Goal: Information Seeking & Learning: Learn about a topic

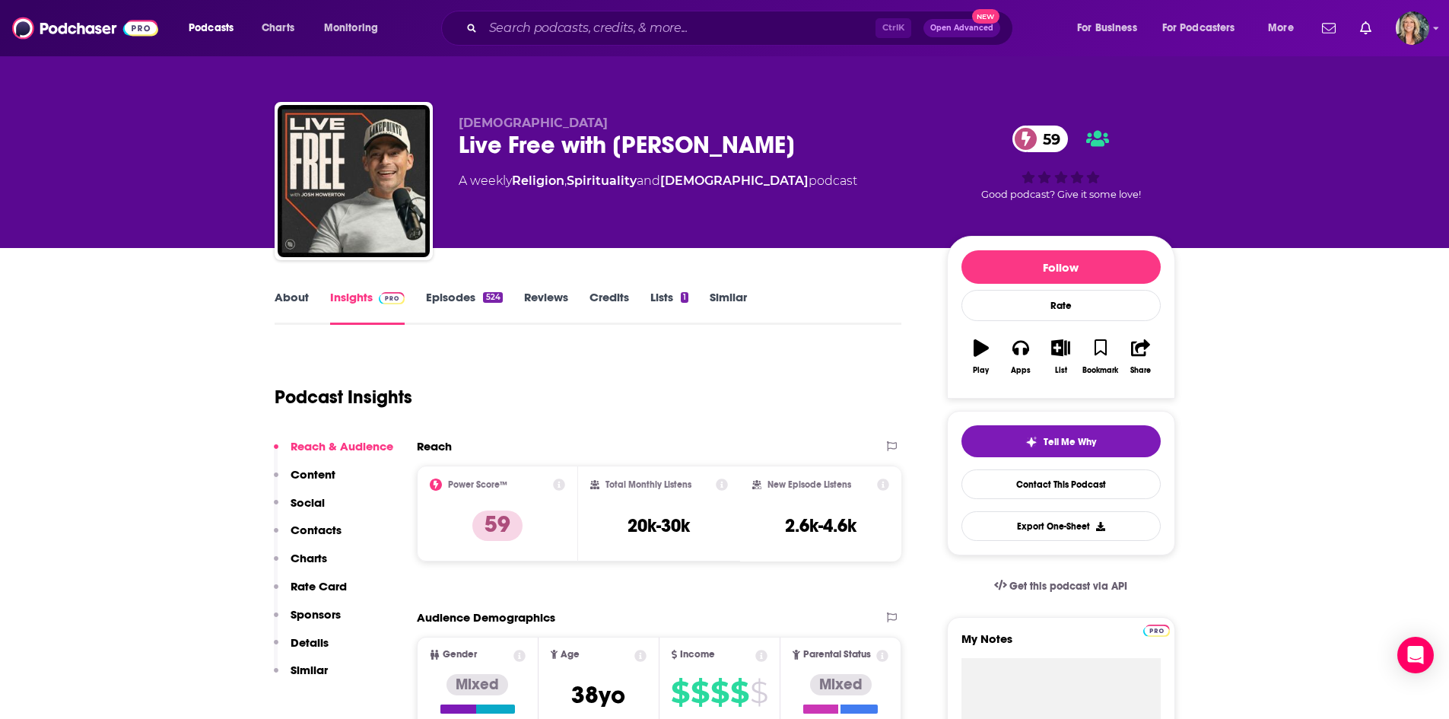
click at [1333, 173] on div "Lakepointe Church Live Free with Josh Howerton 59 A weekly Religion , Spiritual…" at bounding box center [724, 124] width 1449 height 248
click at [680, 37] on input "Search podcasts, credits, & more..." at bounding box center [679, 28] width 392 height 24
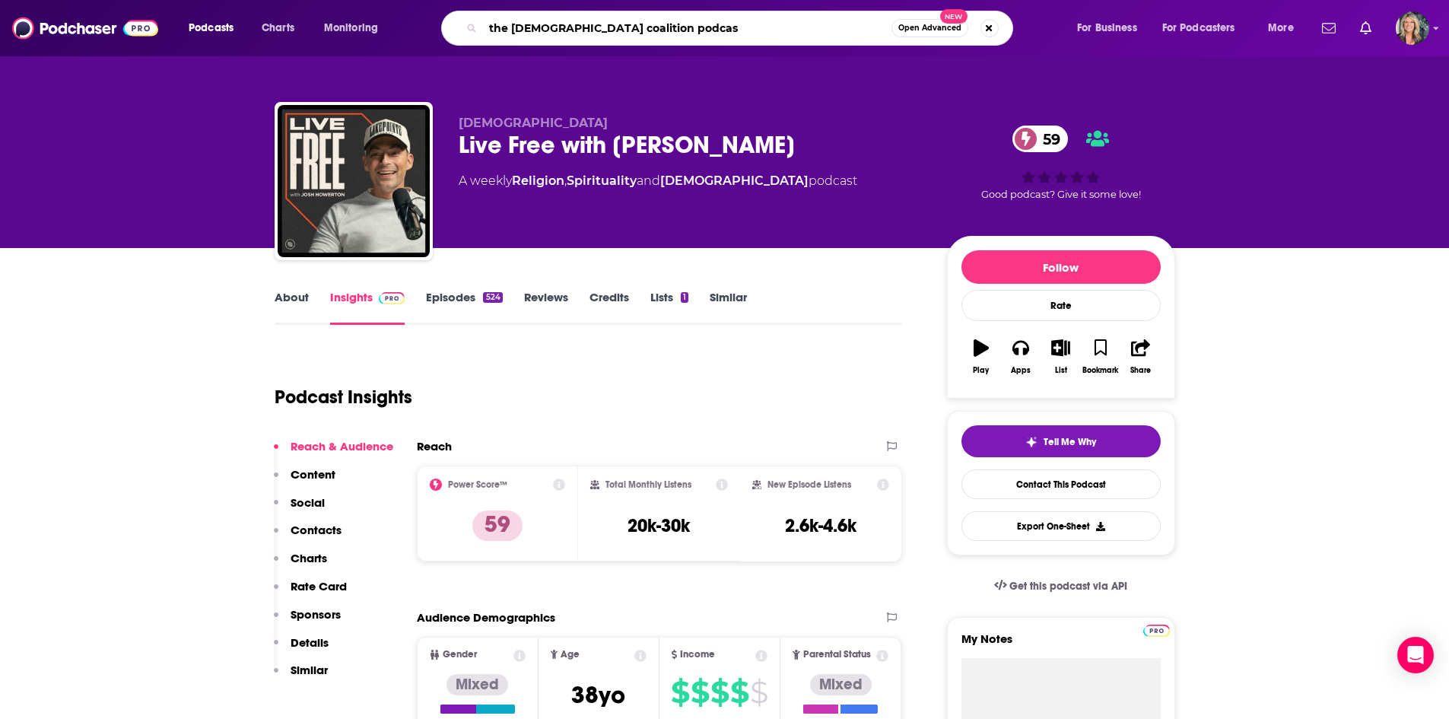
type input "the gospel coalition podcast"
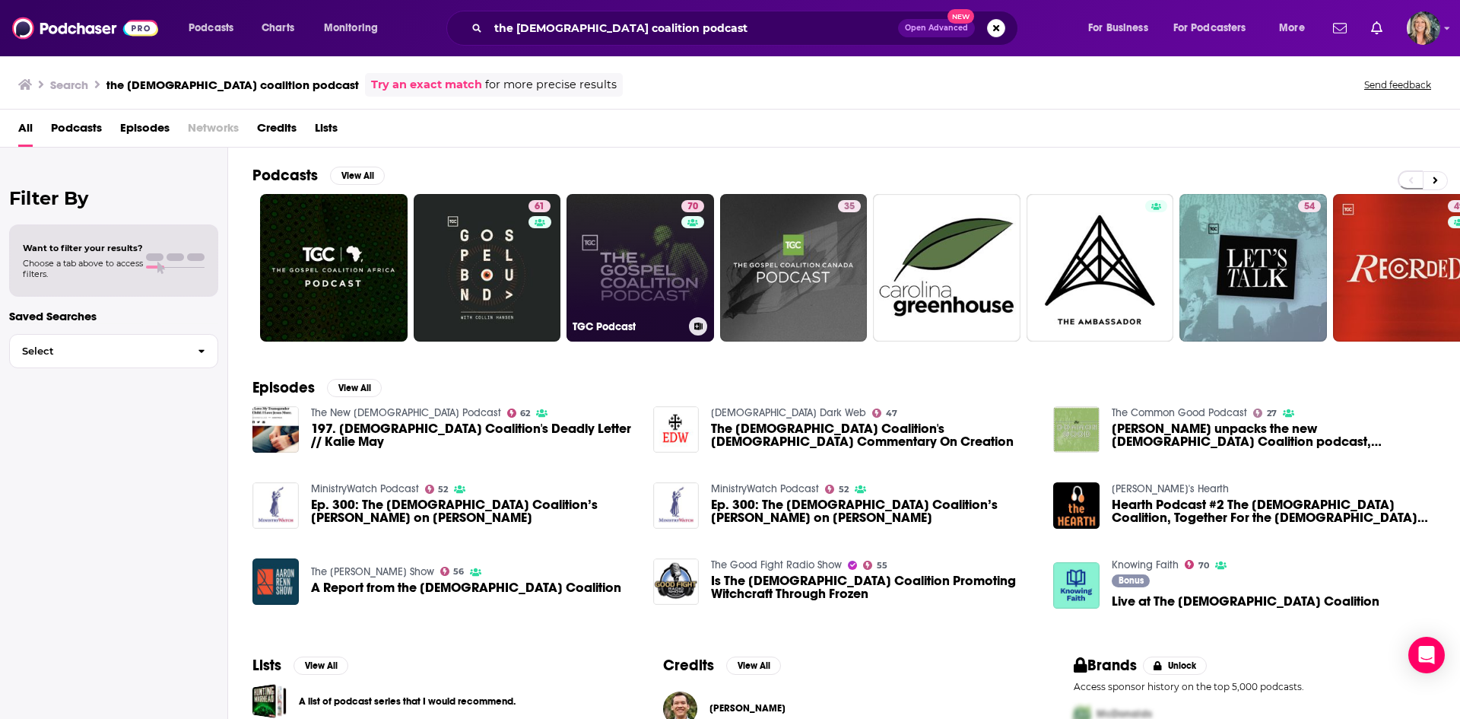
click at [682, 257] on div "70" at bounding box center [695, 258] width 27 height 117
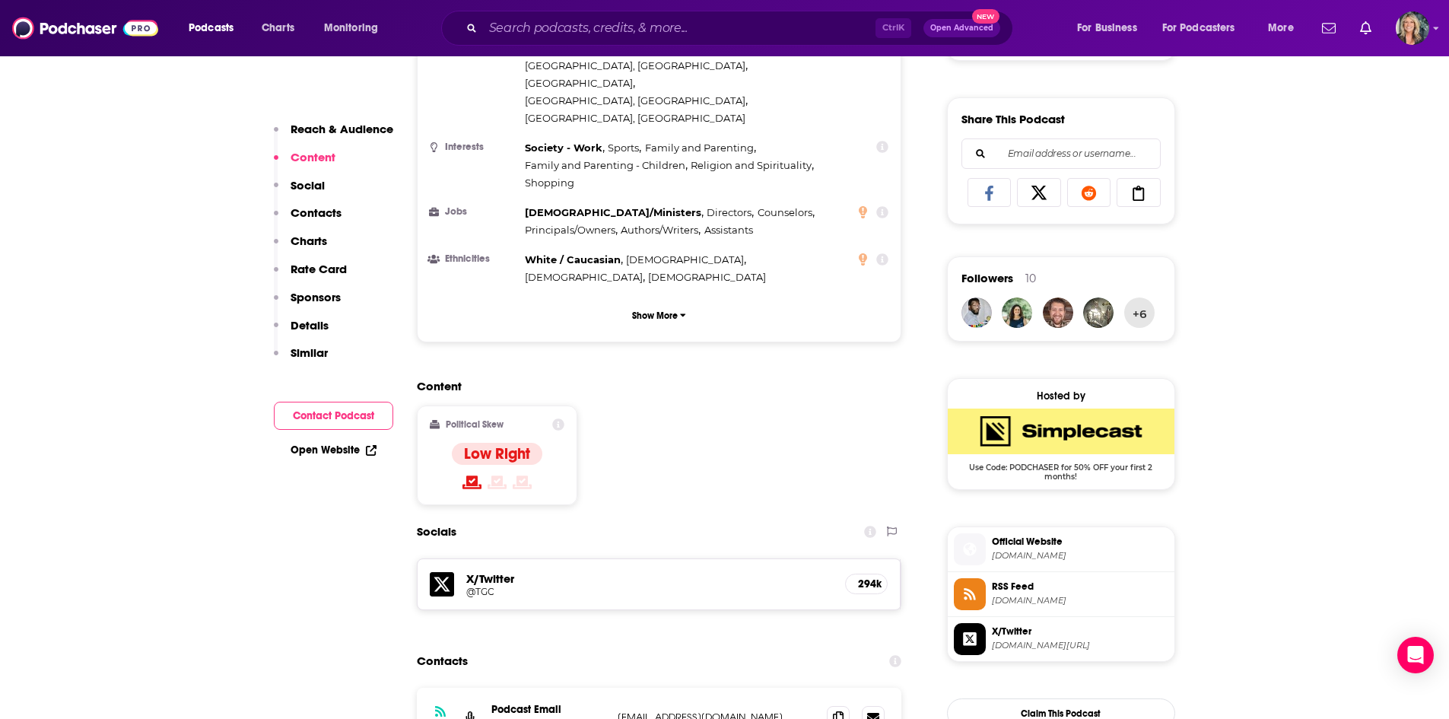
scroll to position [1217, 0]
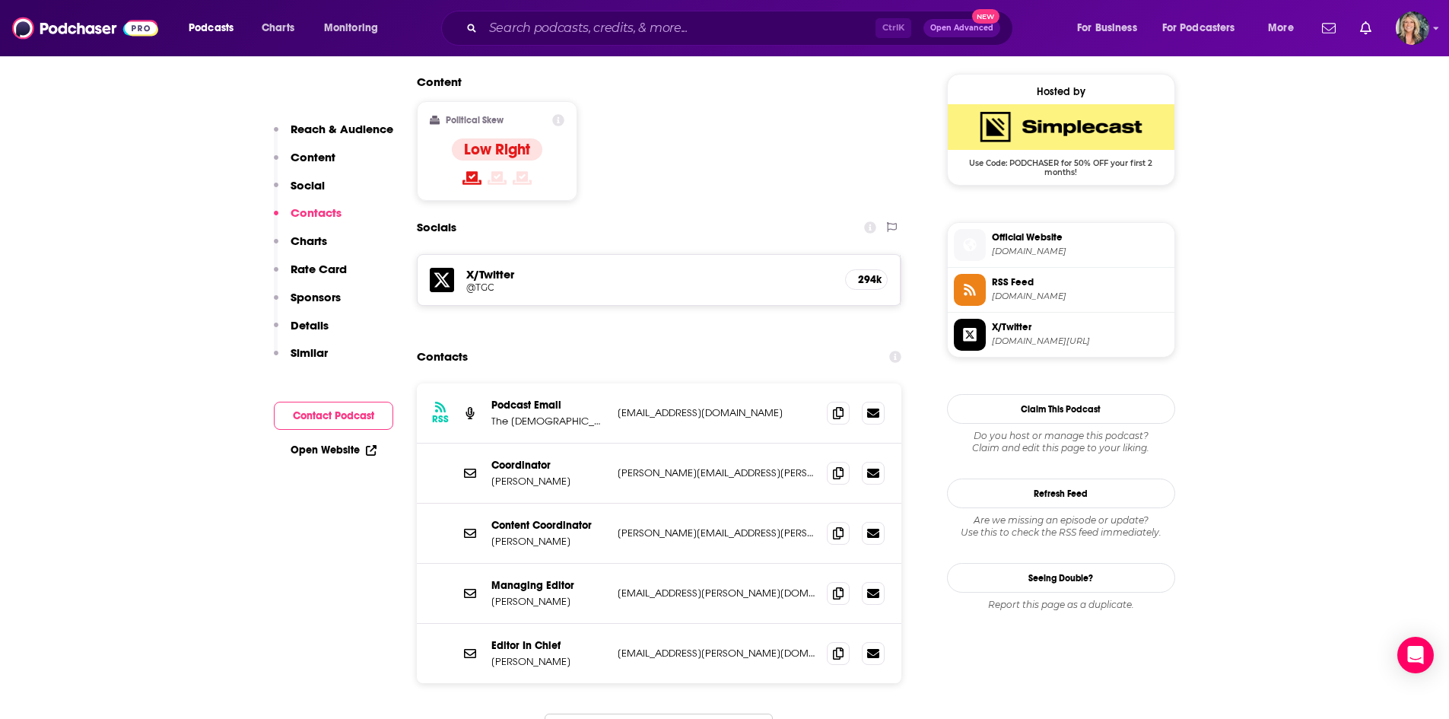
click at [632, 34] on input "Search podcasts, credits, & more..." at bounding box center [679, 28] width 392 height 24
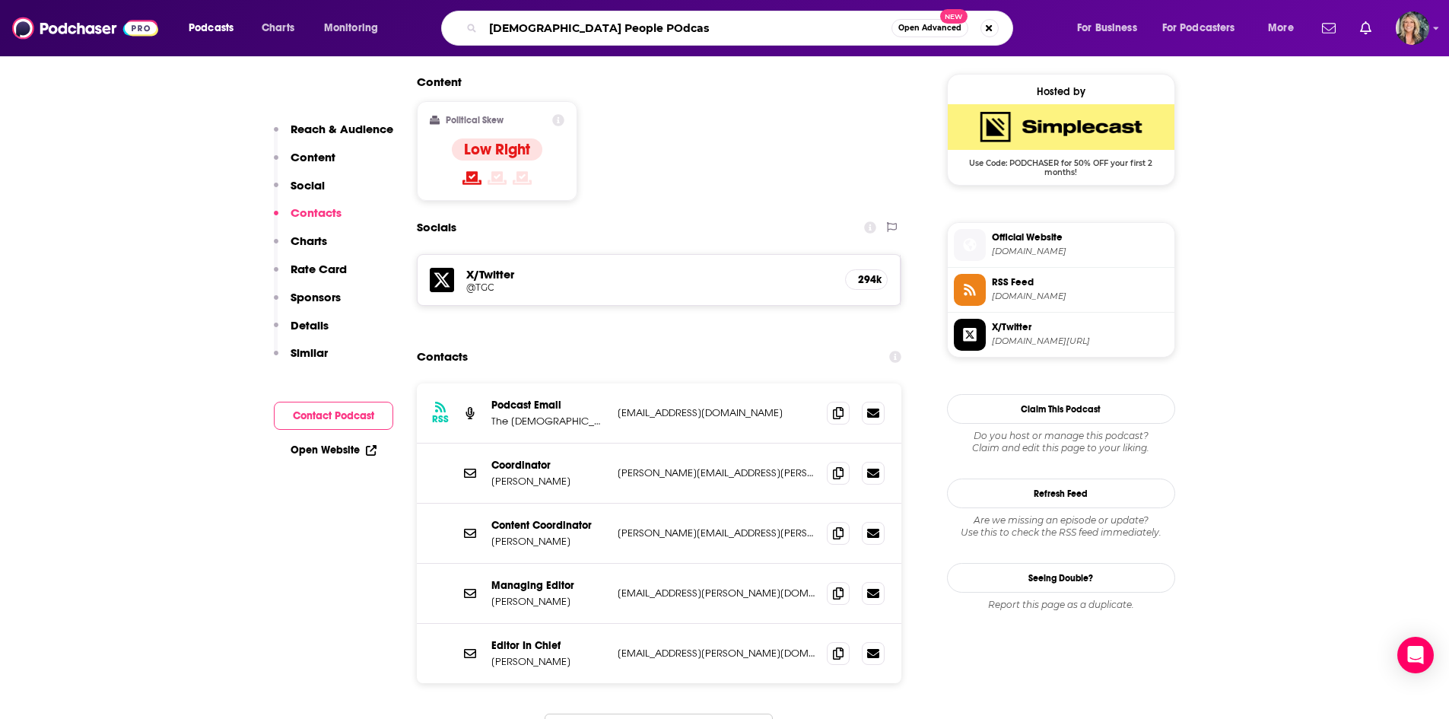
type input "Jesus People POdcast"
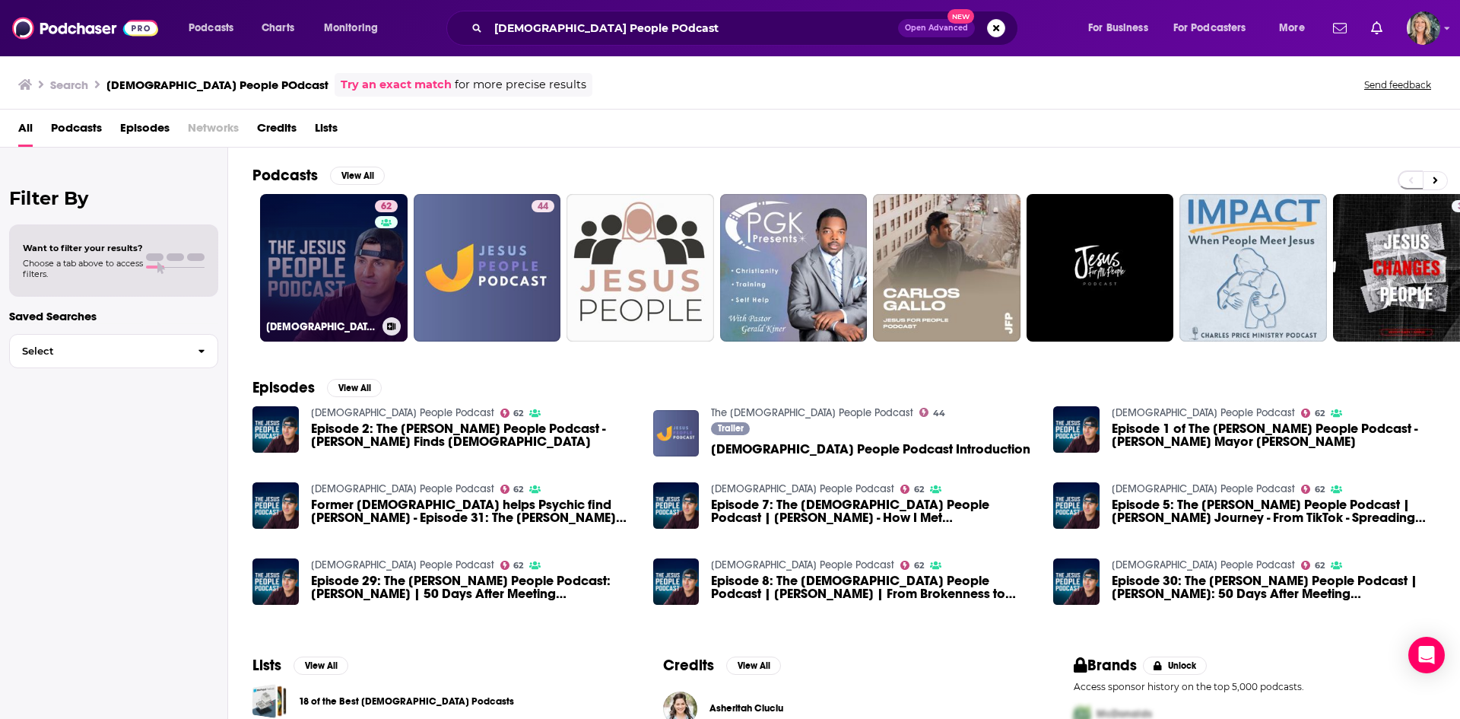
click at [368, 281] on link "62 Jesus People Podcast" at bounding box center [334, 268] width 148 height 148
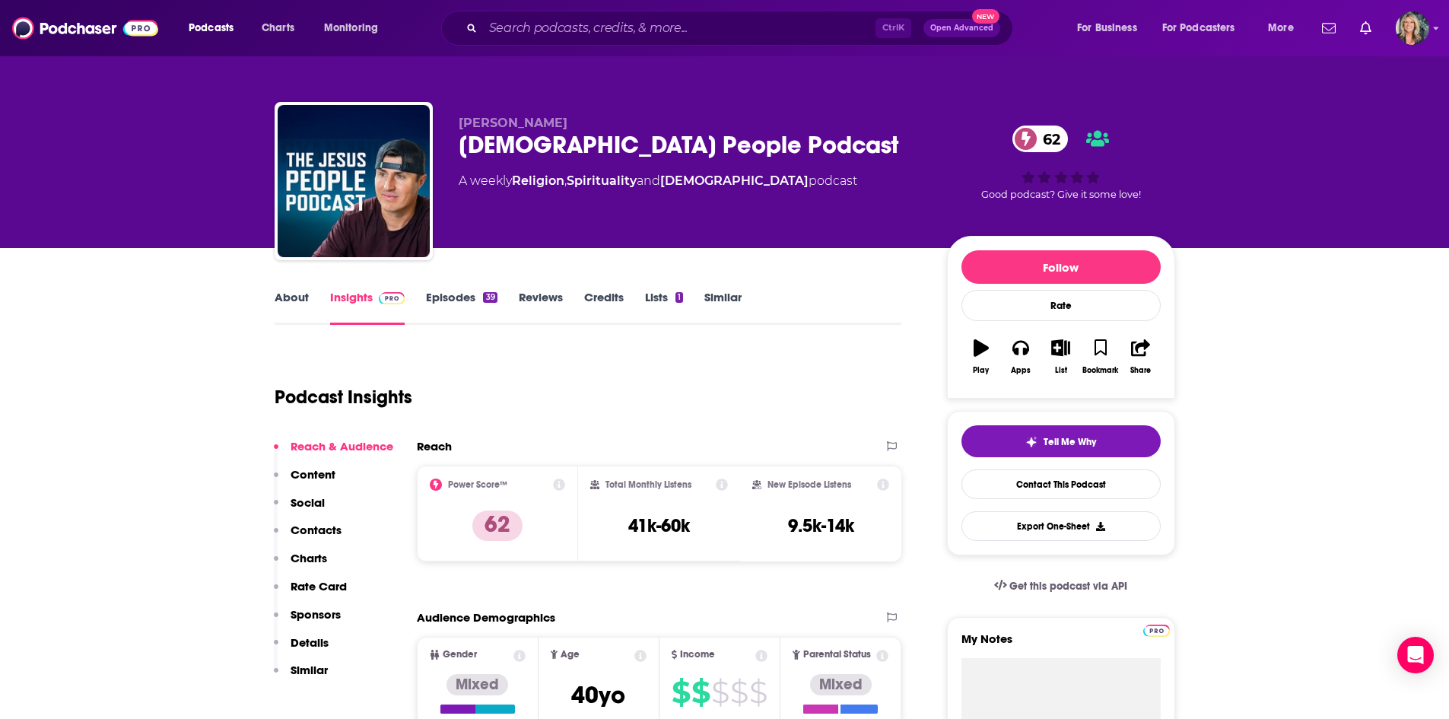
click at [290, 308] on link "About" at bounding box center [292, 307] width 34 height 35
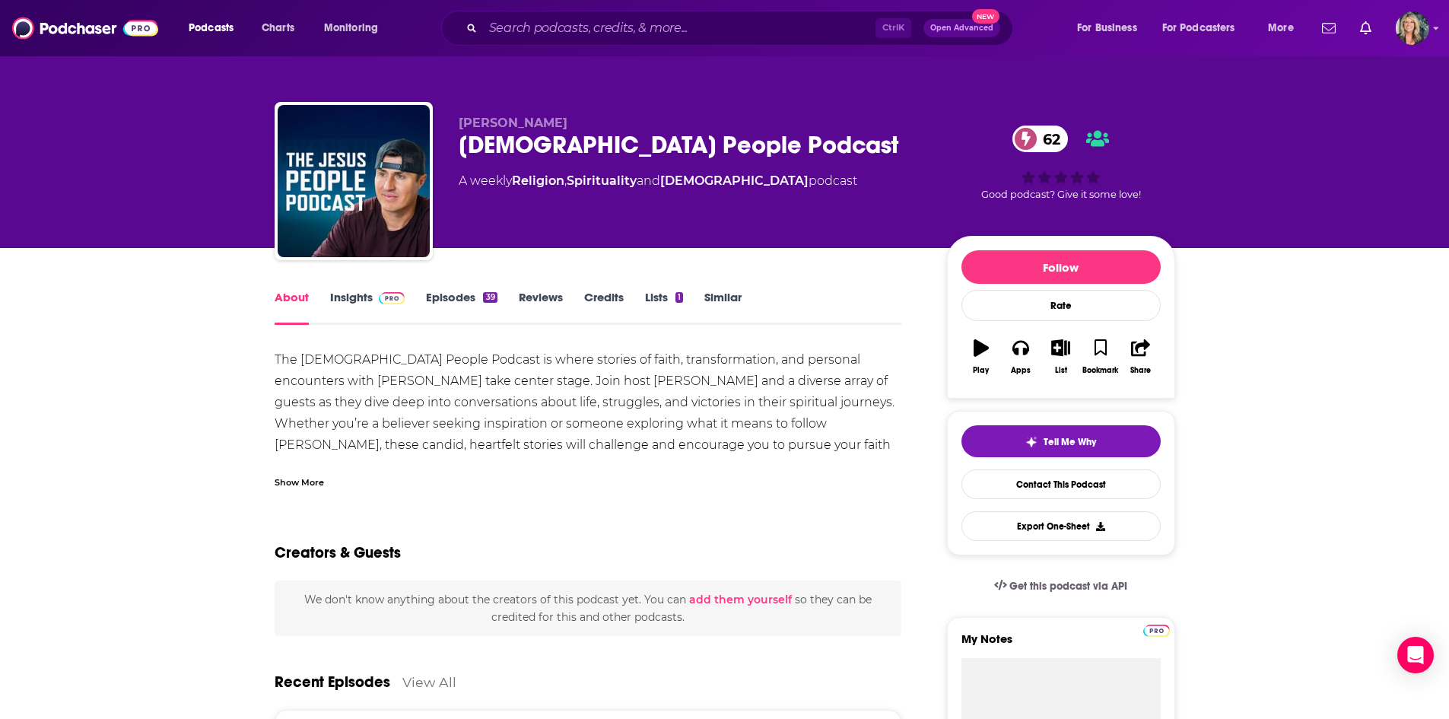
click at [312, 476] on div "Show More" at bounding box center [299, 481] width 49 height 14
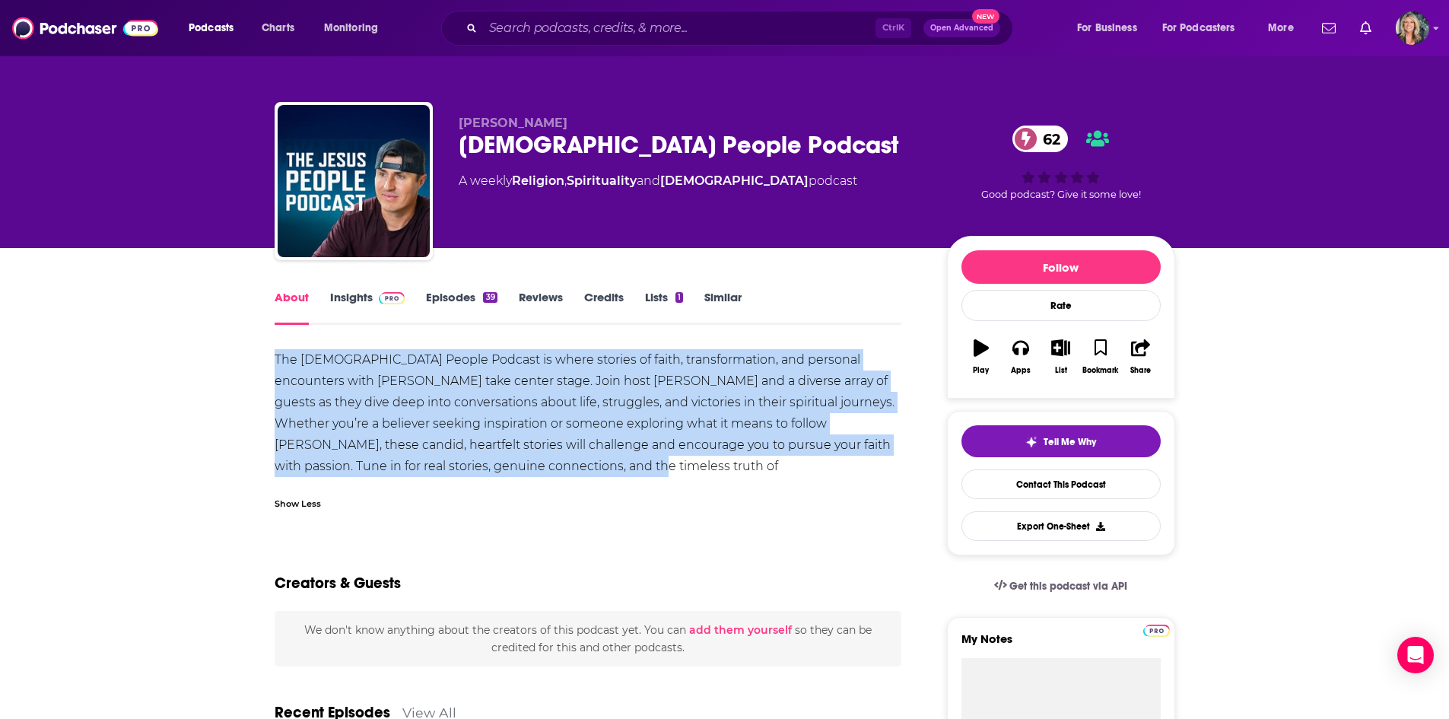
drag, startPoint x: 618, startPoint y: 465, endPoint x: 258, endPoint y: 356, distance: 375.9
copy div "The Jesus People Podcast is where stories of faith, transformation, and persona…"
drag, startPoint x: 338, startPoint y: 306, endPoint x: 391, endPoint y: 7, distance: 303.6
click at [338, 306] on link "Insights" at bounding box center [367, 307] width 75 height 35
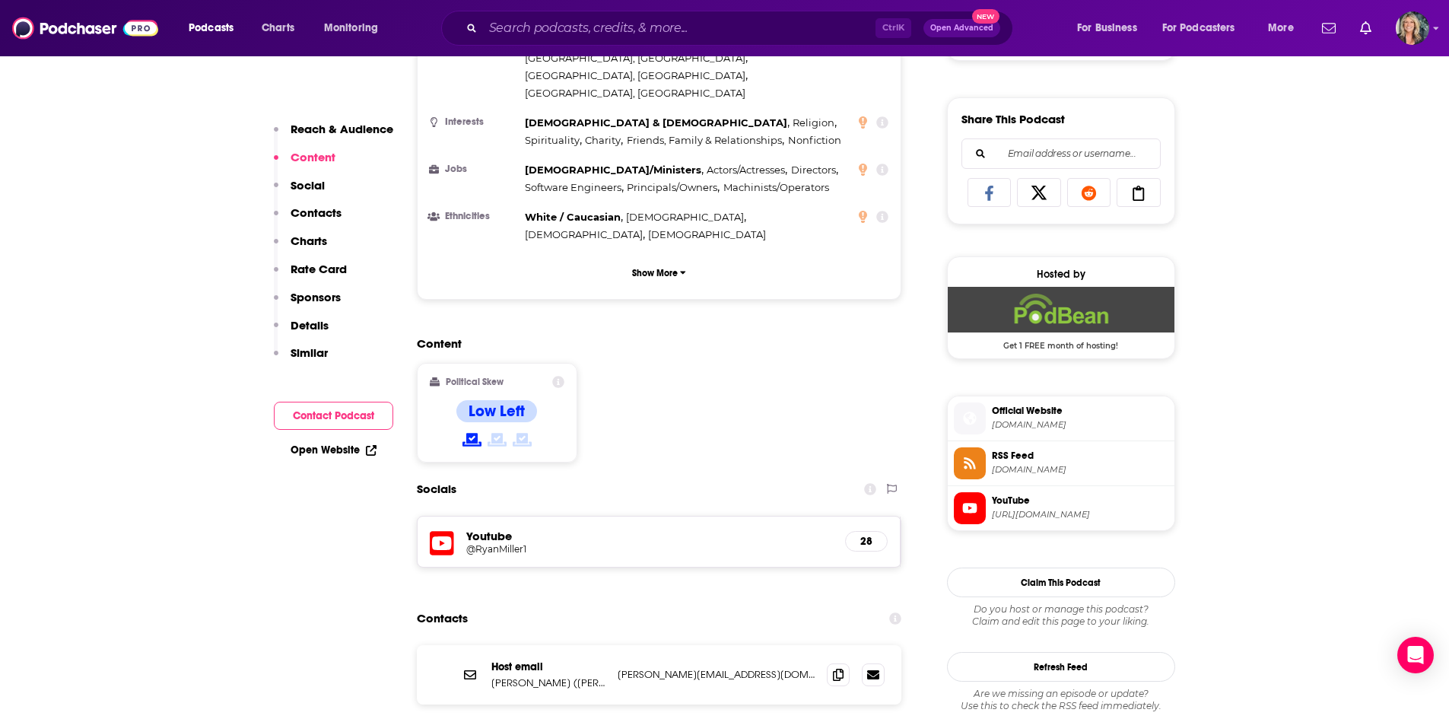
scroll to position [989, 0]
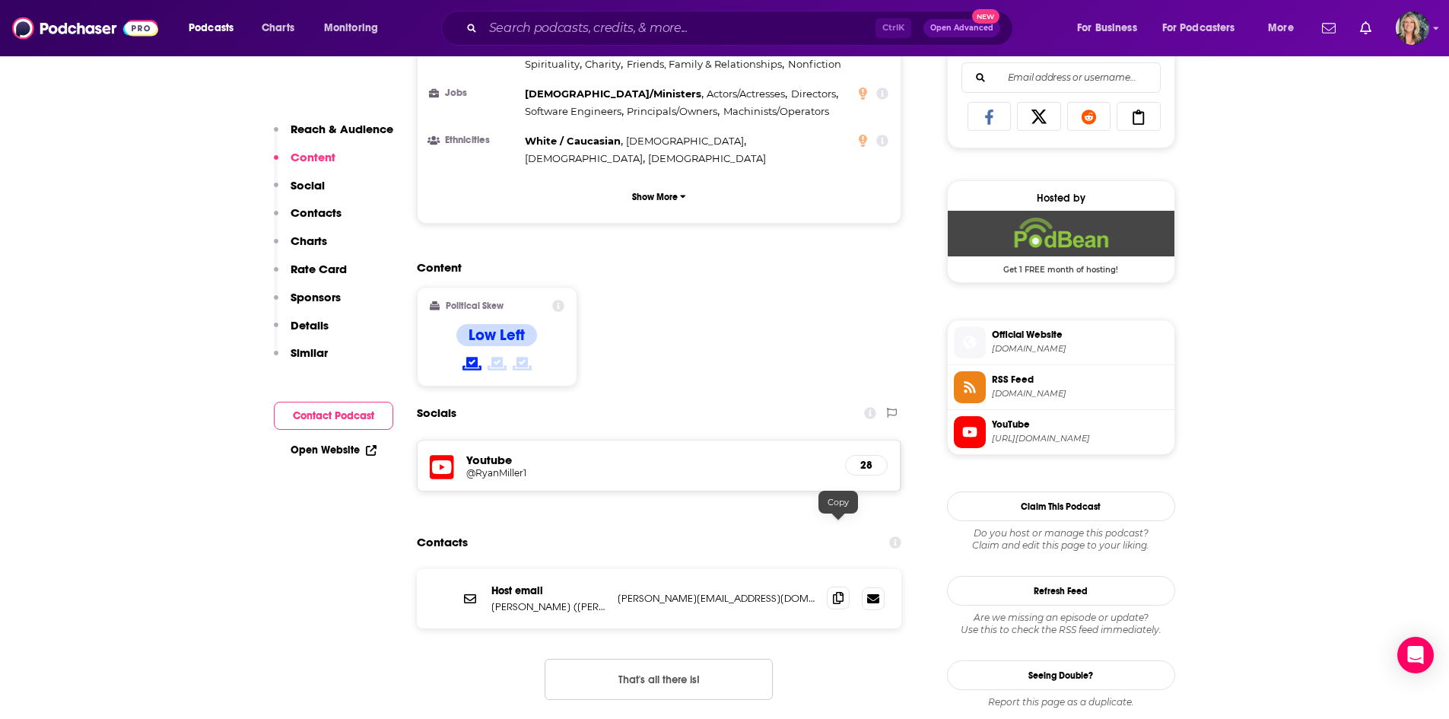
click at [835, 592] on icon at bounding box center [838, 598] width 11 height 12
click at [715, 325] on div "Content Political Skew Low Left" at bounding box center [659, 329] width 485 height 138
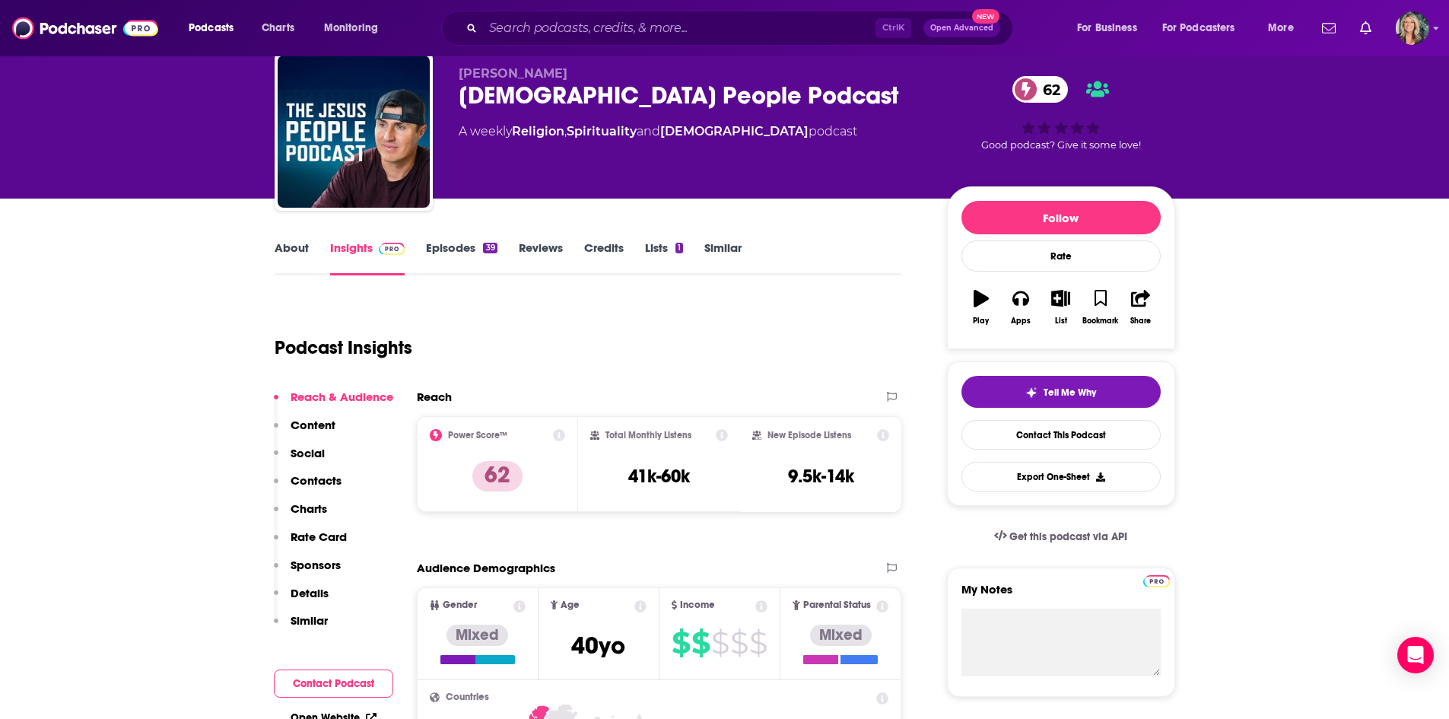
scroll to position [76, 0]
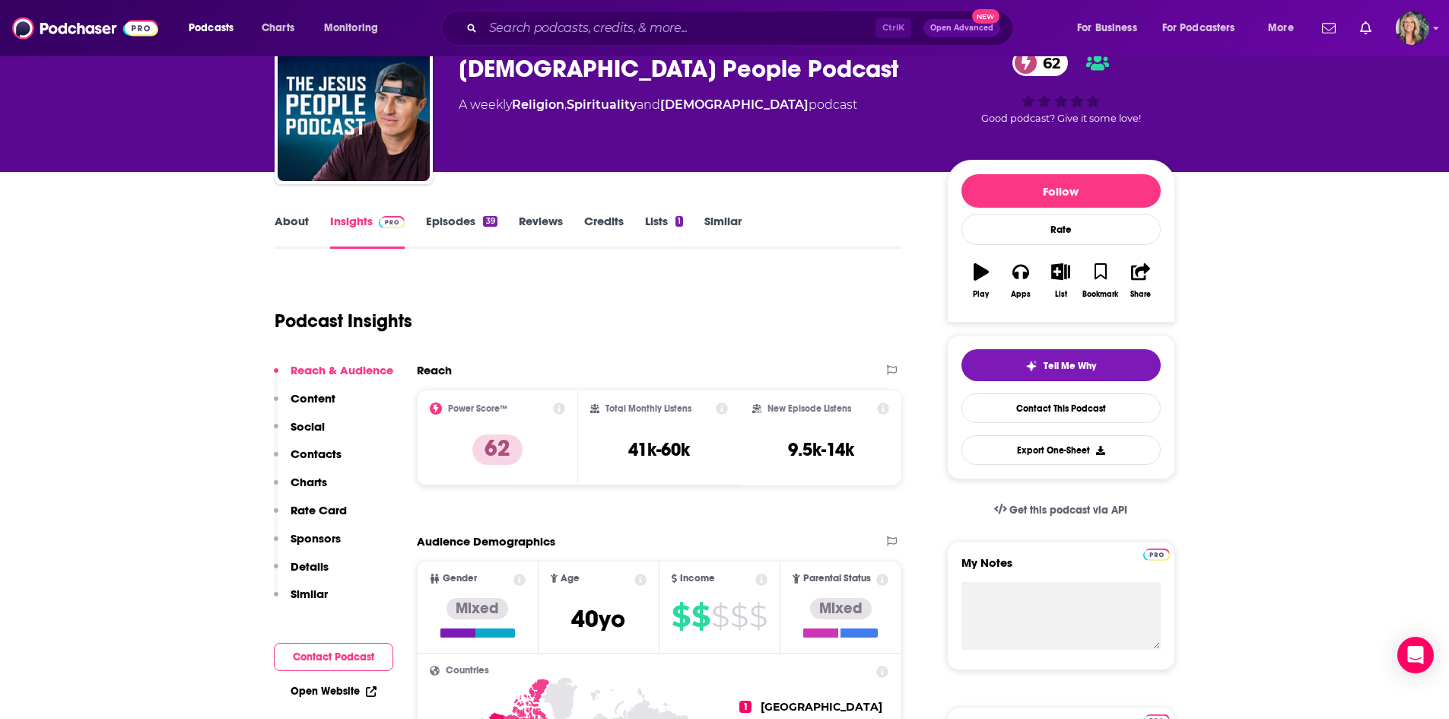
click at [443, 215] on link "Episodes 39" at bounding box center [461, 231] width 71 height 35
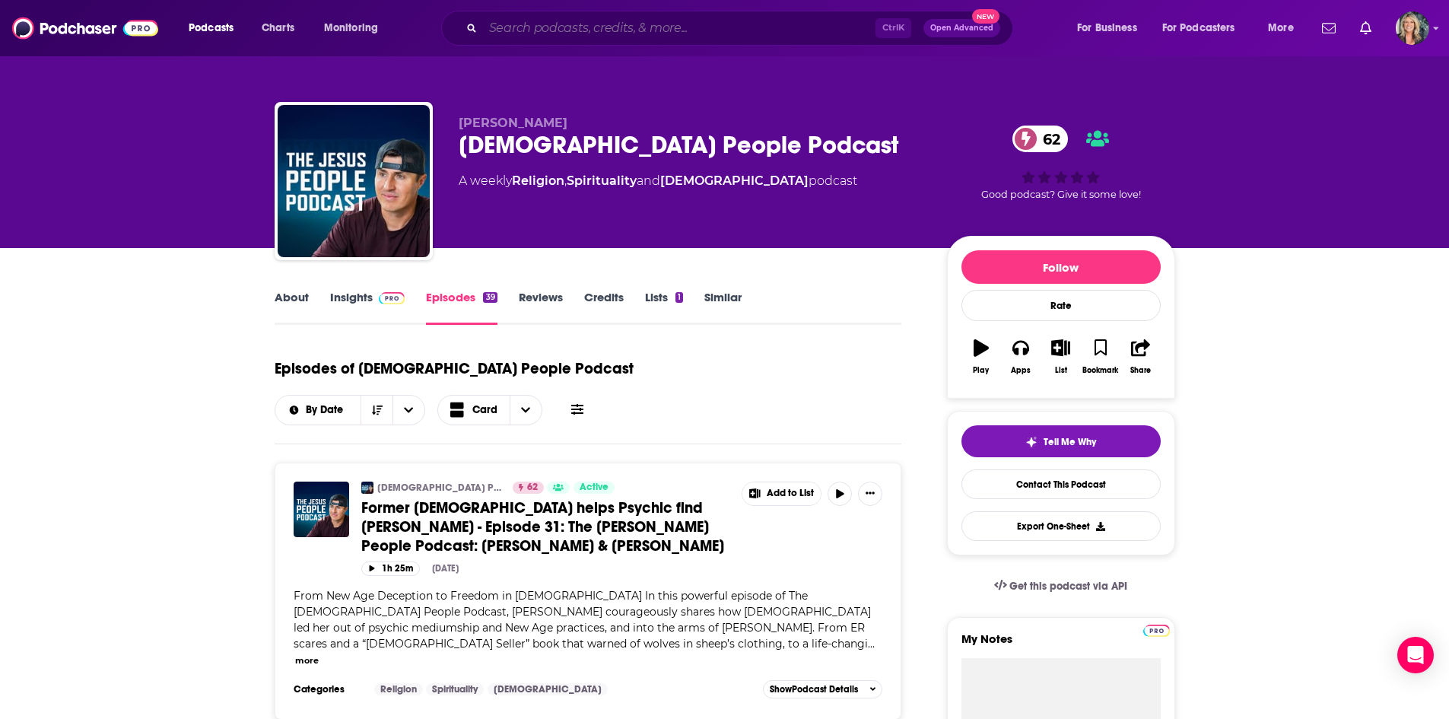
click at [551, 28] on input "Search podcasts, credits, & more..." at bounding box center [679, 28] width 392 height 24
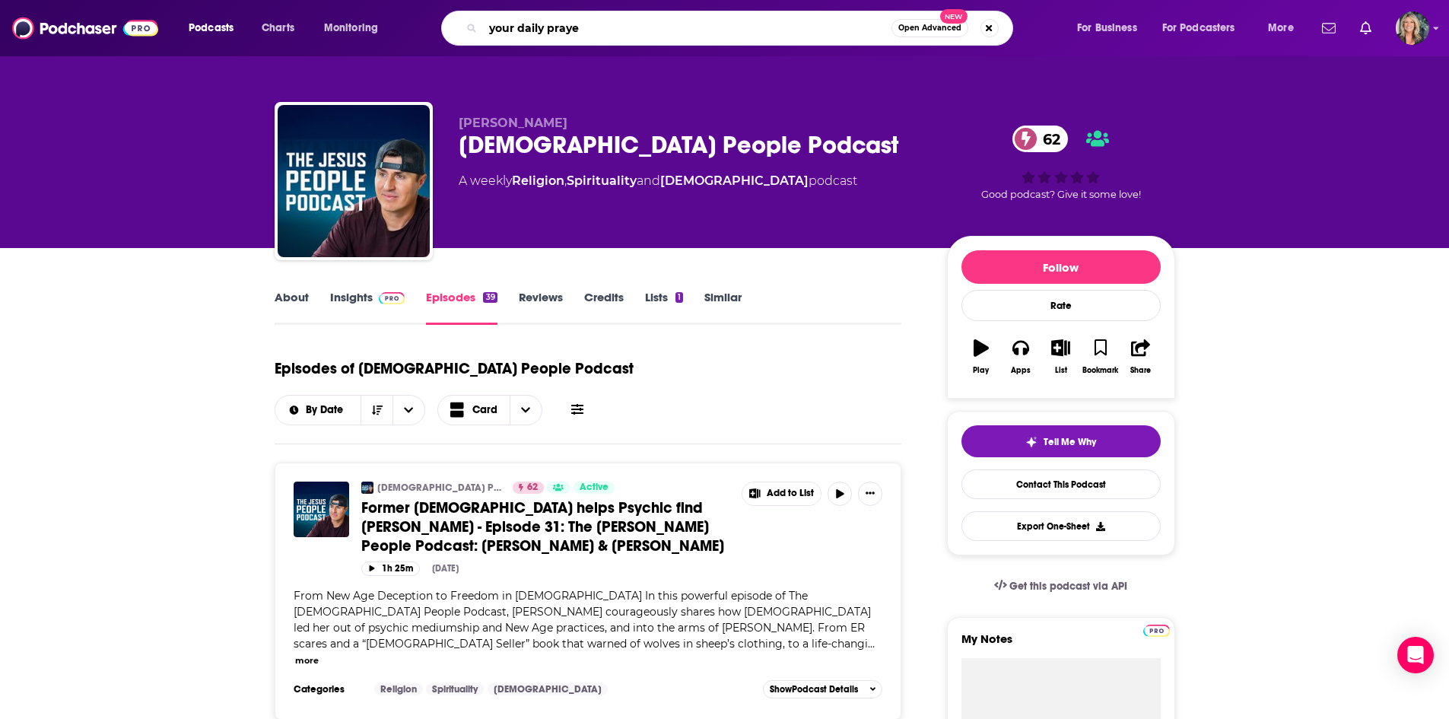
type input "your daily prayer"
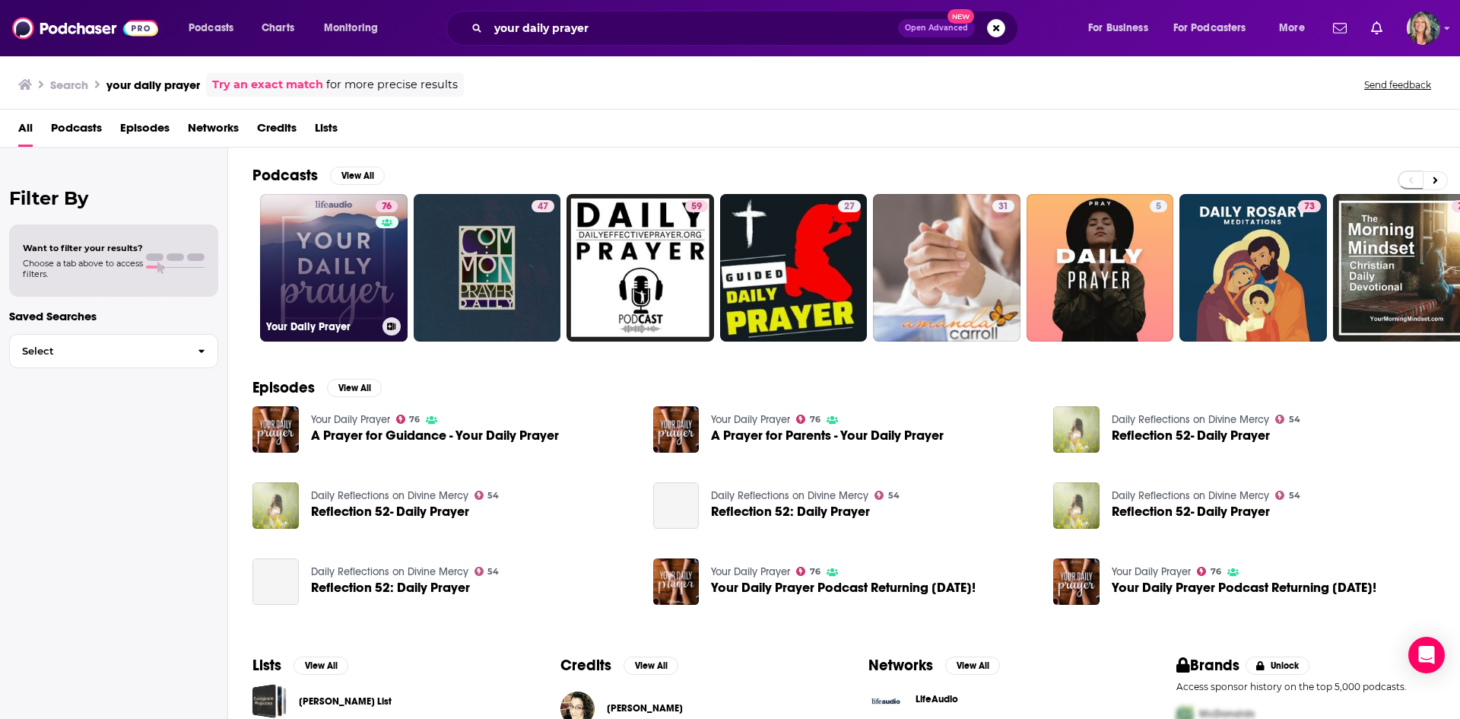
click at [310, 259] on link "76 Your Daily Prayer" at bounding box center [334, 268] width 148 height 148
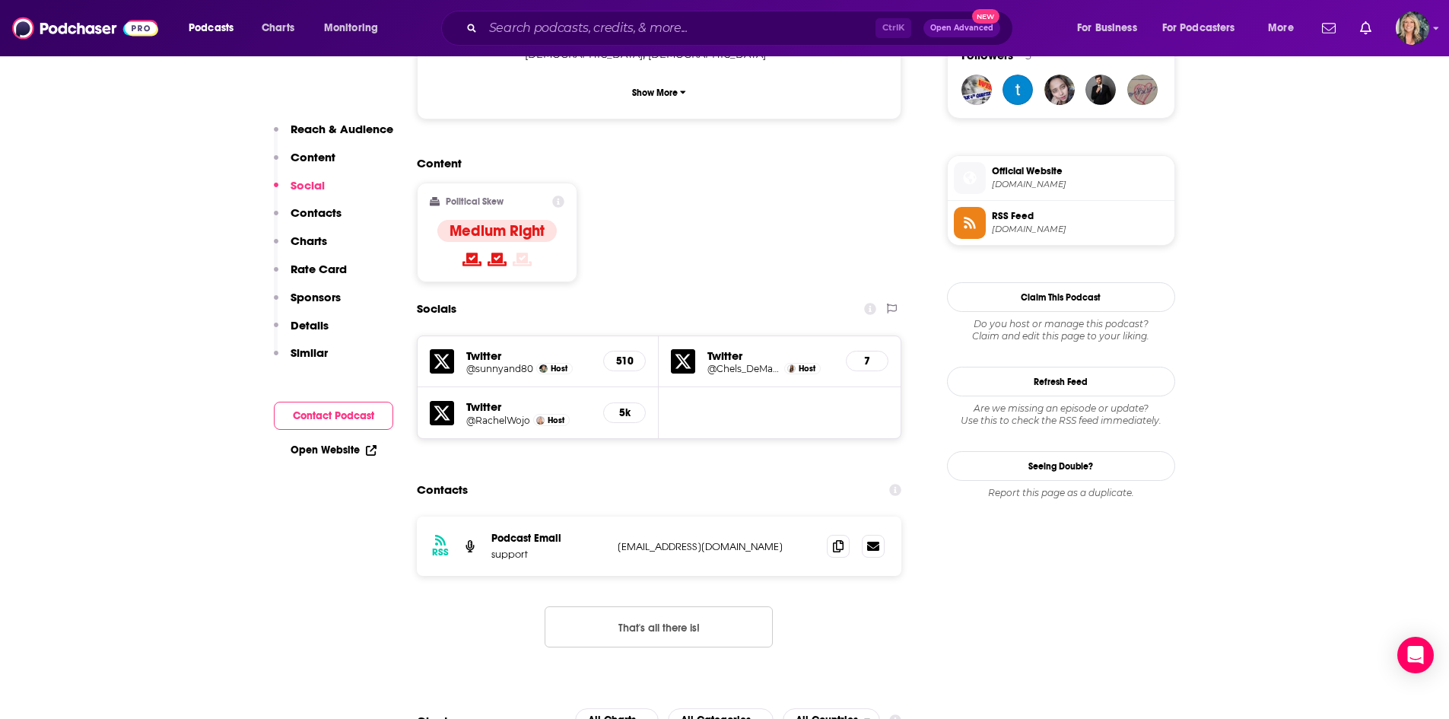
scroll to position [1141, 0]
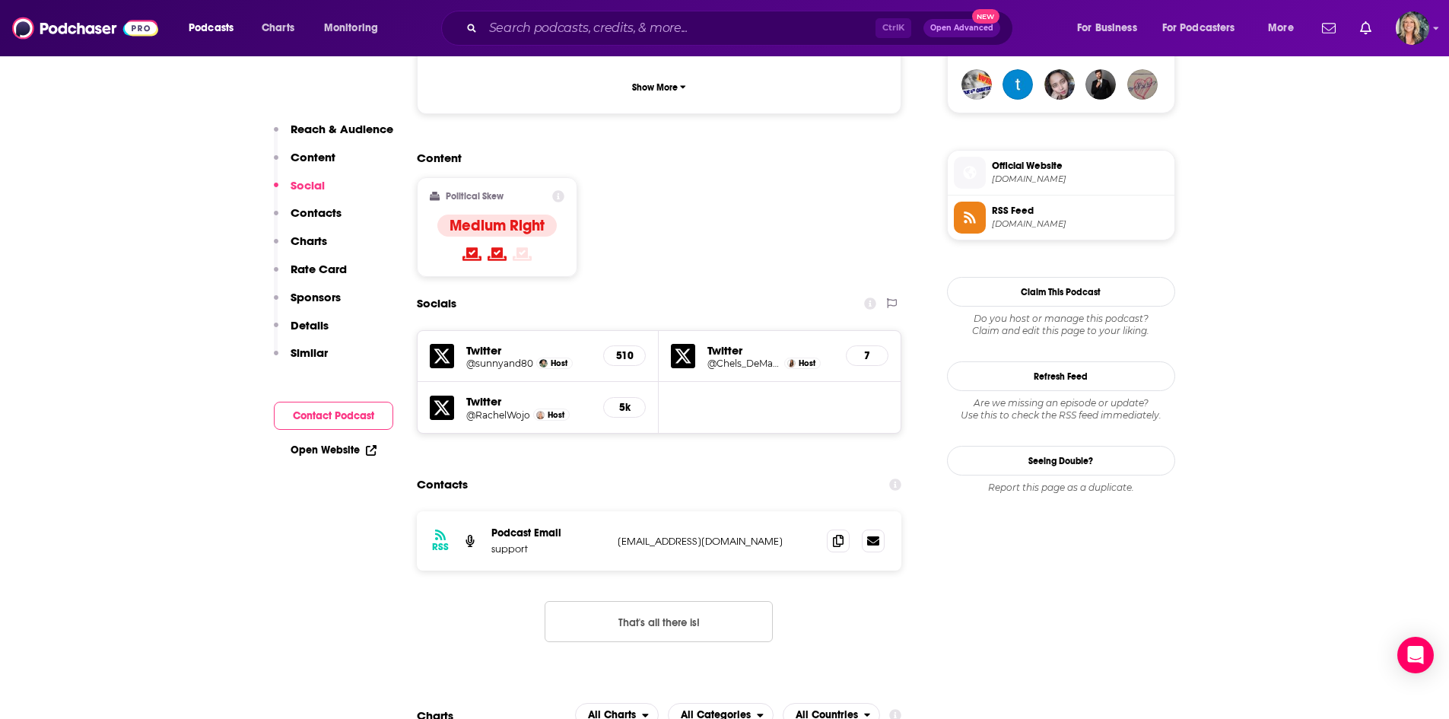
click at [672, 511] on div "RSS Podcast Email support support@lifeaudio.com support@lifeaudio.com That's al…" at bounding box center [659, 588] width 485 height 155
click at [517, 409] on h5 "@RachelWojo" at bounding box center [498, 414] width 64 height 11
click at [1048, 183] on span "lifeaudio.com" at bounding box center [1080, 178] width 176 height 11
click at [493, 409] on h5 "@RachelWojo" at bounding box center [498, 414] width 64 height 11
click at [809, 151] on div "Content Political Skew Medium Right" at bounding box center [659, 220] width 485 height 138
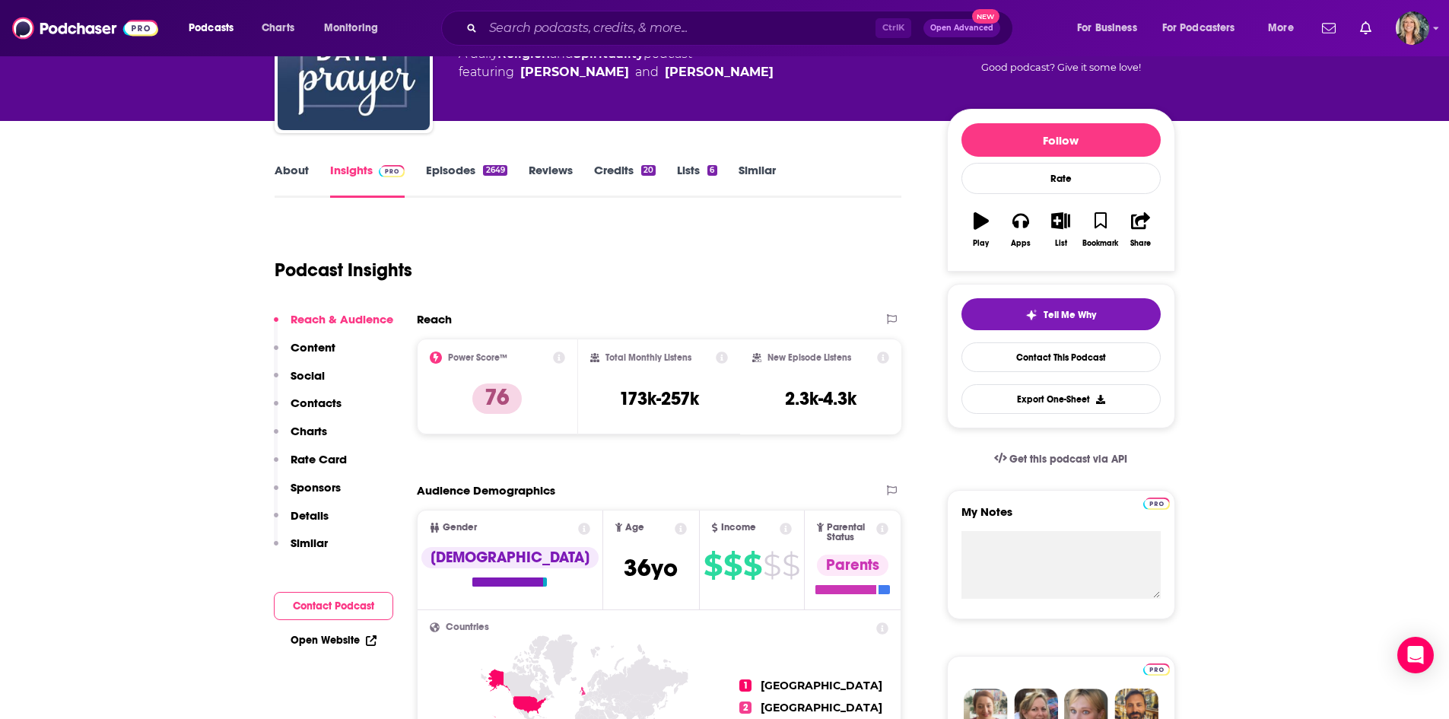
scroll to position [0, 0]
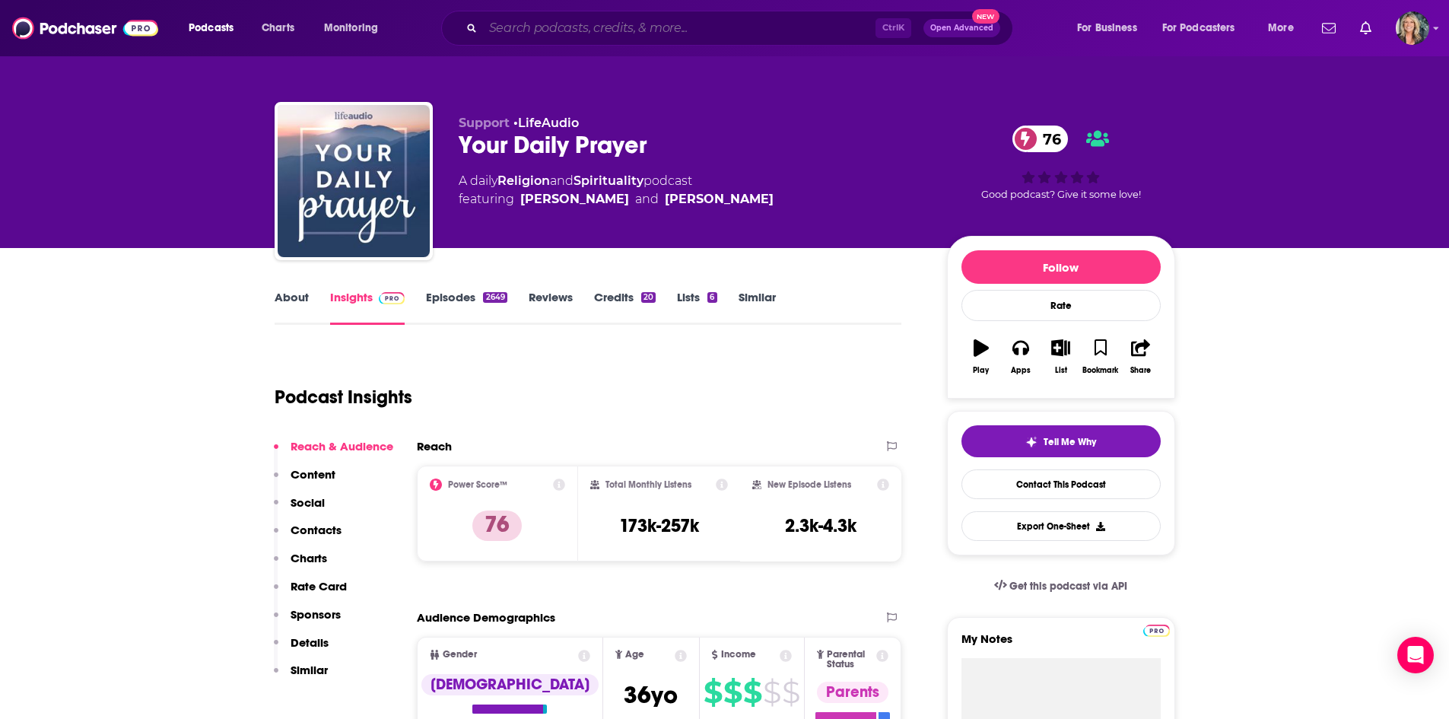
click at [649, 33] on input "Search podcasts, credits, & more..." at bounding box center [679, 28] width 392 height 24
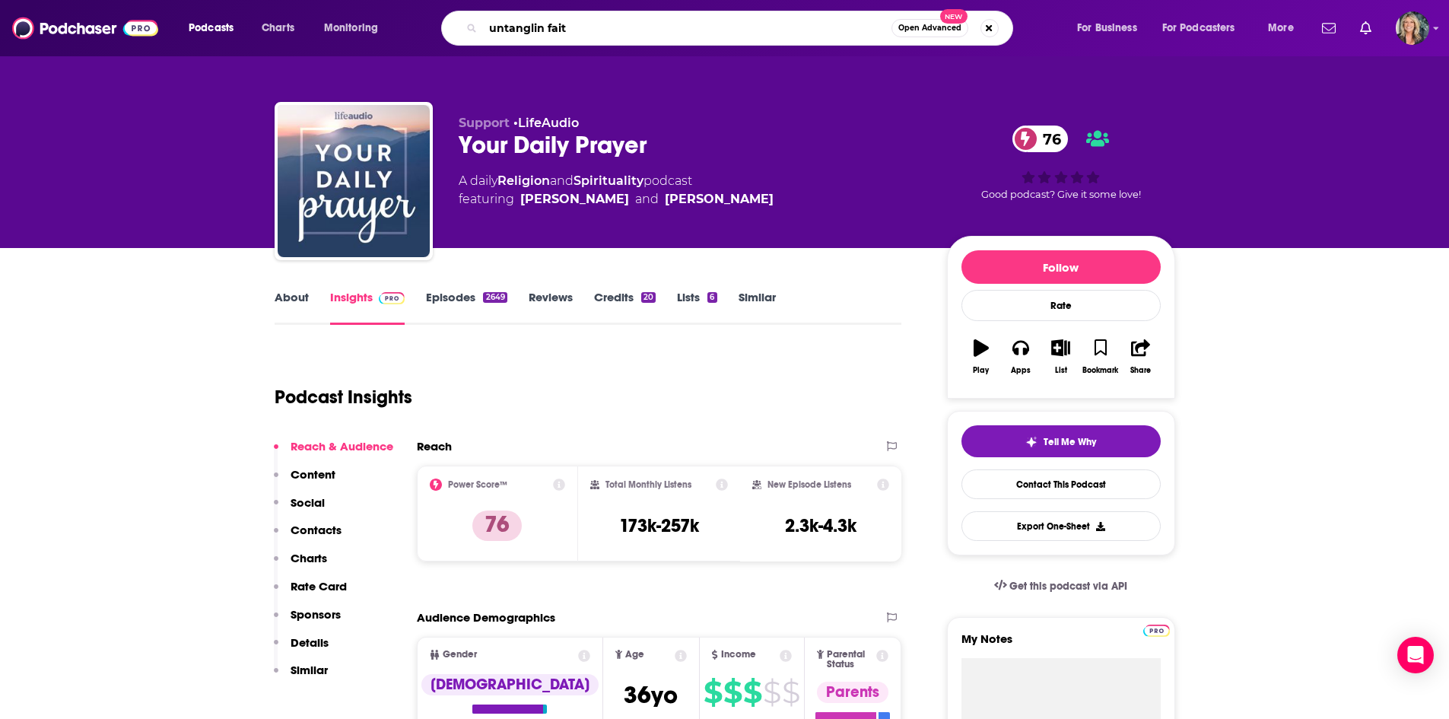
type input "untanglin faith"
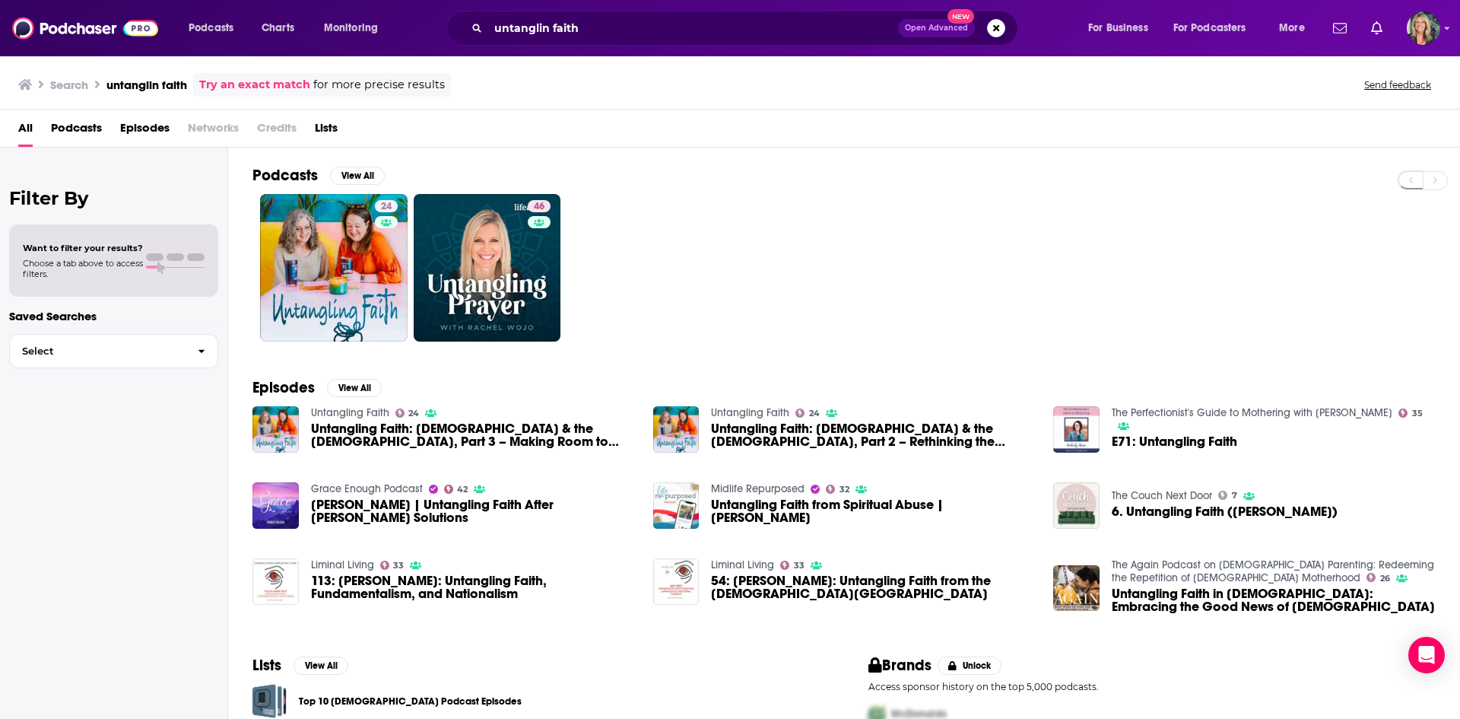
drag, startPoint x: 773, startPoint y: 198, endPoint x: 593, endPoint y: 240, distance: 184.5
click at [774, 200] on div "24 46" at bounding box center [857, 268] width 1208 height 148
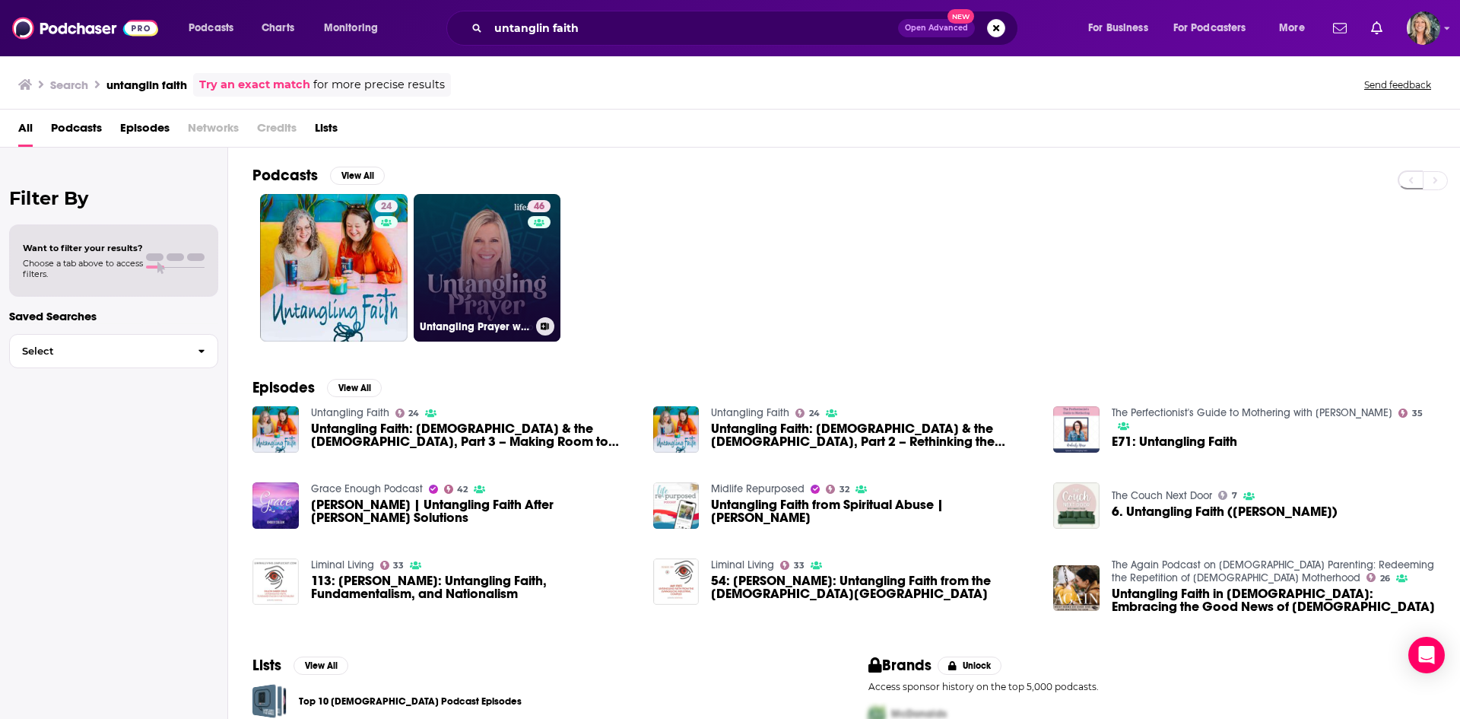
click at [452, 230] on link "46 Untangling Prayer with Rachel Wojo" at bounding box center [488, 268] width 148 height 148
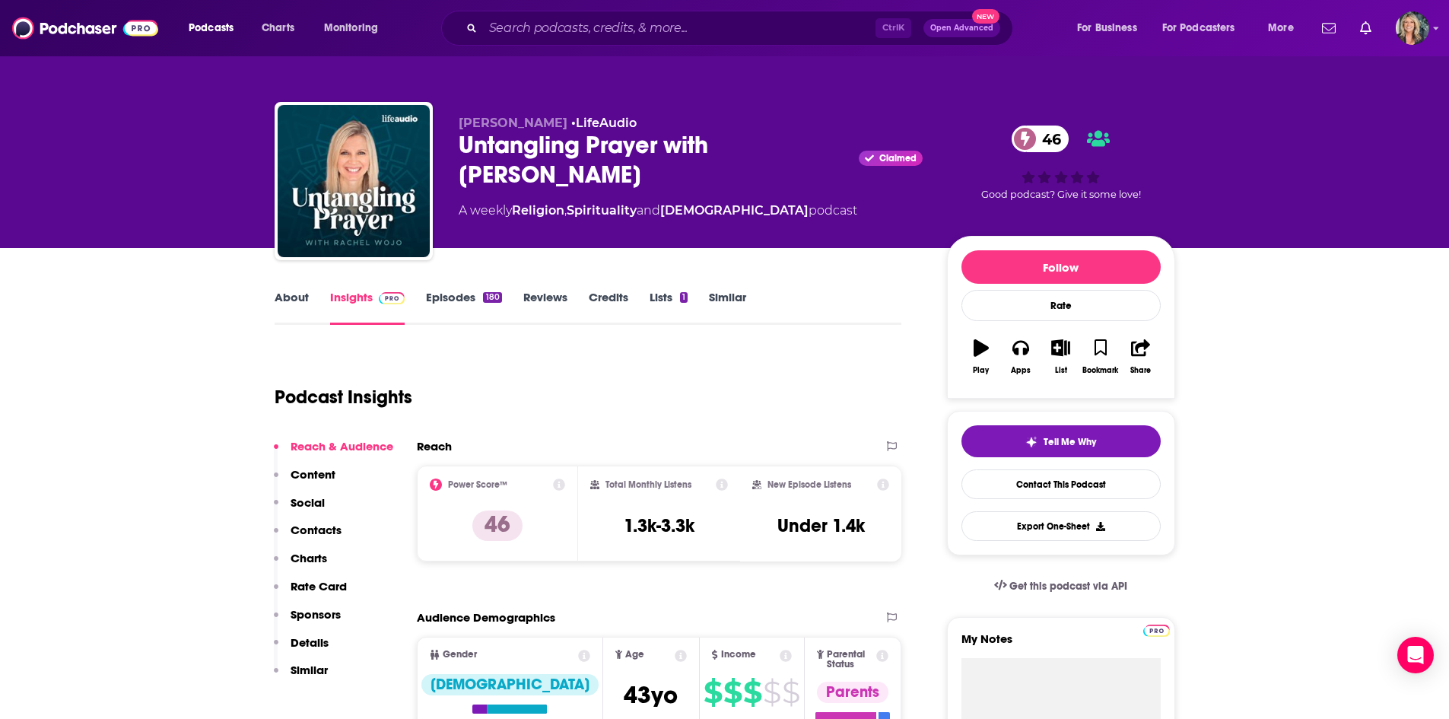
click at [624, 369] on div "Podcast Insights" at bounding box center [582, 388] width 615 height 78
click at [279, 294] on link "About" at bounding box center [292, 307] width 34 height 35
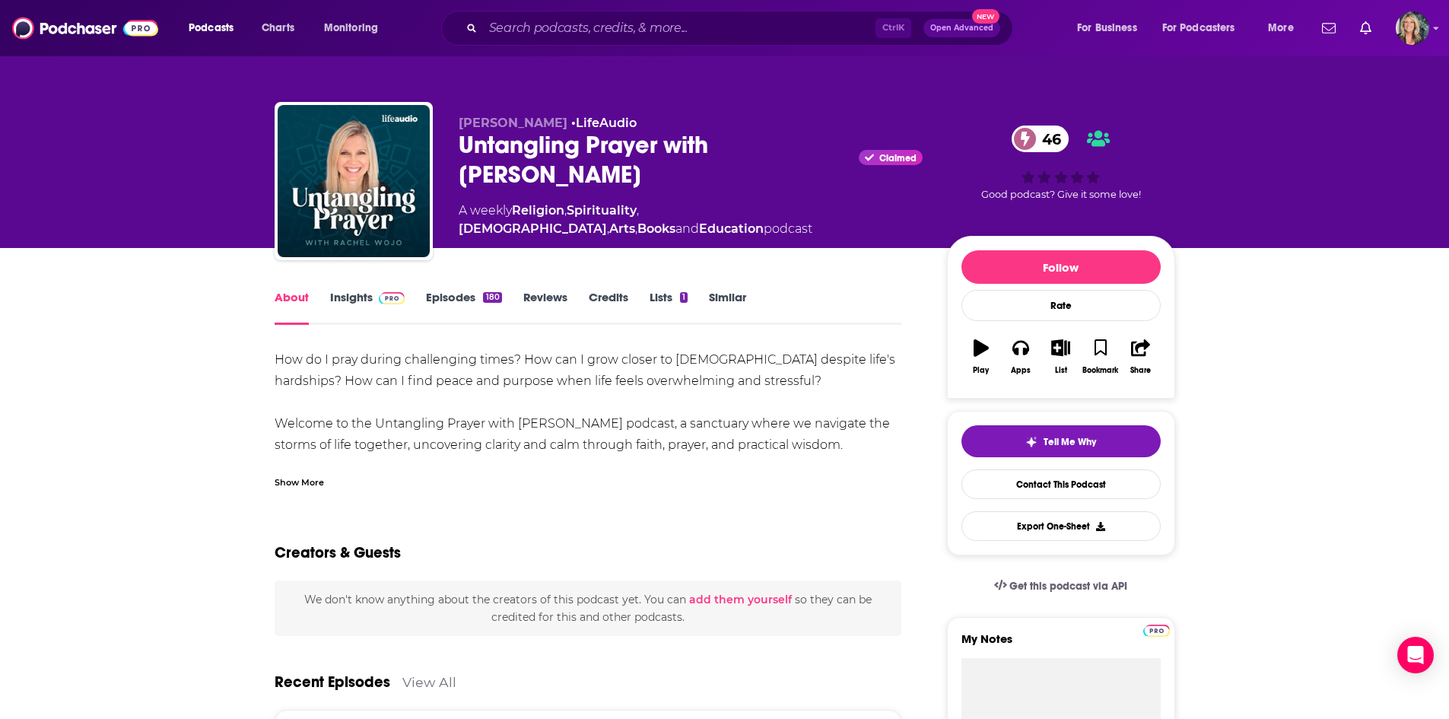
click at [311, 481] on div "Show More" at bounding box center [299, 481] width 49 height 14
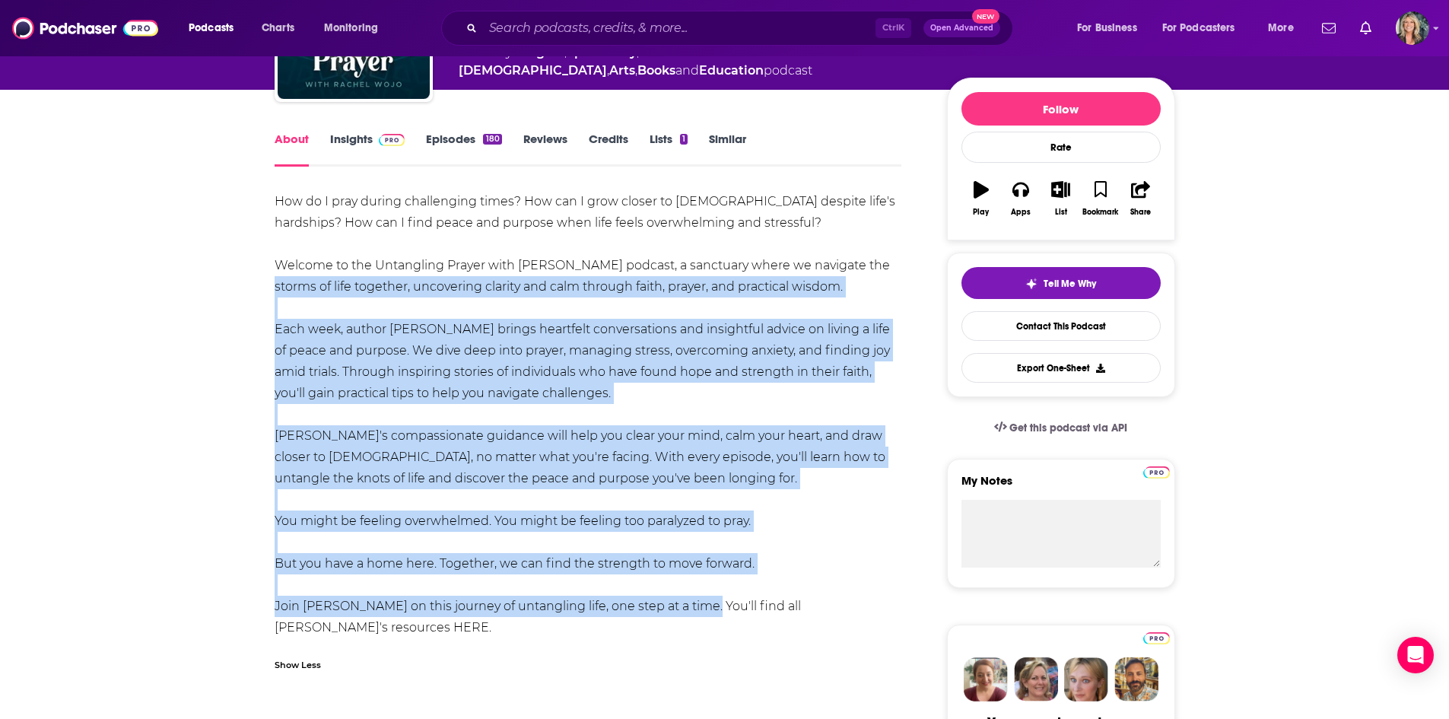
scroll to position [152, 0]
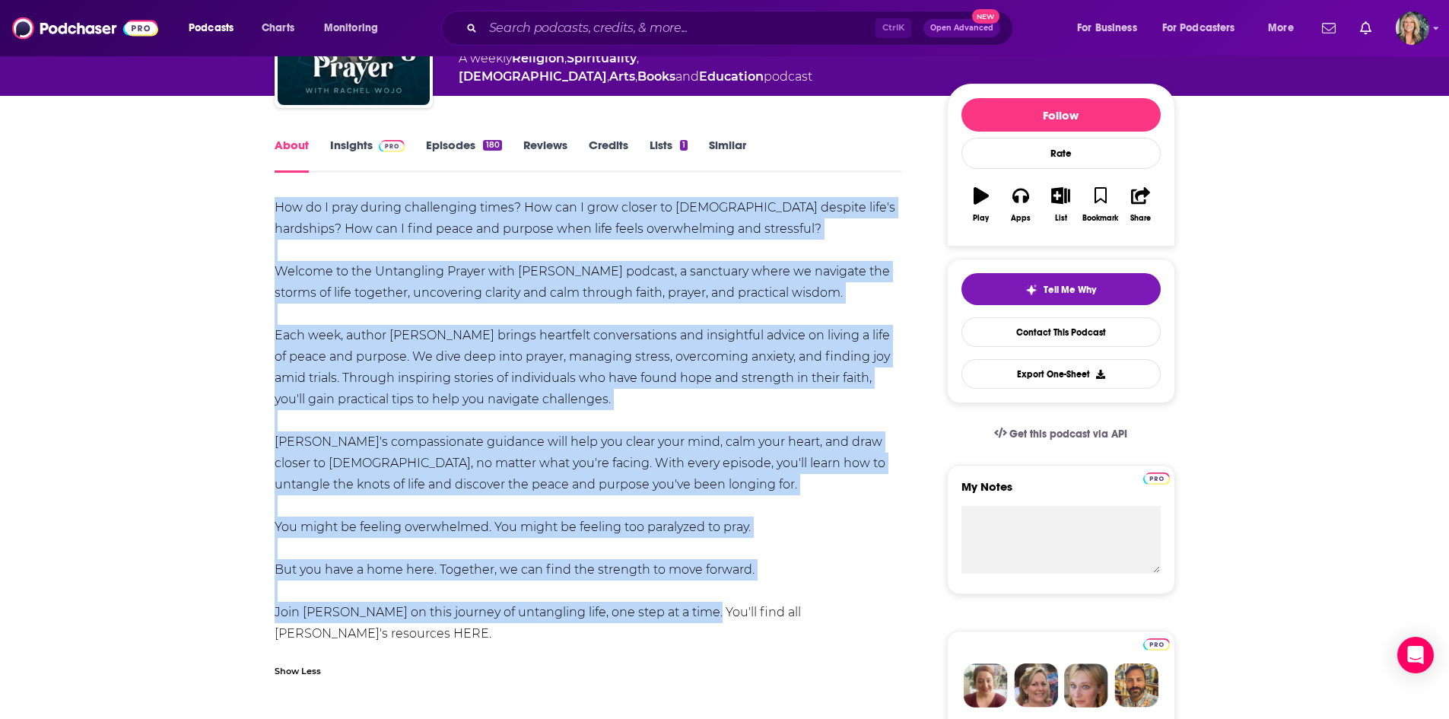
drag, startPoint x: 697, startPoint y: 535, endPoint x: 275, endPoint y: 214, distance: 529.2
click at [275, 214] on div "How do I pray during challenging times? How can I grow closer to God despite li…" at bounding box center [589, 420] width 628 height 447
copy div "How do I pray during challenging times? How can I grow closer to God despite li…"
click at [346, 145] on link "Insights" at bounding box center [367, 155] width 75 height 35
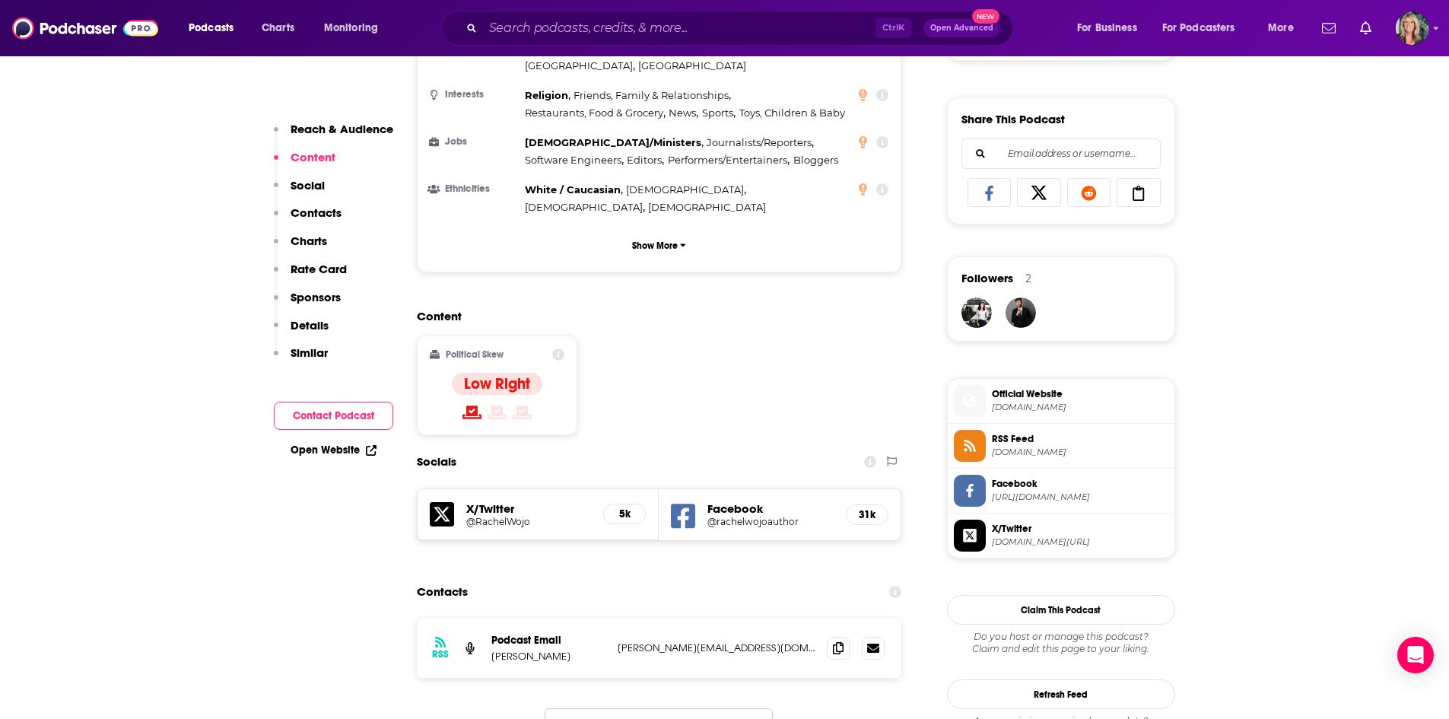
scroll to position [1293, 0]
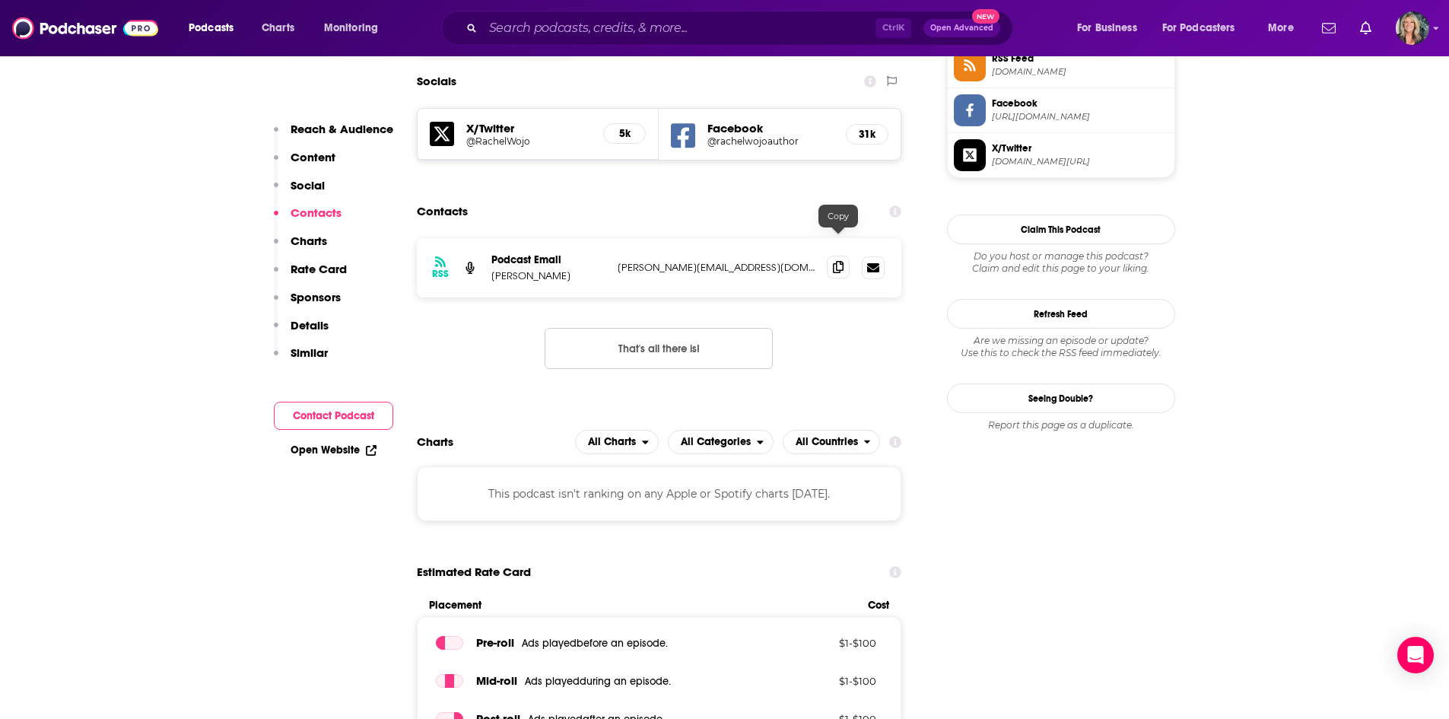
click at [840, 261] on icon at bounding box center [838, 267] width 11 height 12
click at [567, 30] on input "Search podcasts, credits, & more..." at bounding box center [679, 28] width 392 height 24
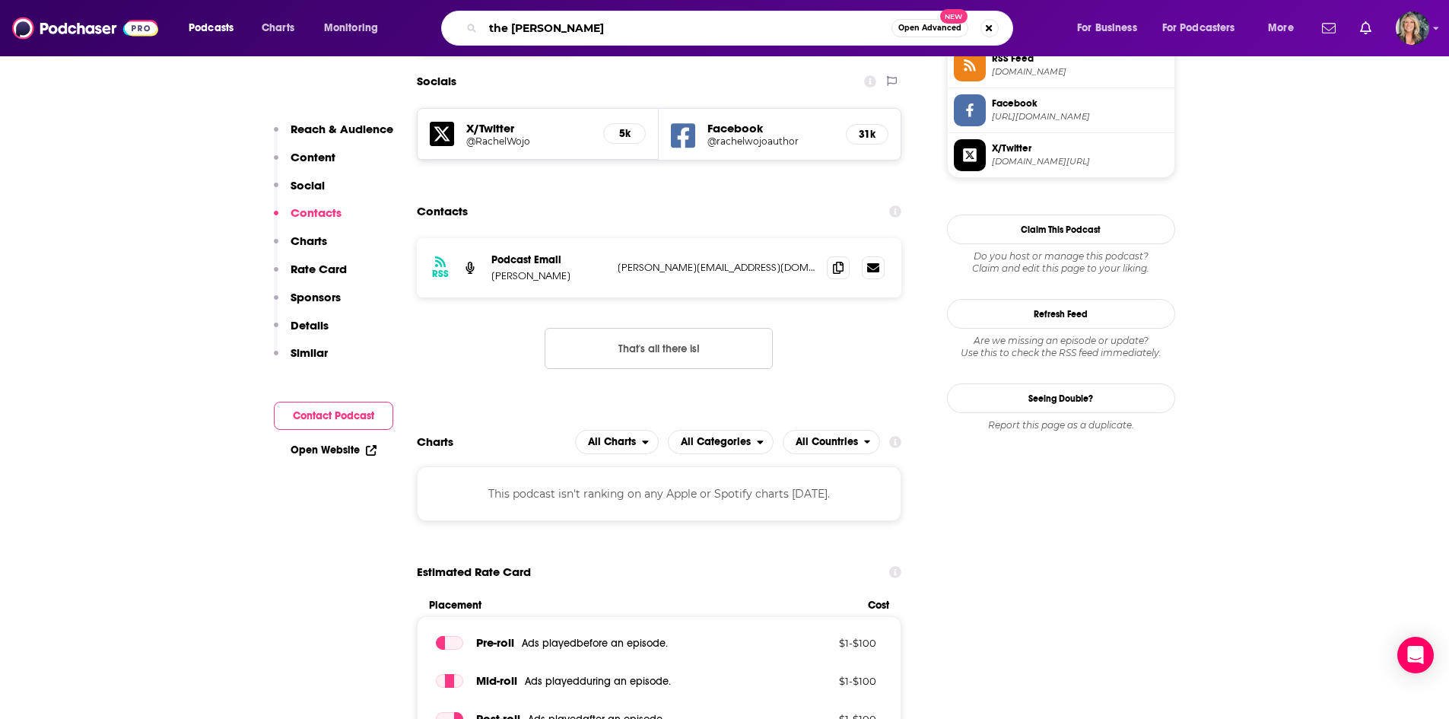
type input "the bryce crawford"
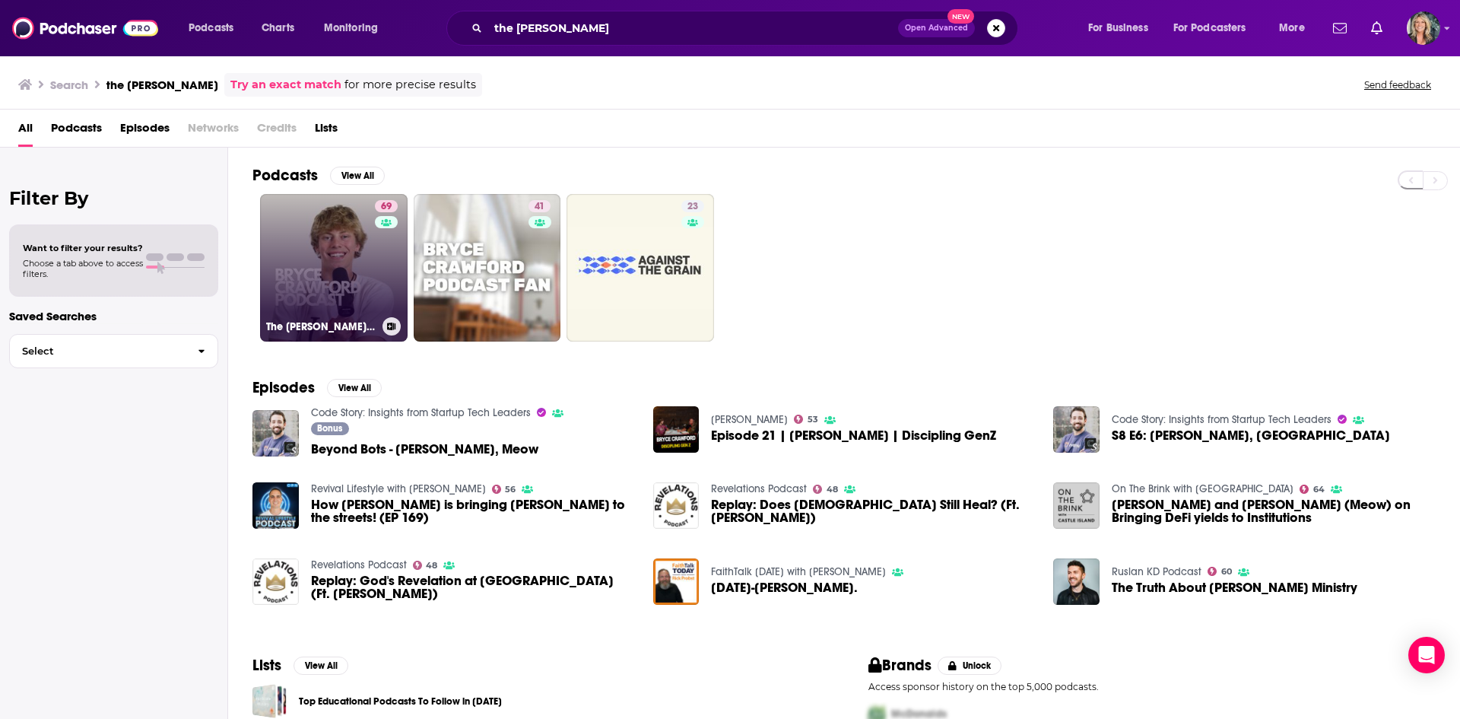
click at [300, 239] on link "69 The Bryce Crawford Podcast" at bounding box center [334, 268] width 148 height 148
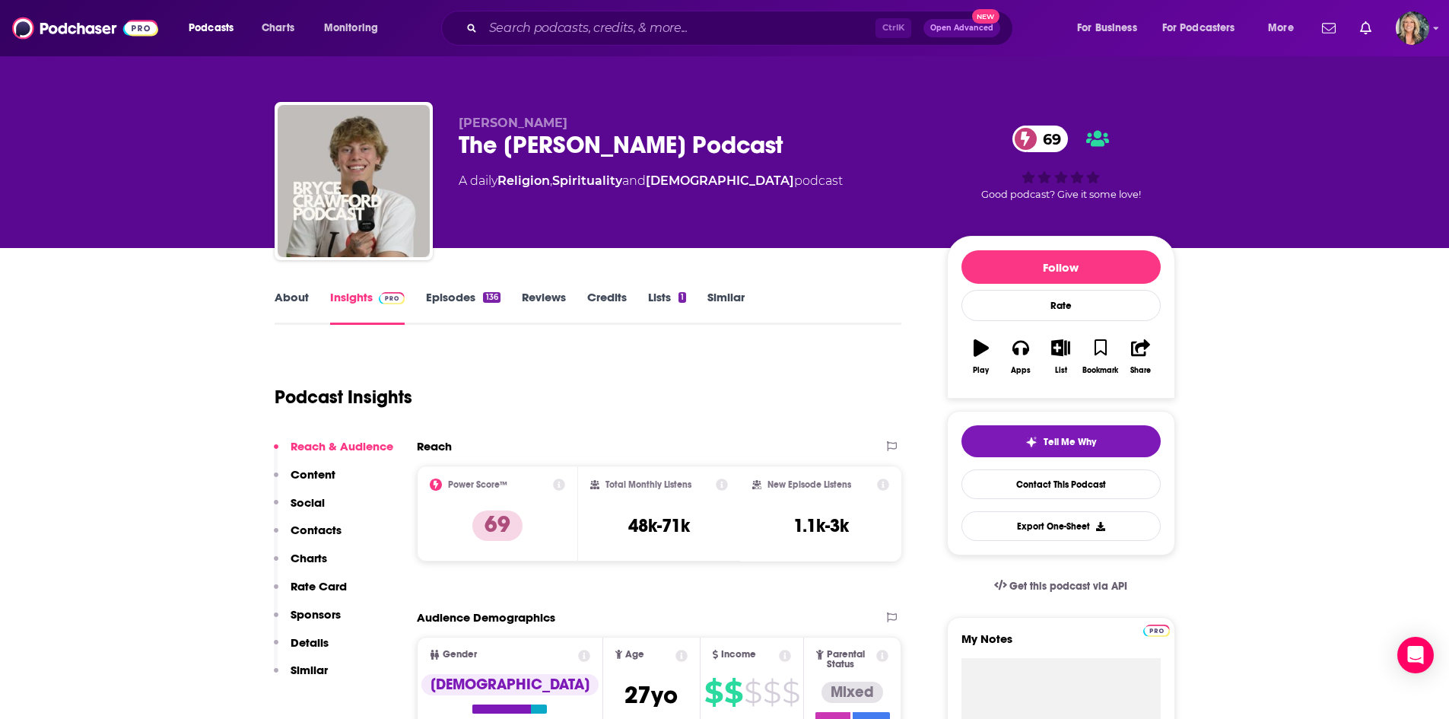
click at [879, 363] on div "Podcast Insights" at bounding box center [582, 388] width 615 height 78
click at [465, 297] on link "Episodes 136" at bounding box center [463, 307] width 74 height 35
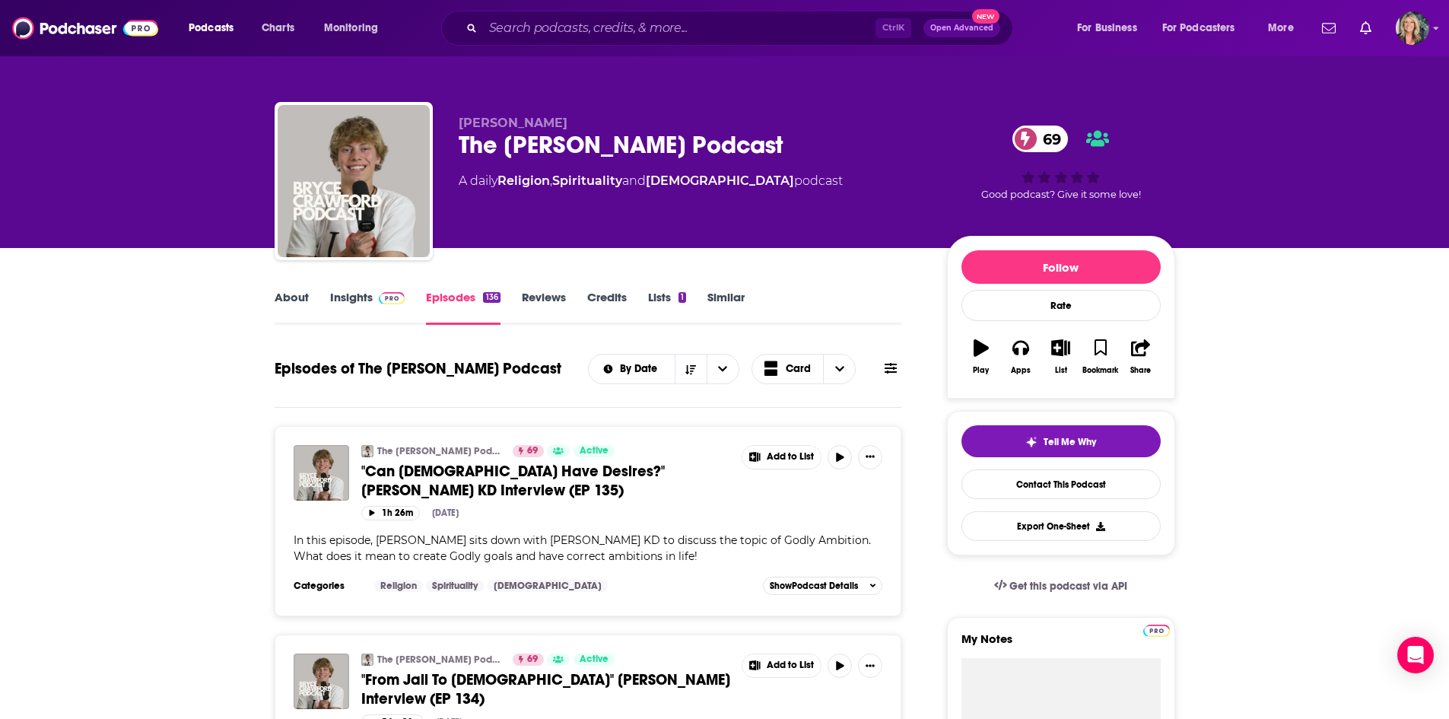
click at [282, 291] on link "About" at bounding box center [292, 307] width 34 height 35
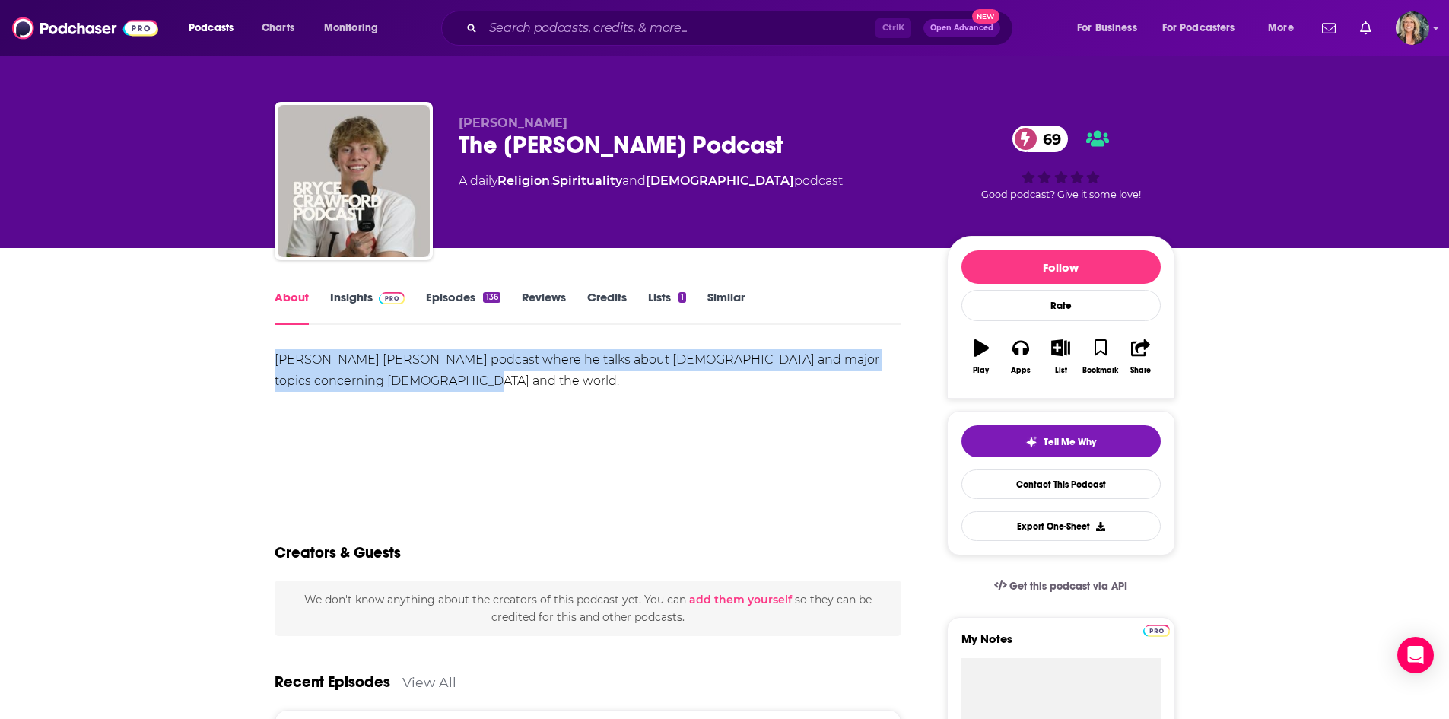
drag, startPoint x: 424, startPoint y: 377, endPoint x: 259, endPoint y: 354, distance: 166.6
copy div "Bryce Crawford's Christian podcast where he talks about Christ and major topics…"
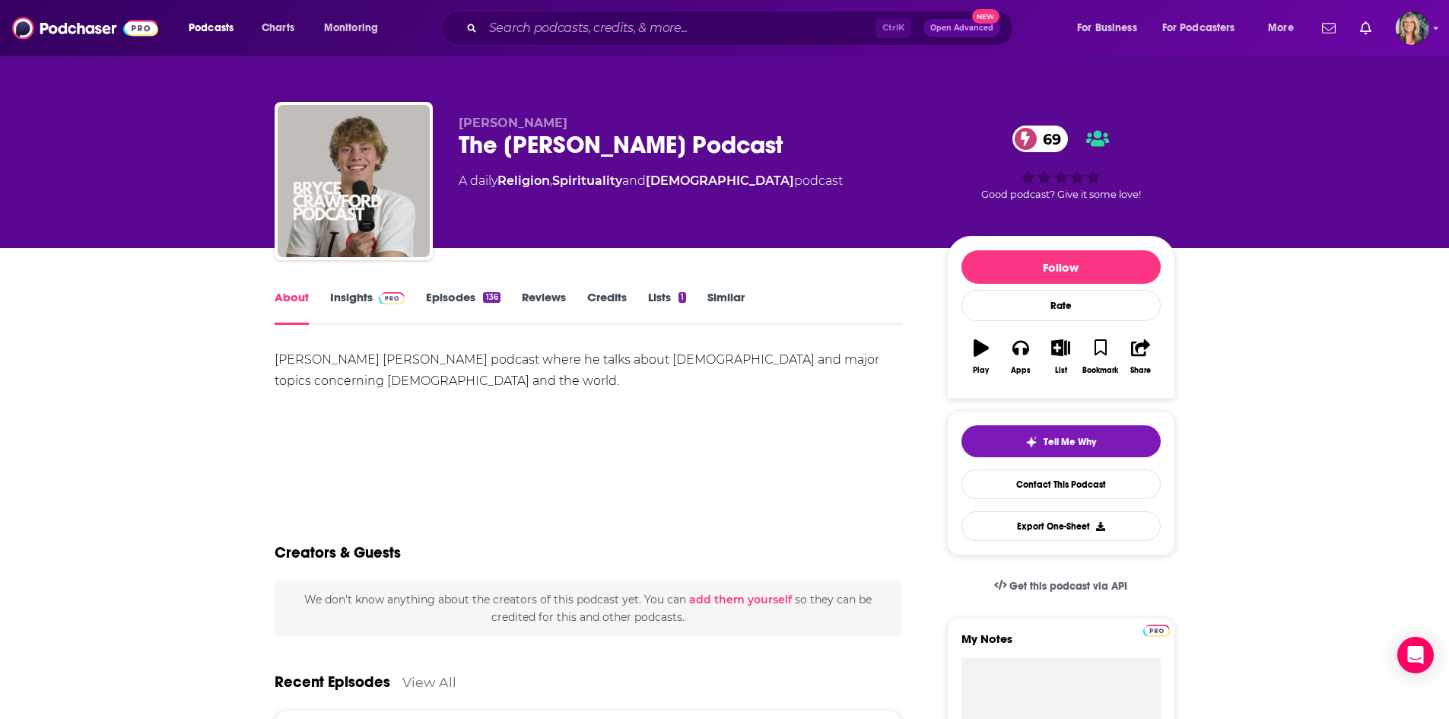
click at [621, 512] on div "Creators & Guests" at bounding box center [589, 544] width 628 height 74
click at [361, 303] on link "Insights" at bounding box center [367, 307] width 75 height 35
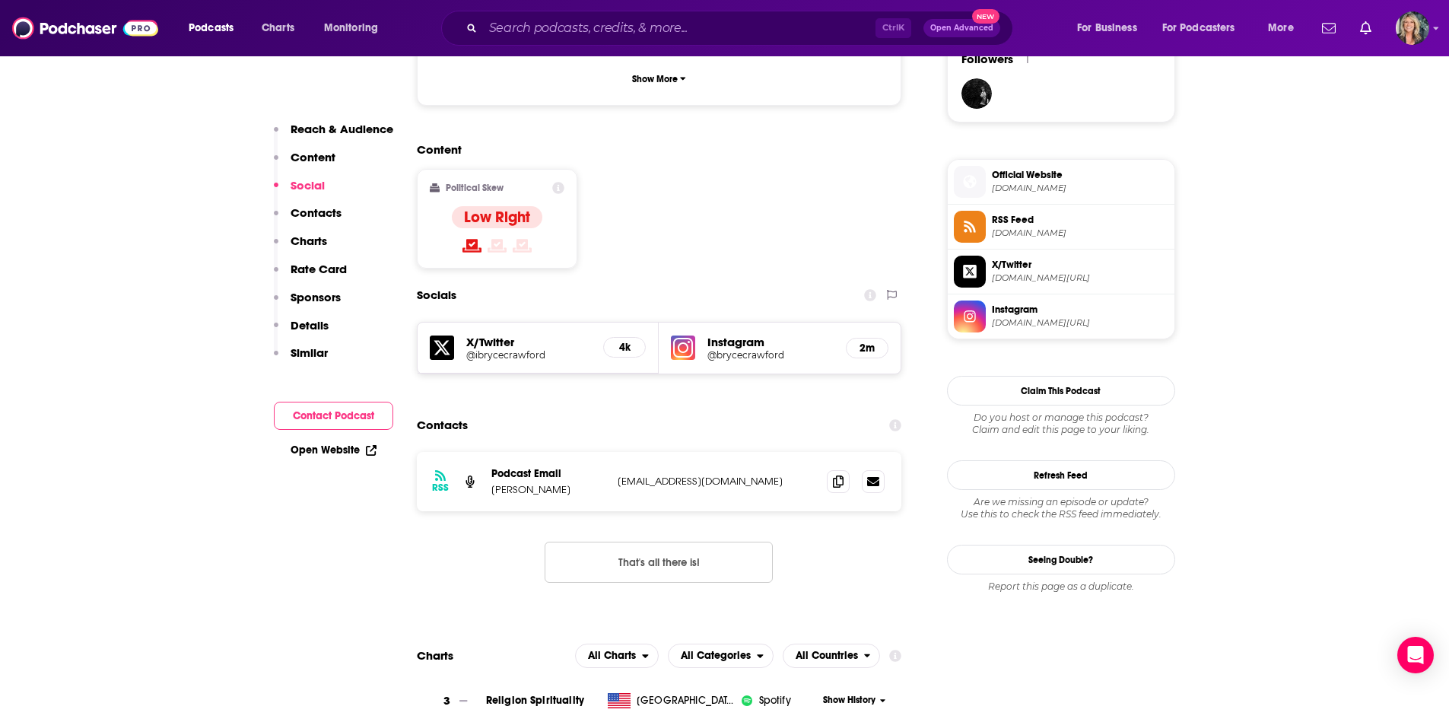
scroll to position [1141, 0]
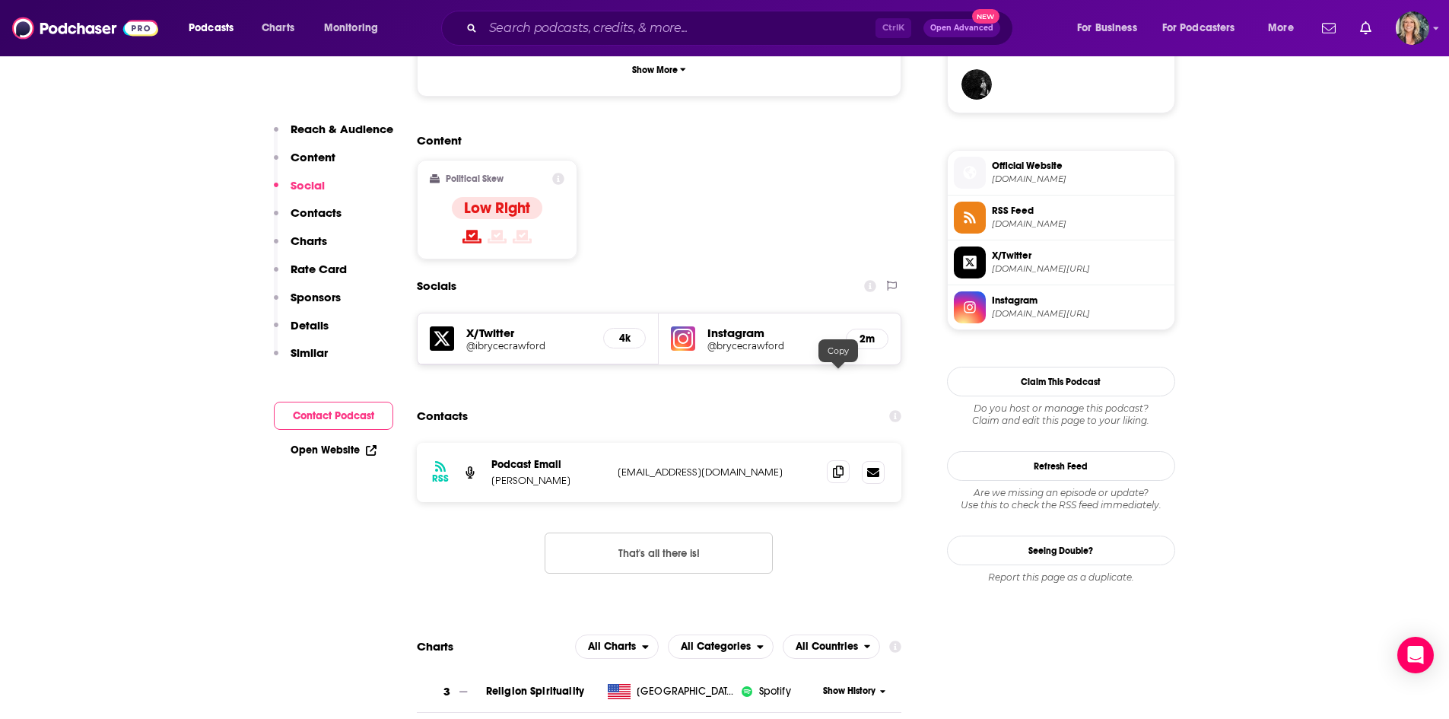
click at [836, 465] on icon at bounding box center [838, 471] width 11 height 12
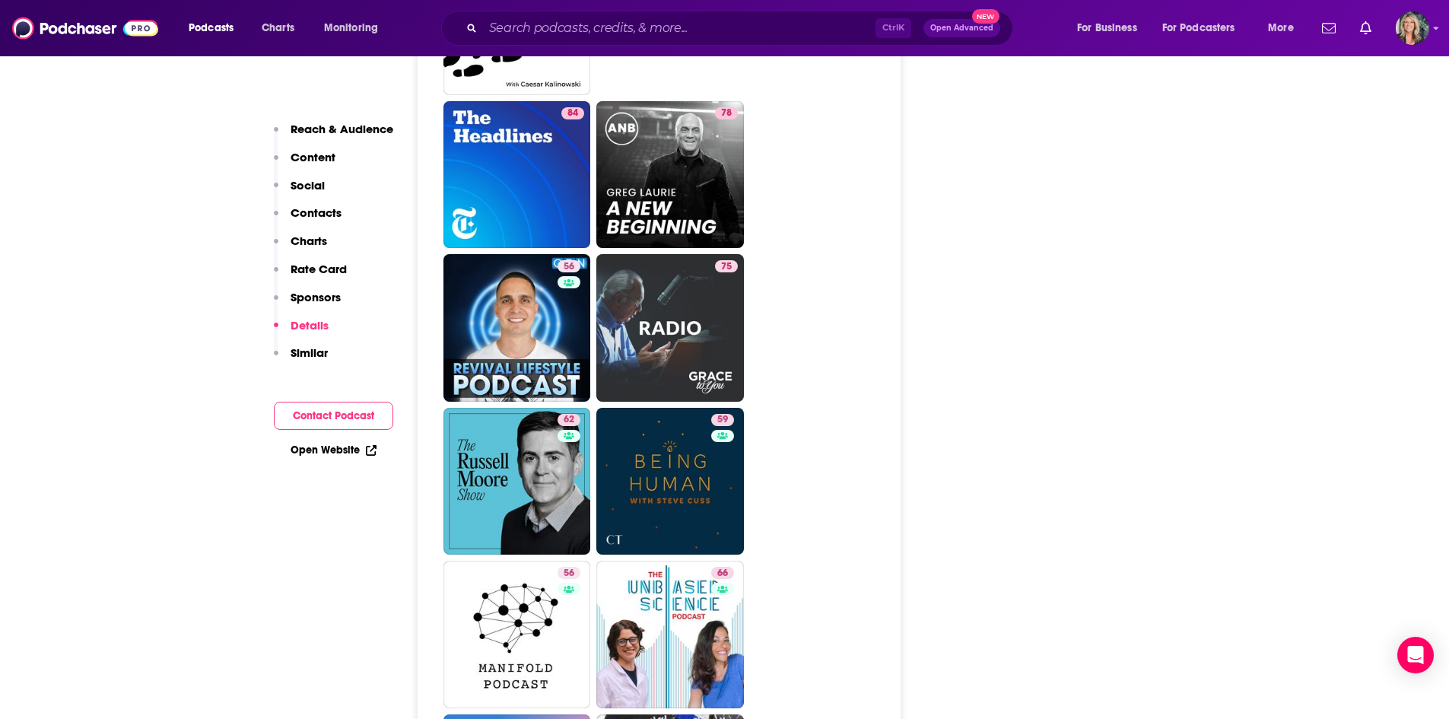
scroll to position [3195, 0]
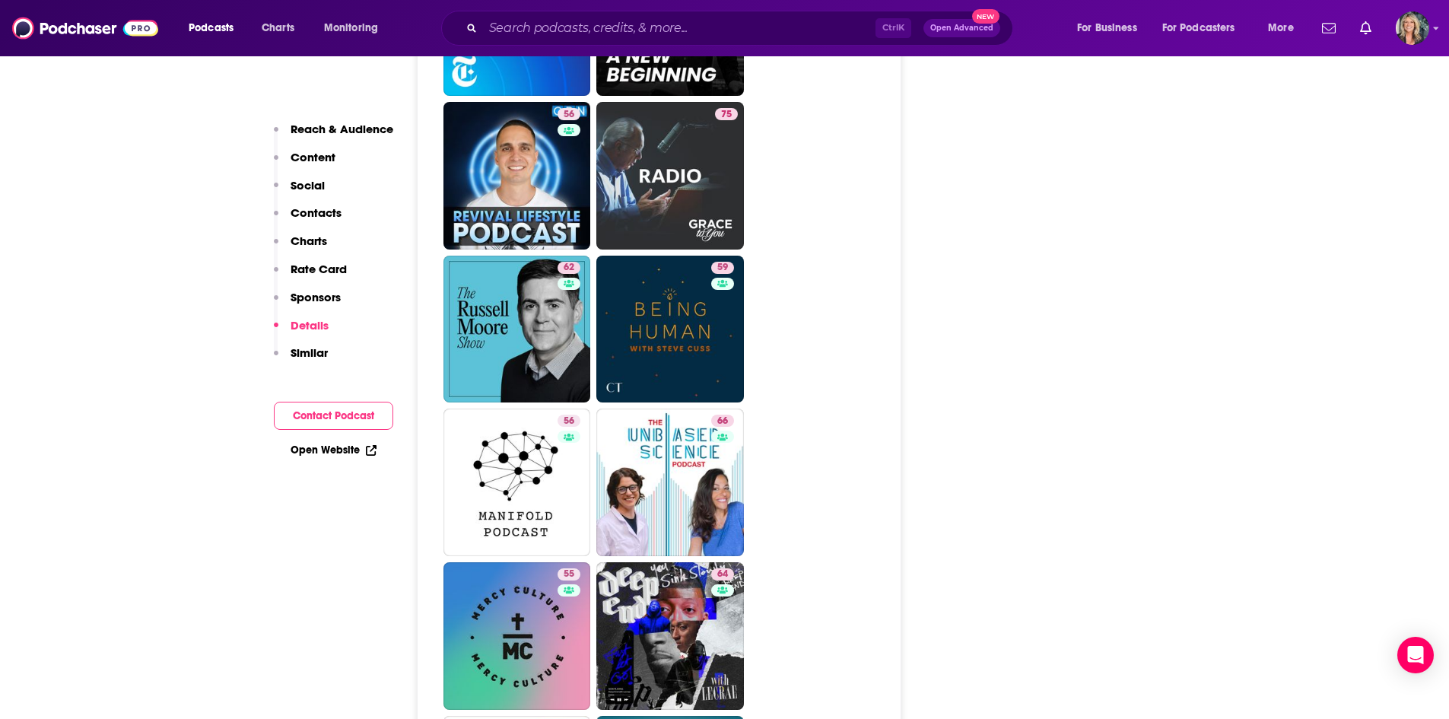
click at [831, 488] on ul "54 78 84 78 56 75 62 59 56 66 55 64 64 56 63 66 61 54 64 51 67 62 85 60" at bounding box center [667, 712] width 449 height 1834
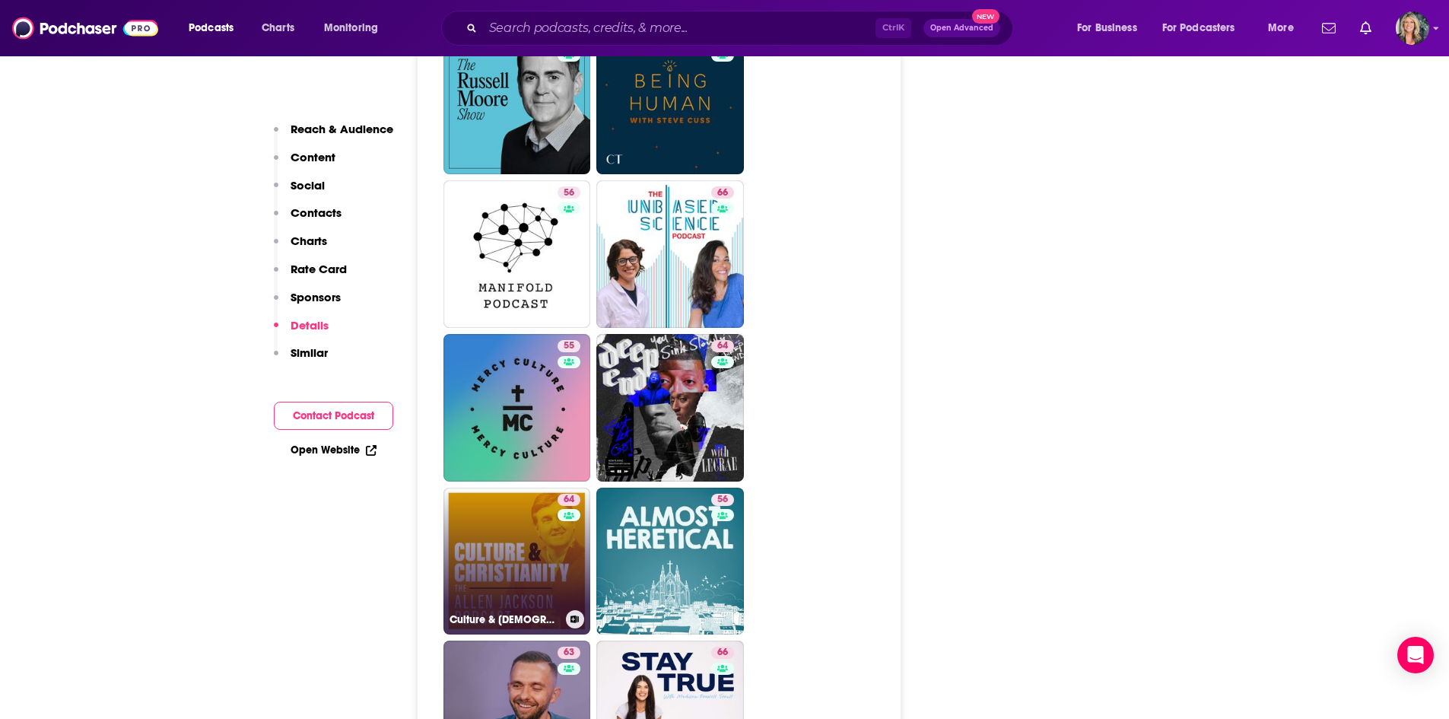
click at [543, 488] on link "64 Culture & Christianity: The Allen Jackson Podcast" at bounding box center [517, 562] width 148 height 148
type input "https://www.podchaser.com/podcasts/culture-christianity-the-allen-5618322"
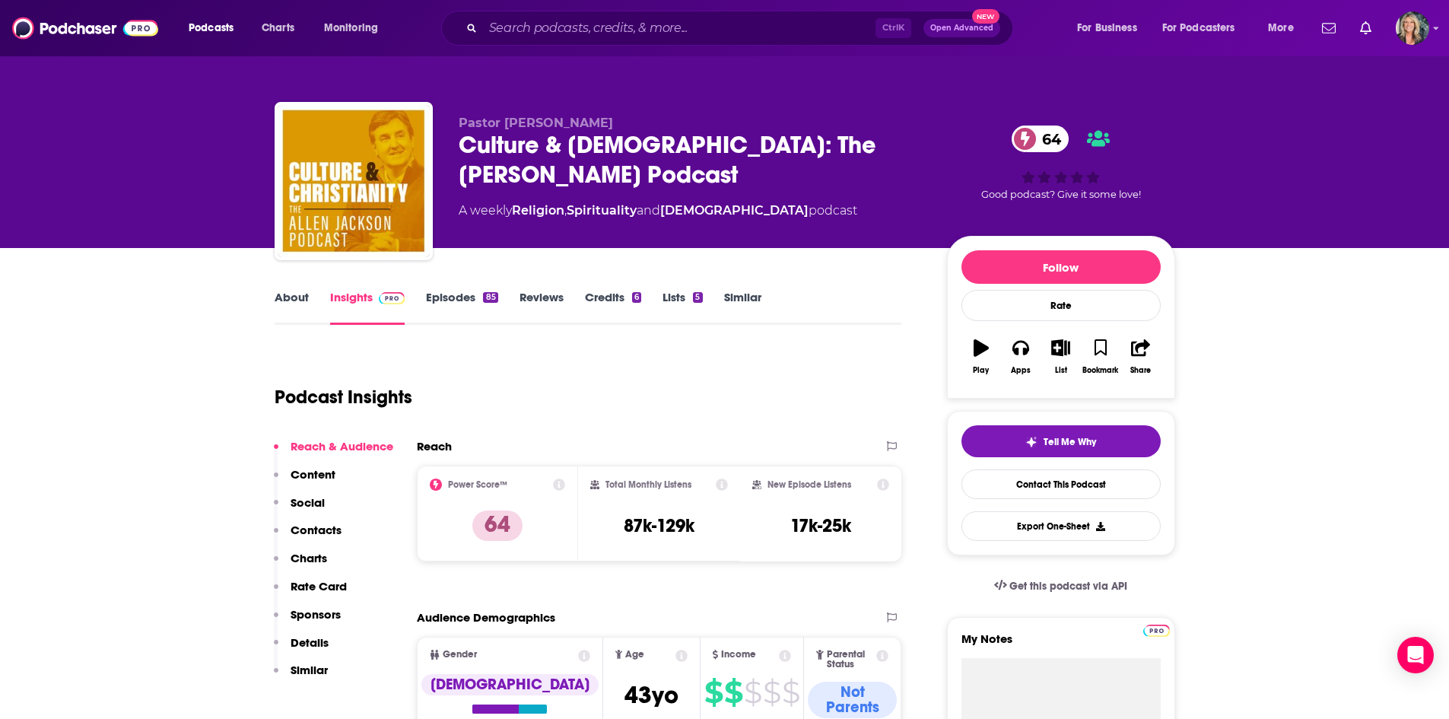
click at [297, 295] on link "About" at bounding box center [292, 307] width 34 height 35
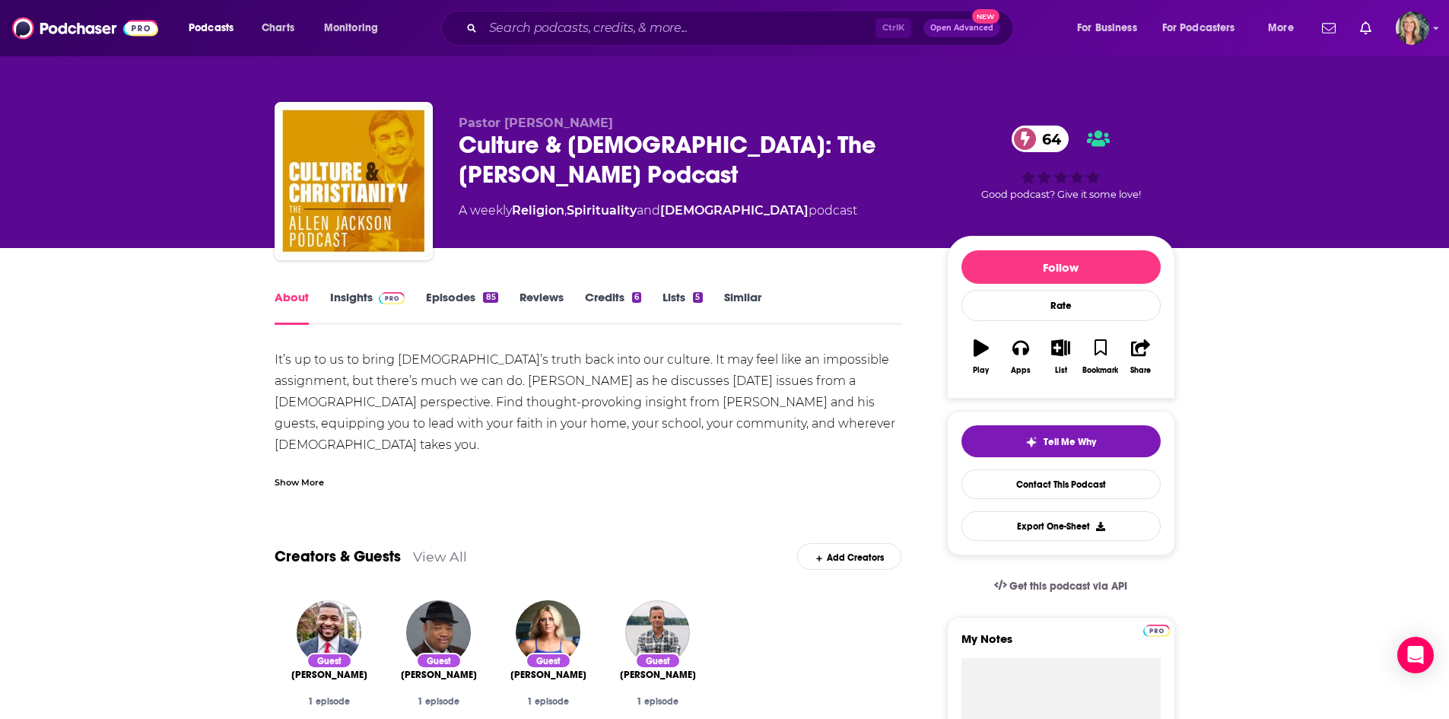
click at [284, 484] on div "Show More" at bounding box center [299, 481] width 49 height 14
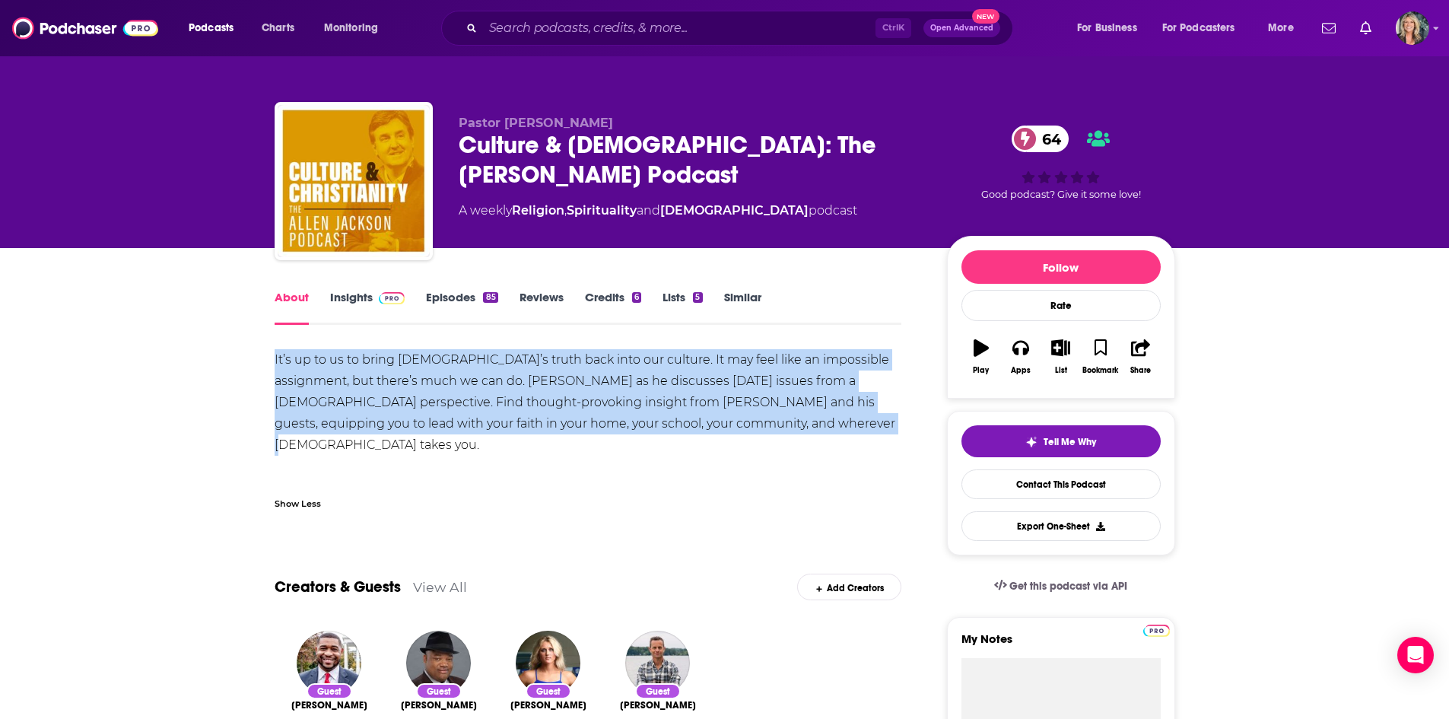
drag, startPoint x: 666, startPoint y: 419, endPoint x: 180, endPoint y: 355, distance: 489.5
copy div "It’s up to us to bring God’s truth back into our culture. It may feel like an i…"
click at [362, 297] on link "Insights" at bounding box center [367, 307] width 75 height 35
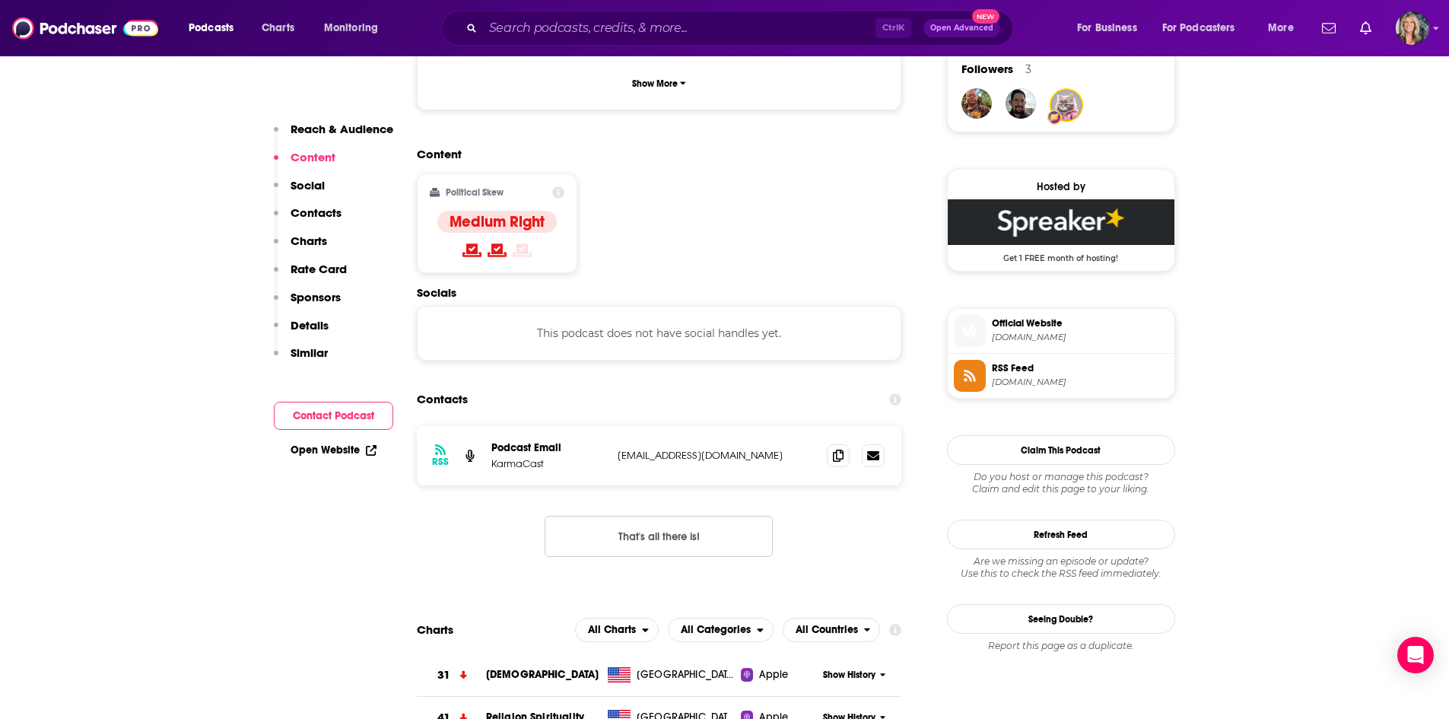
scroll to position [1141, 0]
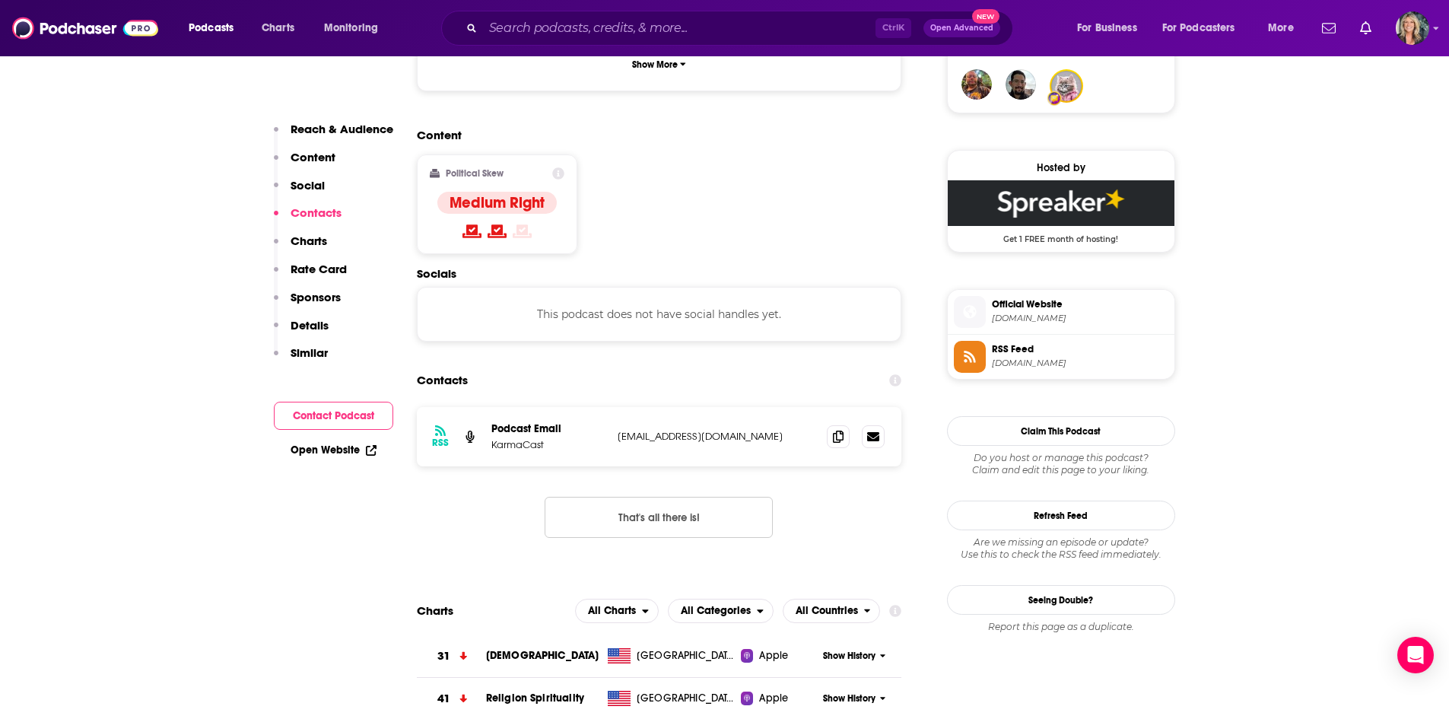
click at [818, 136] on div "Content Political Skew Medium Right" at bounding box center [659, 197] width 485 height 138
click at [843, 430] on icon at bounding box center [838, 436] width 11 height 12
click at [739, 366] on div "Contacts" at bounding box center [659, 380] width 485 height 29
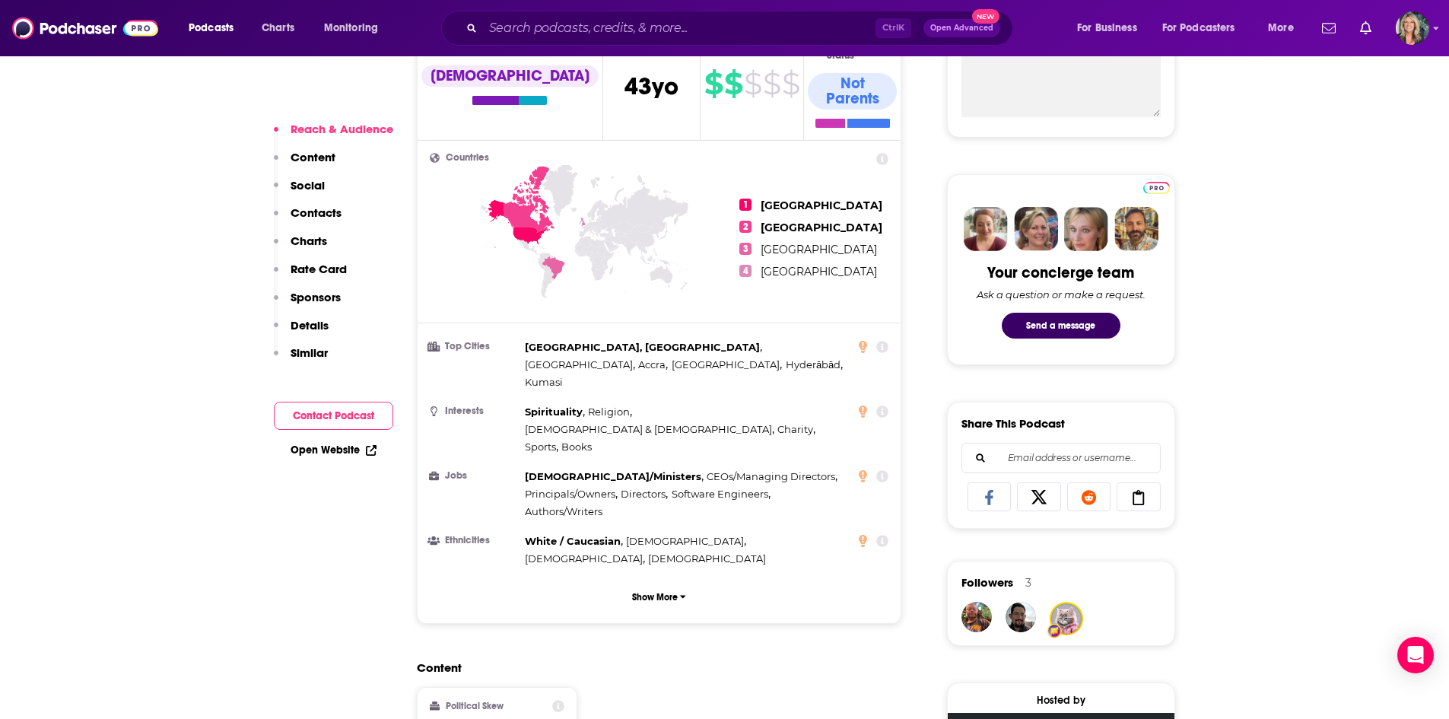
scroll to position [989, 0]
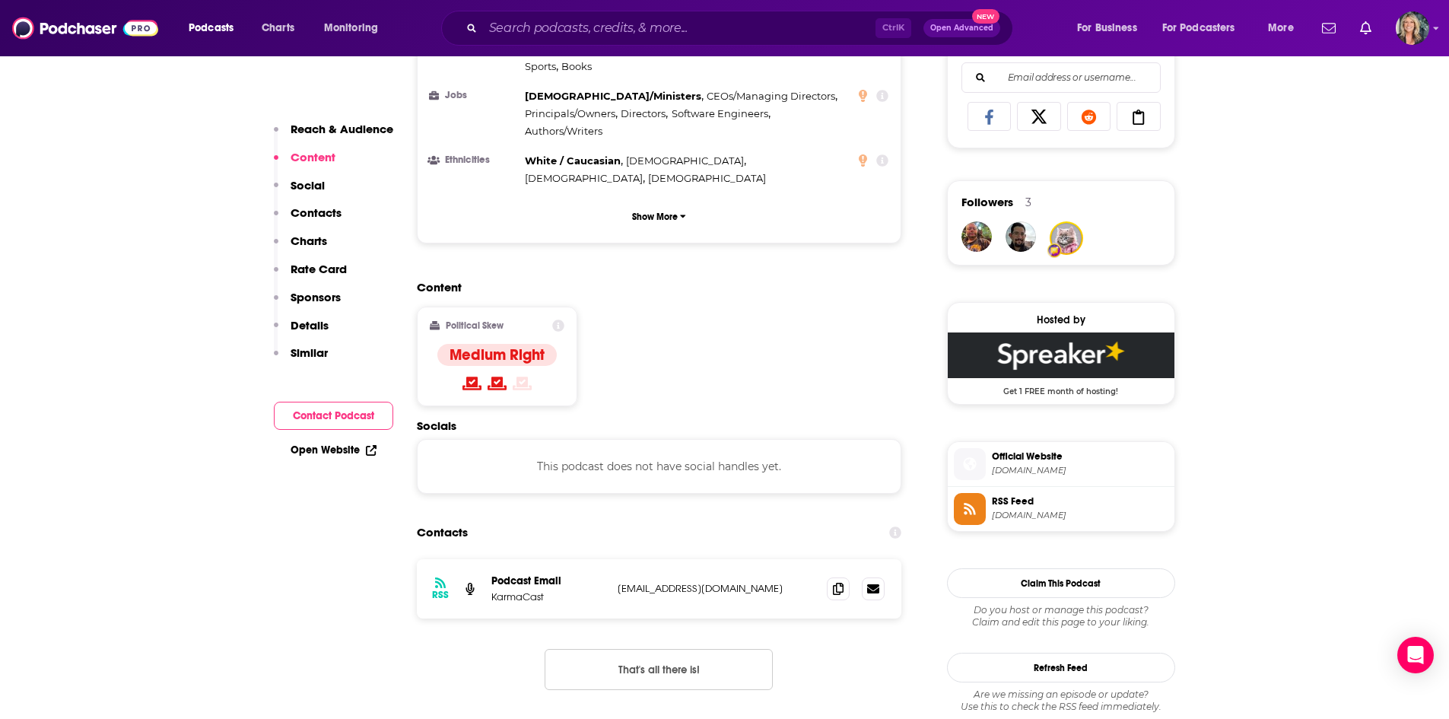
click at [1025, 465] on span "allenjackson.com" at bounding box center [1080, 470] width 176 height 11
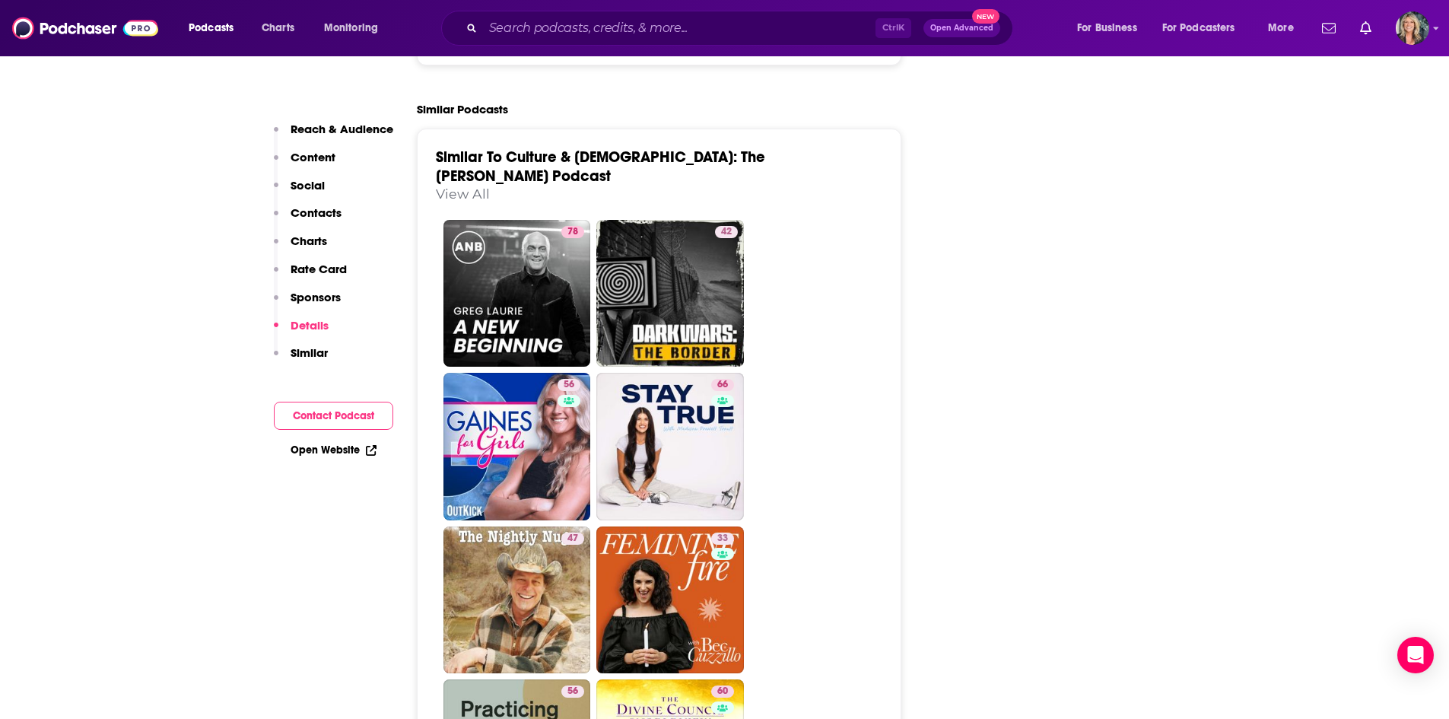
scroll to position [2814, 0]
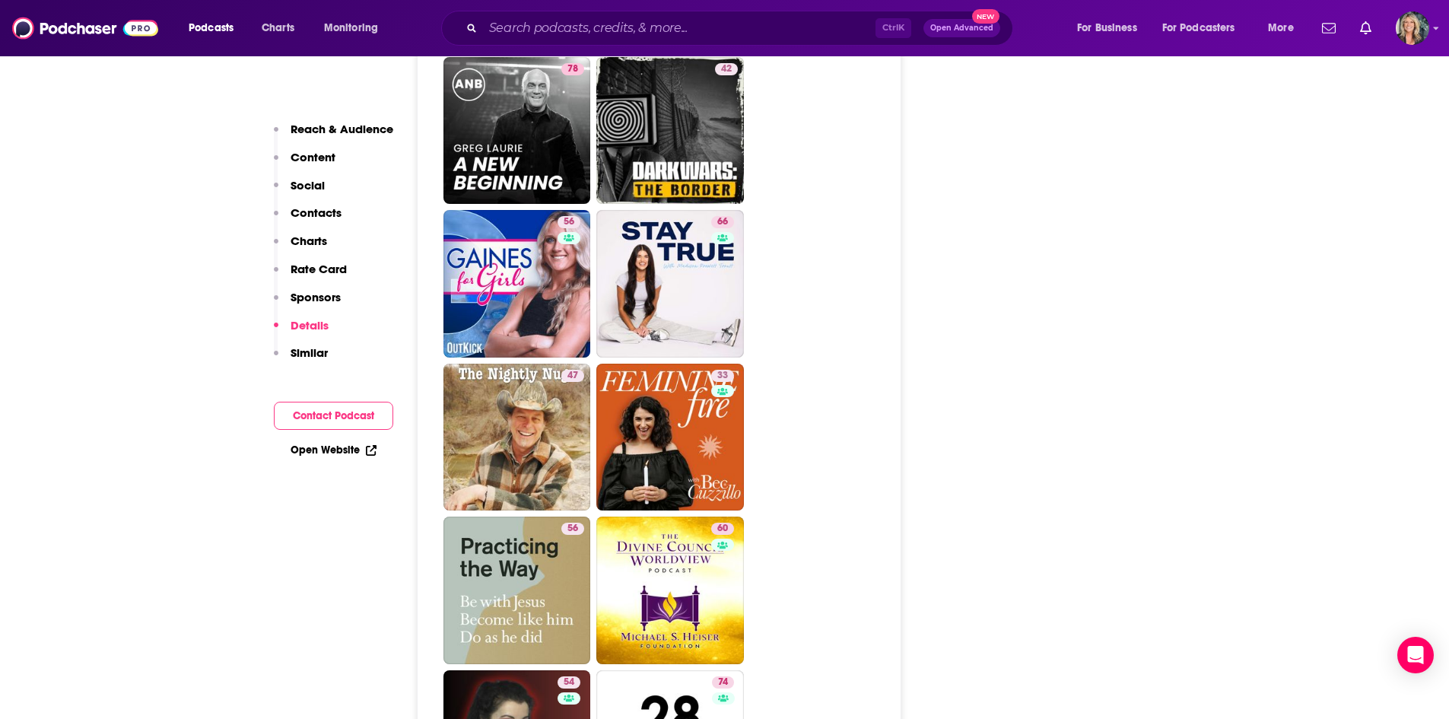
scroll to position [3042, 0]
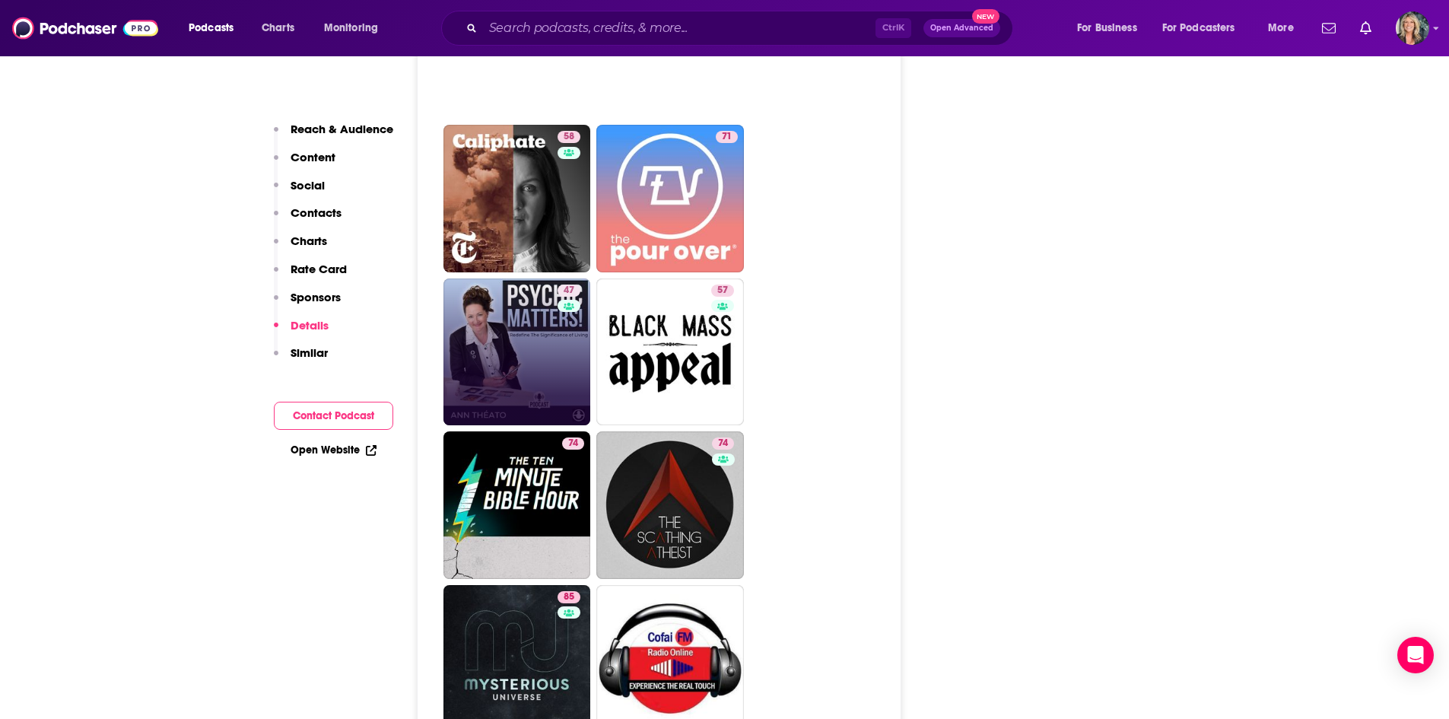
scroll to position [5096, 0]
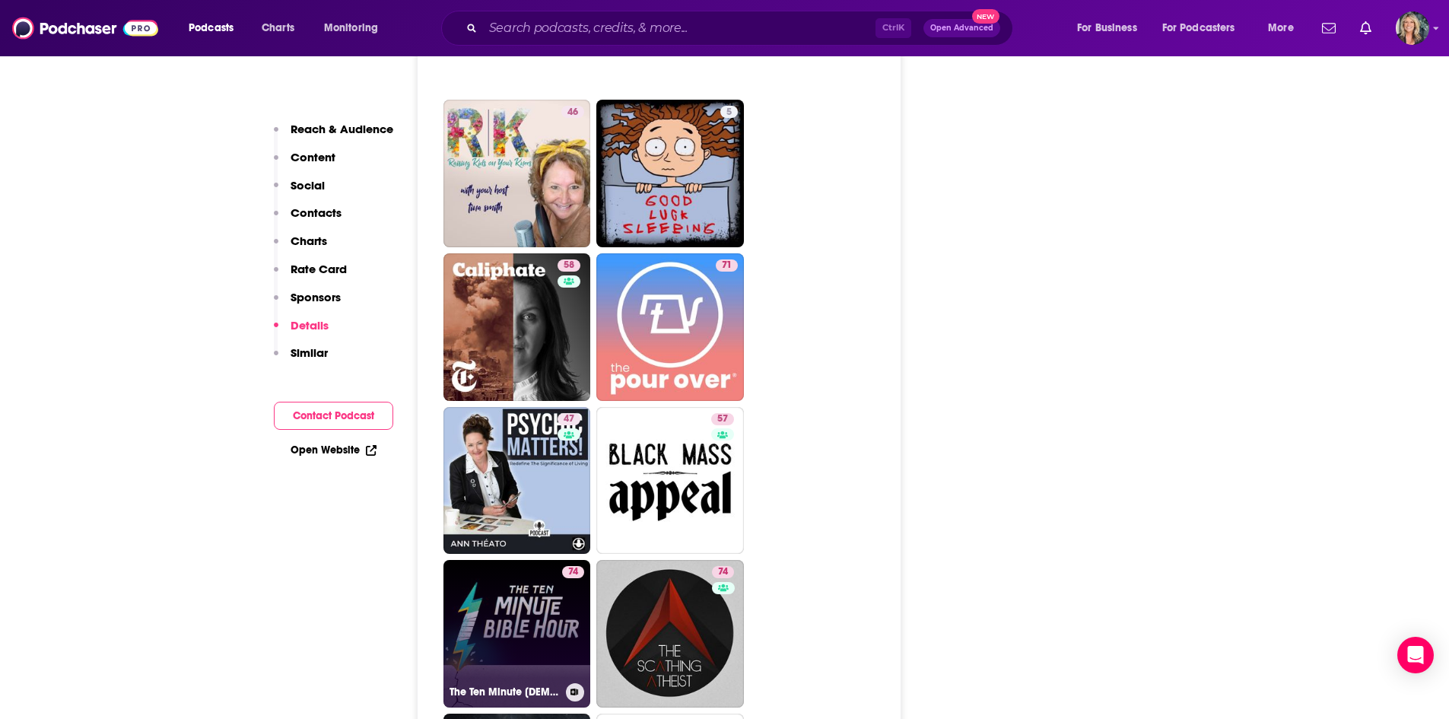
click at [537, 560] on link "74 The Ten Minute Bible Hour Podcast" at bounding box center [517, 634] width 148 height 148
type input "https://www.podchaser.com/podcasts/the-ten-minute-bible-hour-podc-21293"
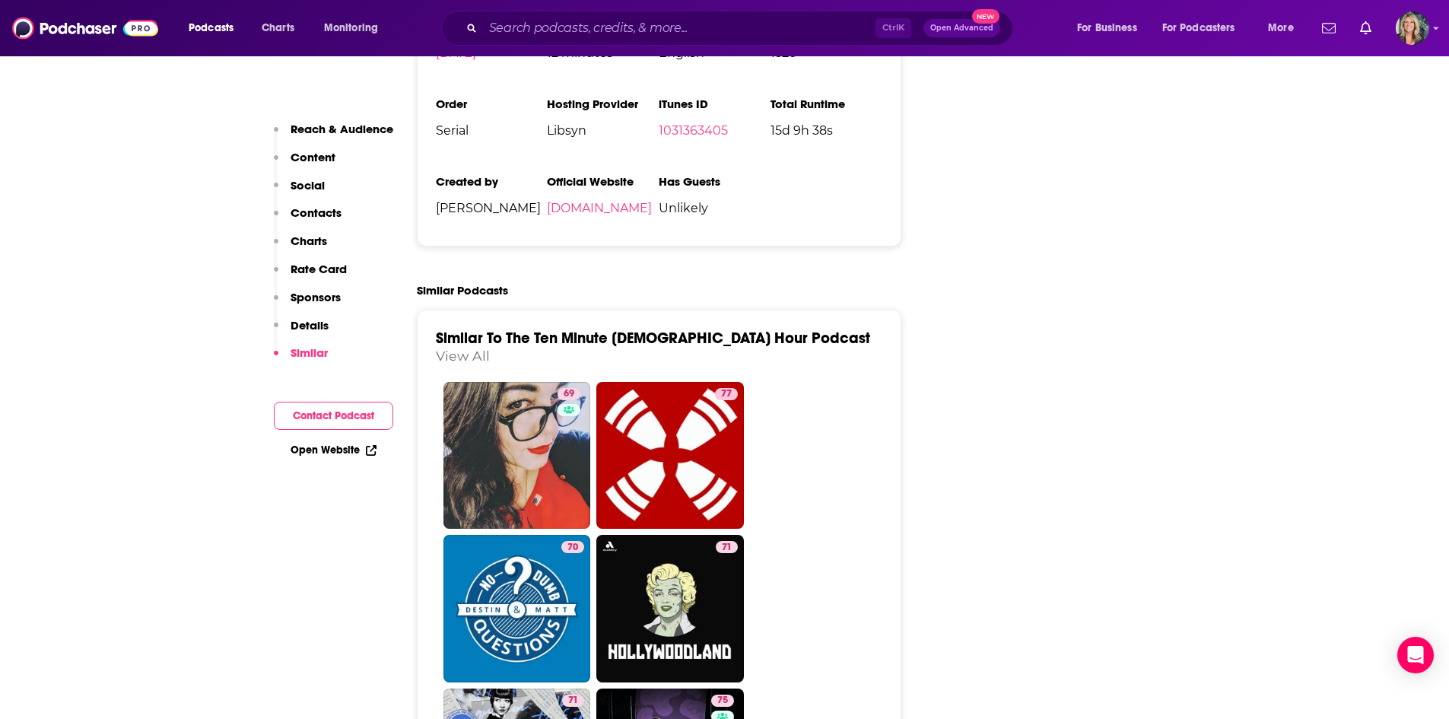
scroll to position [2890, 0]
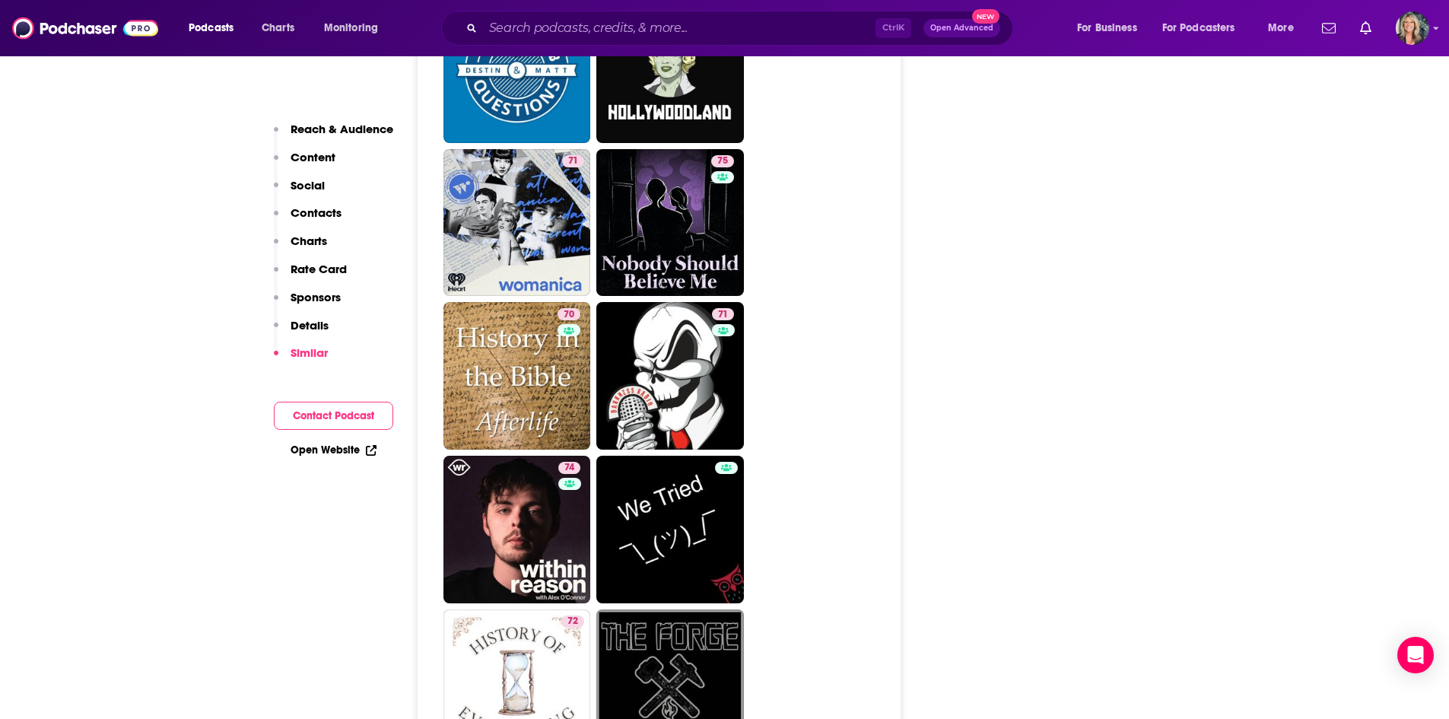
scroll to position [3423, 0]
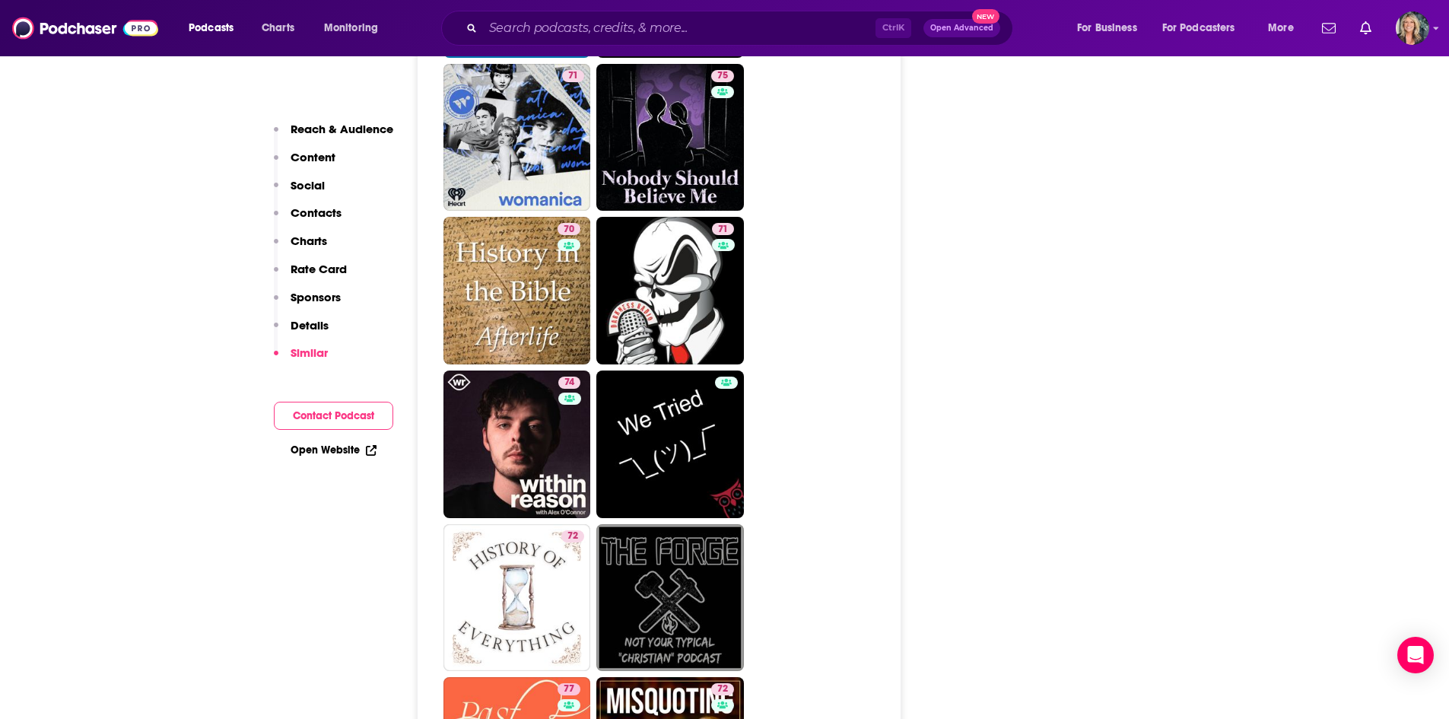
scroll to position [3727, 0]
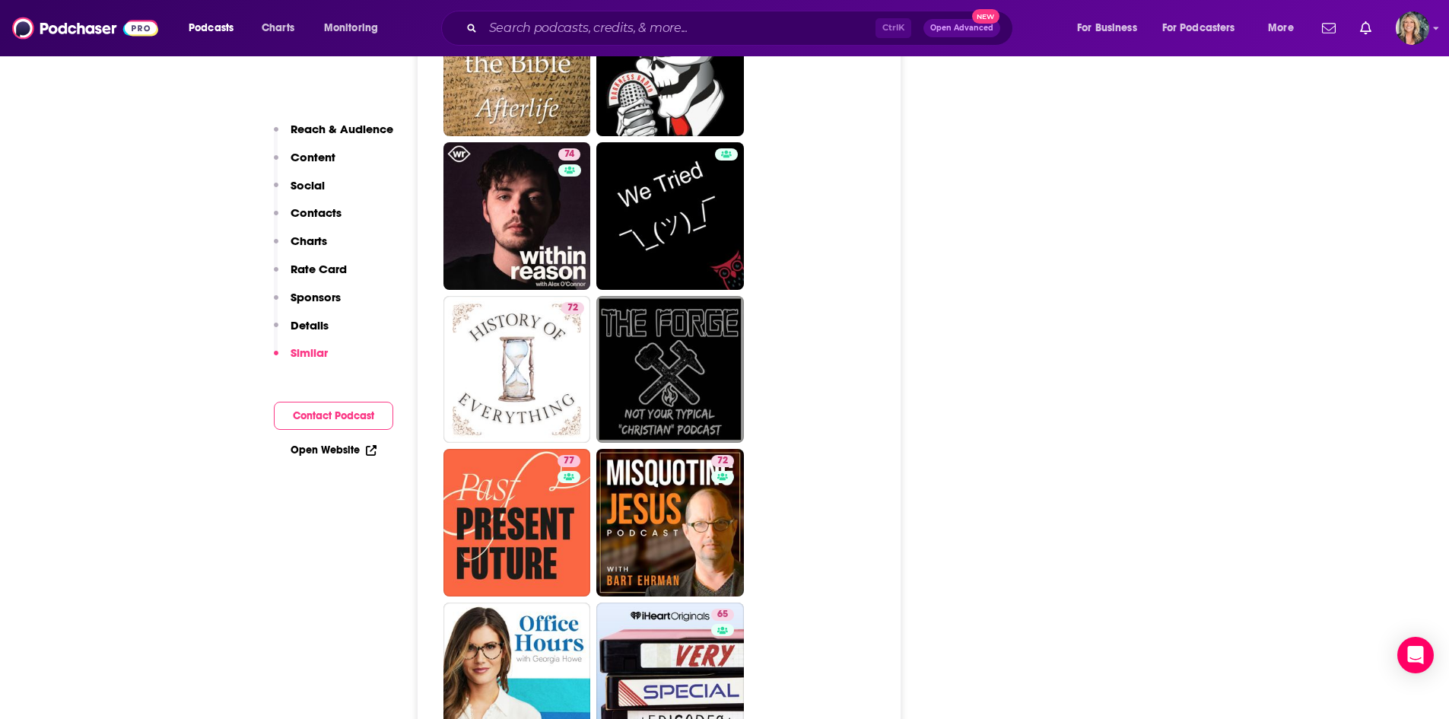
click at [873, 357] on ul "69 77 70 71 71 75 70 71 74 72 77 72 65 73 53 69 73 46 63" at bounding box center [667, 446] width 449 height 1834
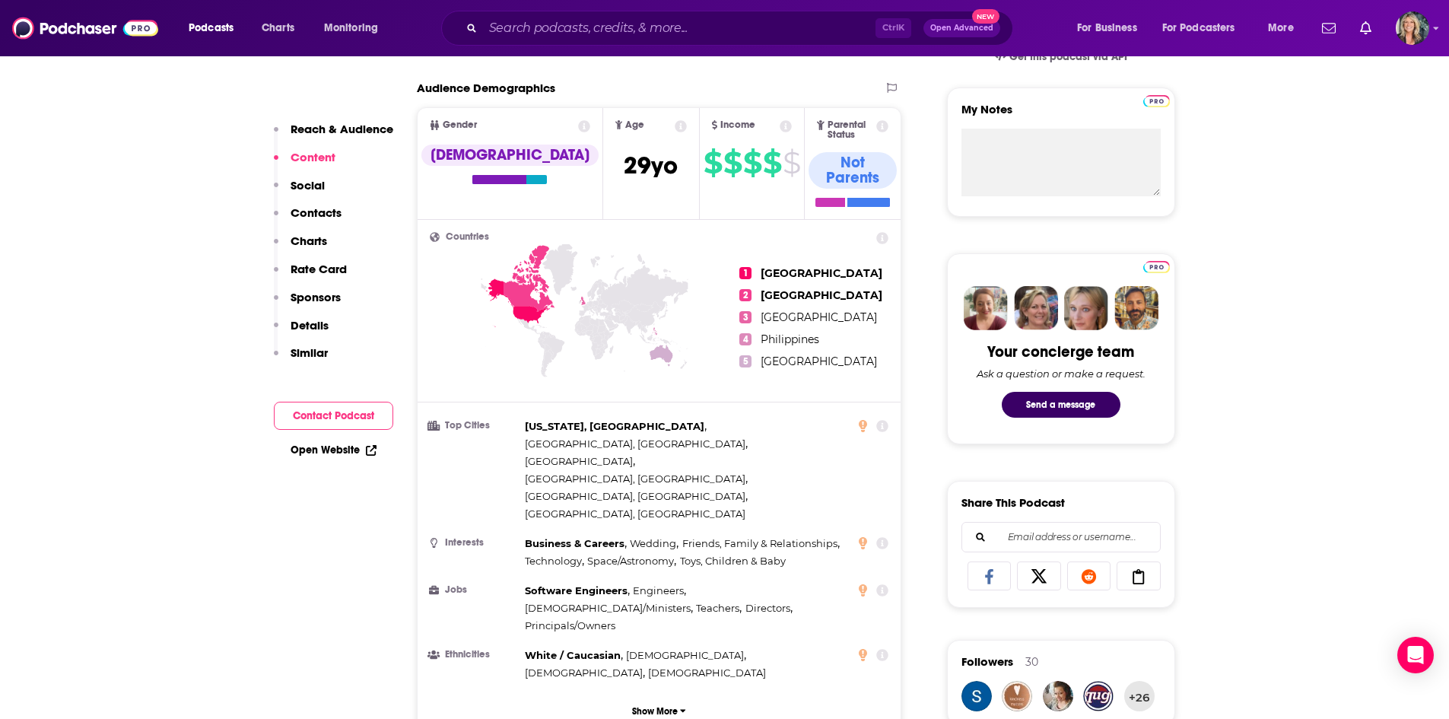
scroll to position [0, 0]
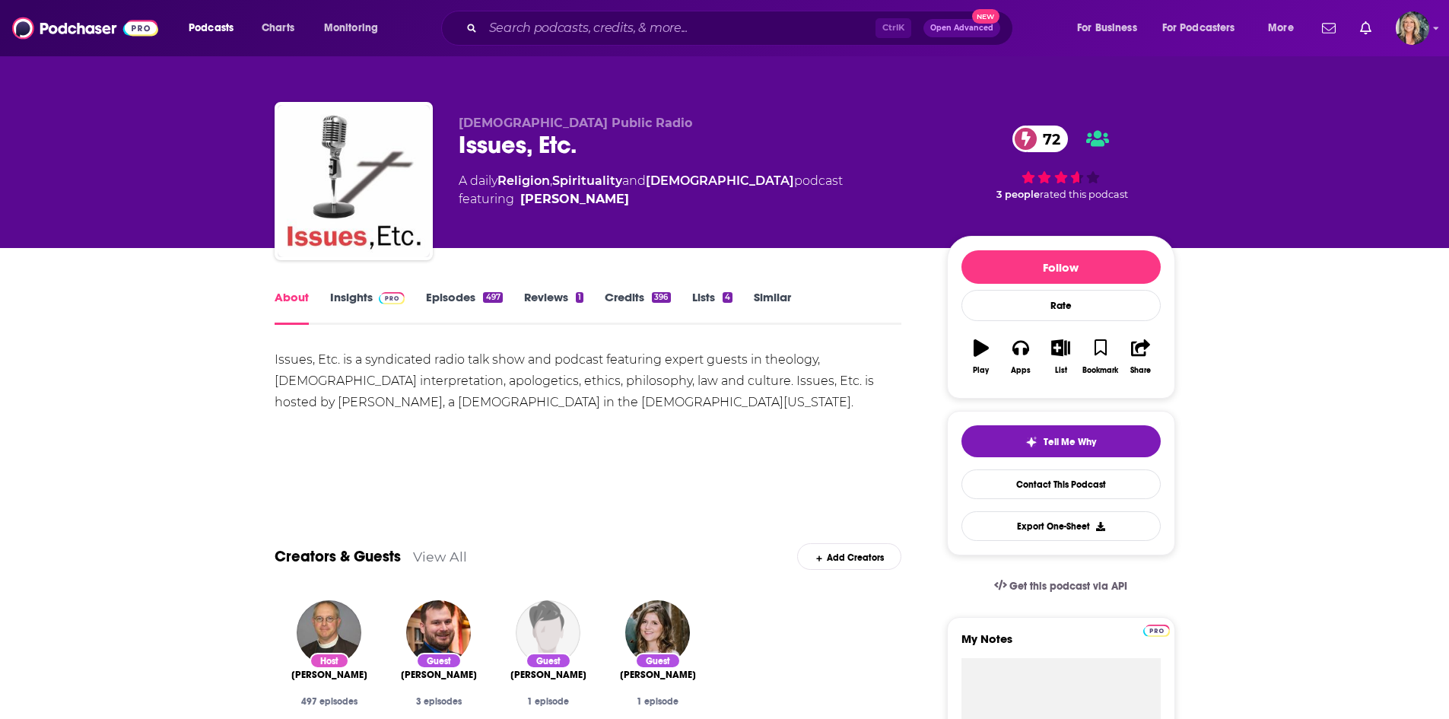
click at [364, 302] on link "Insights" at bounding box center [367, 307] width 75 height 35
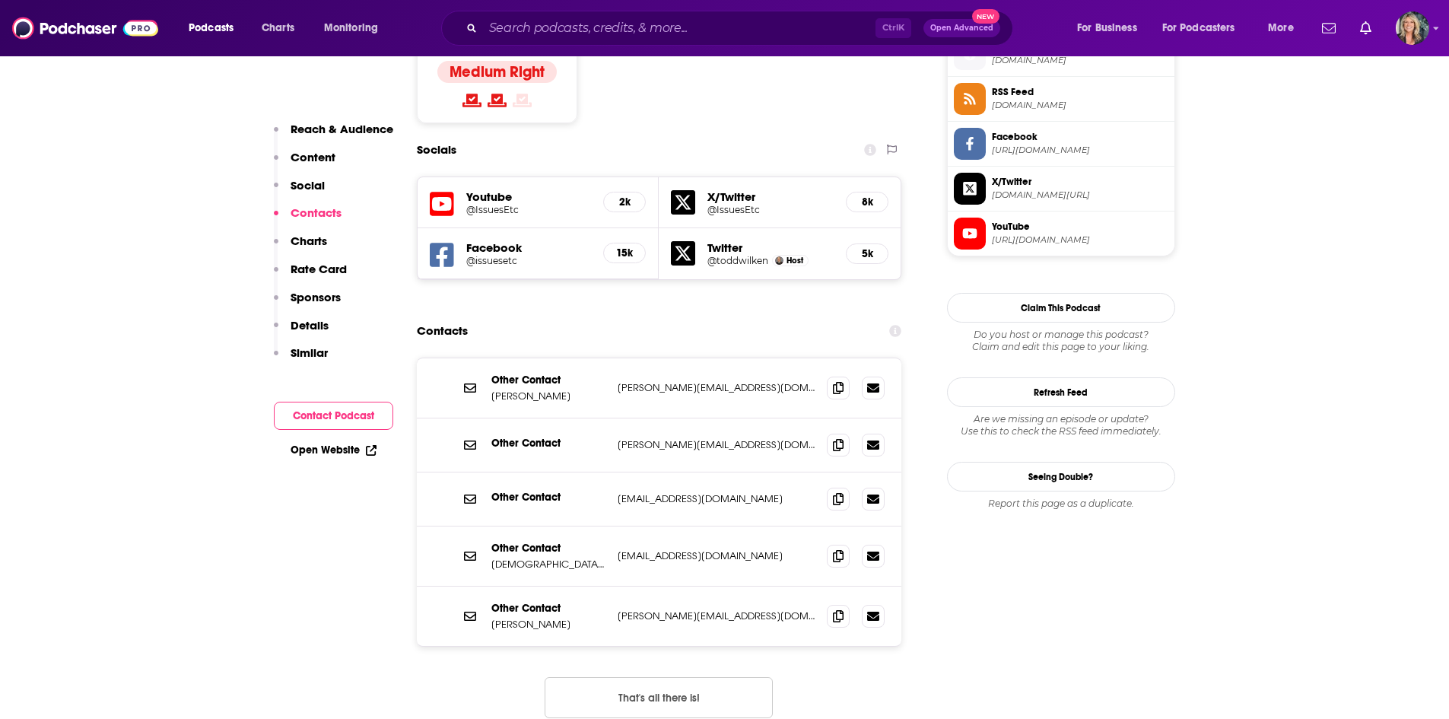
scroll to position [1445, 0]
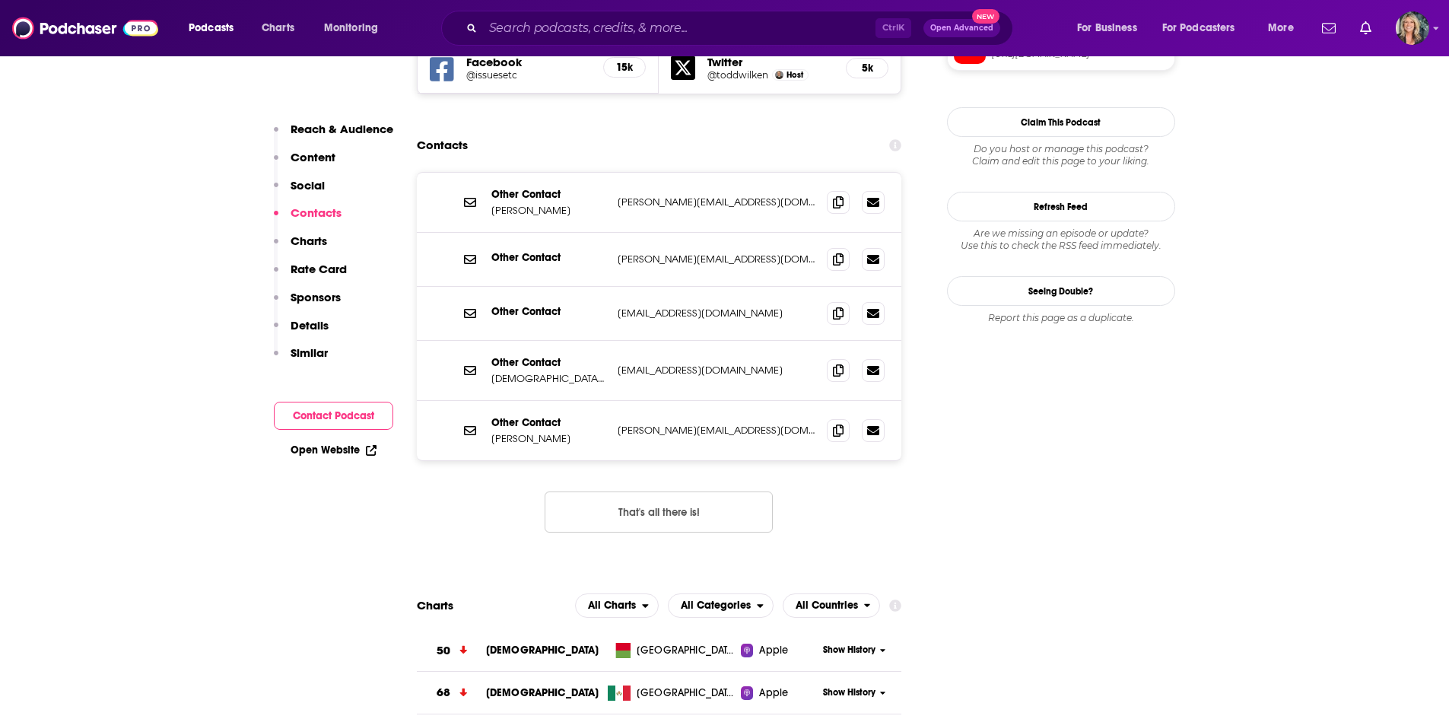
click at [840, 195] on icon at bounding box center [838, 201] width 11 height 12
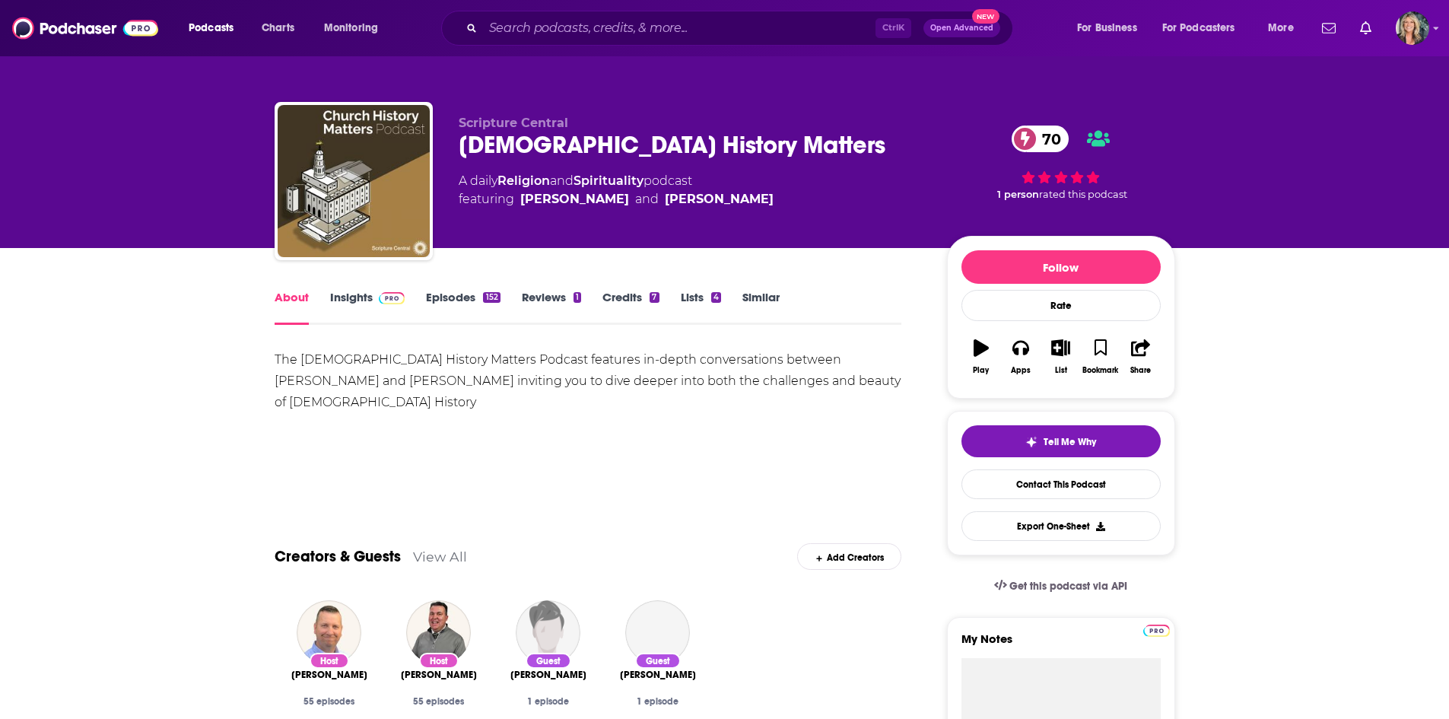
click at [365, 298] on link "Insights" at bounding box center [367, 307] width 75 height 35
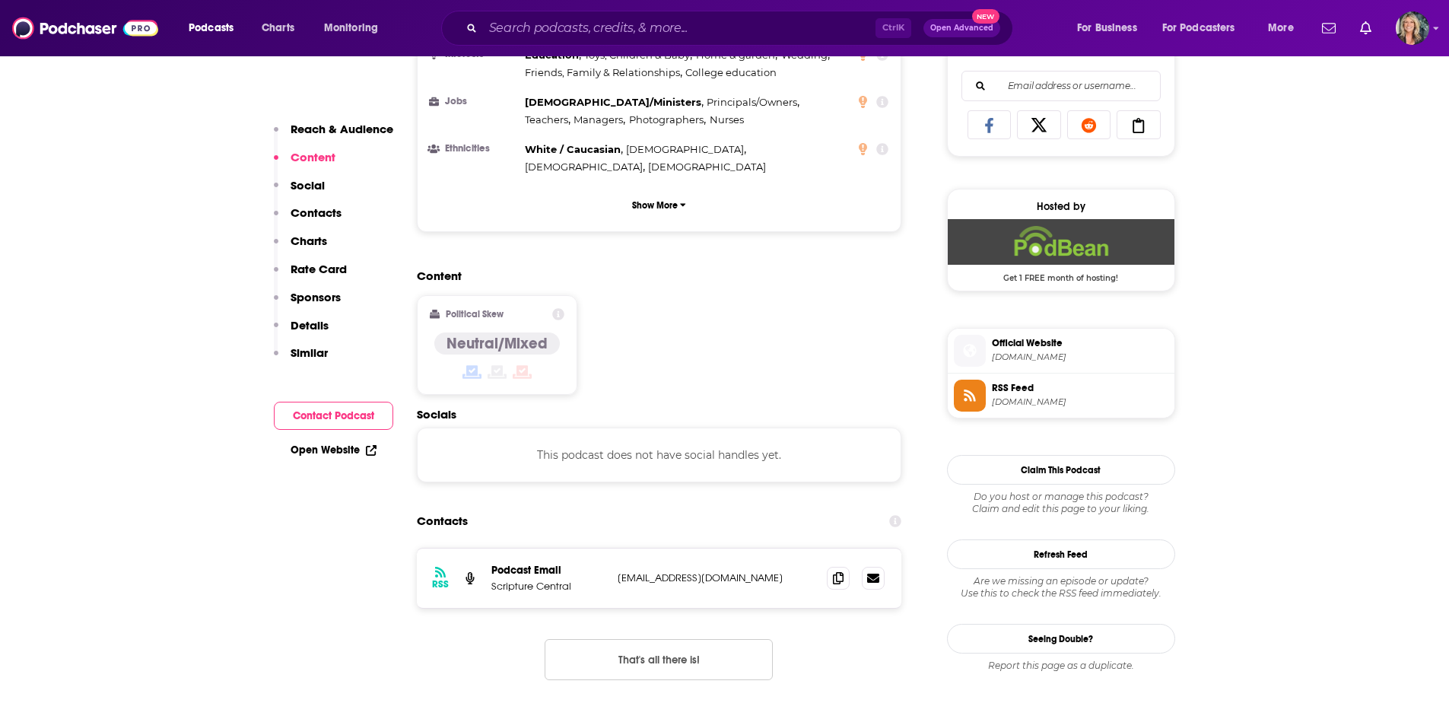
scroll to position [989, 0]
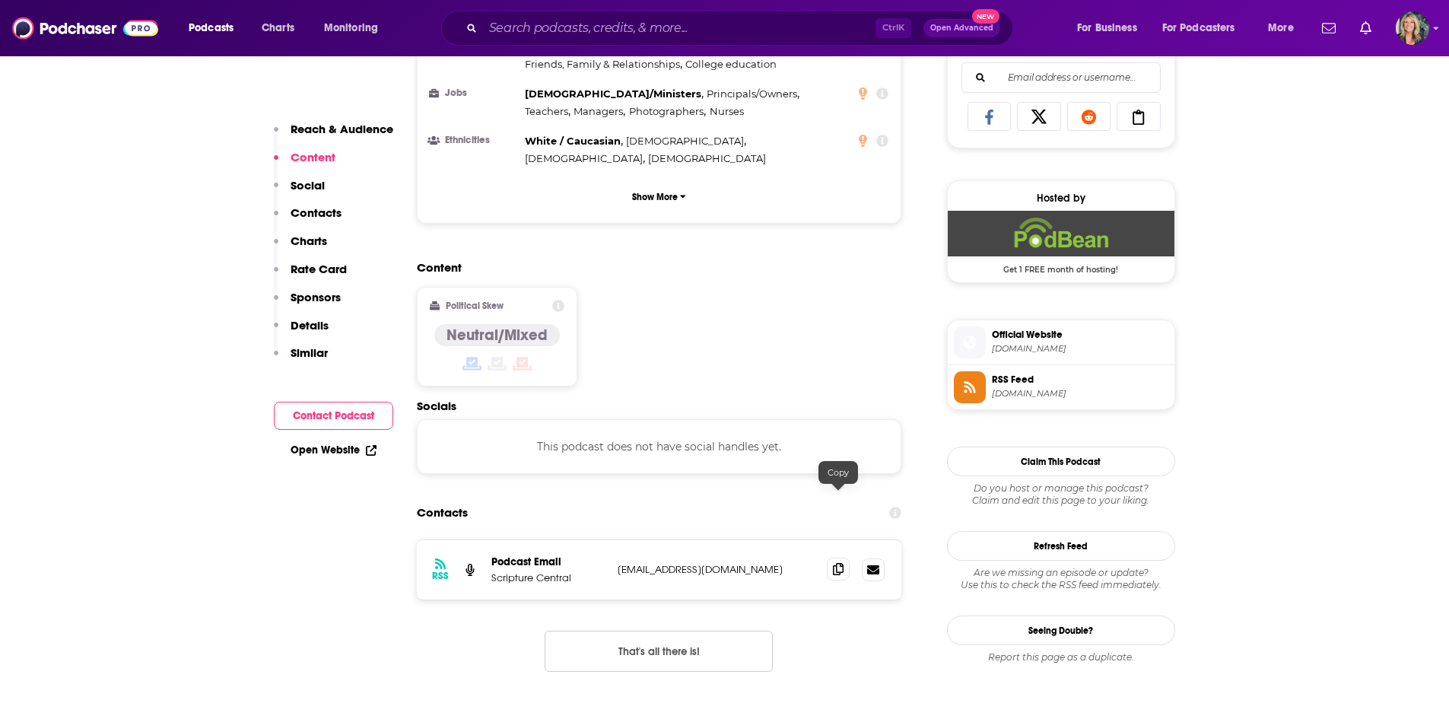
click at [843, 563] on icon at bounding box center [838, 569] width 11 height 12
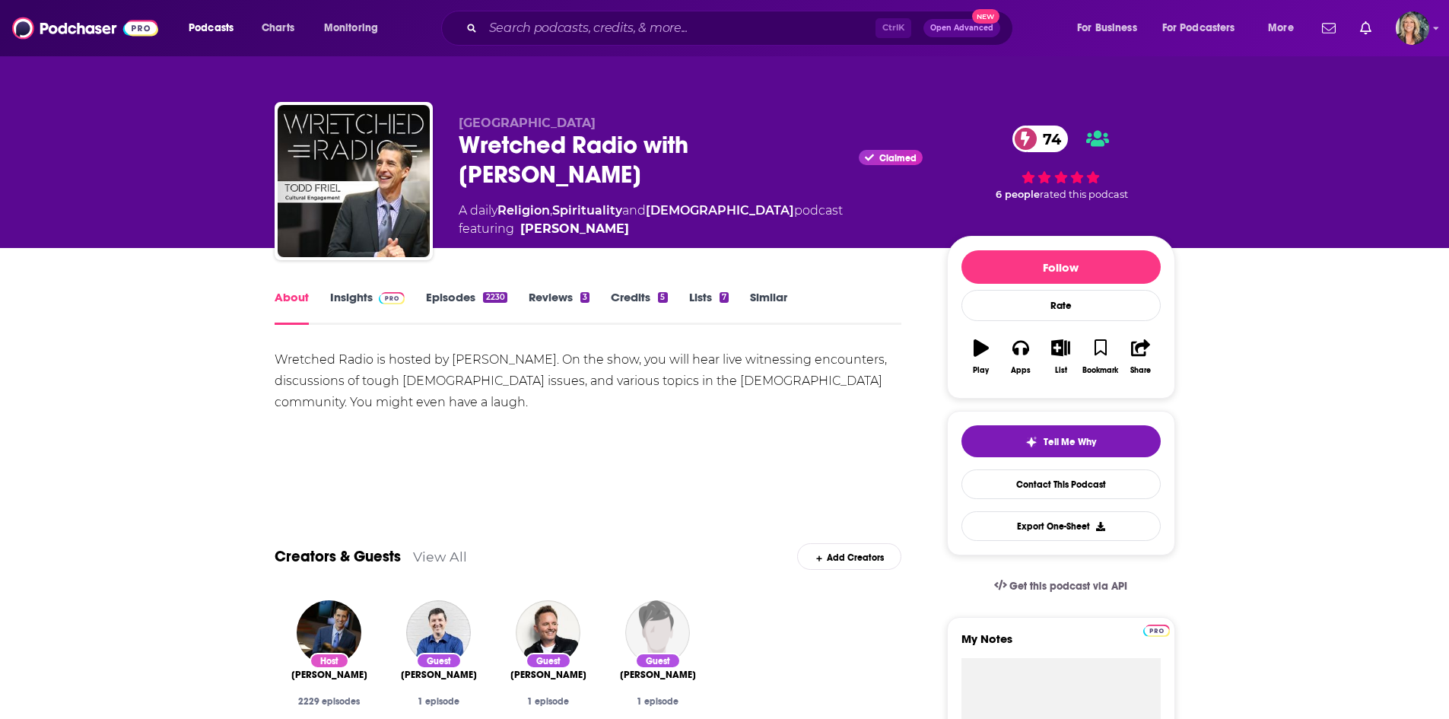
click at [639, 438] on div "Wretched Radio is hosted by [PERSON_NAME]. On the show, you will hear live witn…" at bounding box center [589, 402] width 628 height 106
click at [516, 446] on div "Wretched Radio is hosted by Todd Friel. On the show, you will hear live witness…" at bounding box center [589, 402] width 628 height 106
click at [374, 306] on link "Insights" at bounding box center [367, 307] width 75 height 35
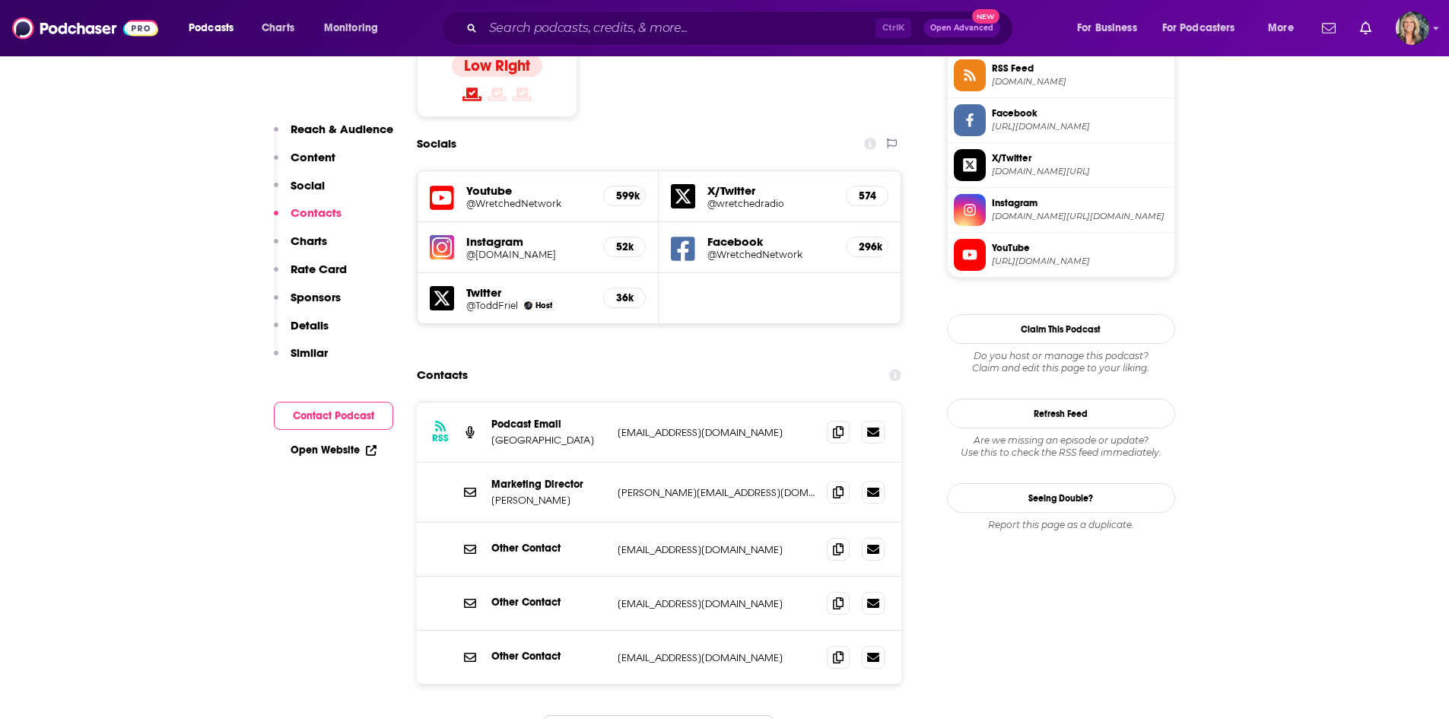
scroll to position [1293, 0]
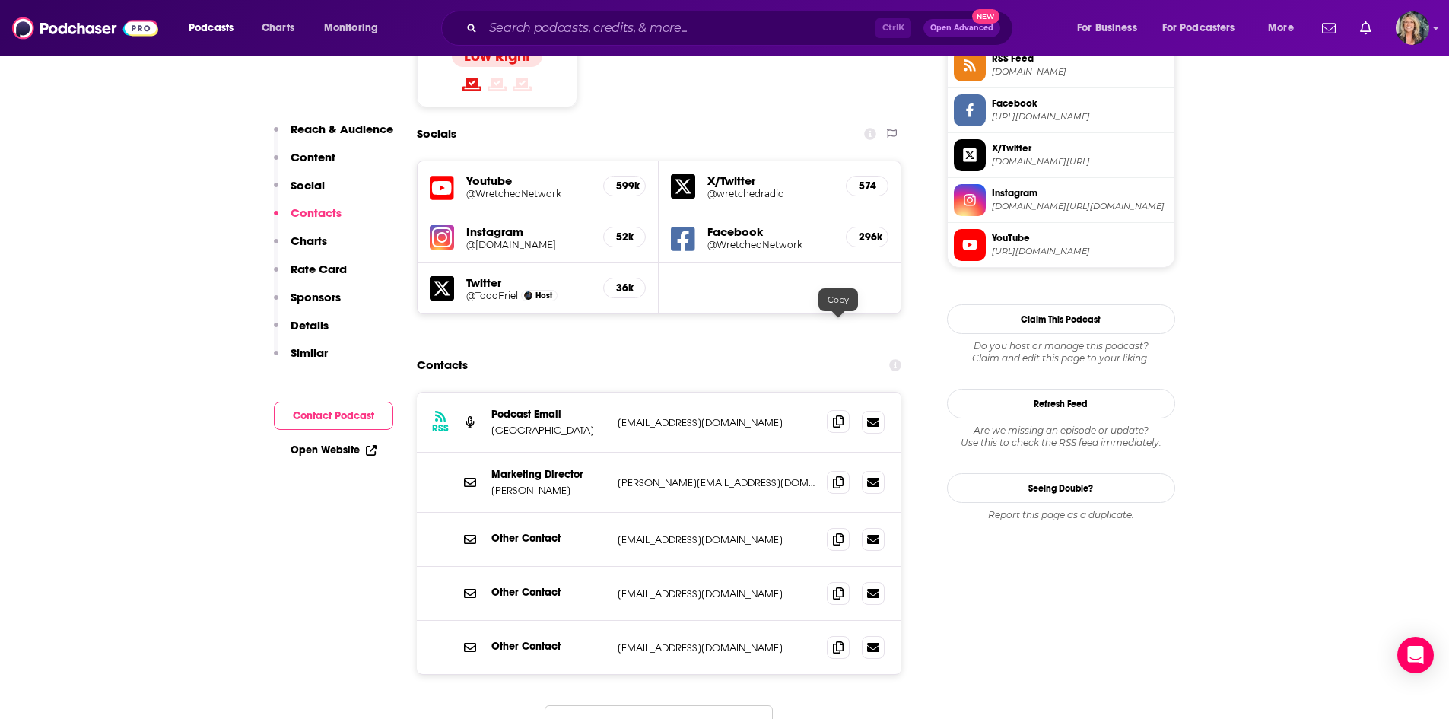
click at [842, 415] on icon at bounding box center [838, 421] width 11 height 12
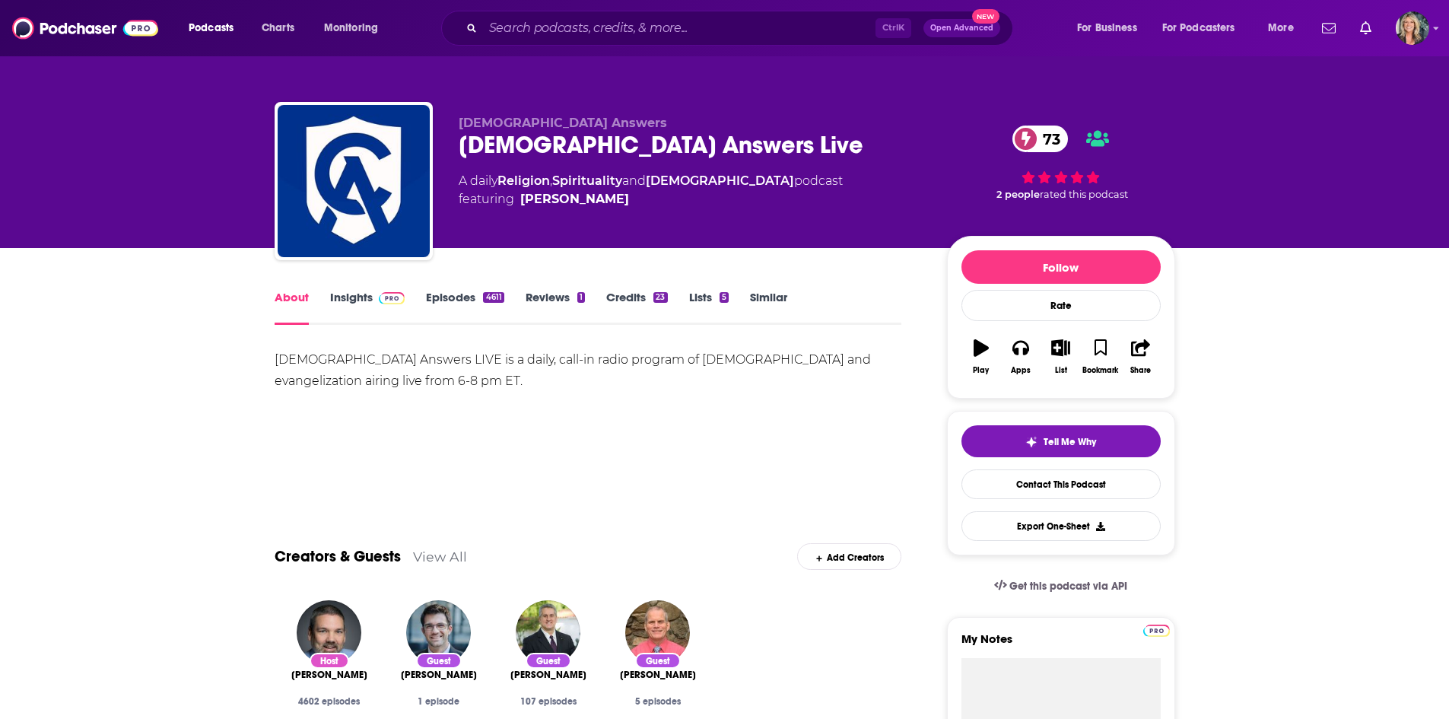
click at [610, 380] on div "[DEMOGRAPHIC_DATA] Answers LIVE is a daily, call-in radio program of [DEMOGRAPH…" at bounding box center [589, 370] width 628 height 43
click at [612, 378] on div "[DEMOGRAPHIC_DATA] Answers LIVE is a daily, call-in radio program of [DEMOGRAPH…" at bounding box center [589, 370] width 628 height 43
click at [612, 378] on div "Catholic Answers LIVE is a daily, call-in radio program of Catholic apologetics…" at bounding box center [589, 370] width 628 height 43
click at [356, 302] on link "Insights" at bounding box center [367, 307] width 75 height 35
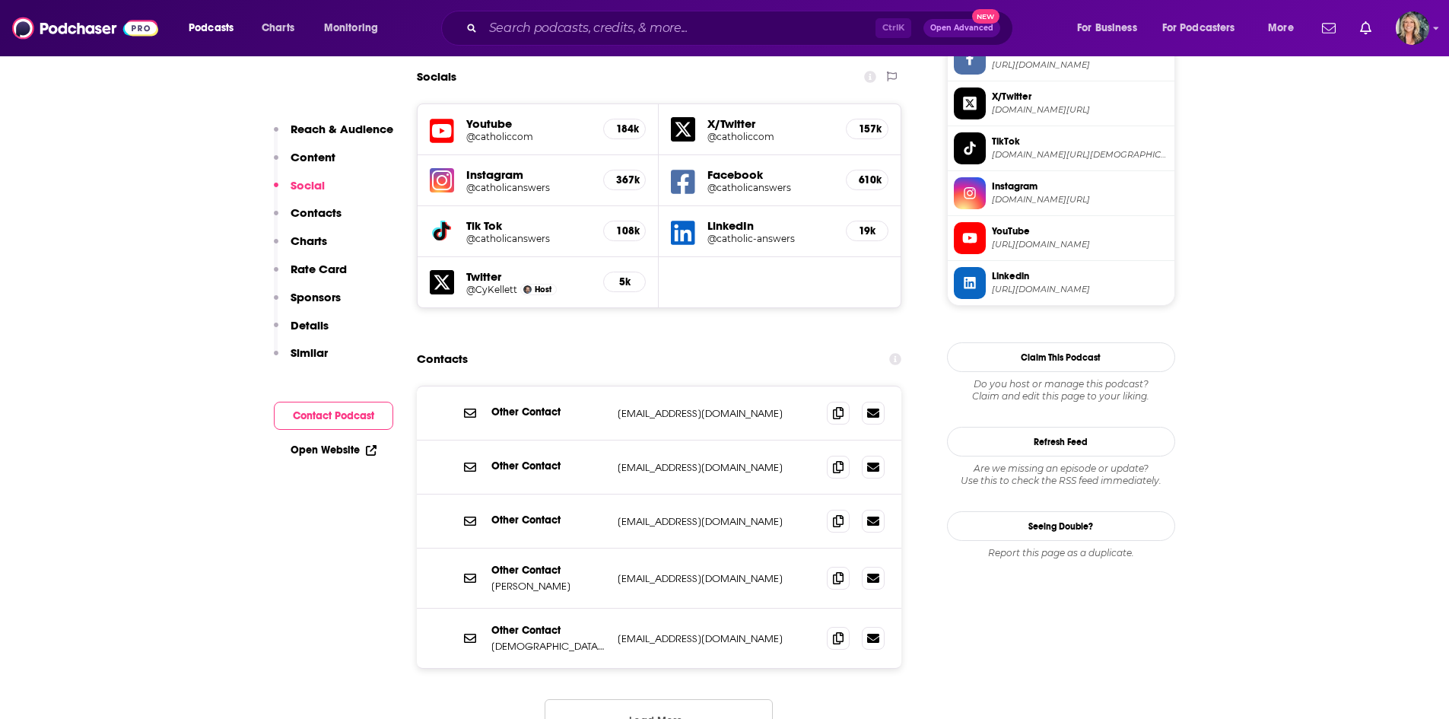
scroll to position [1369, 0]
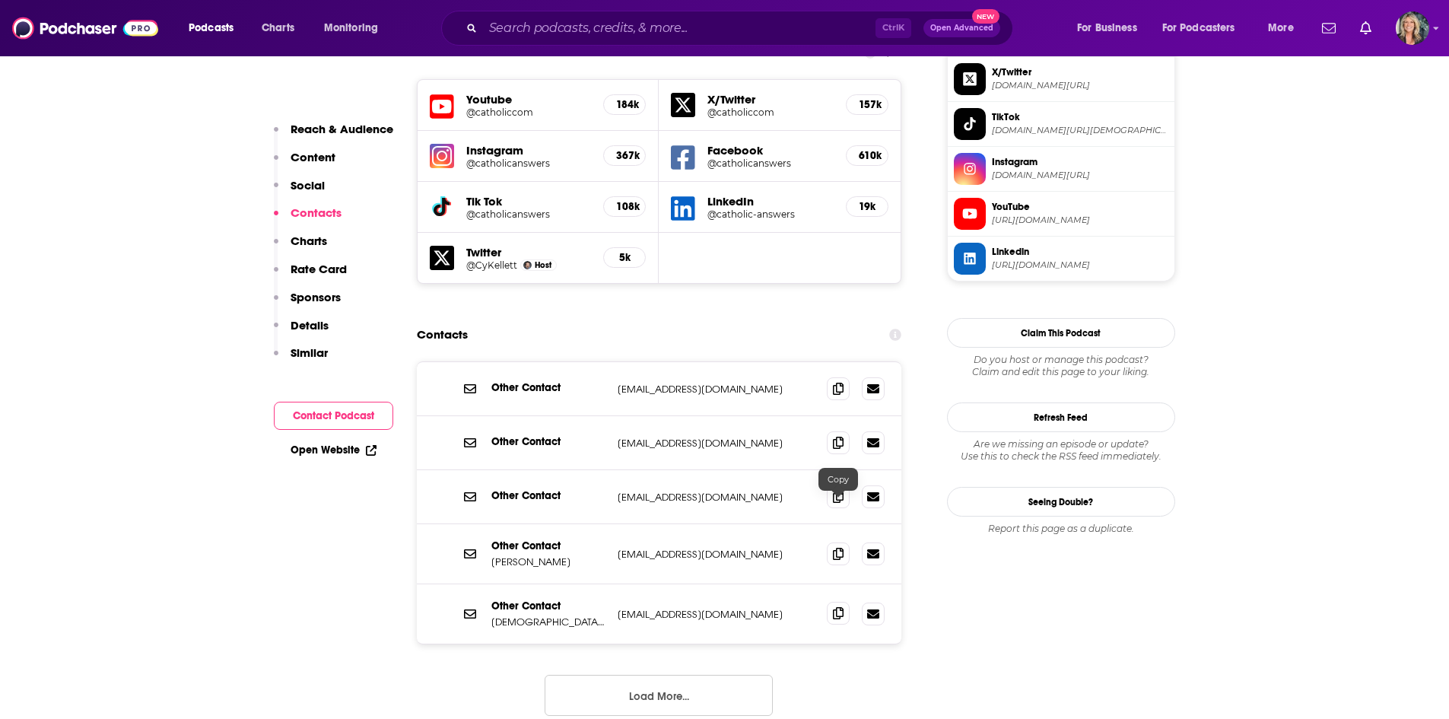
click at [832, 602] on span at bounding box center [838, 613] width 23 height 23
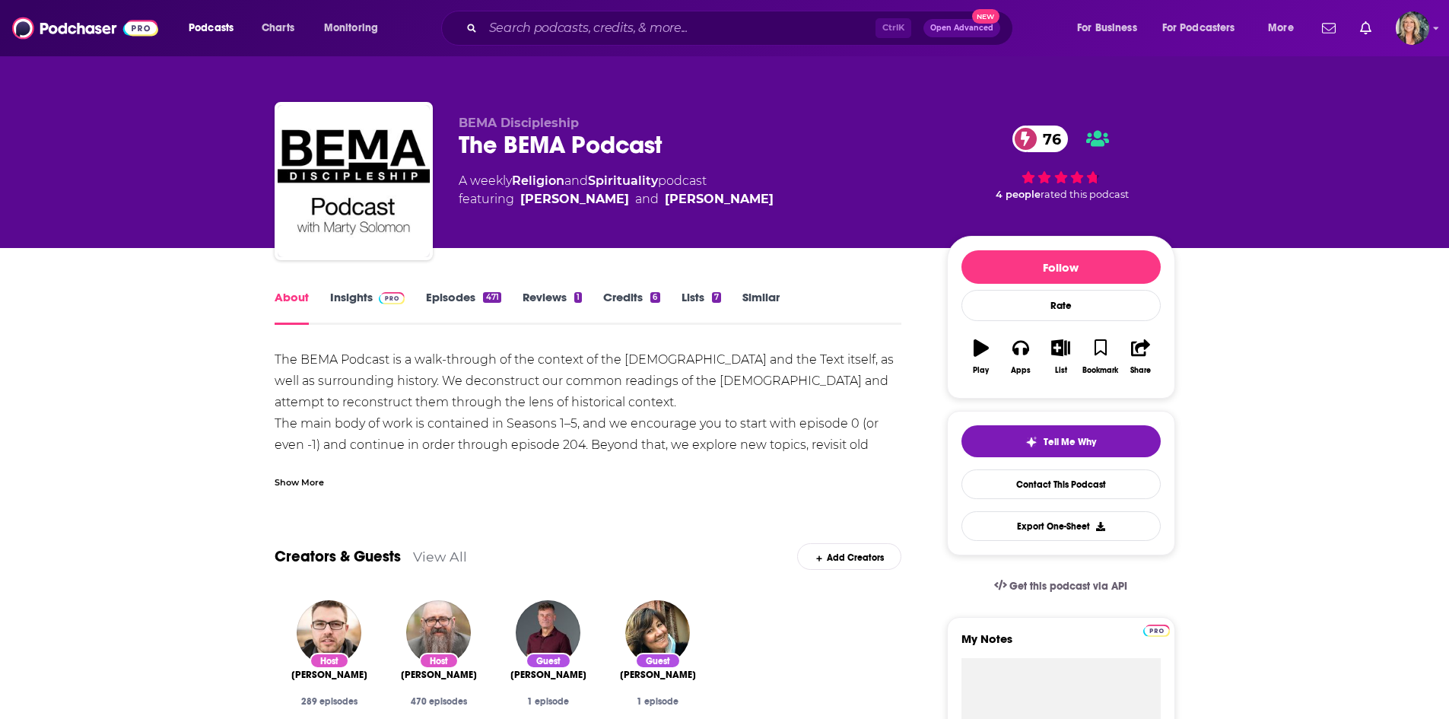
click at [334, 307] on link "Insights" at bounding box center [367, 307] width 75 height 35
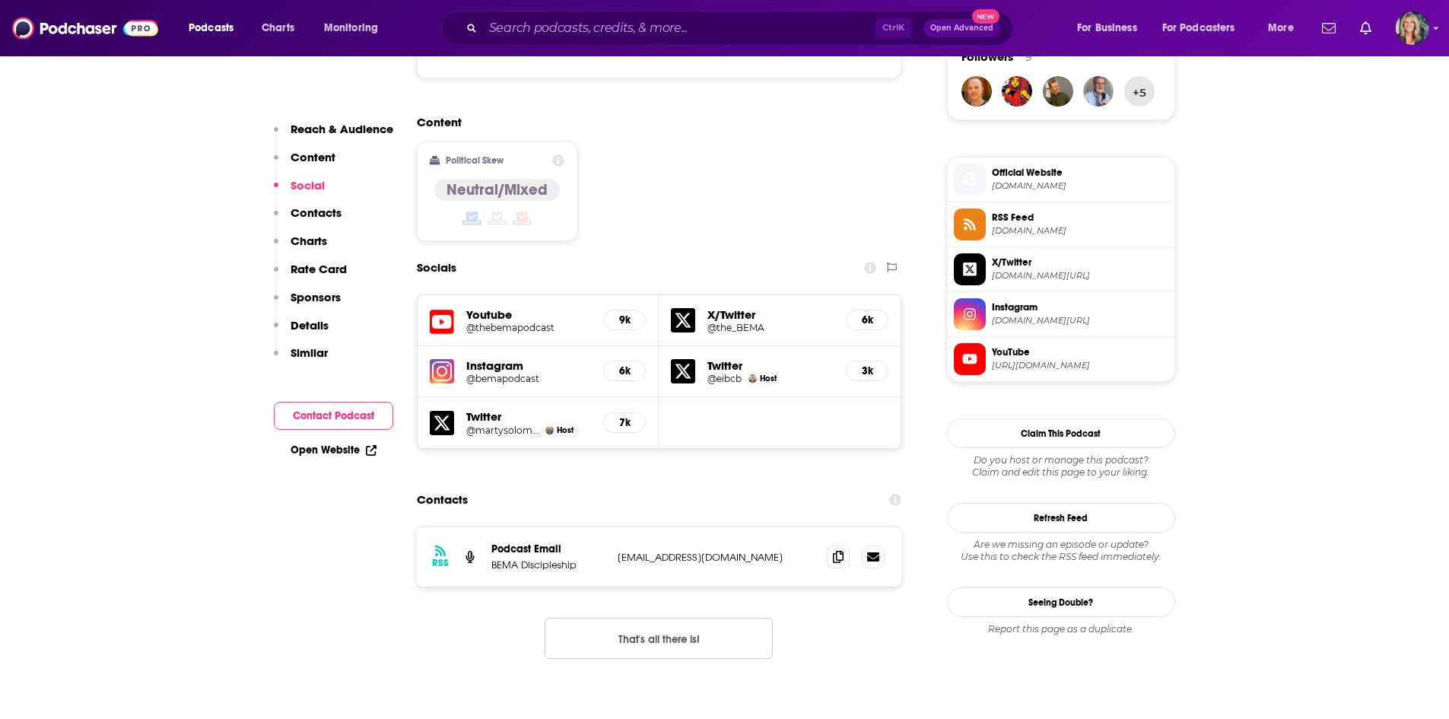
scroll to position [1141, 0]
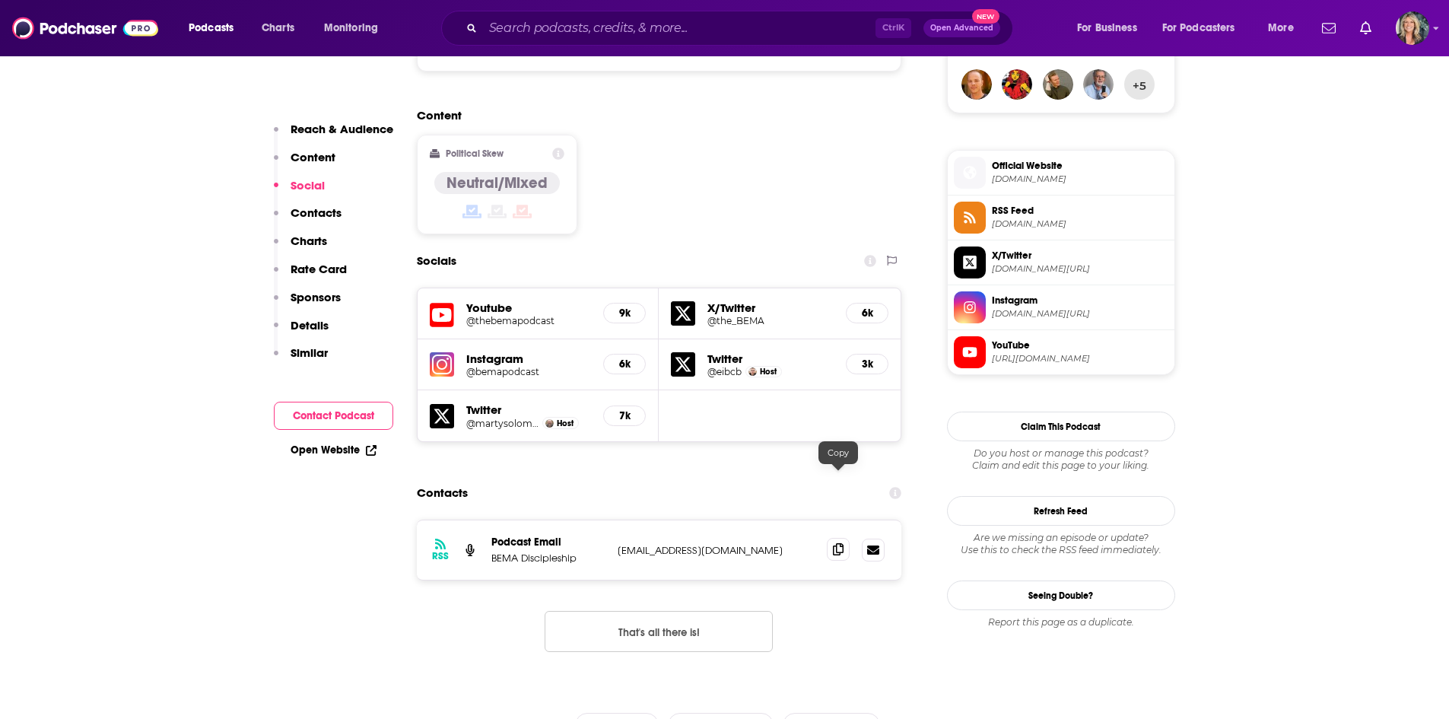
click at [841, 543] on icon at bounding box center [838, 549] width 11 height 12
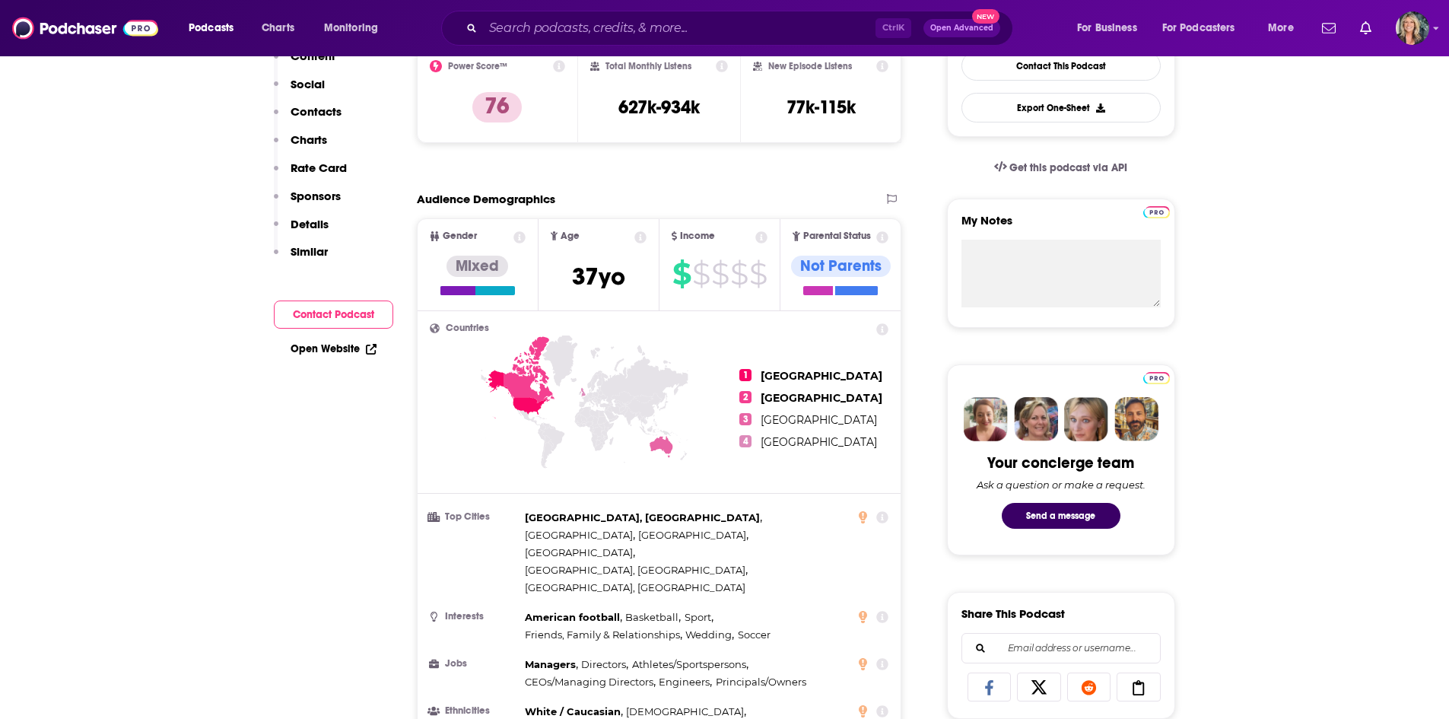
scroll to position [0, 0]
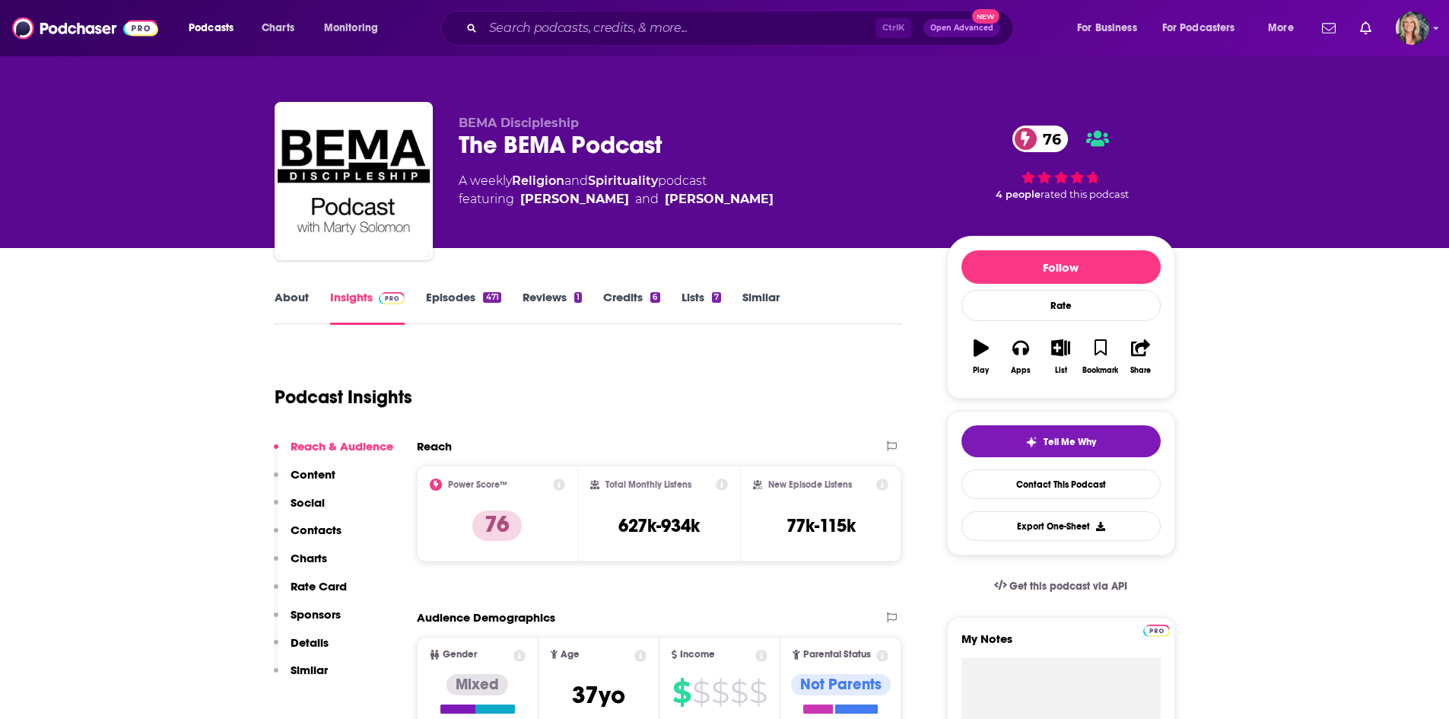
click at [485, 307] on link "Episodes 471" at bounding box center [463, 307] width 75 height 35
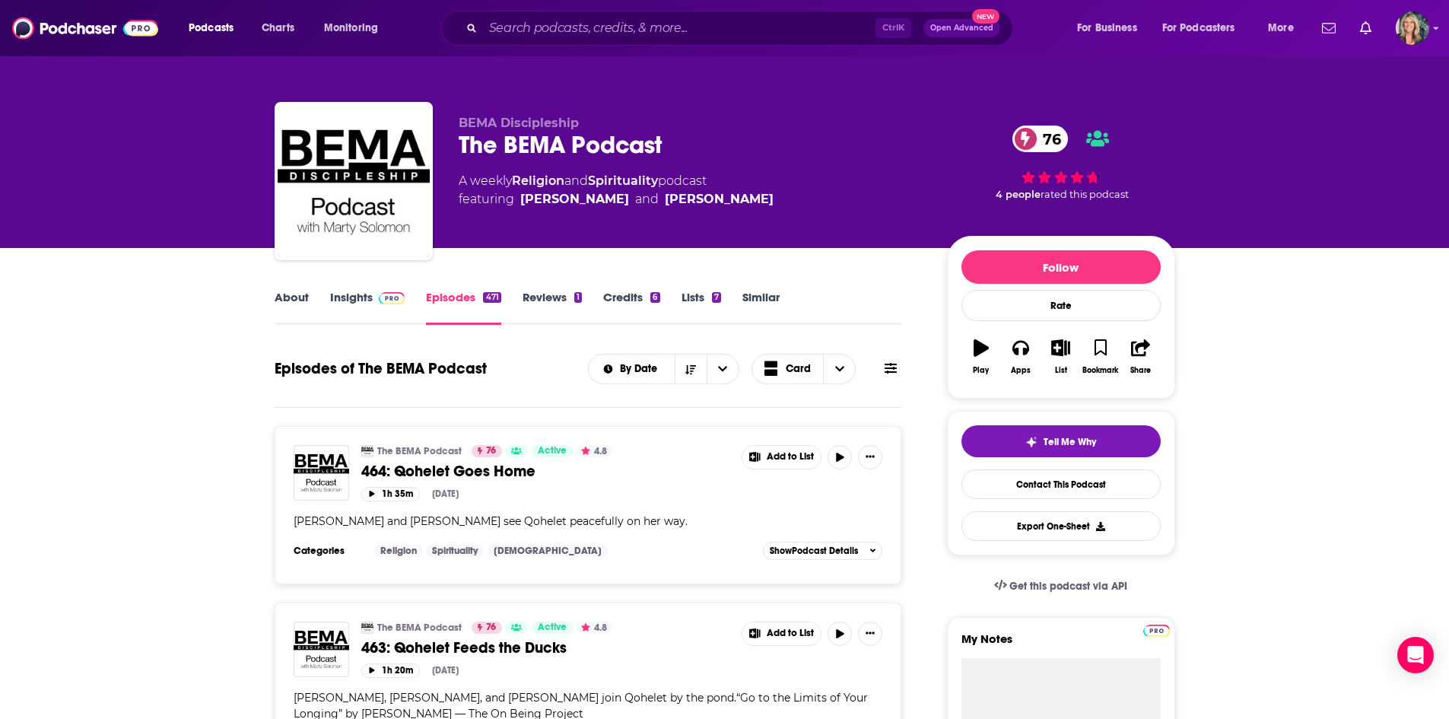
click at [288, 295] on link "About" at bounding box center [292, 307] width 34 height 35
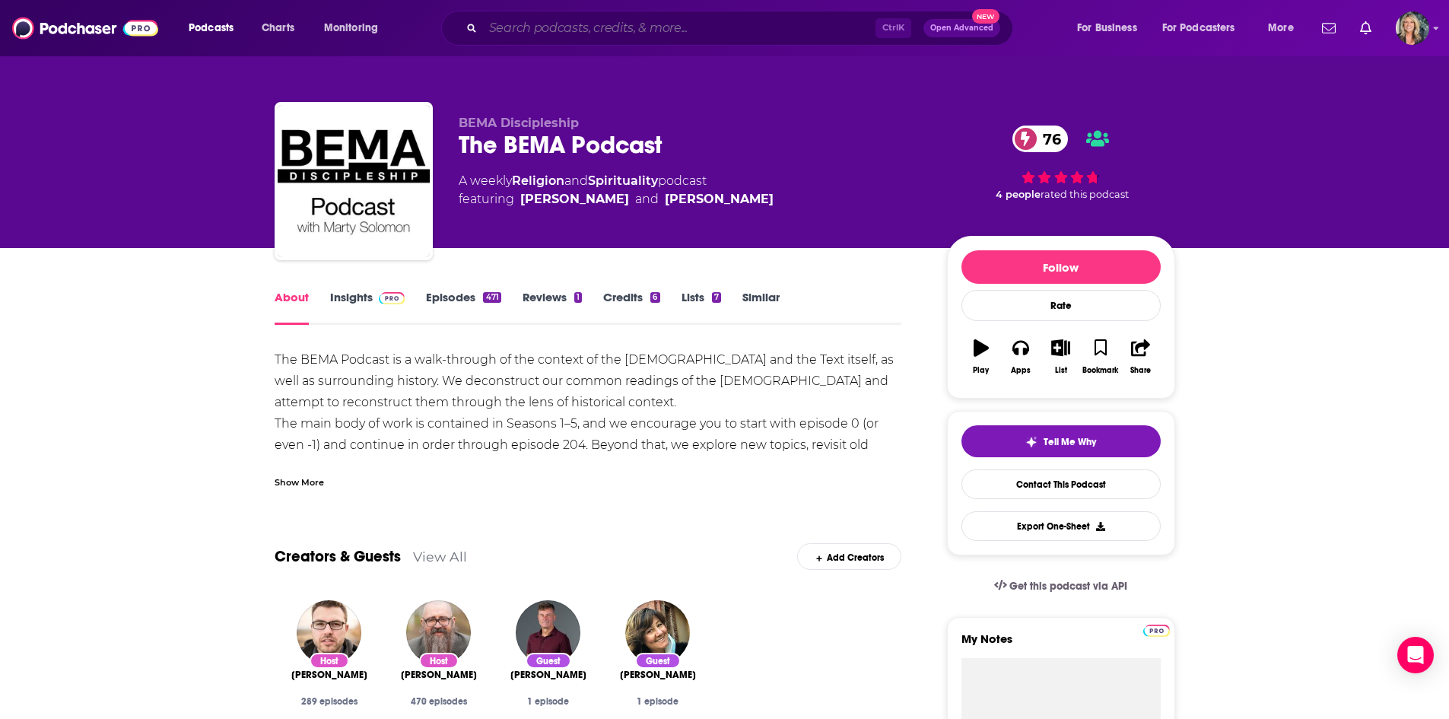
click at [680, 25] on input "Search podcasts, credits, & more..." at bounding box center [679, 28] width 392 height 24
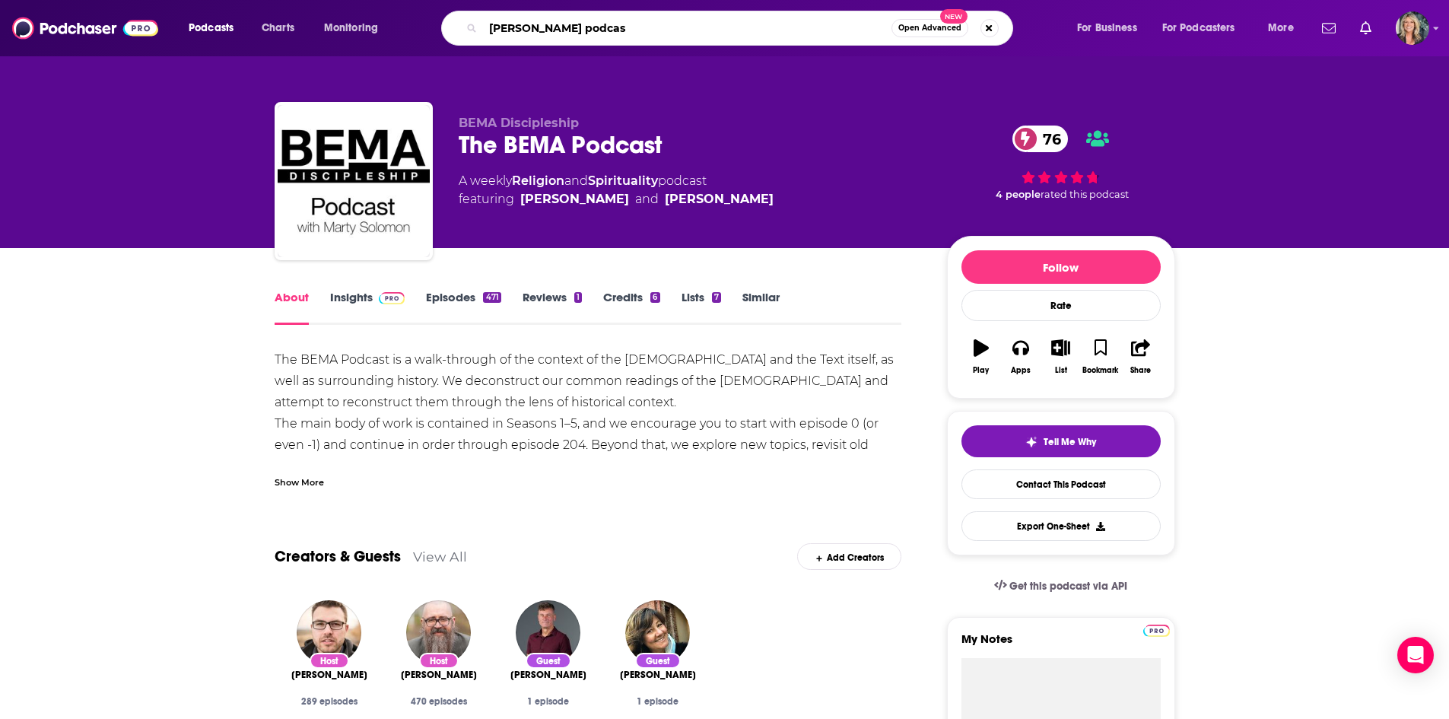
type input "jack hibbs podcast"
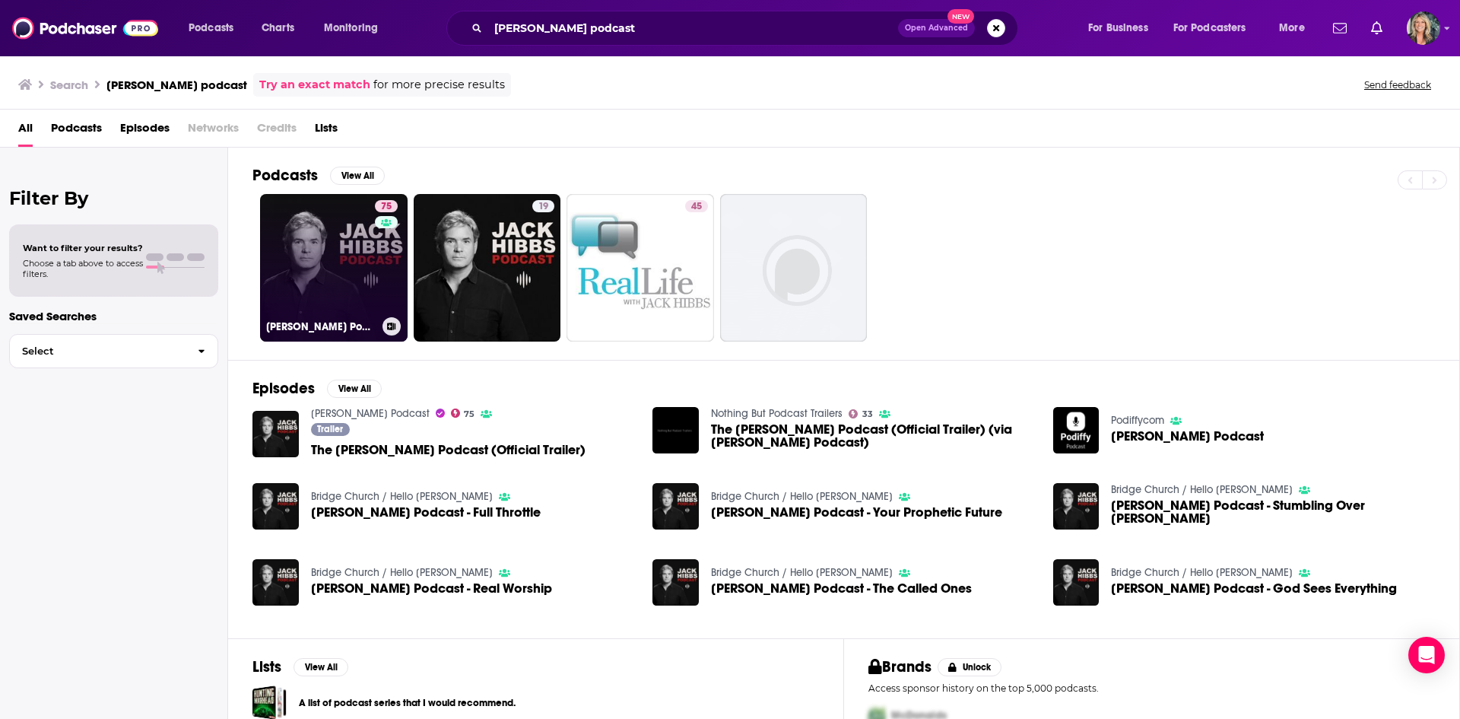
click at [394, 281] on div "75" at bounding box center [388, 258] width 27 height 117
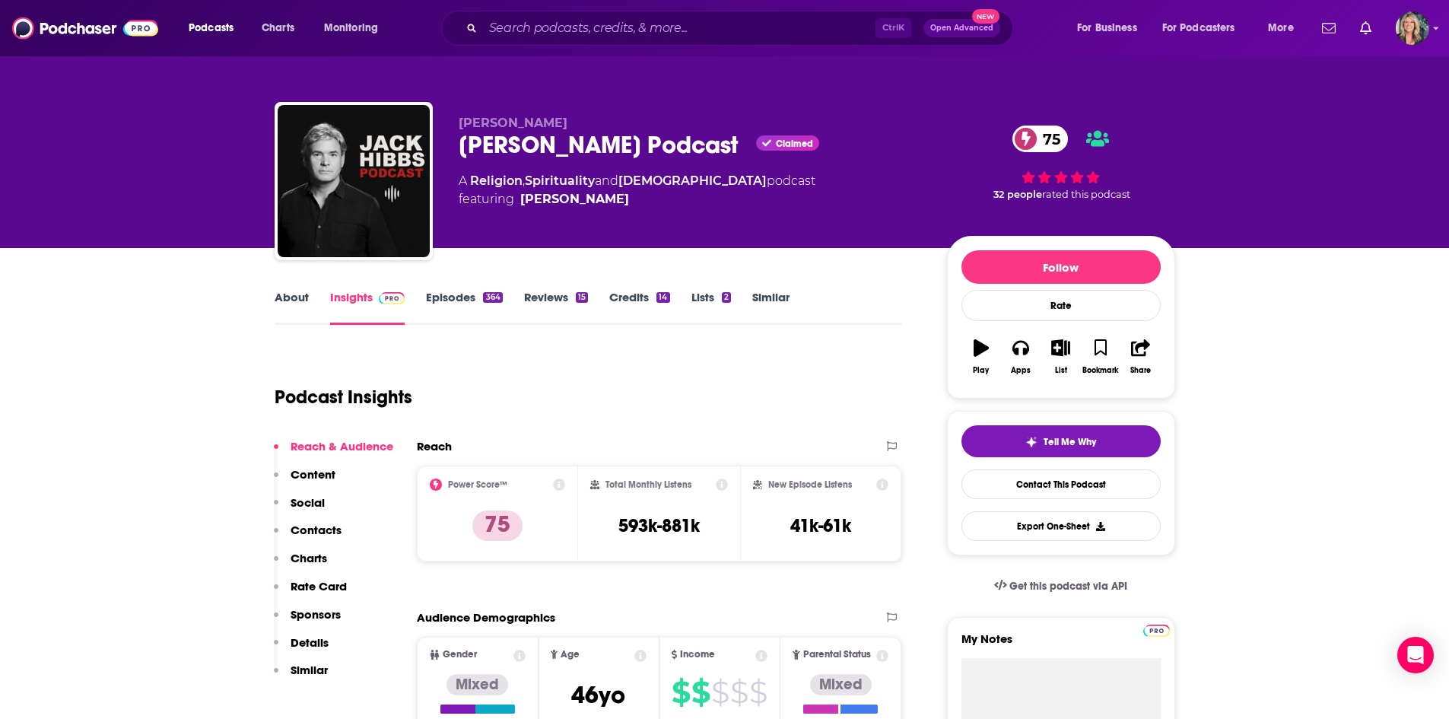
click at [619, 361] on div "Podcast Insights" at bounding box center [582, 388] width 615 height 78
click at [319, 307] on div "About" at bounding box center [303, 307] width 56 height 35
click at [307, 305] on link "About" at bounding box center [292, 307] width 34 height 35
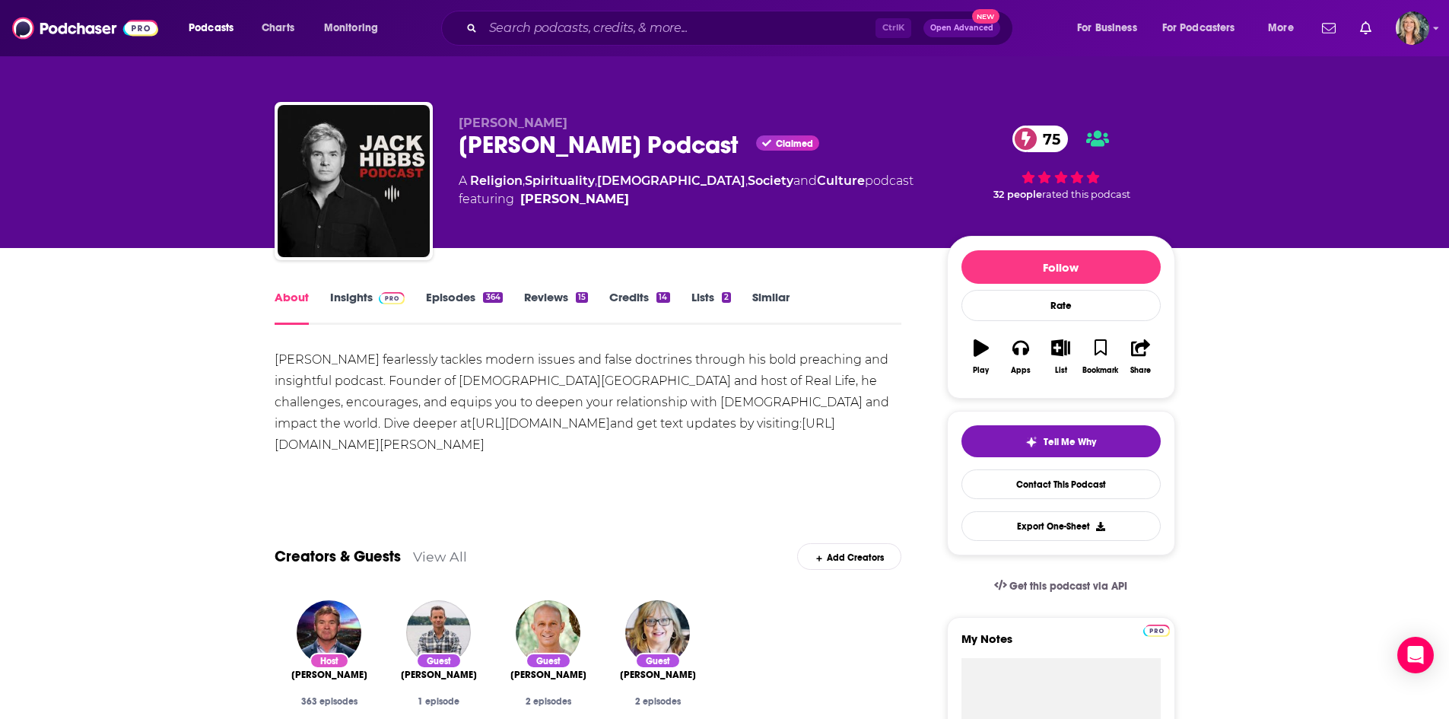
click at [685, 516] on div "Creators & Guests View All Add Creators" at bounding box center [589, 547] width 628 height 81
click at [365, 302] on link "Insights" at bounding box center [367, 307] width 75 height 35
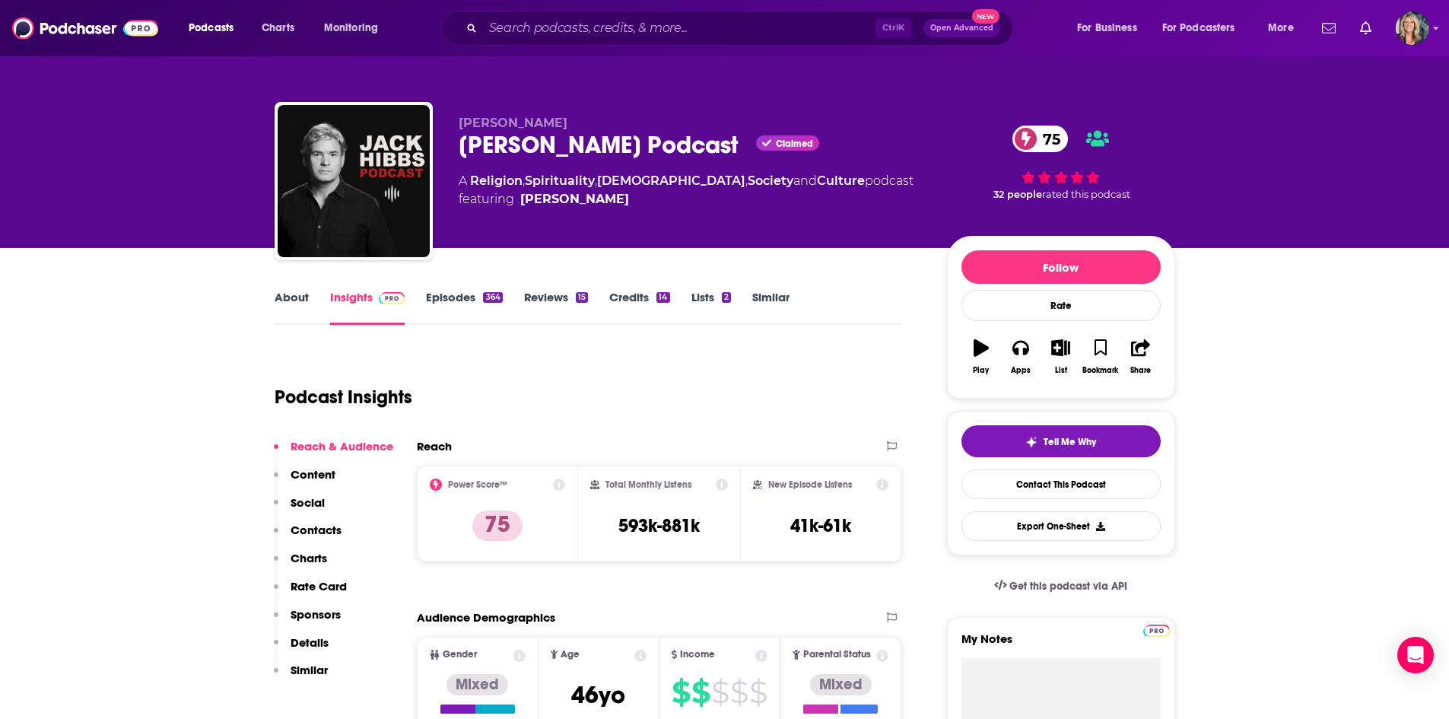
click at [443, 291] on link "Episodes 364" at bounding box center [464, 307] width 76 height 35
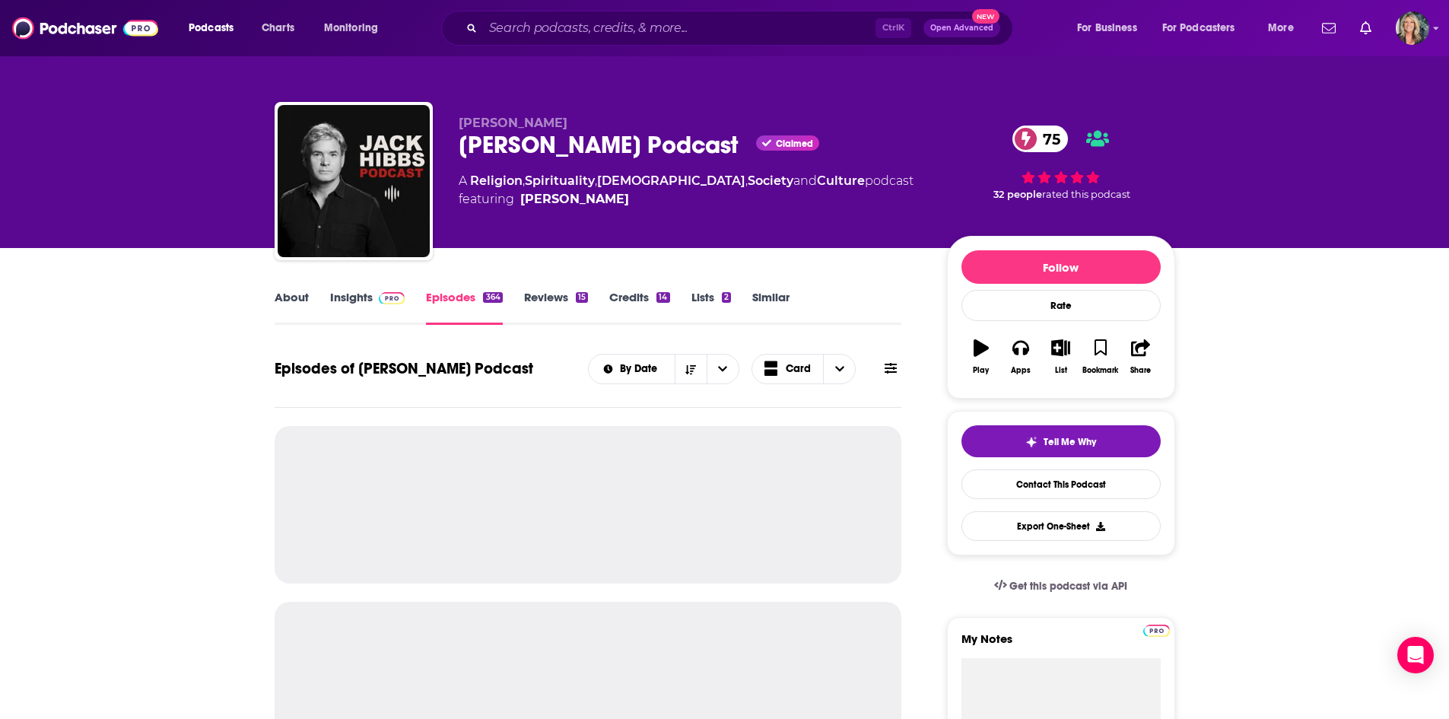
click at [364, 291] on link "Insights" at bounding box center [367, 307] width 75 height 35
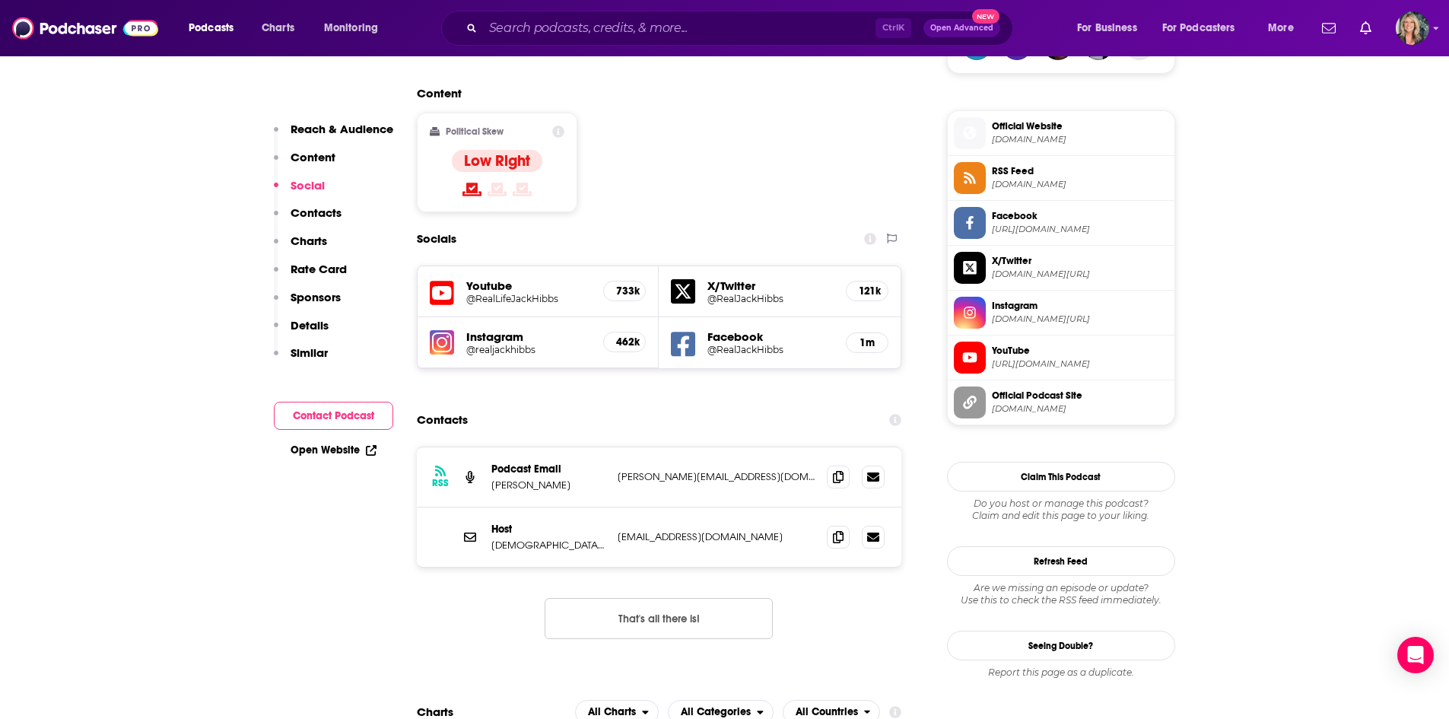
scroll to position [1217, 0]
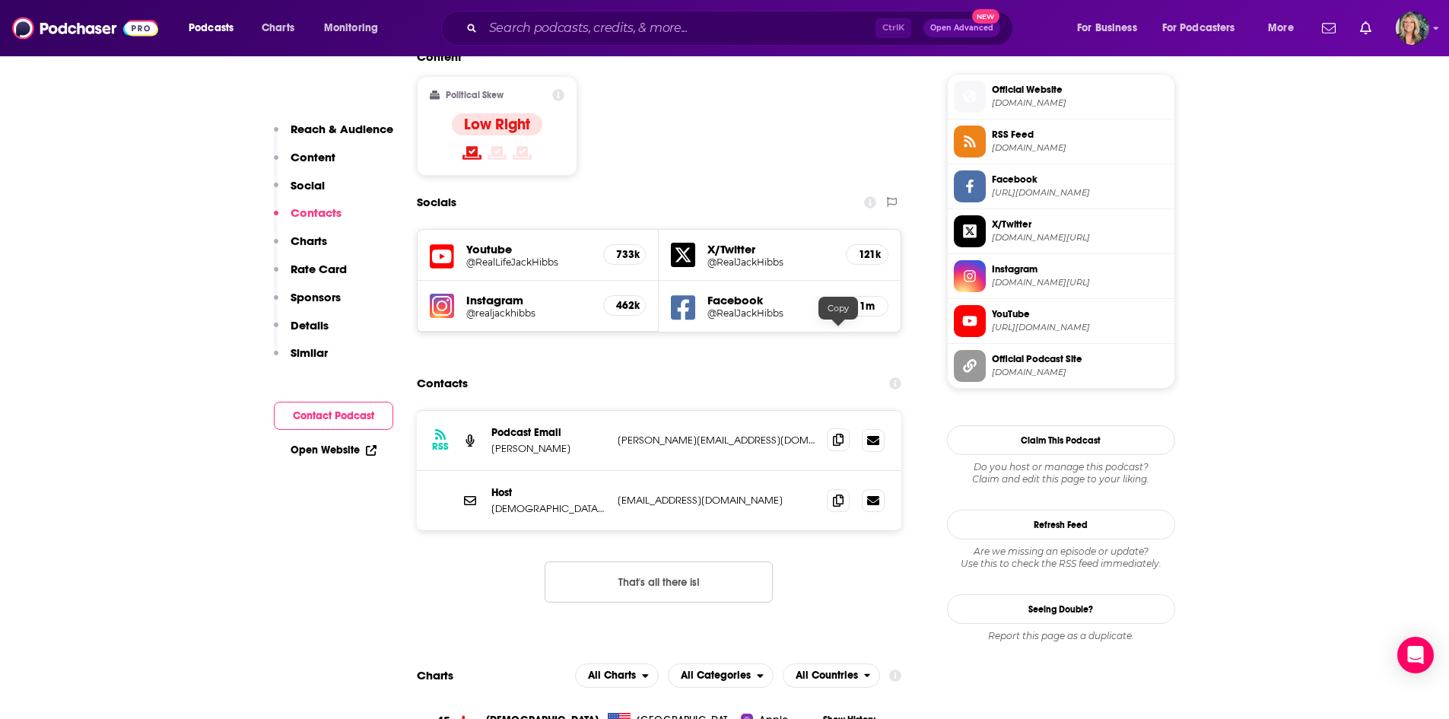
click at [844, 428] on span at bounding box center [838, 439] width 23 height 23
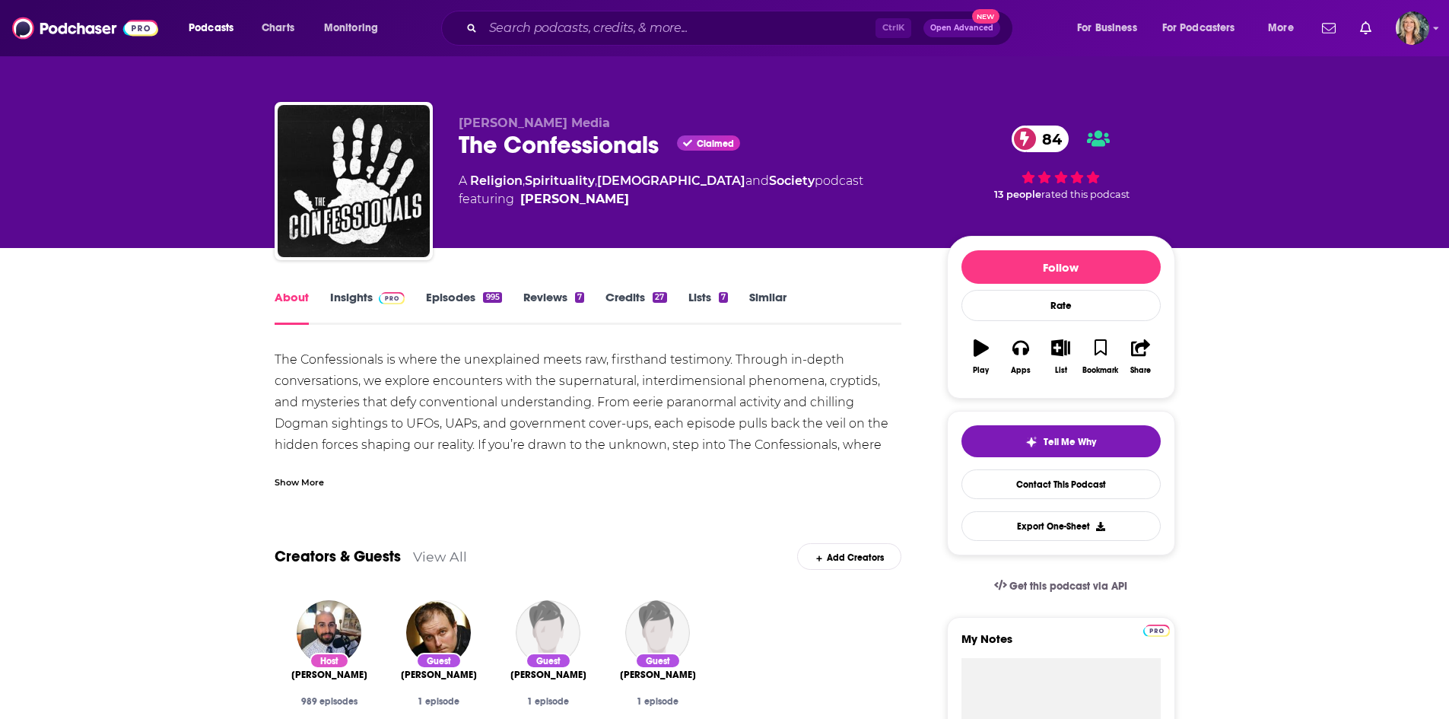
click at [283, 481] on div "Show More" at bounding box center [299, 481] width 49 height 14
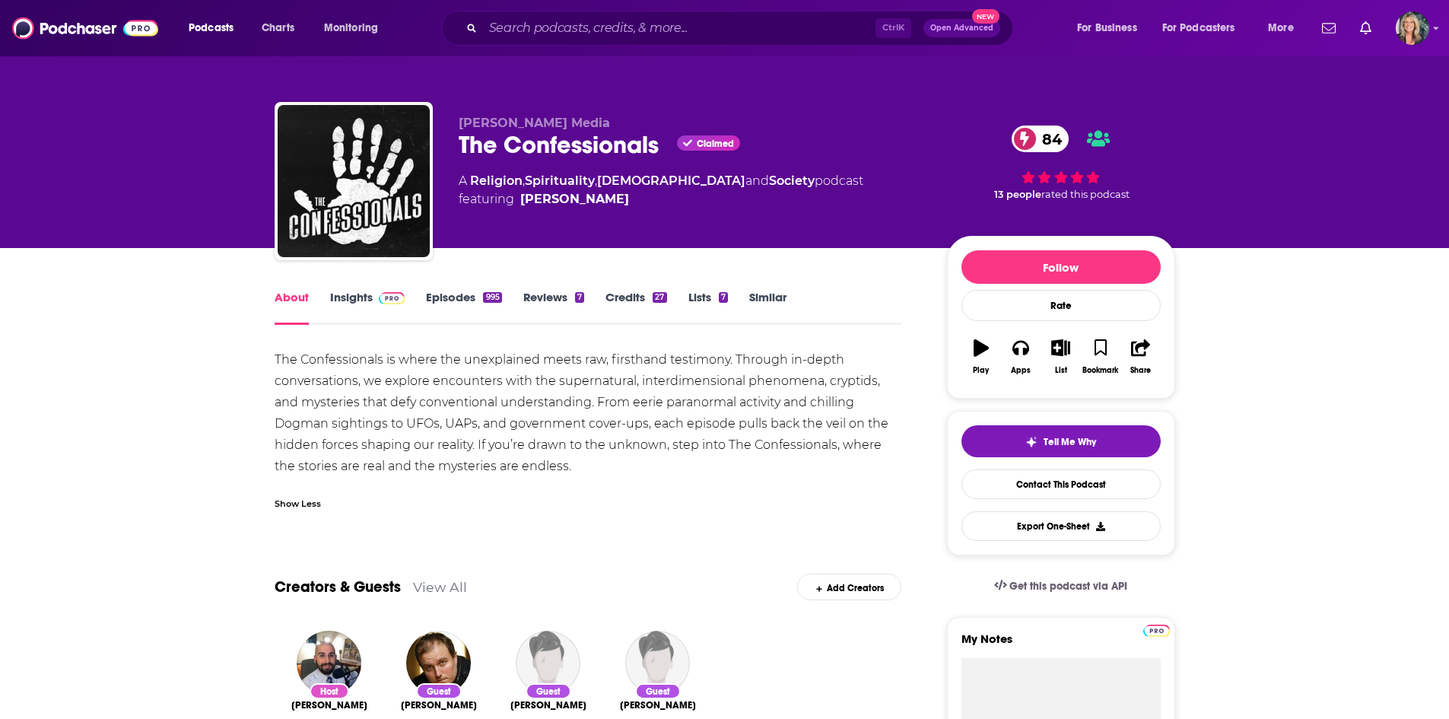
click at [723, 495] on div "Show Less" at bounding box center [589, 498] width 628 height 26
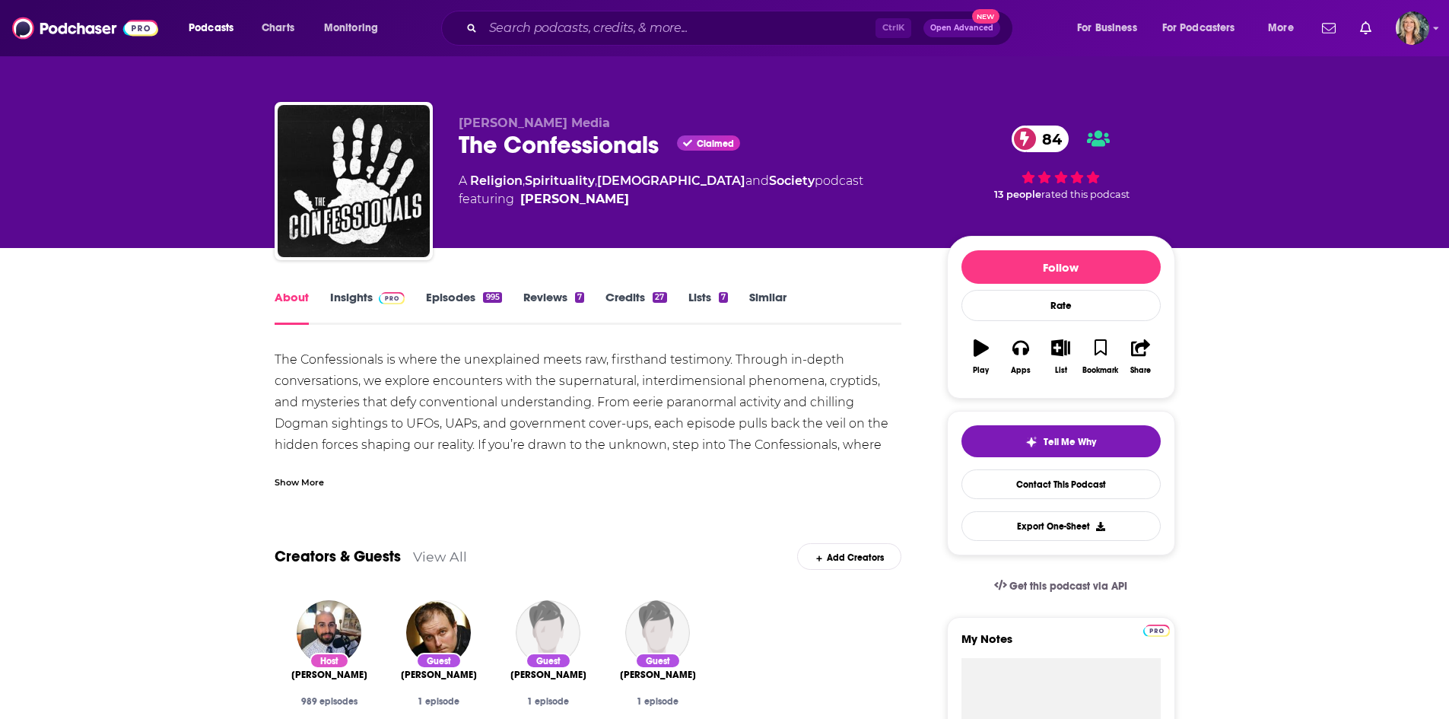
click at [370, 297] on link "Insights" at bounding box center [367, 307] width 75 height 35
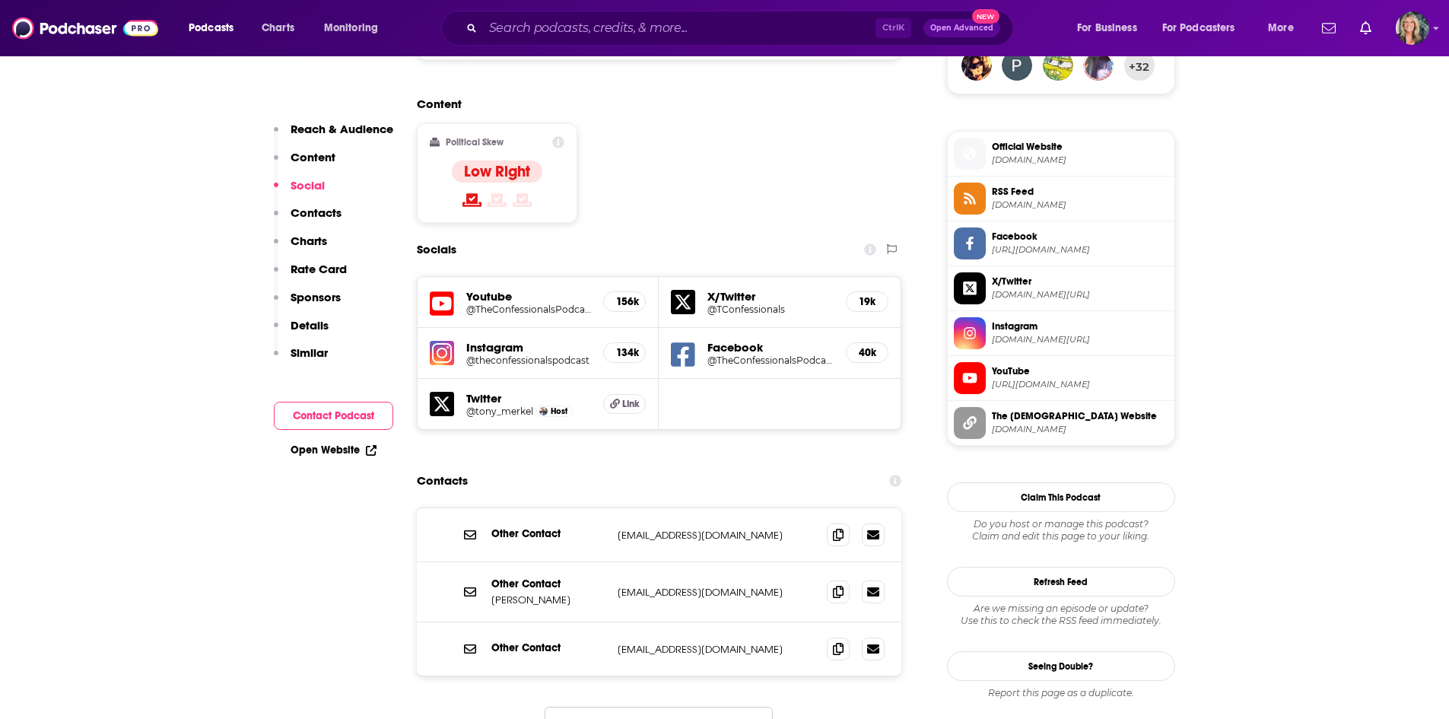
scroll to position [1217, 0]
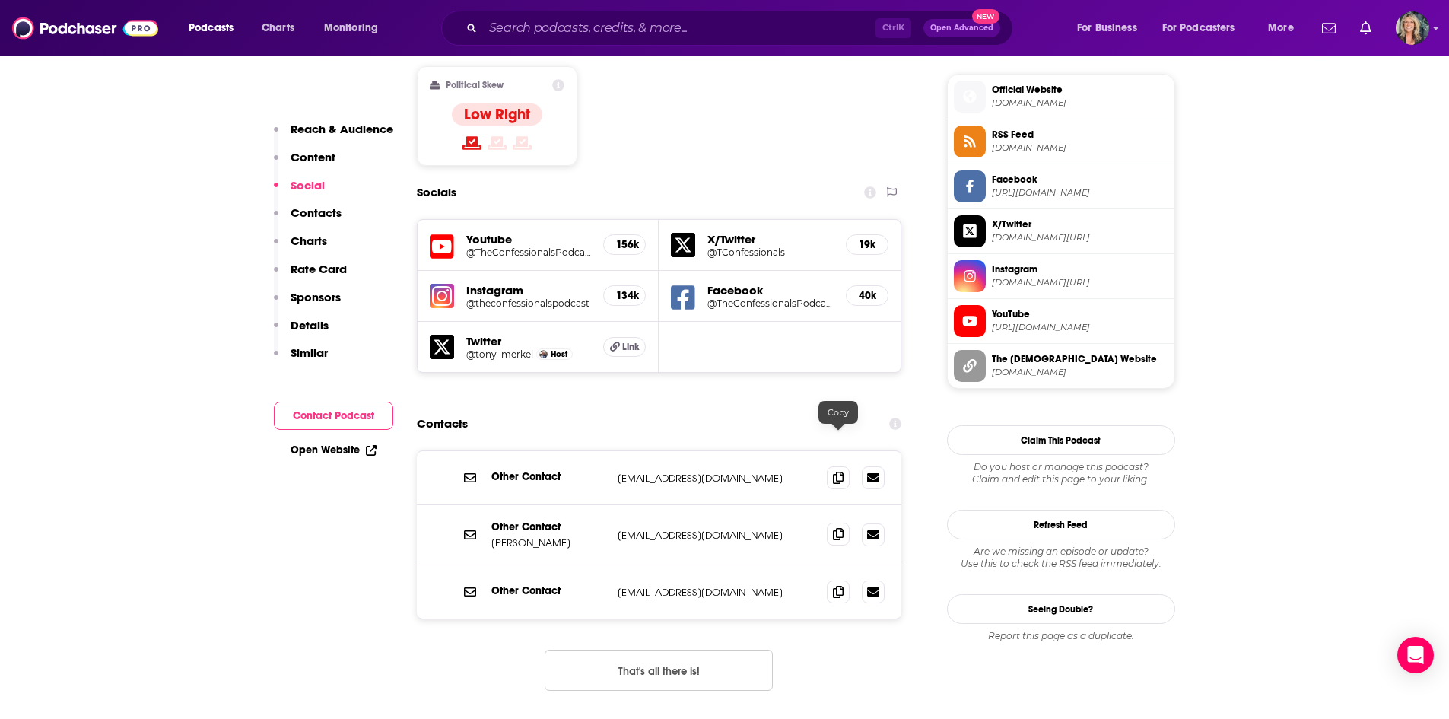
click at [843, 528] on icon at bounding box center [838, 534] width 11 height 12
click at [831, 465] on span at bounding box center [838, 476] width 23 height 23
click at [1061, 198] on span "https://www.facebook.com/TheConfessionalsPodcast" at bounding box center [1080, 192] width 176 height 11
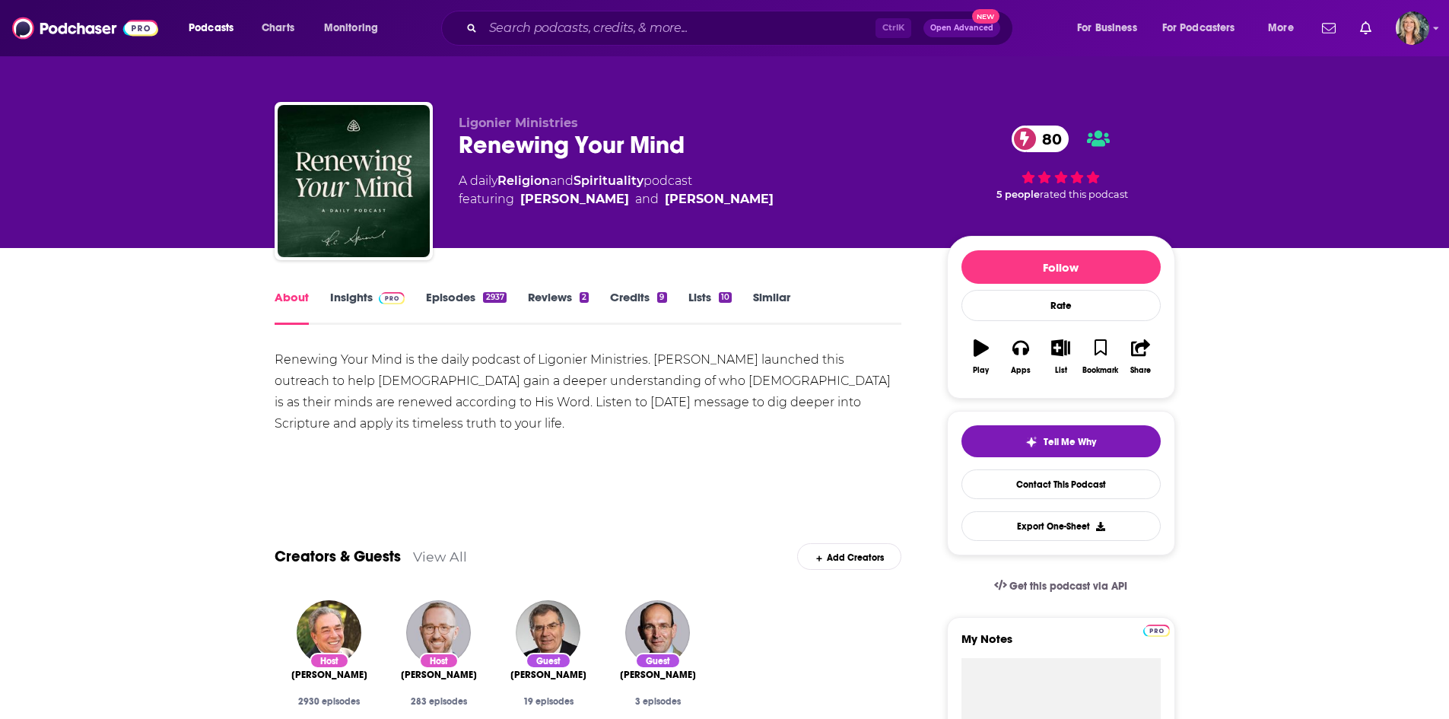
click at [358, 305] on link "Insights" at bounding box center [367, 307] width 75 height 35
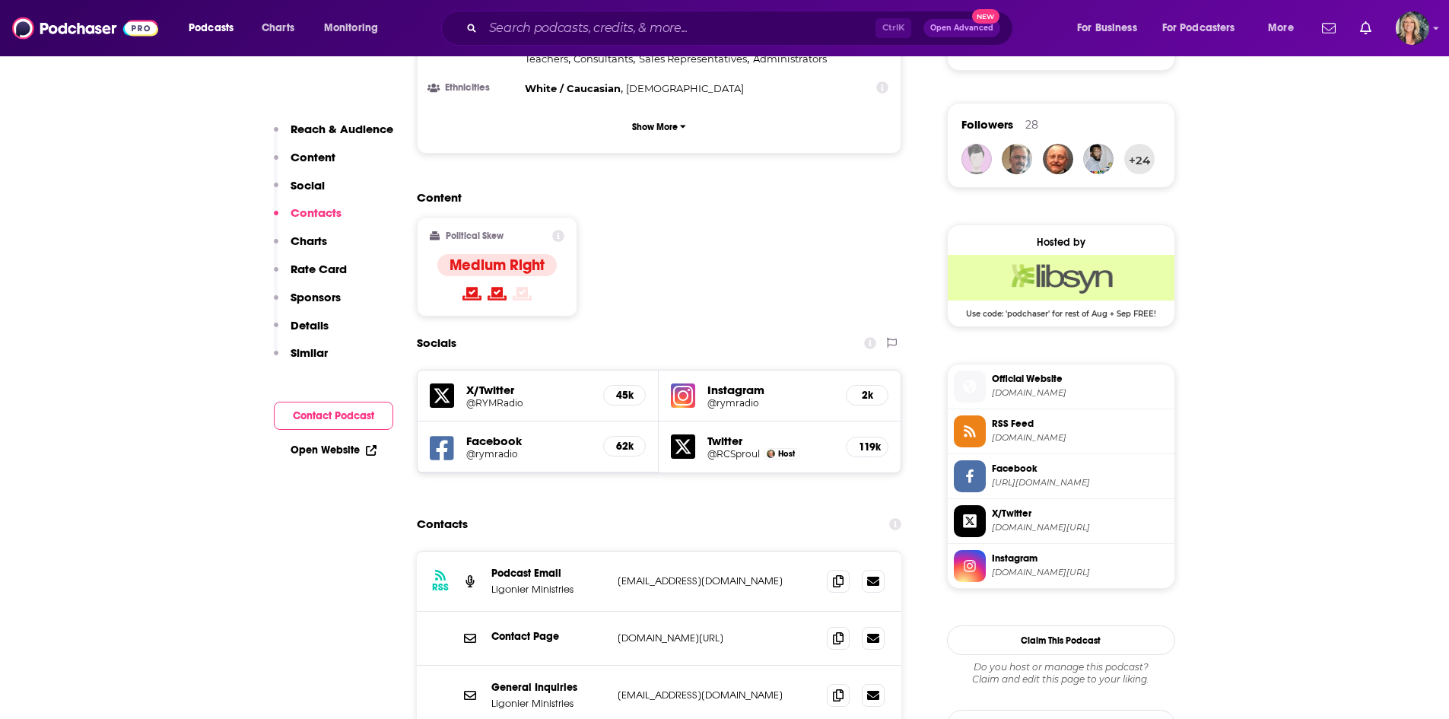
scroll to position [1293, 0]
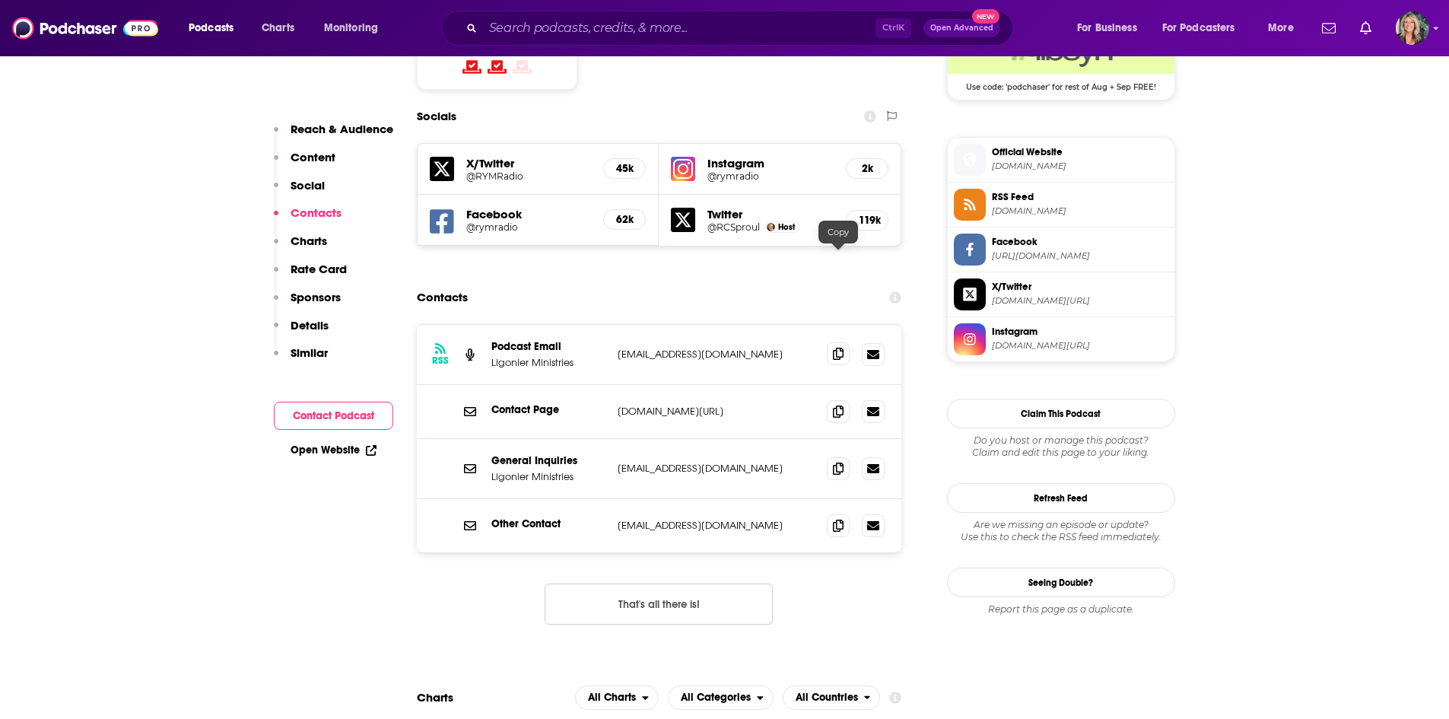
click at [847, 342] on span at bounding box center [838, 353] width 23 height 23
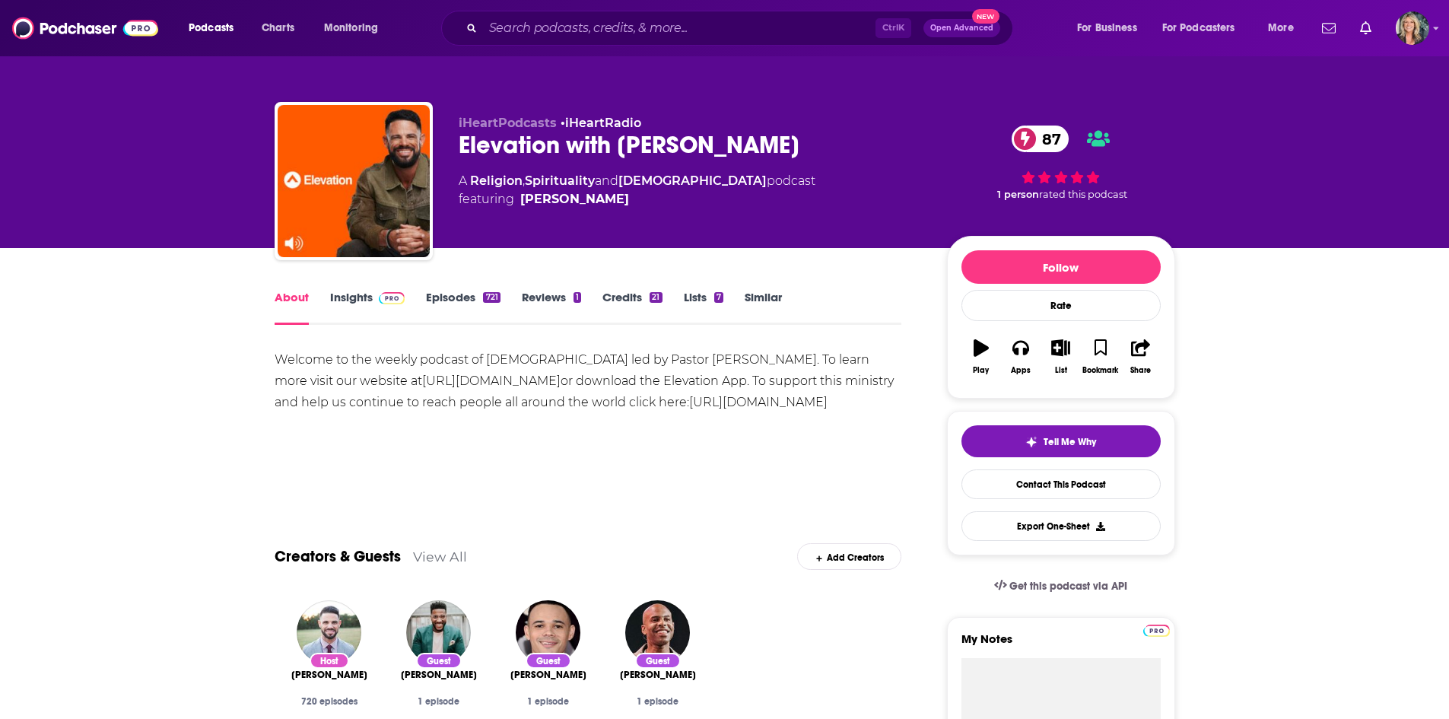
click at [365, 296] on link "Insights" at bounding box center [367, 307] width 75 height 35
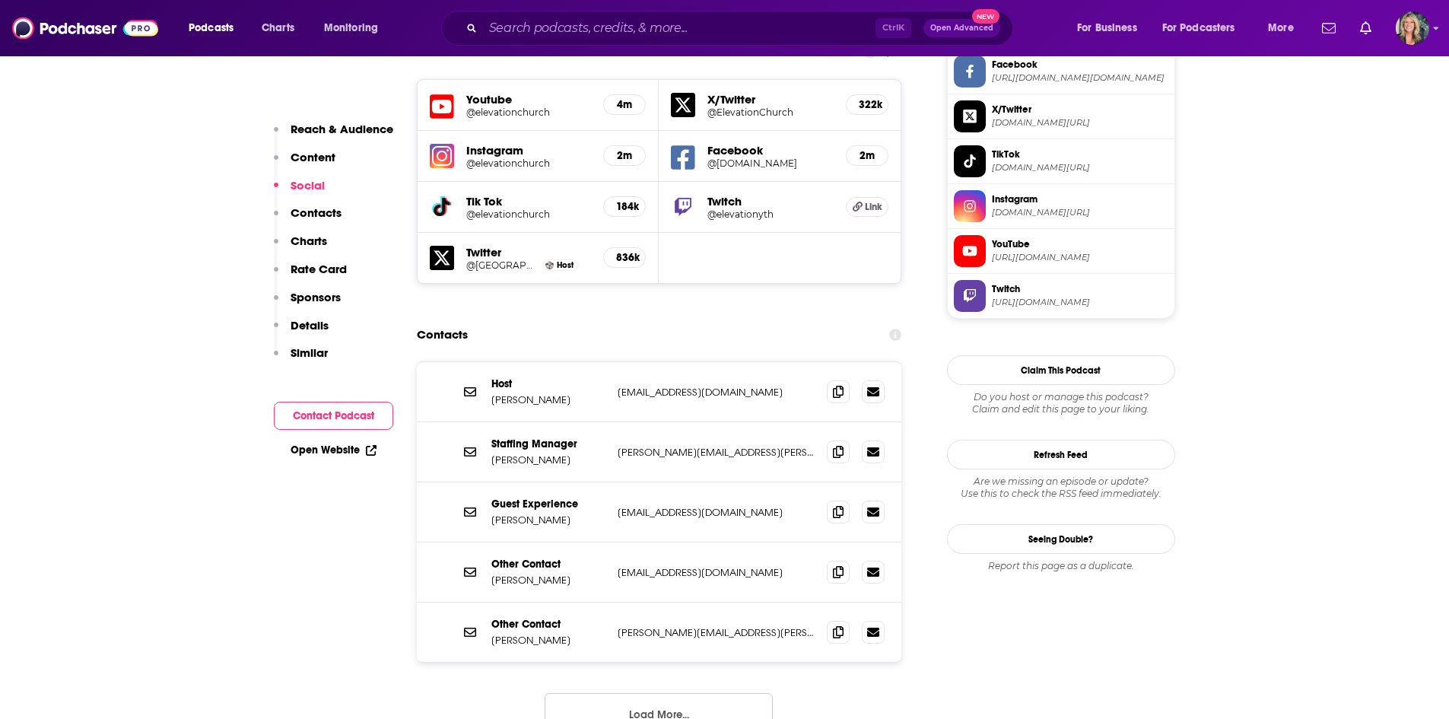
scroll to position [1369, 0]
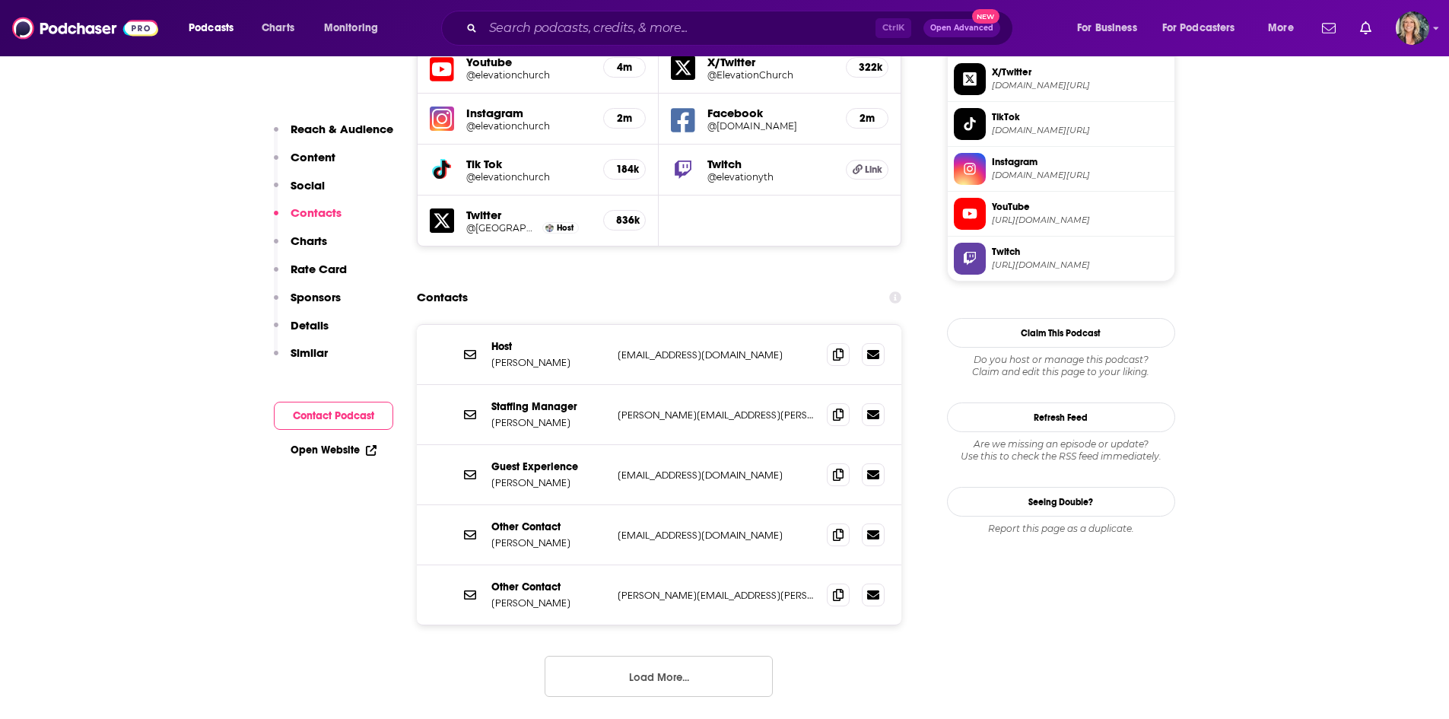
click at [722, 656] on button "Load More..." at bounding box center [659, 676] width 228 height 41
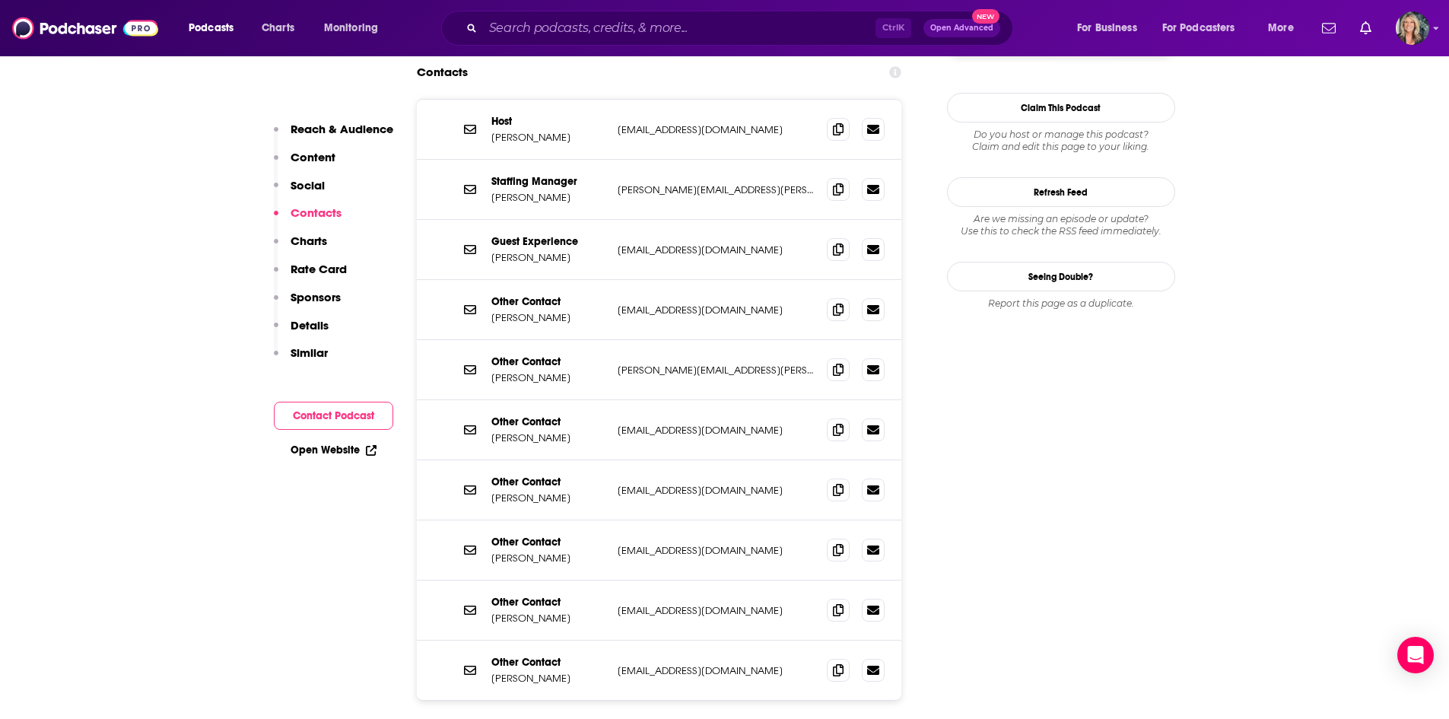
scroll to position [1673, 0]
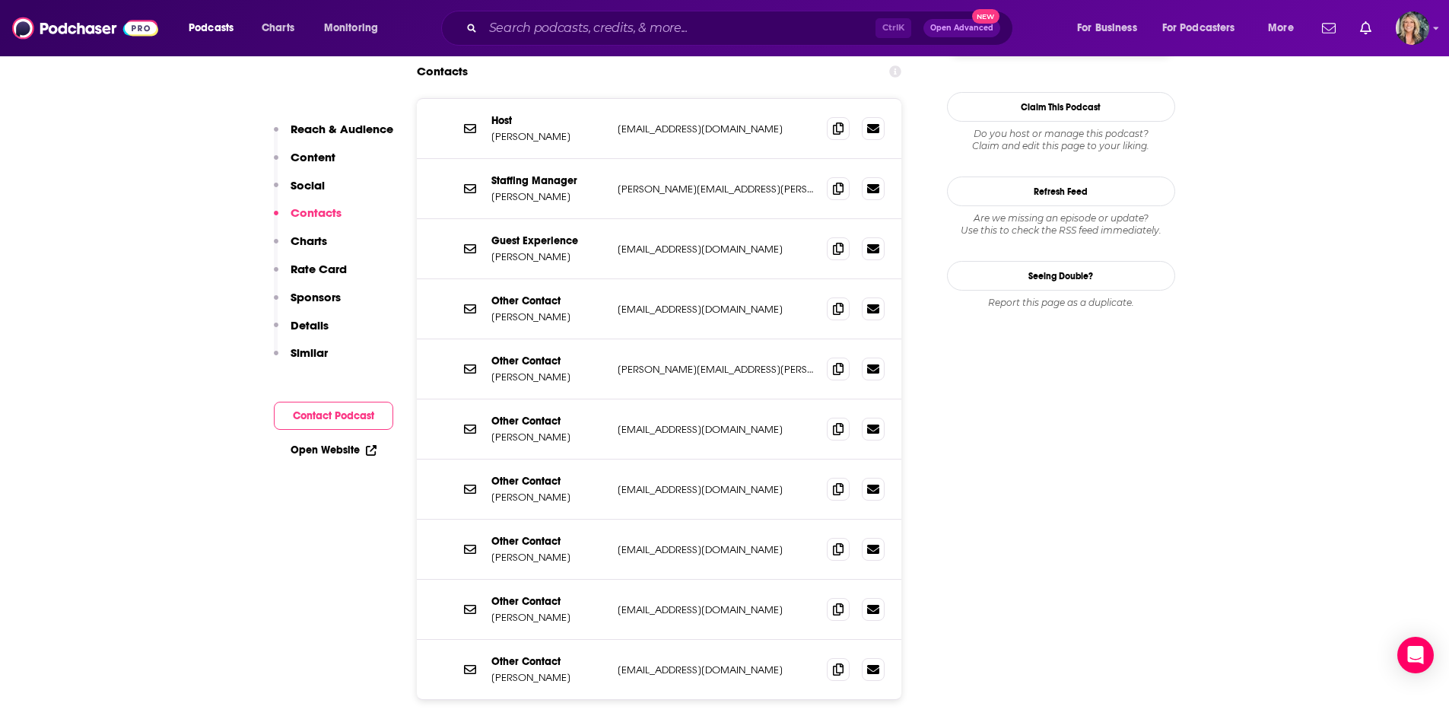
scroll to position [1597, 0]
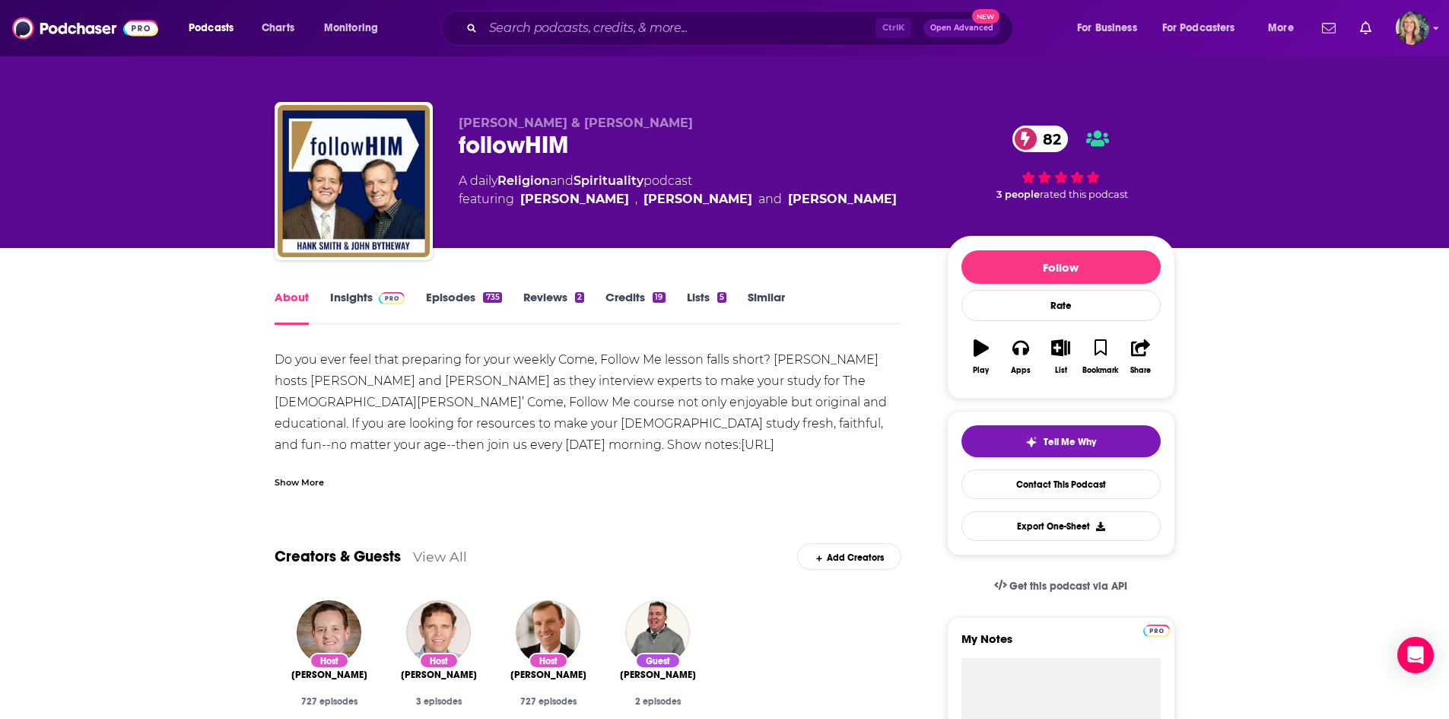
click at [359, 291] on link "Insights" at bounding box center [367, 307] width 75 height 35
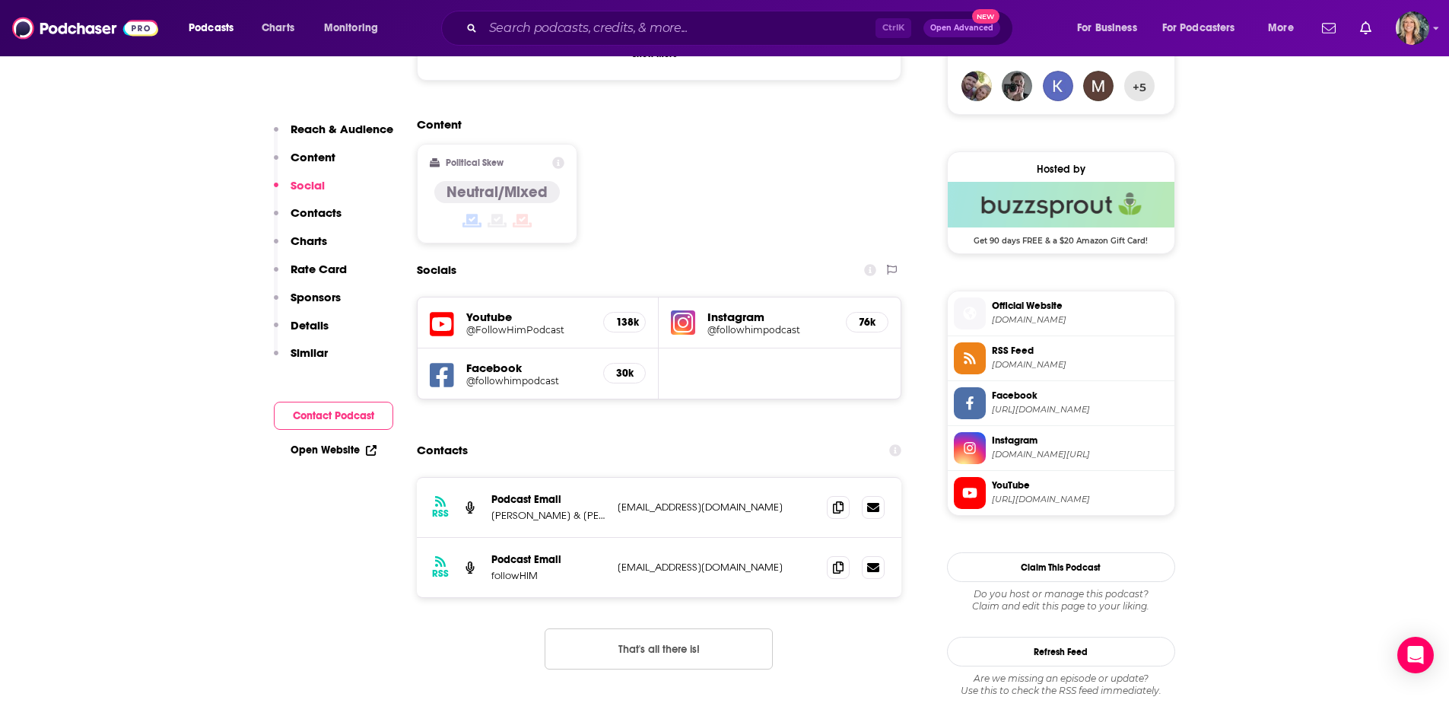
scroll to position [1141, 0]
click at [838, 559] on icon at bounding box center [838, 565] width 11 height 12
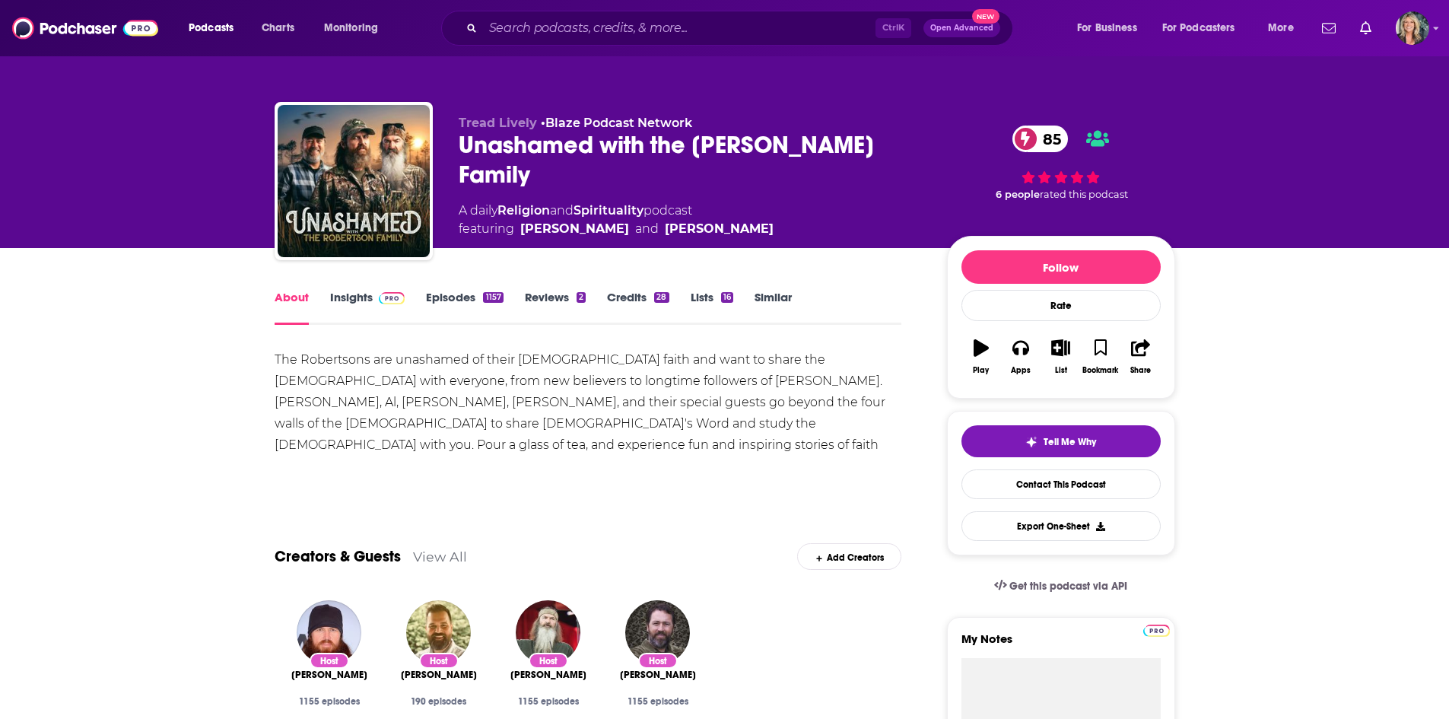
click at [354, 293] on link "Insights" at bounding box center [367, 307] width 75 height 35
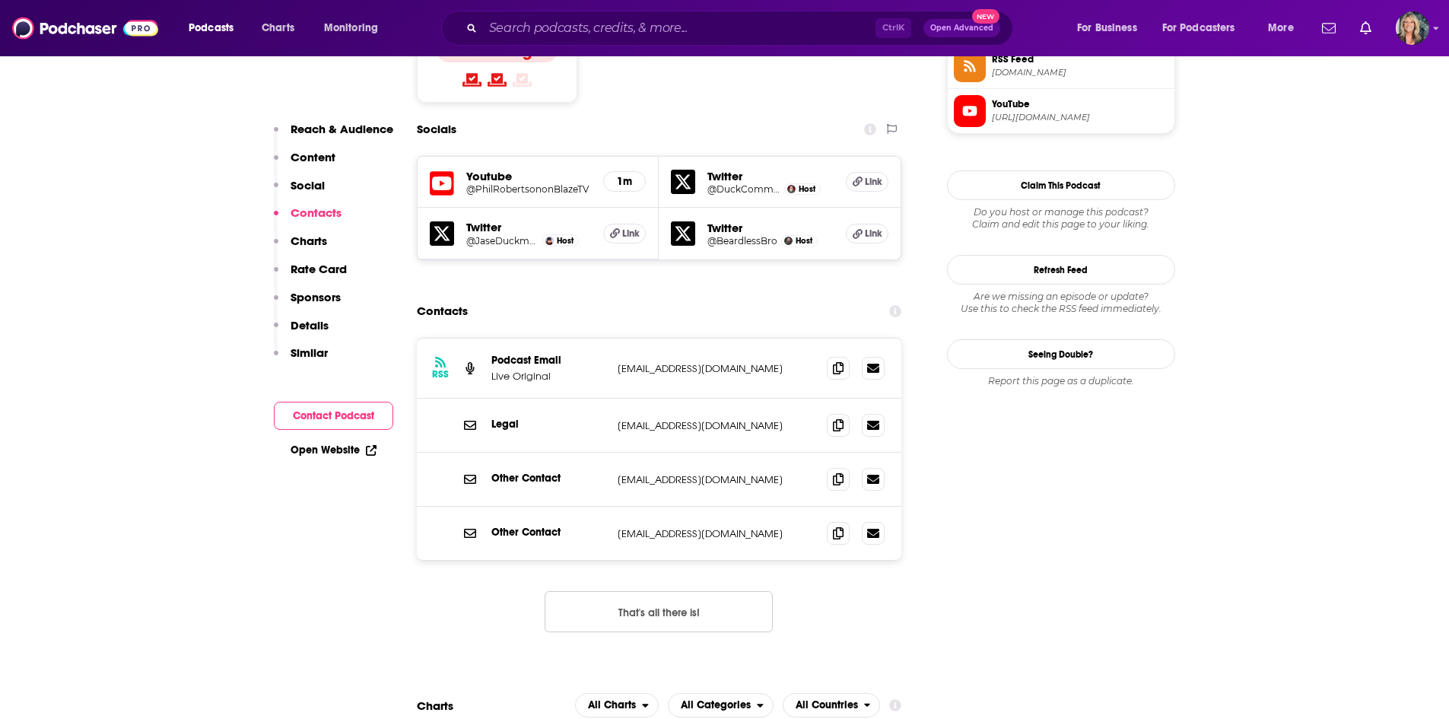
scroll to position [1293, 0]
click at [840, 361] on icon at bounding box center [838, 367] width 11 height 12
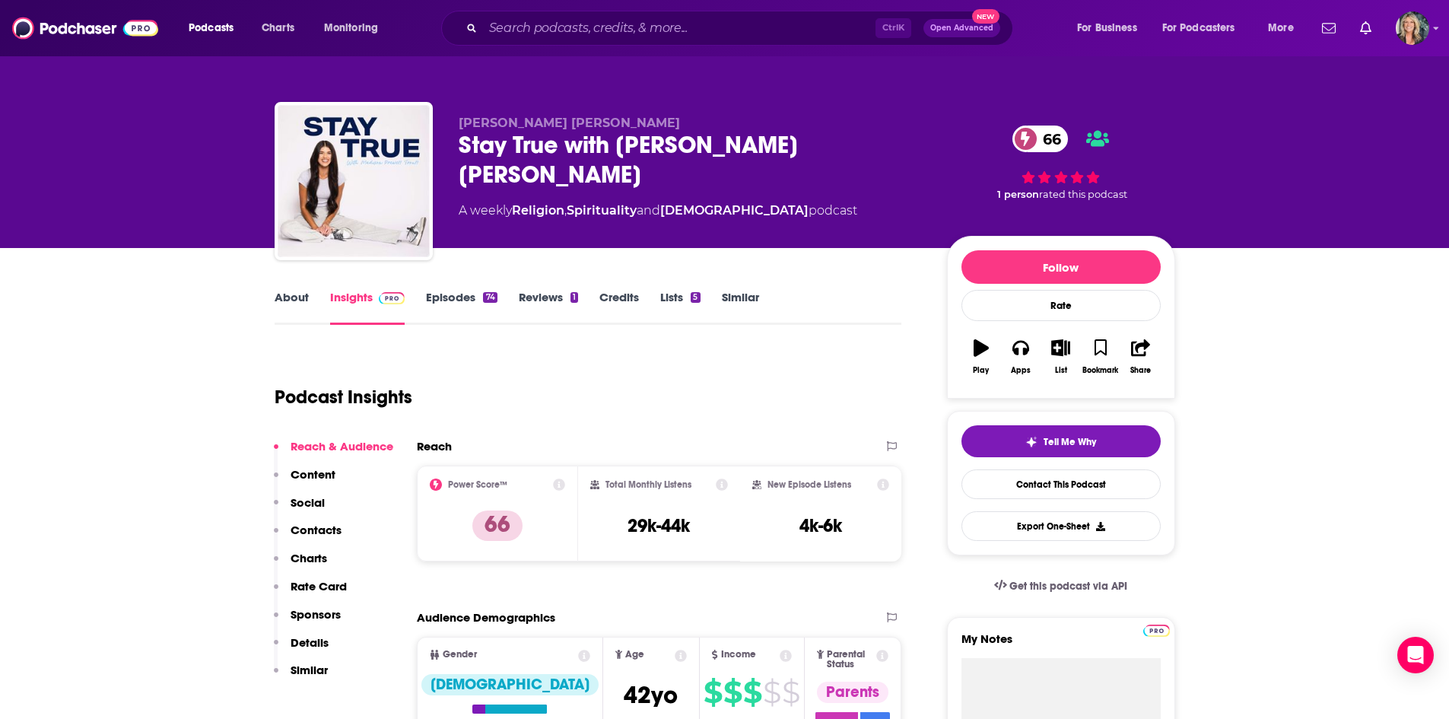
click at [290, 309] on link "About" at bounding box center [292, 307] width 34 height 35
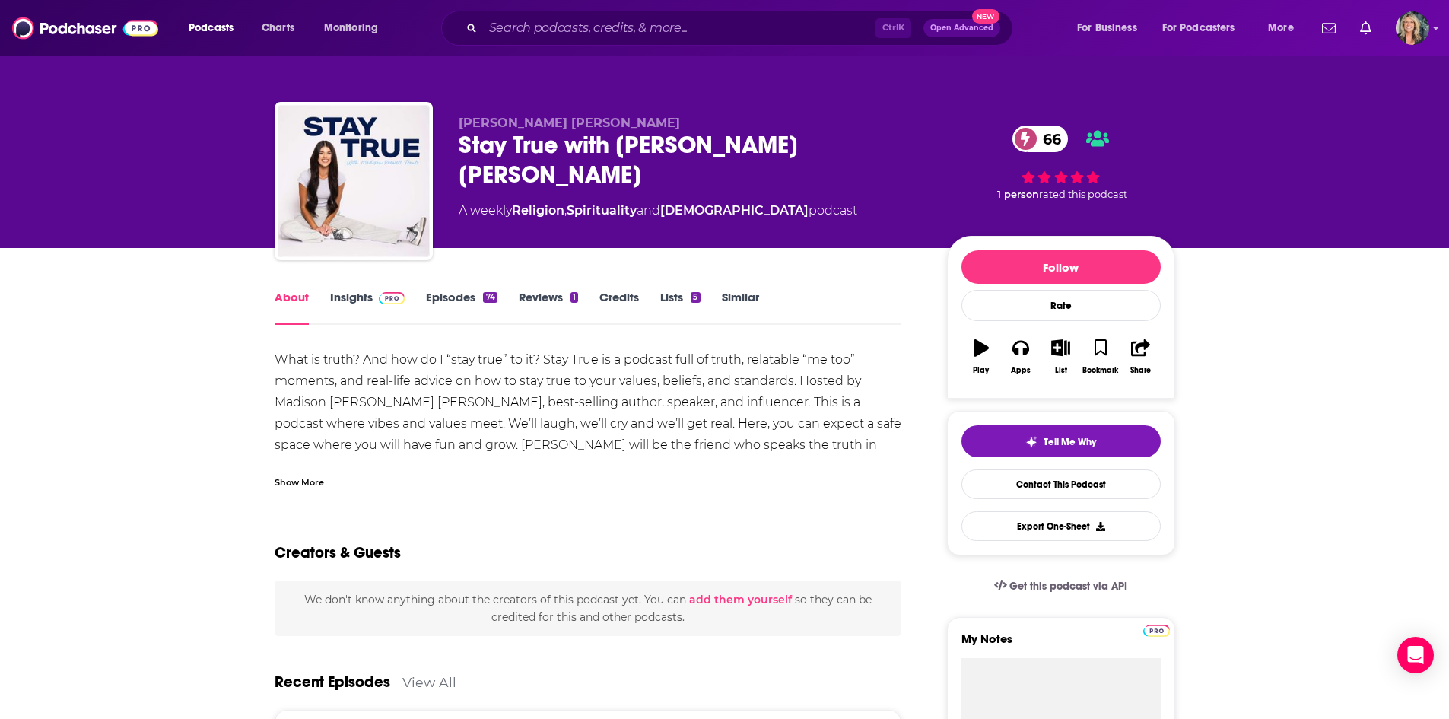
click at [313, 472] on div "Show More" at bounding box center [589, 476] width 628 height 26
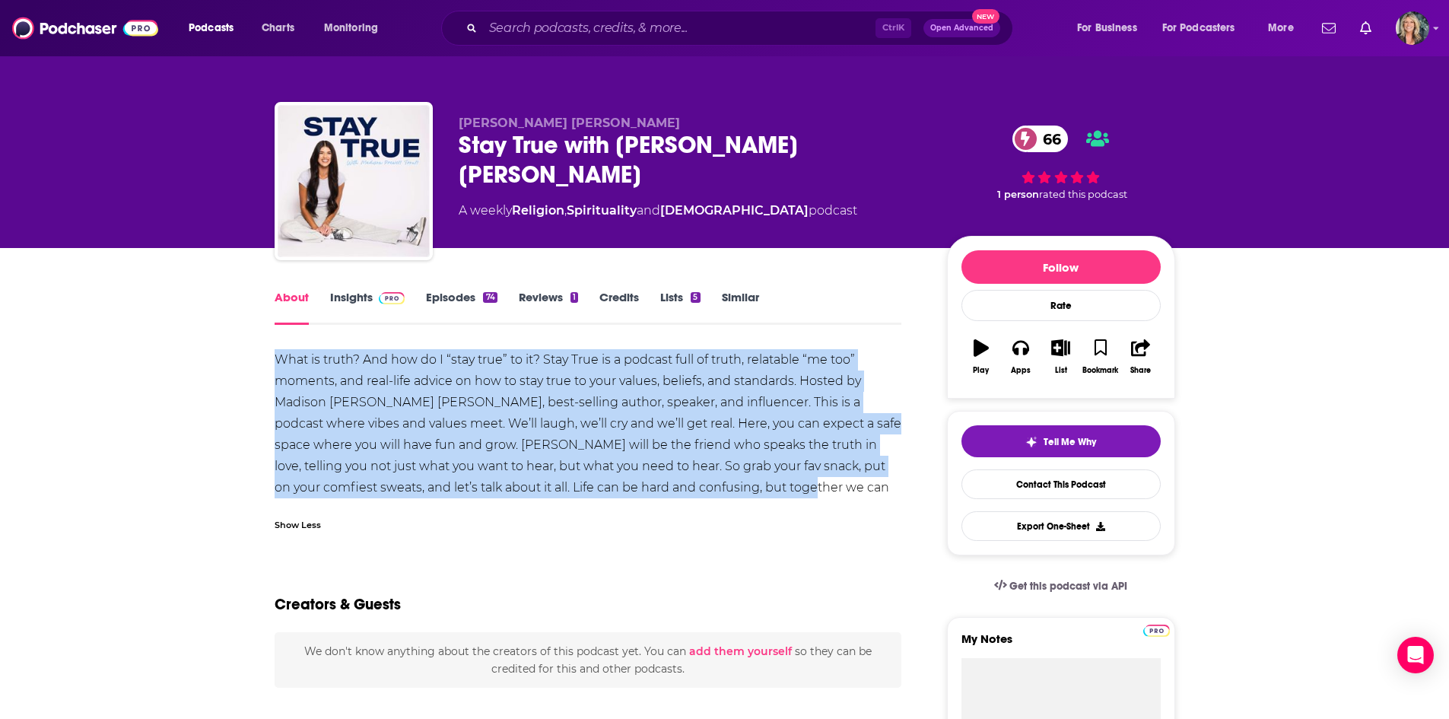
drag, startPoint x: 768, startPoint y: 481, endPoint x: 195, endPoint y: 343, distance: 590.0
copy div "What is truth? And how do I “stay true” to it? Stay True is a podcast full of t…"
click at [369, 294] on link "Insights" at bounding box center [367, 307] width 75 height 35
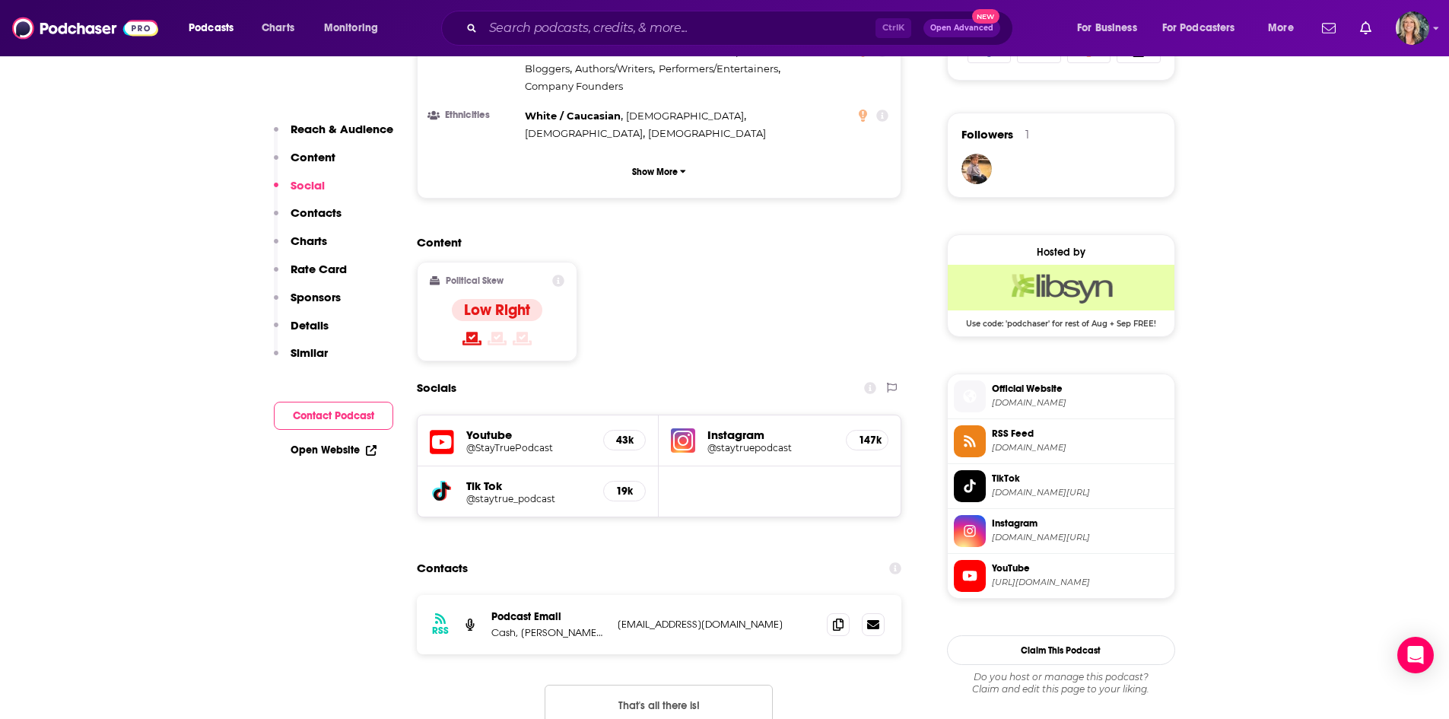
scroll to position [1065, 0]
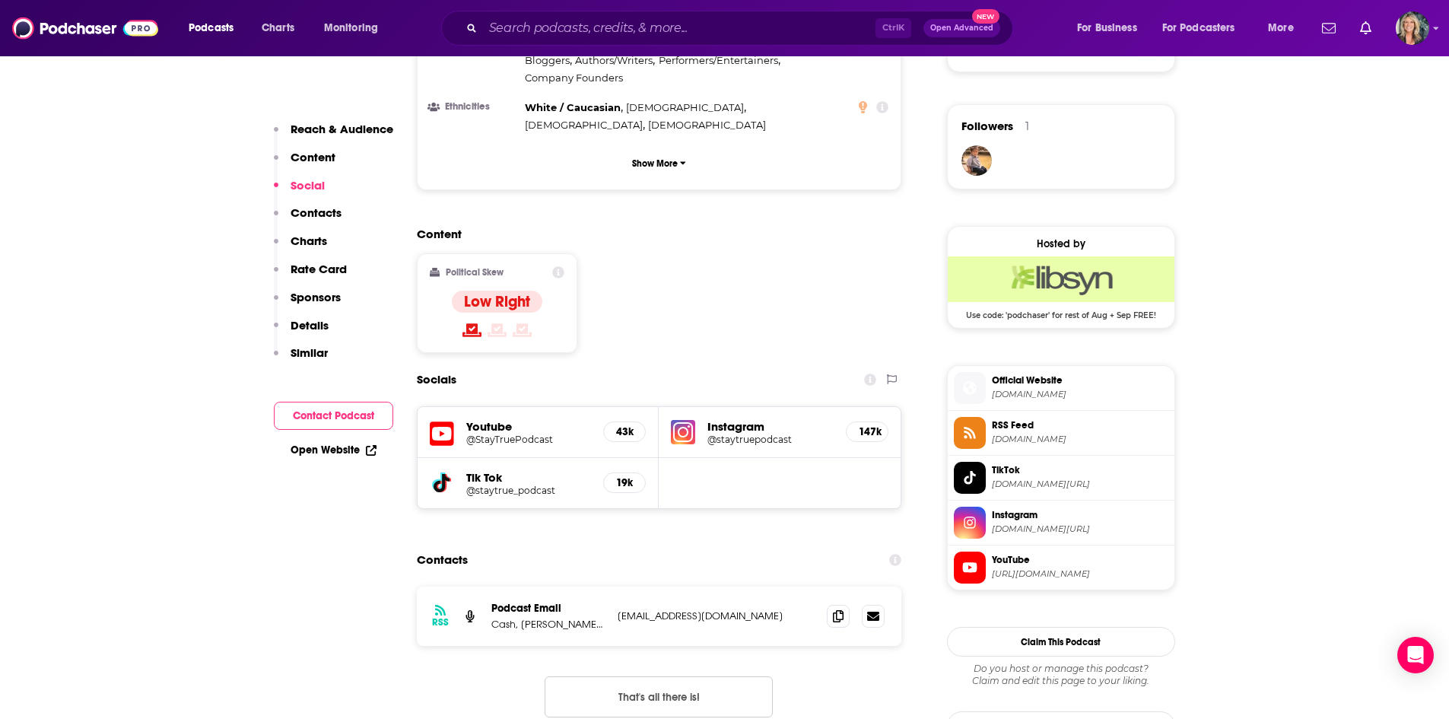
click at [757, 545] on div "Contacts" at bounding box center [659, 559] width 485 height 29
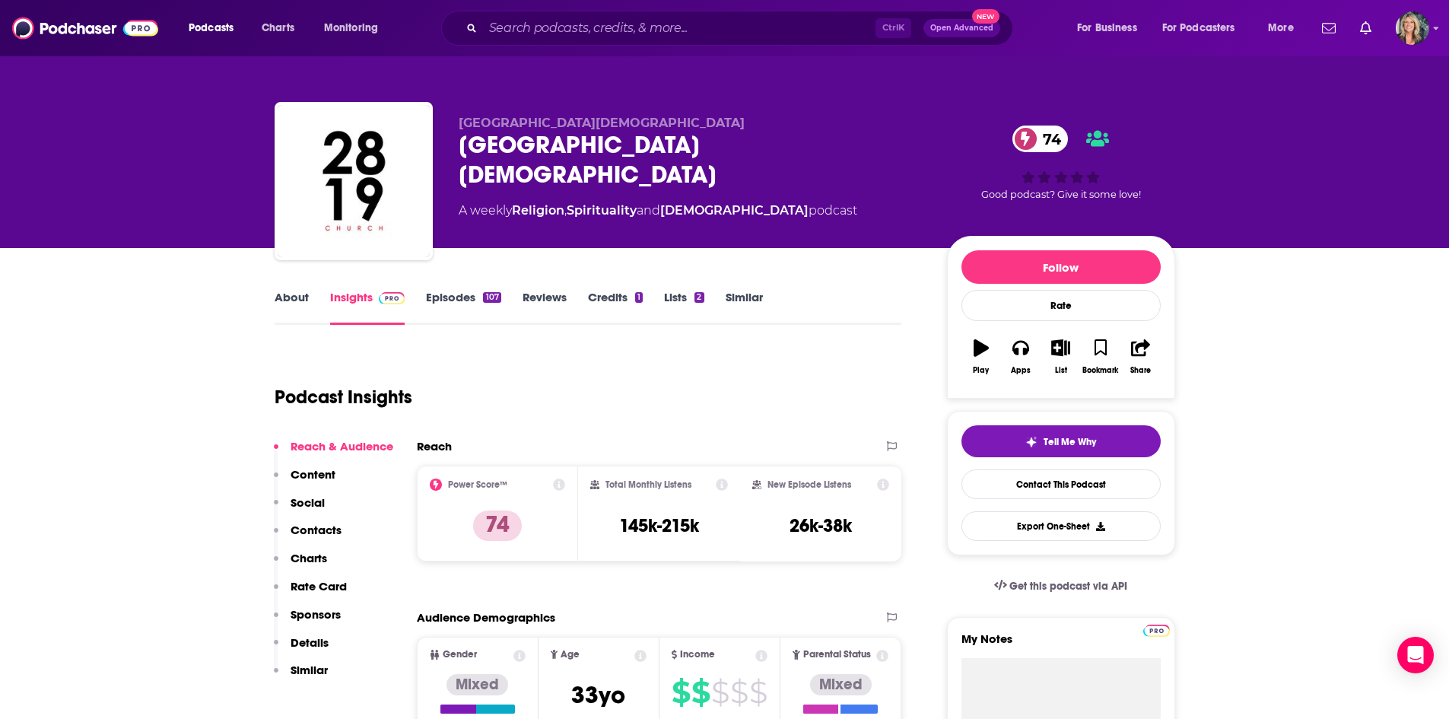
click at [879, 370] on div "Podcast Insights" at bounding box center [582, 388] width 615 height 78
click at [477, 308] on link "Episodes 107" at bounding box center [463, 307] width 75 height 35
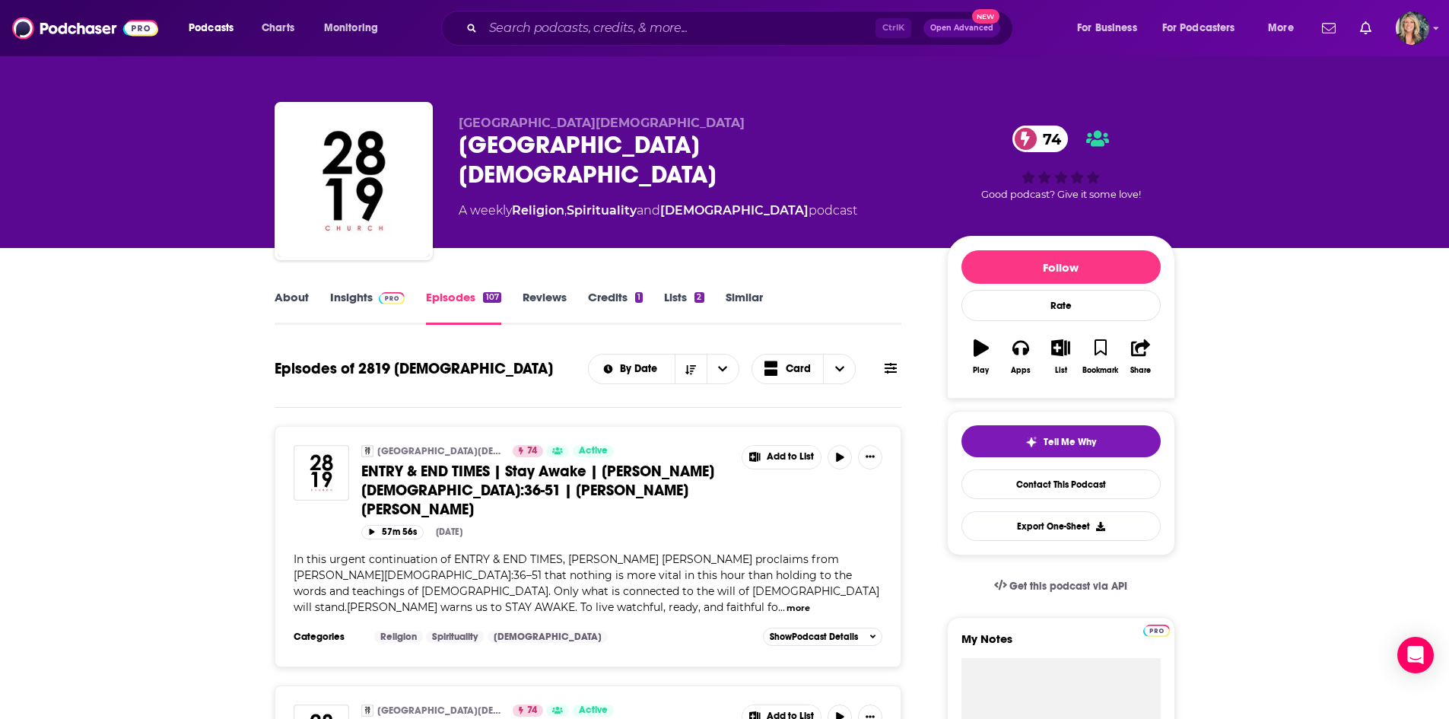
click at [288, 298] on link "About" at bounding box center [292, 307] width 34 height 35
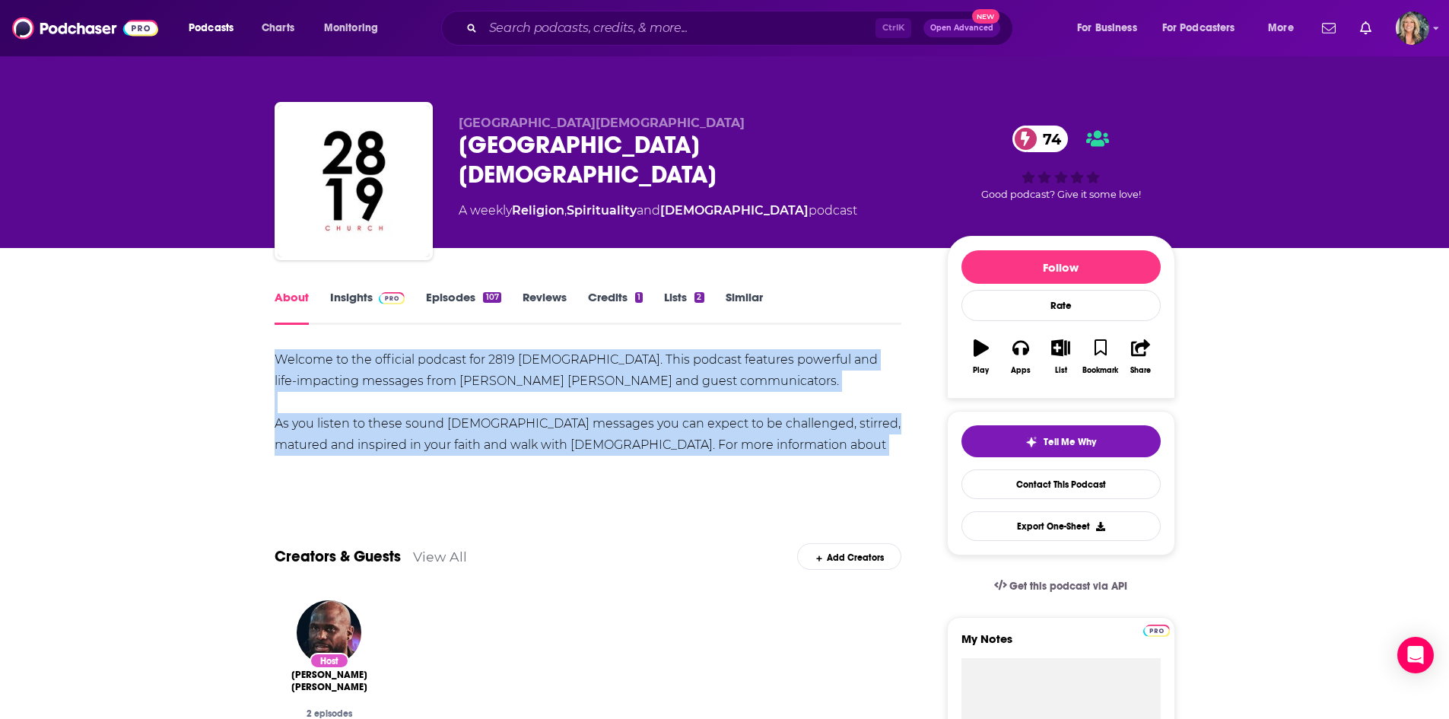
drag, startPoint x: 879, startPoint y: 452, endPoint x: 223, endPoint y: 344, distance: 665.2
copy div "Welcome to the official podcast for 2819 [DEMOGRAPHIC_DATA]. This podcast featu…"
click at [355, 291] on link "Insights" at bounding box center [367, 307] width 75 height 35
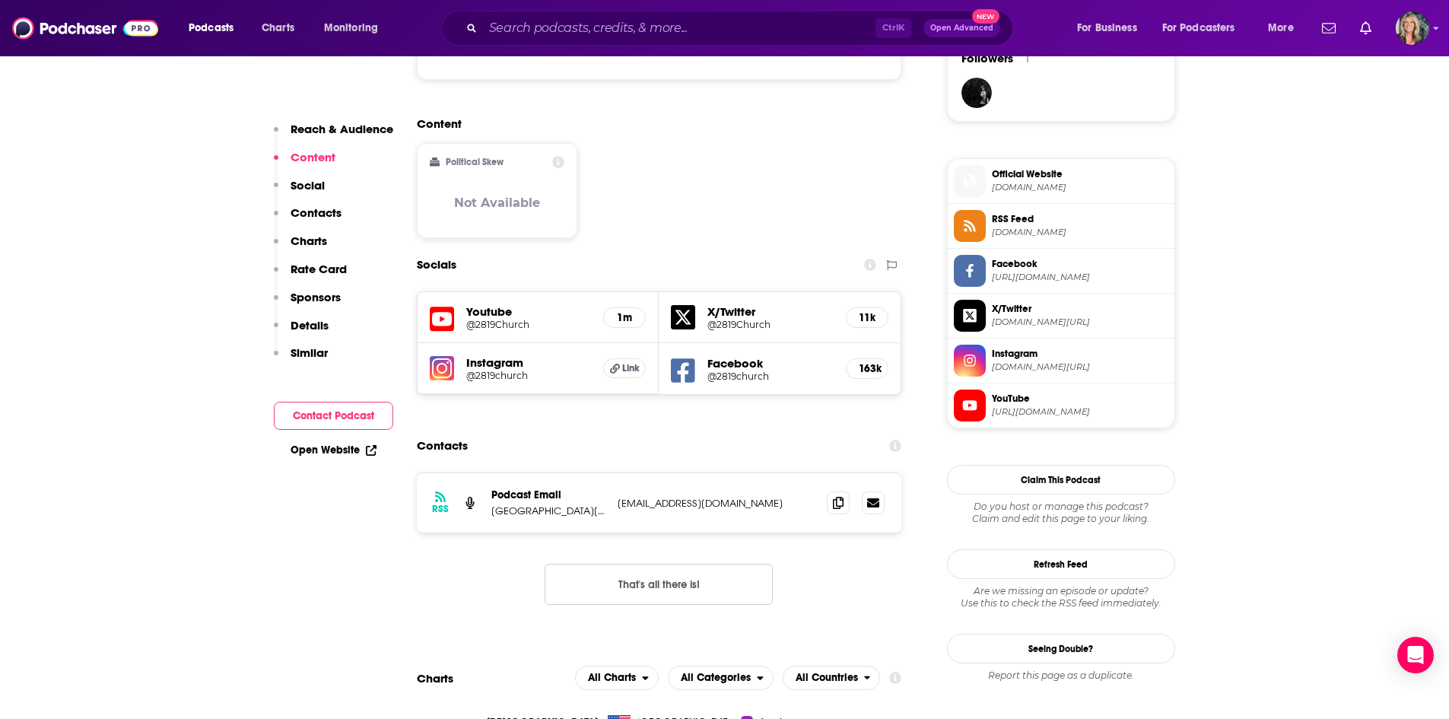
scroll to position [1141, 0]
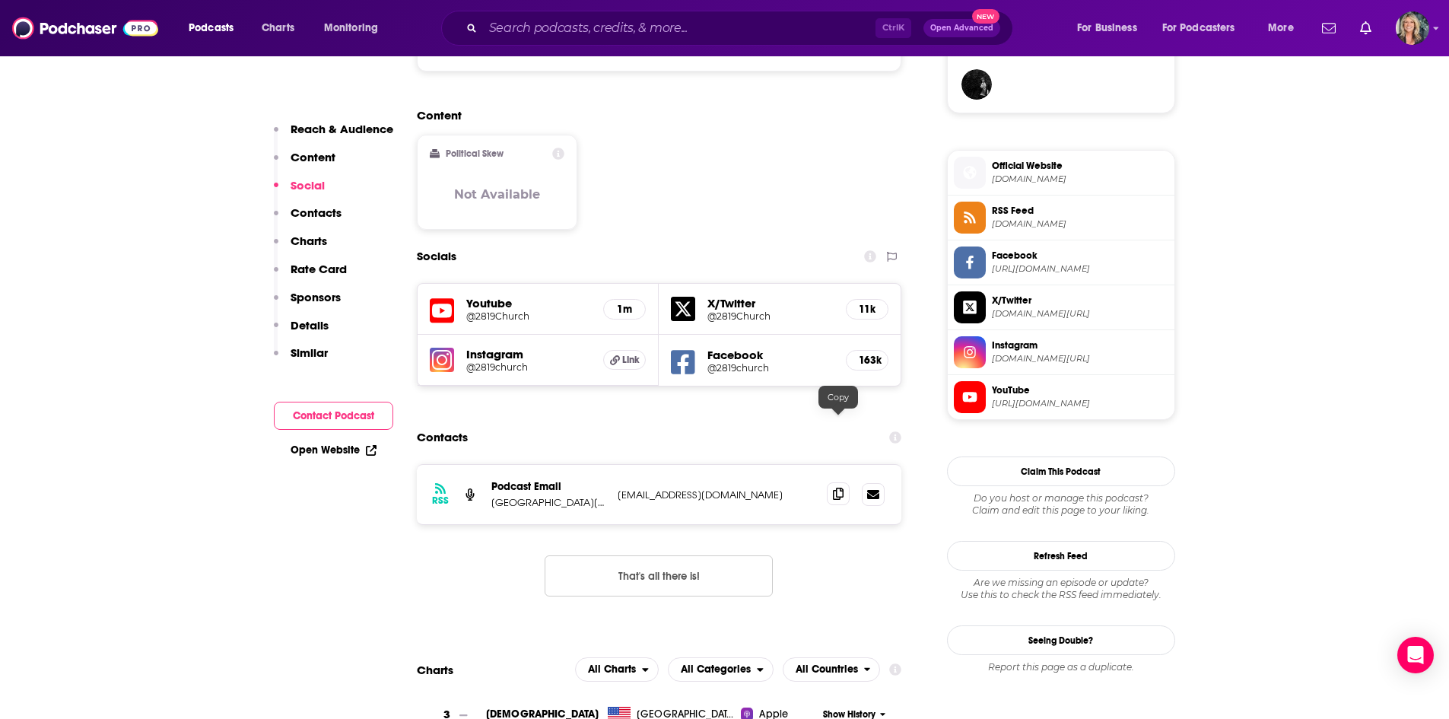
click at [837, 488] on icon at bounding box center [838, 494] width 11 height 12
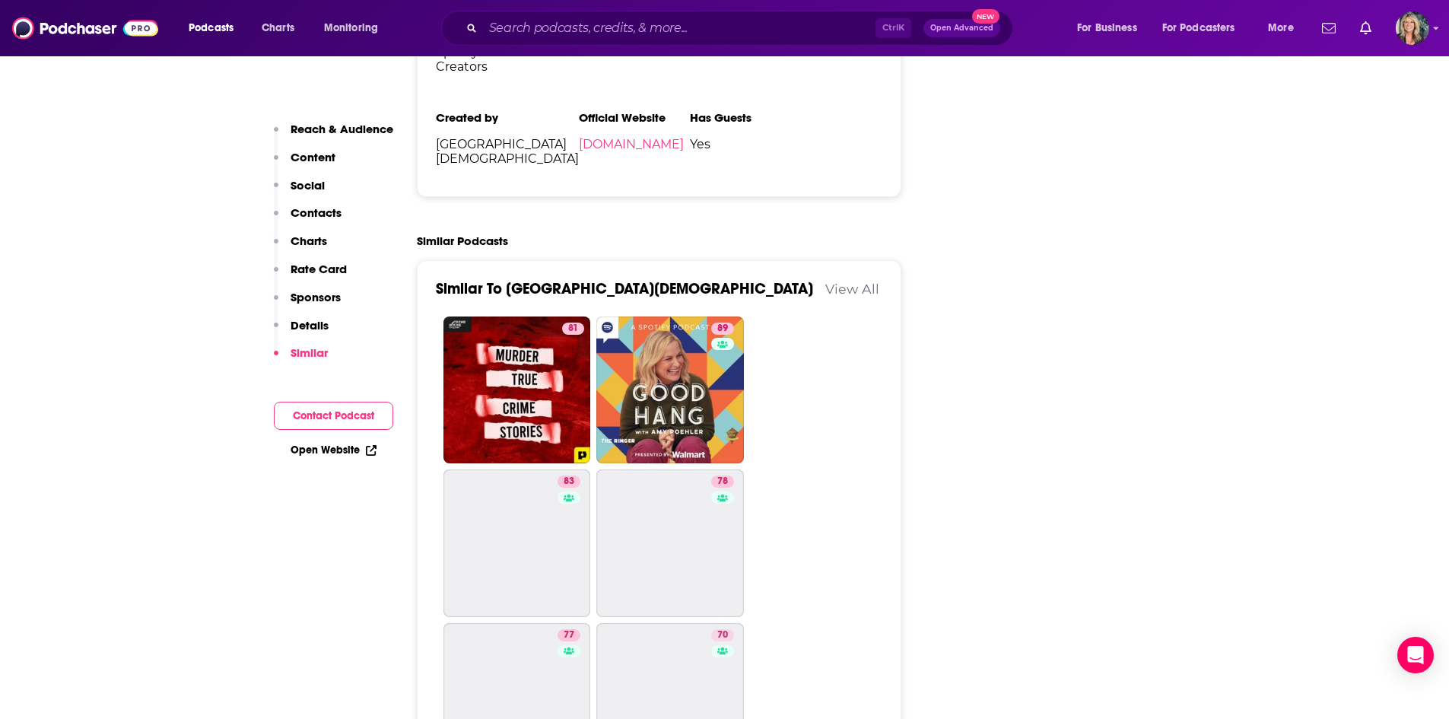
scroll to position [3195, 0]
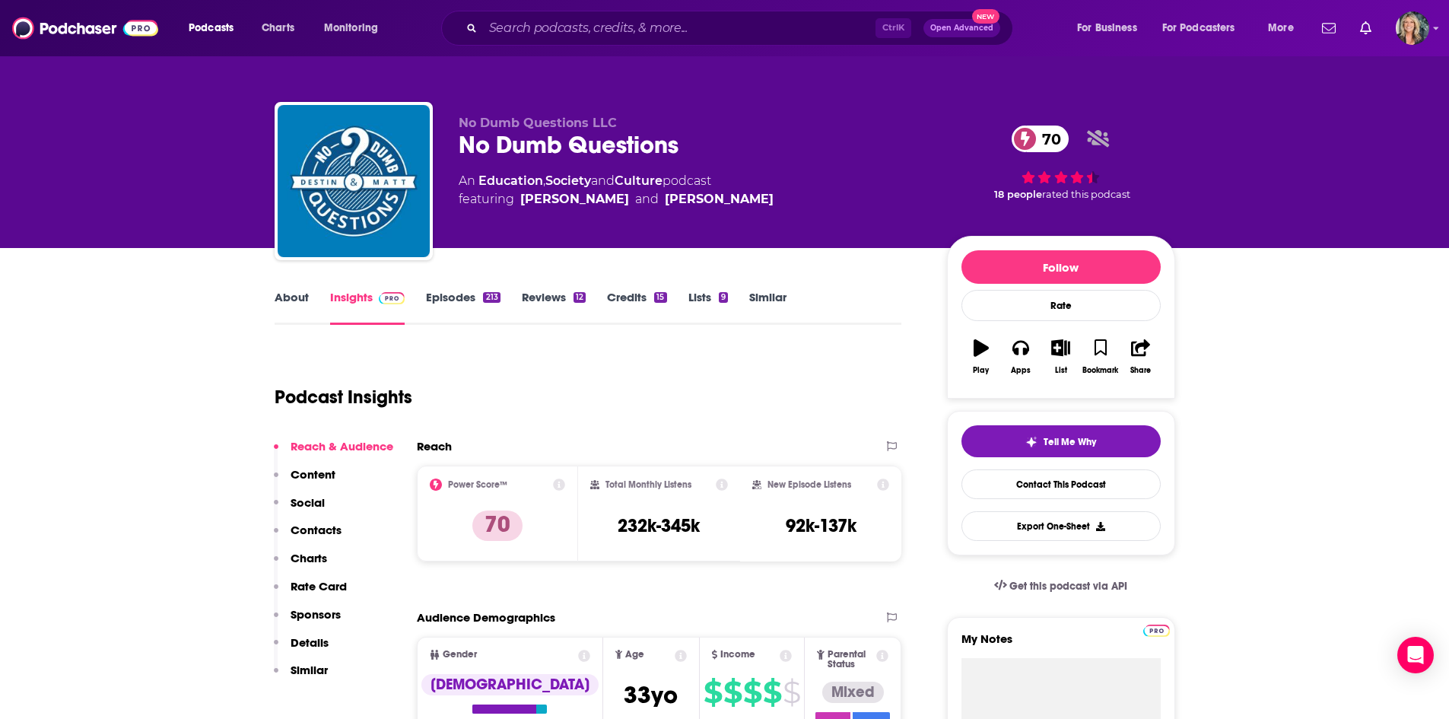
click at [469, 295] on link "Episodes 213" at bounding box center [463, 307] width 74 height 35
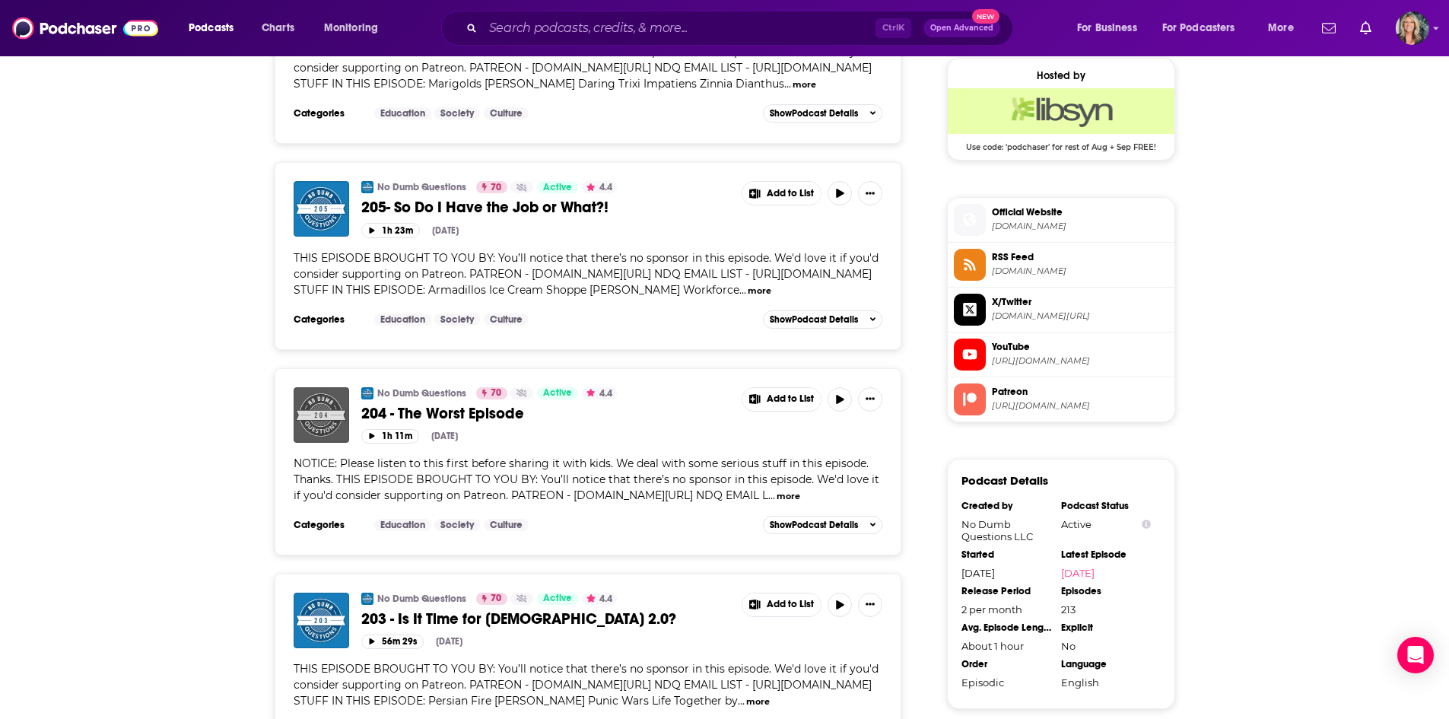
scroll to position [1369, 0]
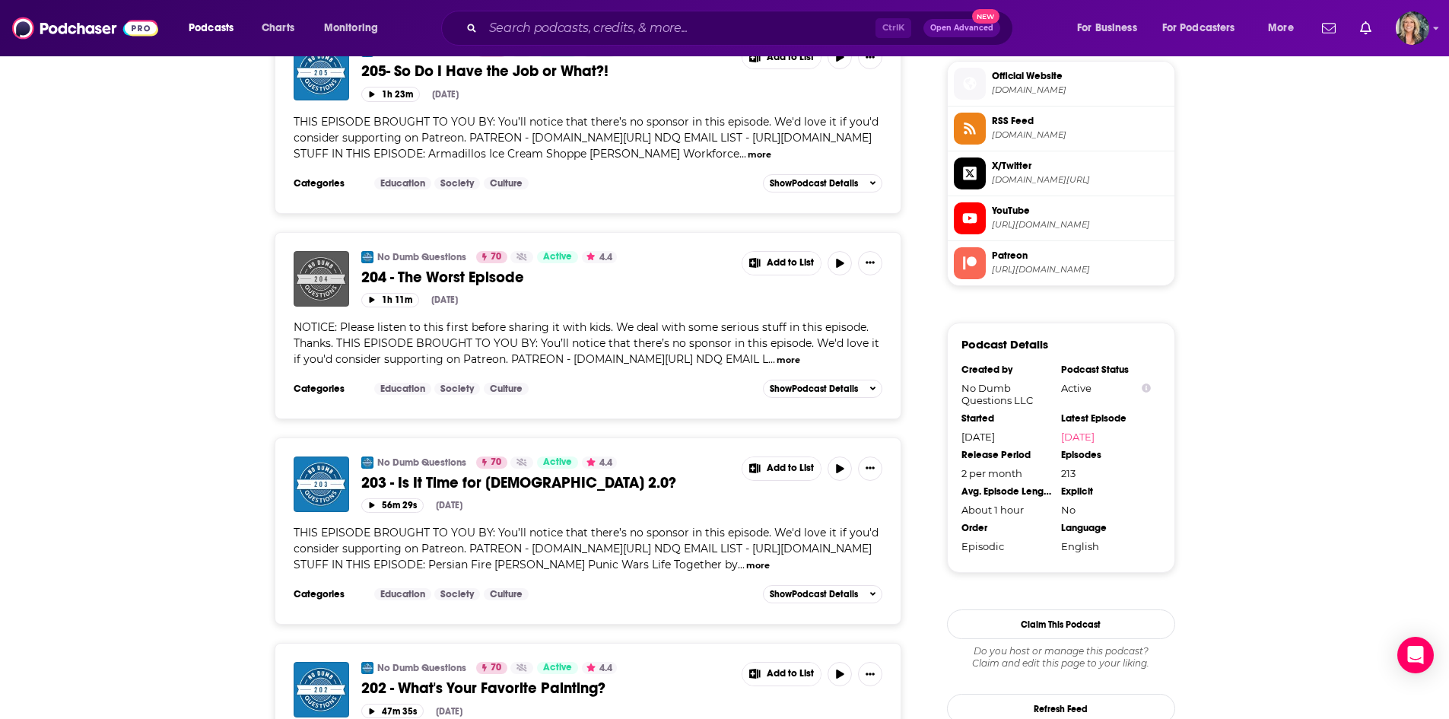
click at [800, 367] on button "more" at bounding box center [789, 360] width 24 height 13
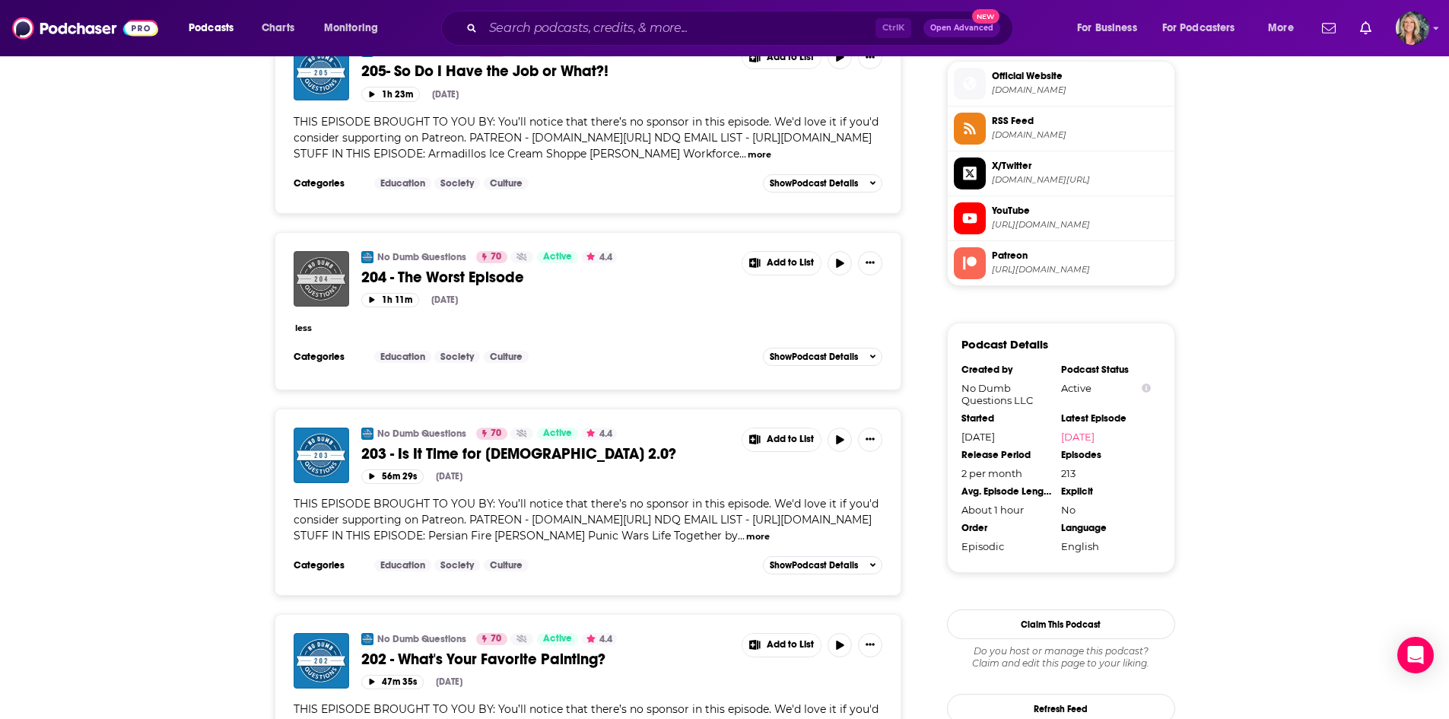
click at [854, 335] on div "less" at bounding box center [588, 327] width 589 height 16
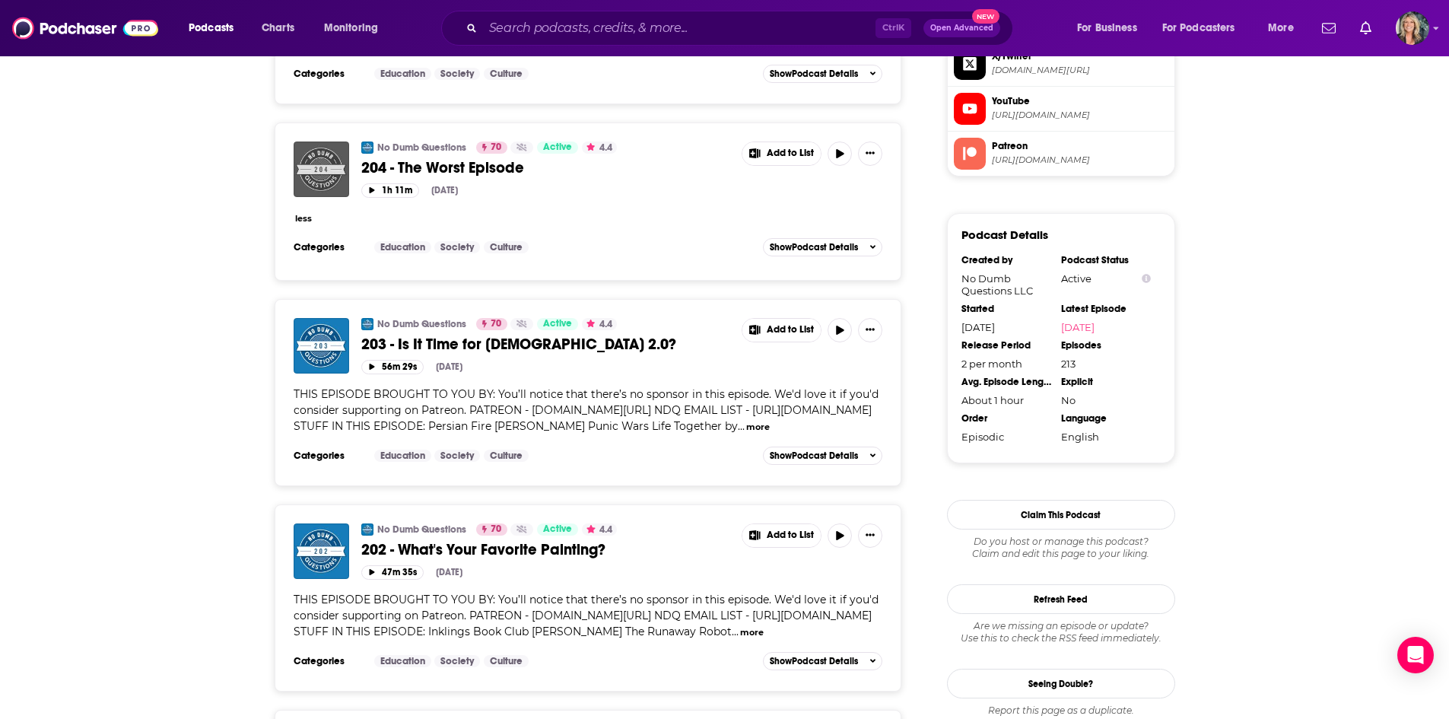
scroll to position [1521, 0]
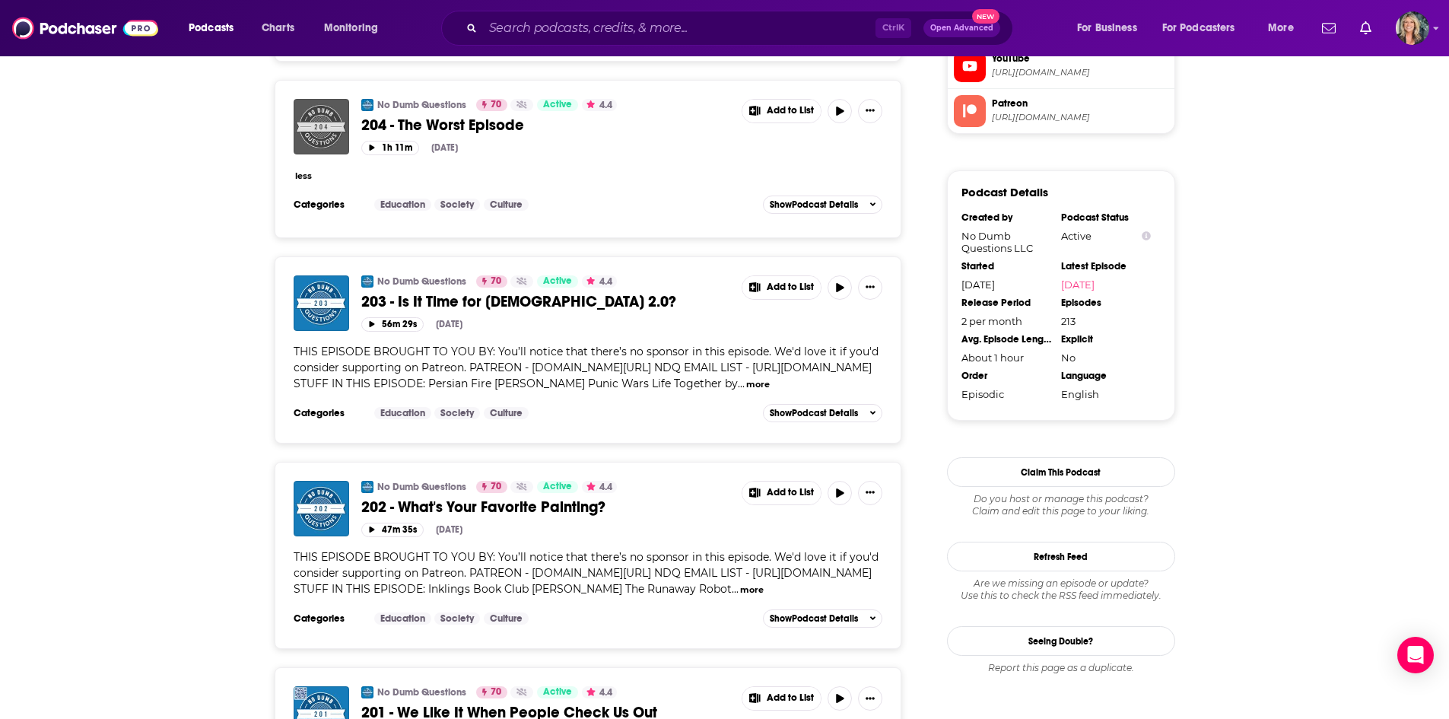
click at [746, 391] on button "more" at bounding box center [758, 384] width 24 height 13
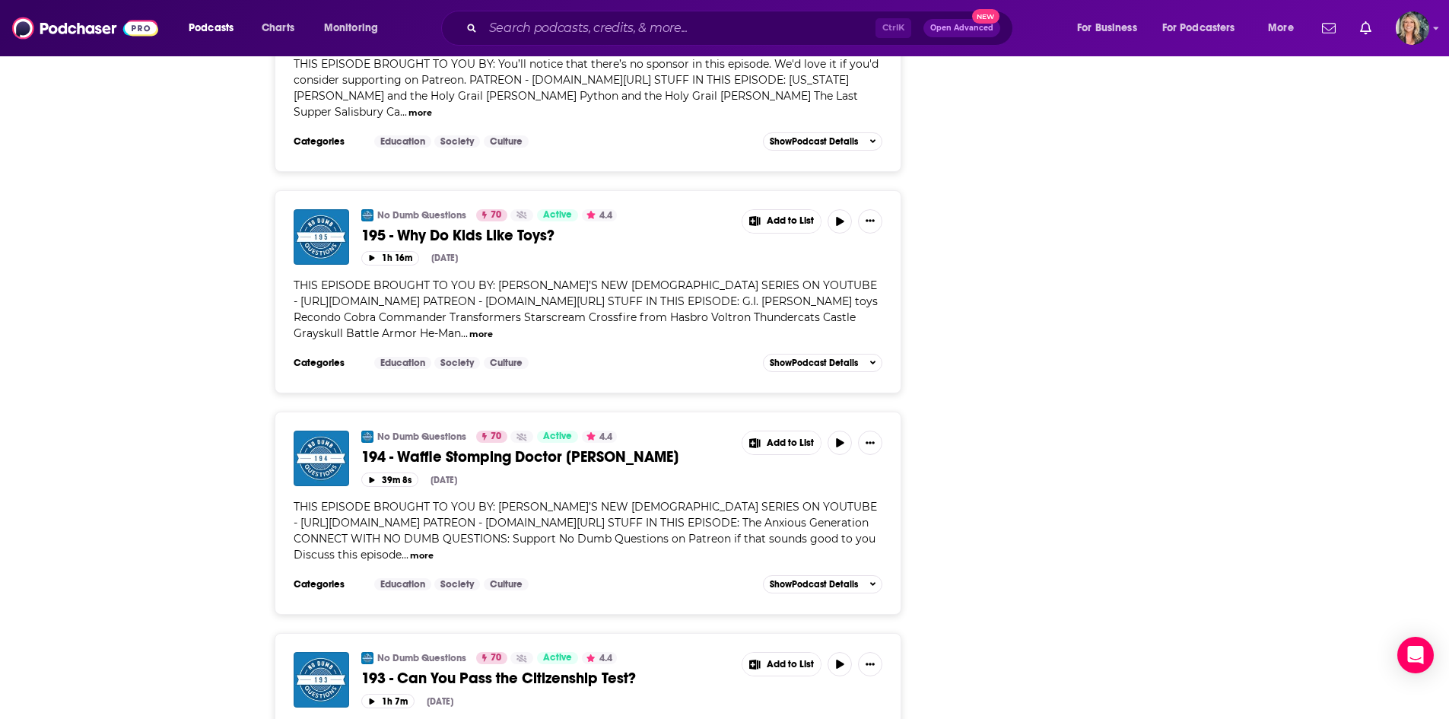
scroll to position [3271, 0]
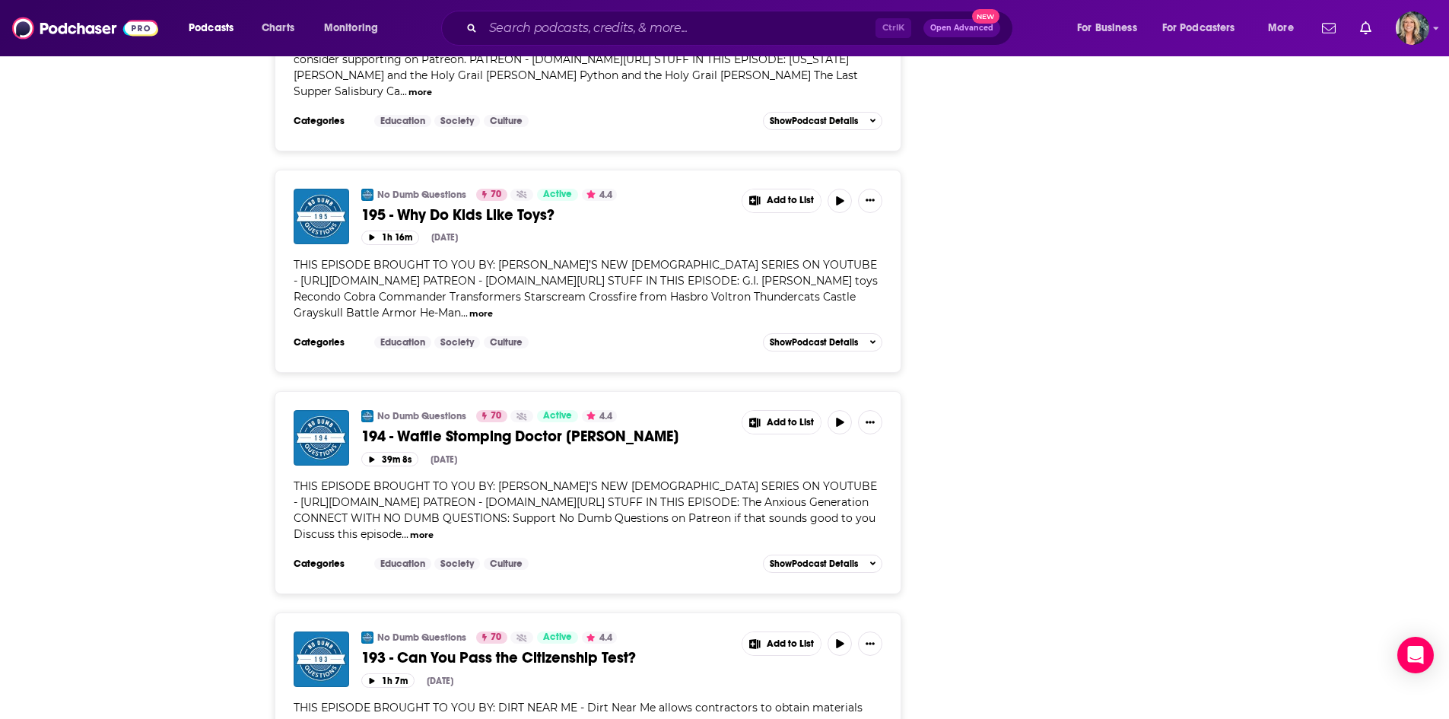
drag, startPoint x: 948, startPoint y: 340, endPoint x: 919, endPoint y: 291, distance: 57.3
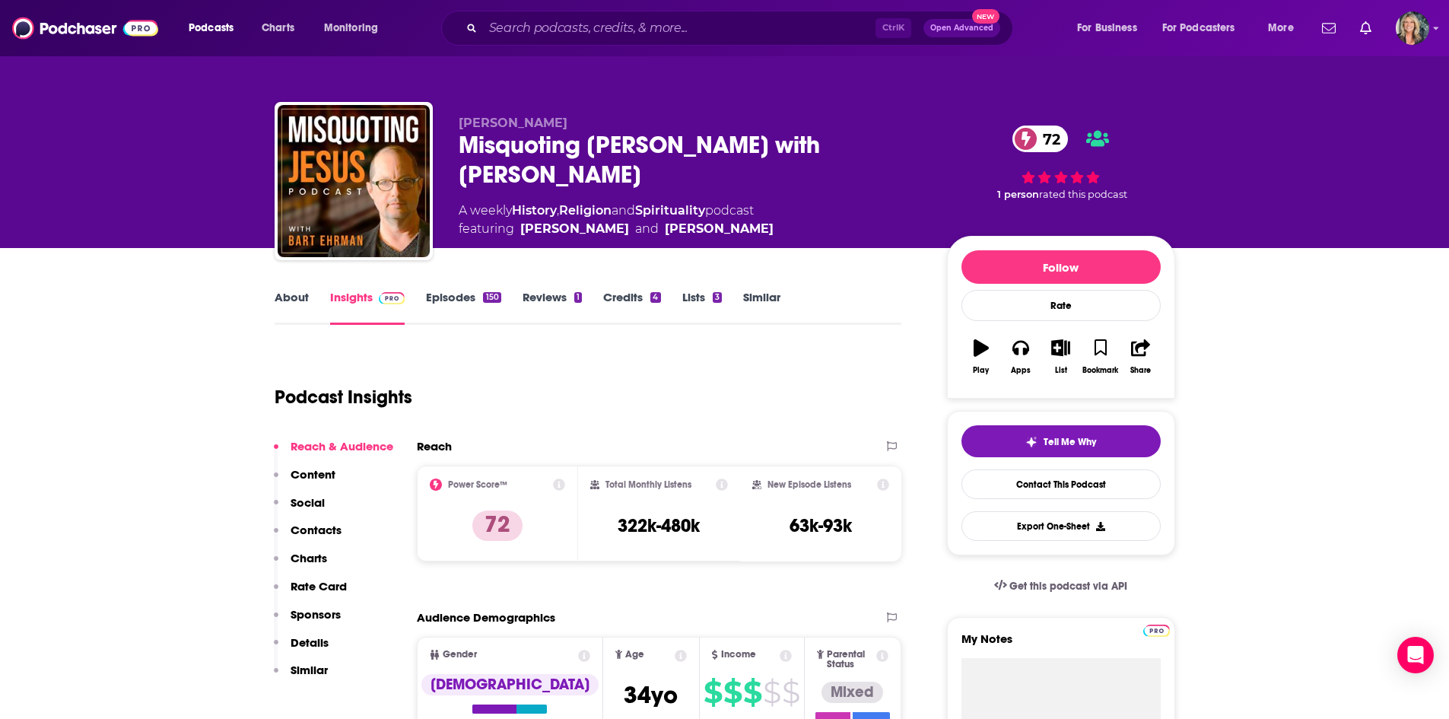
click at [854, 358] on div "Podcast Insights" at bounding box center [582, 388] width 615 height 78
click at [305, 296] on link "About" at bounding box center [292, 307] width 34 height 35
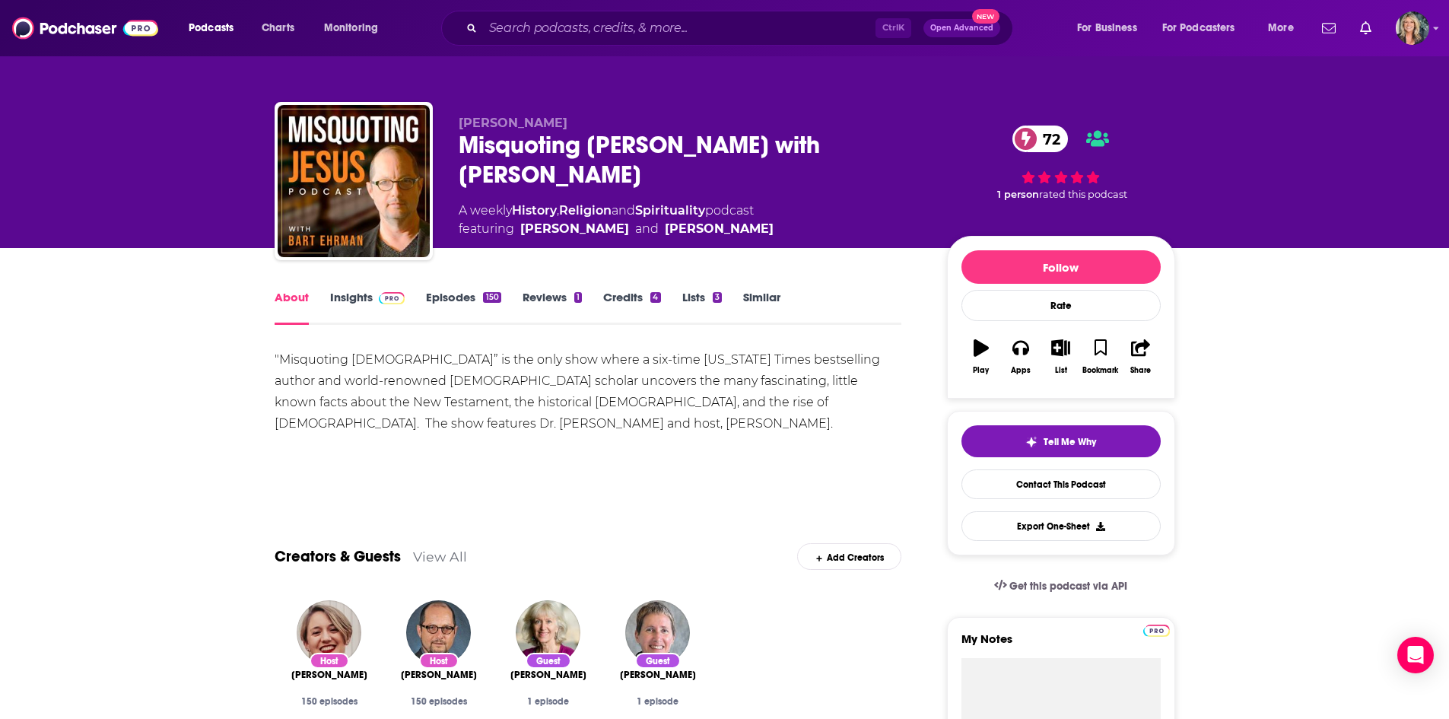
click at [738, 440] on div ""Misquoting Jesus” is the only show where a six-time New York Times bestselling…" at bounding box center [589, 402] width 628 height 106
click at [660, 433] on div ""Misquoting Jesus” is the only show where a six-time New York Times bestselling…" at bounding box center [589, 402] width 628 height 106
click at [660, 428] on div ""Misquoting Jesus” is the only show where a six-time New York Times bestselling…" at bounding box center [589, 402] width 628 height 106
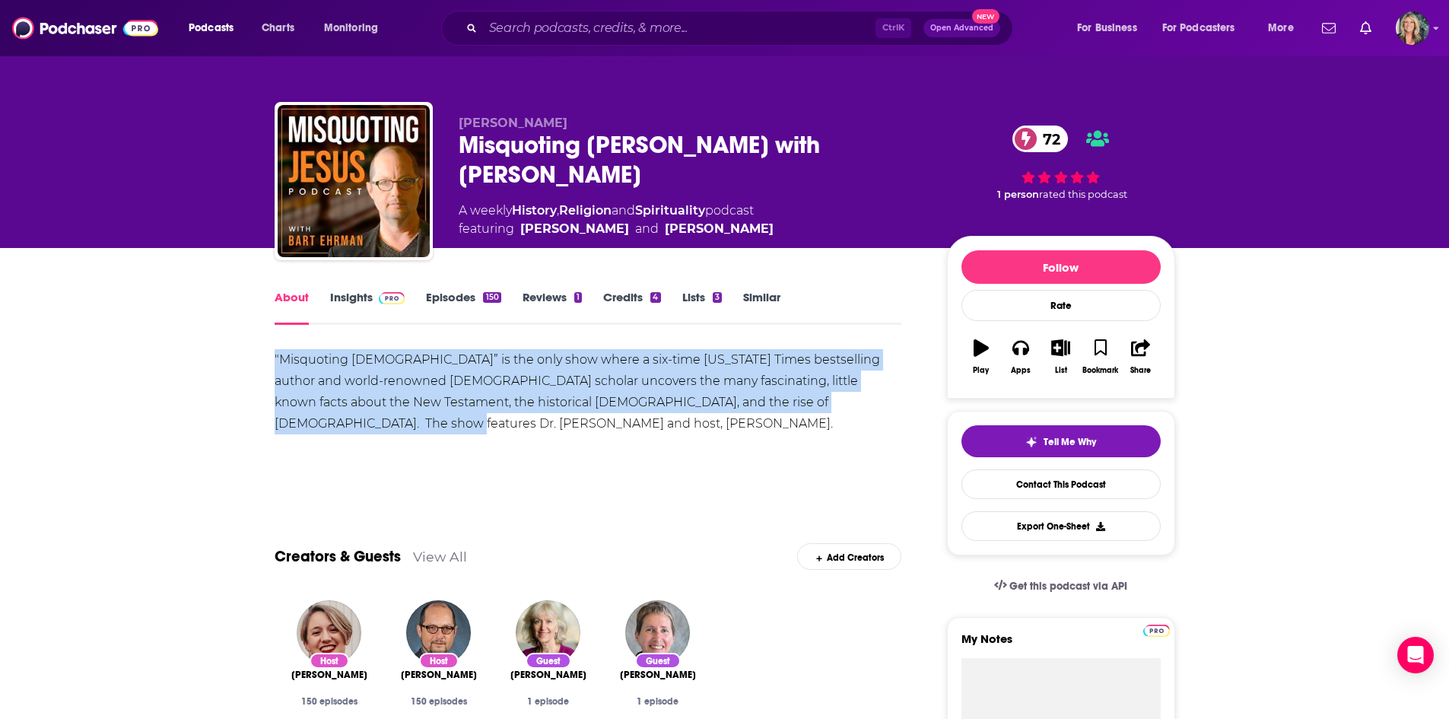
drag, startPoint x: 901, startPoint y: 405, endPoint x: 243, endPoint y: 356, distance: 659.7
copy div ""Misquoting Jesus” is the only show where a six-time New York Times bestselling…"
click at [467, 294] on link "Episodes 150" at bounding box center [463, 307] width 75 height 35
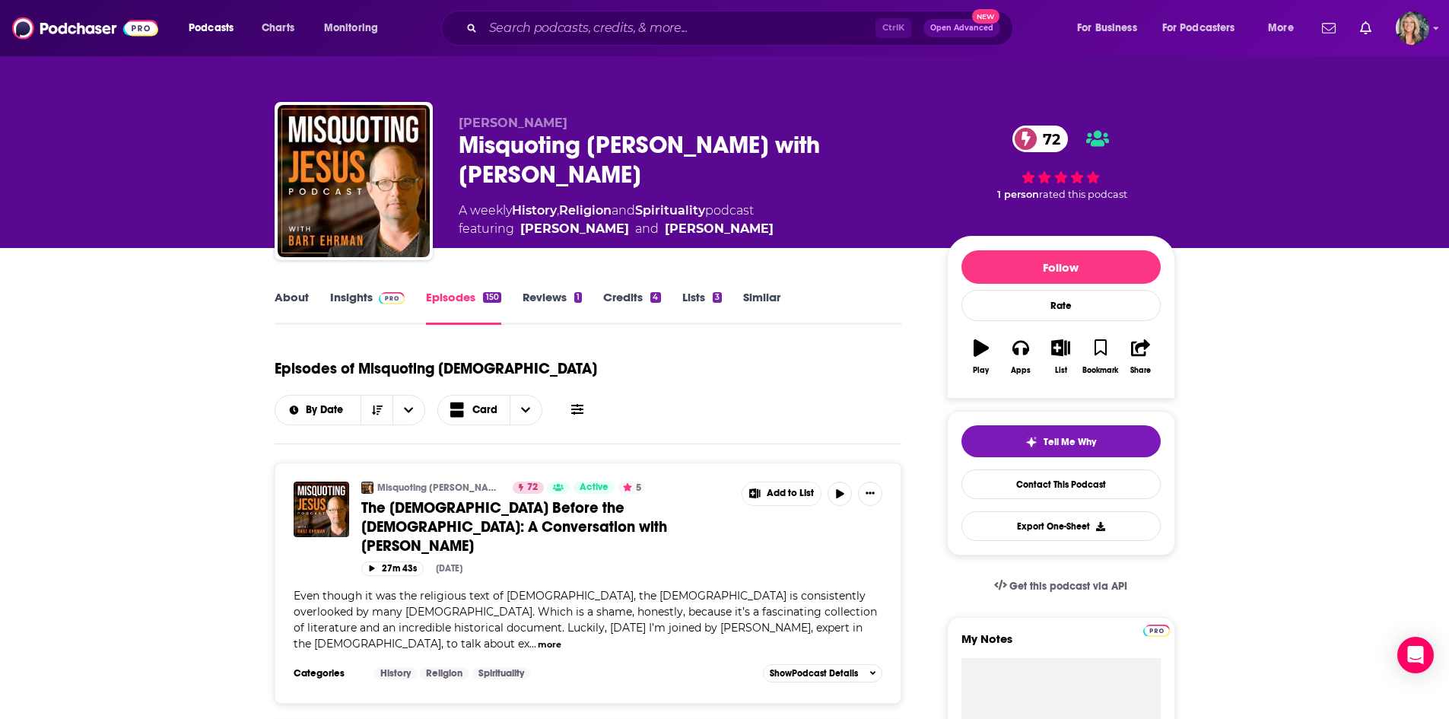
click at [357, 294] on link "Insights" at bounding box center [367, 307] width 75 height 35
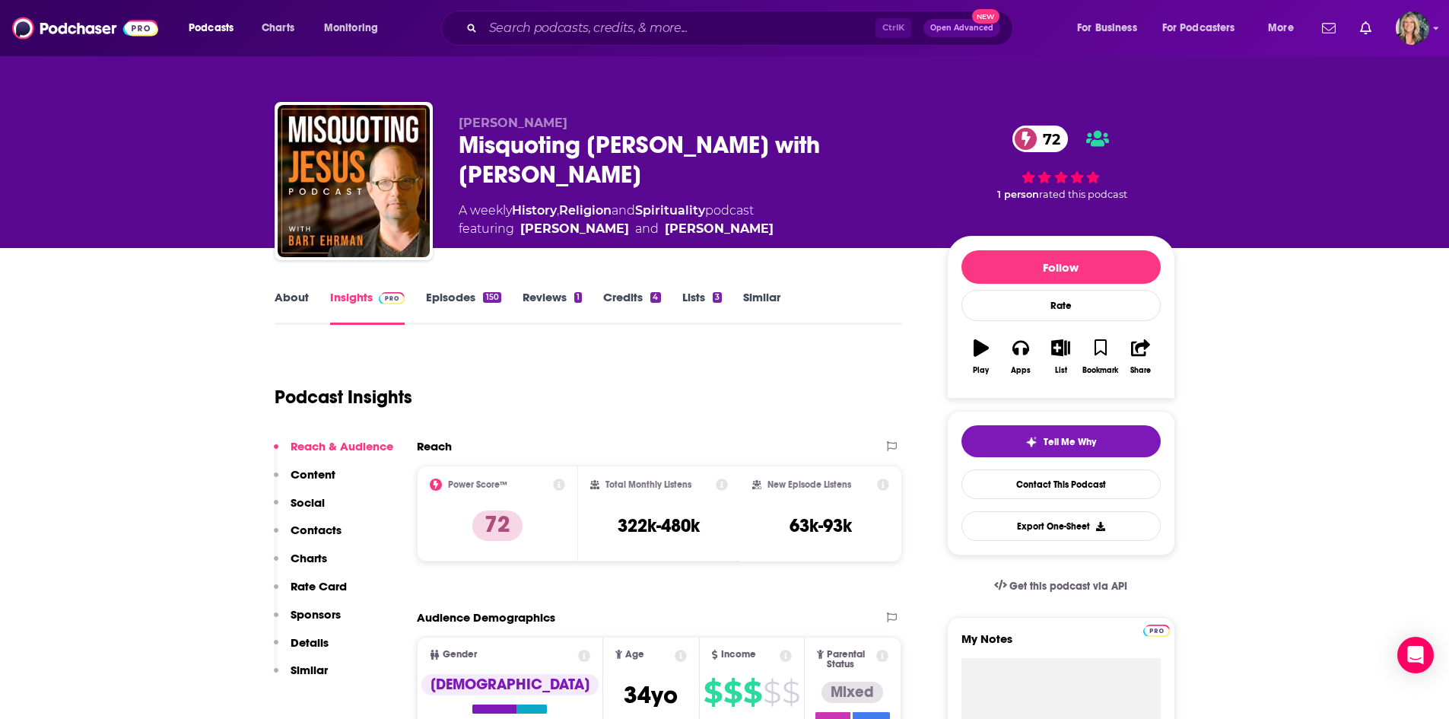
click at [300, 293] on link "About" at bounding box center [292, 307] width 34 height 35
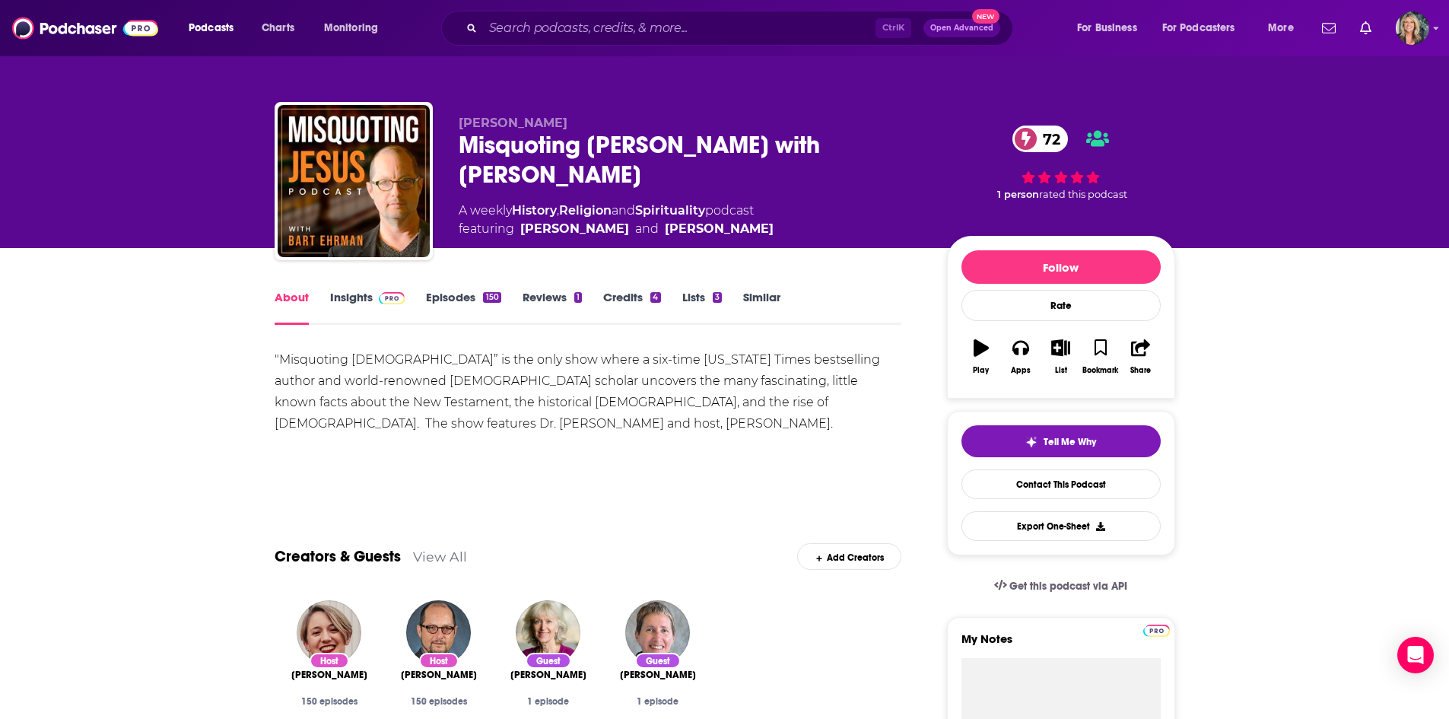
click at [762, 409] on div ""Misquoting Jesus” is the only show where a six-time New York Times bestselling…" at bounding box center [589, 391] width 628 height 85
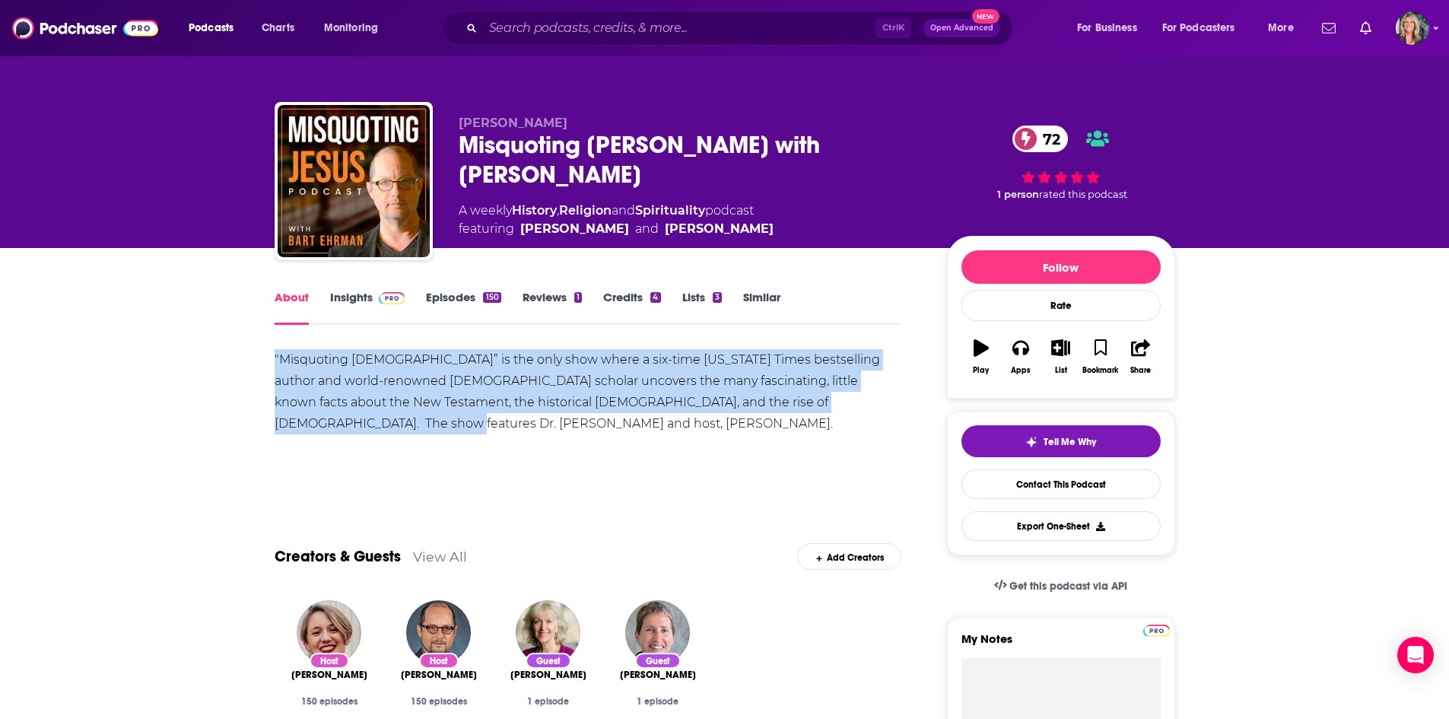
drag, startPoint x: 895, startPoint y: 402, endPoint x: 152, endPoint y: 351, distance: 744.9
copy div ""Misquoting Jesus” is the only show where a six-time New York Times bestselling…"
click at [348, 300] on link "Insights" at bounding box center [367, 307] width 75 height 35
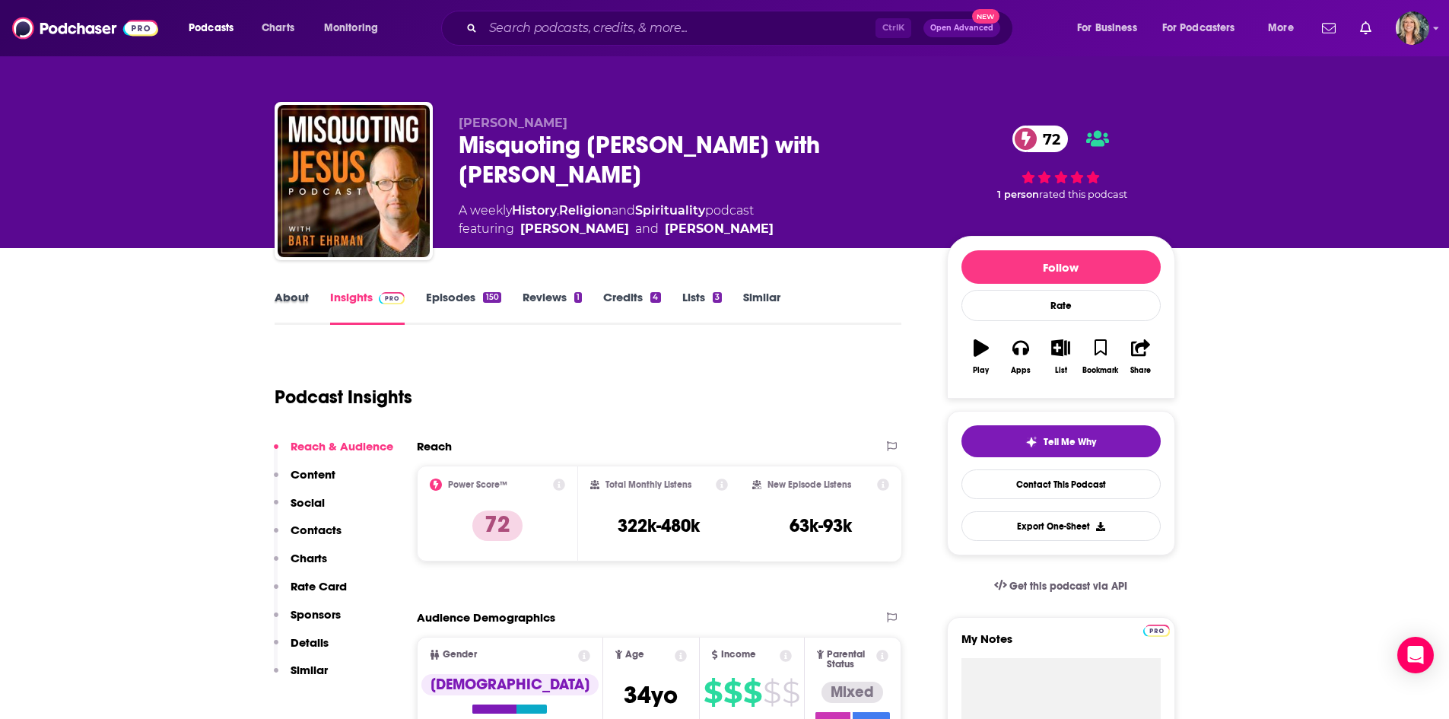
click at [311, 291] on div "About" at bounding box center [303, 307] width 56 height 35
click at [298, 297] on link "About" at bounding box center [292, 307] width 34 height 35
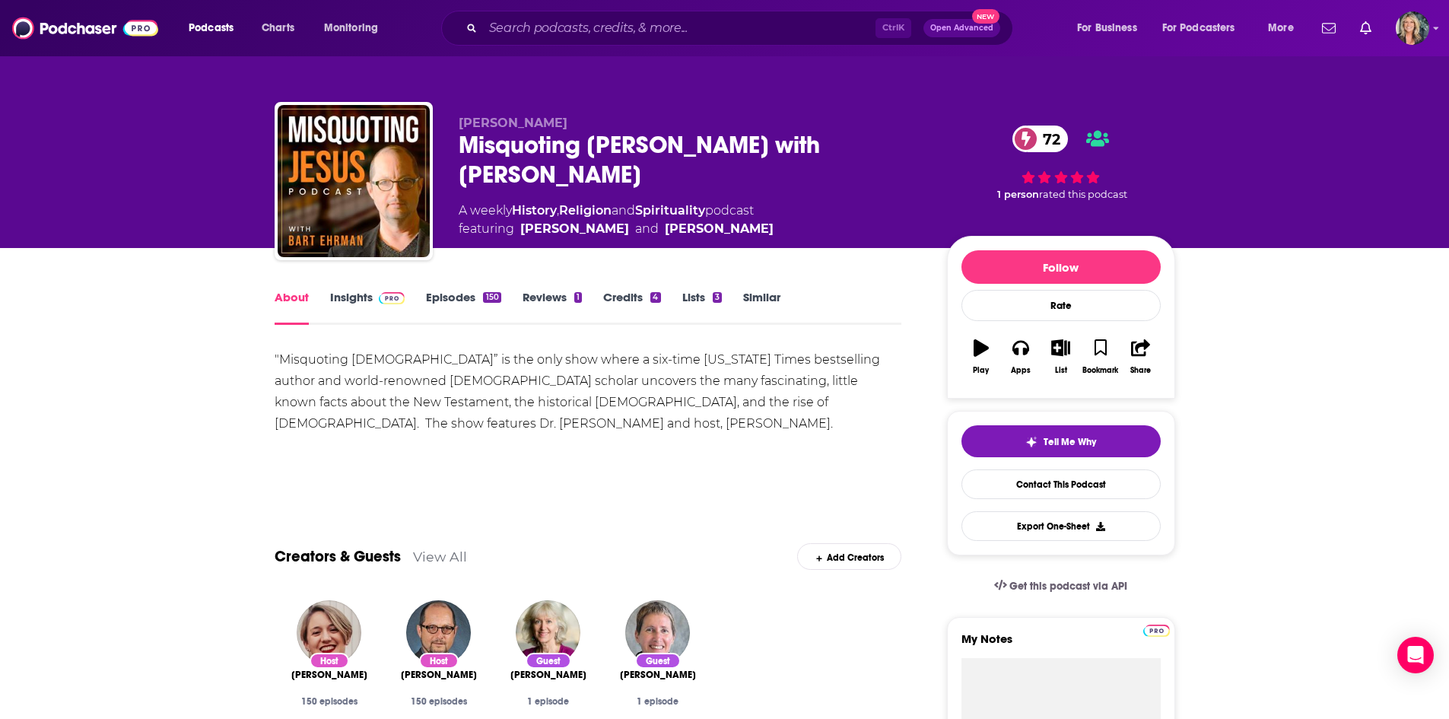
click at [366, 293] on link "Insights" at bounding box center [367, 307] width 75 height 35
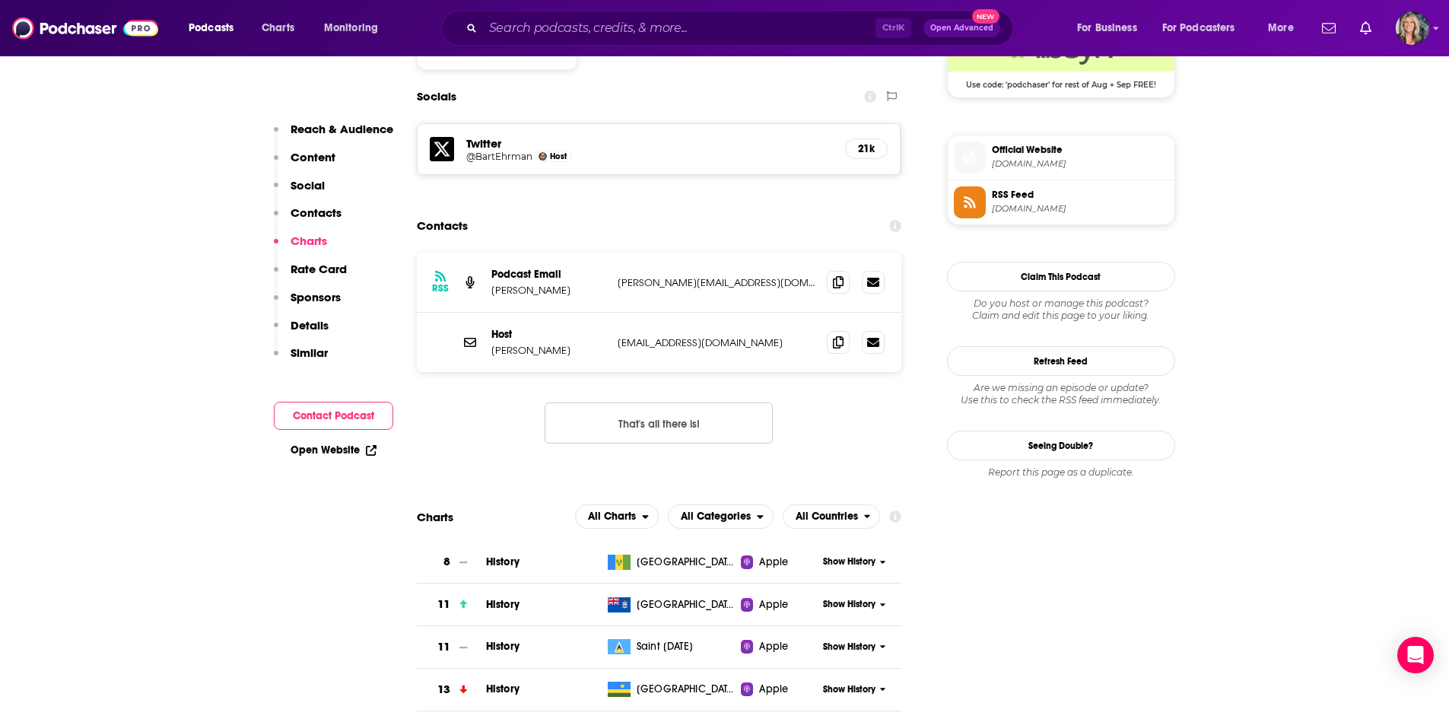
scroll to position [1293, 0]
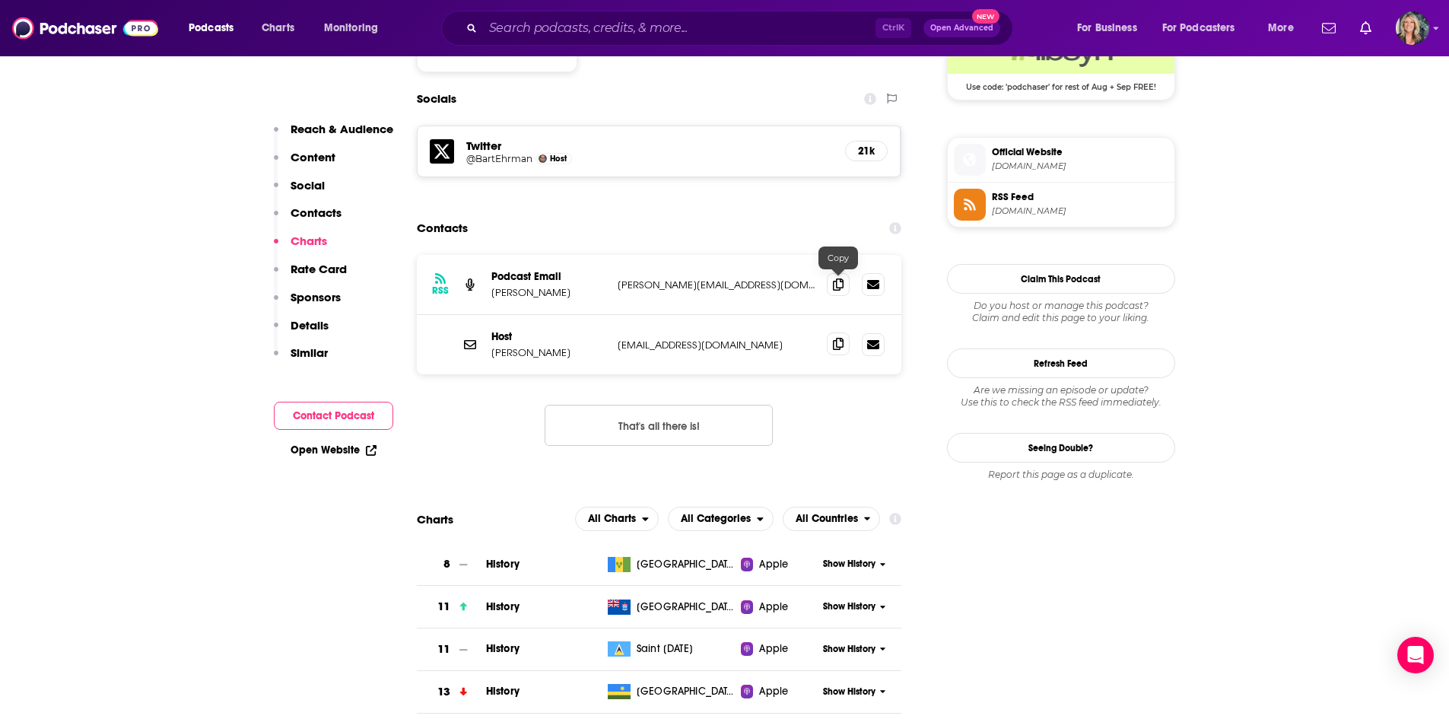
click at [839, 338] on icon at bounding box center [838, 344] width 11 height 12
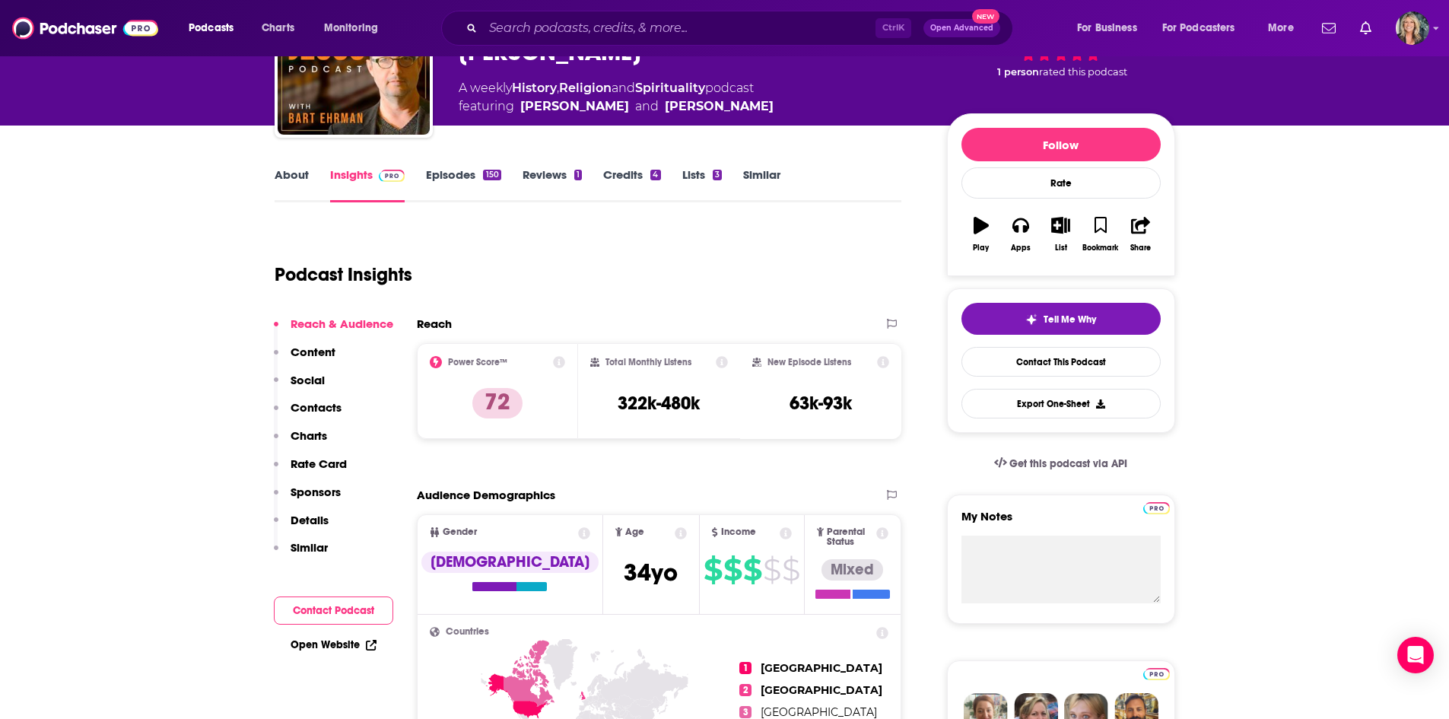
scroll to position [0, 0]
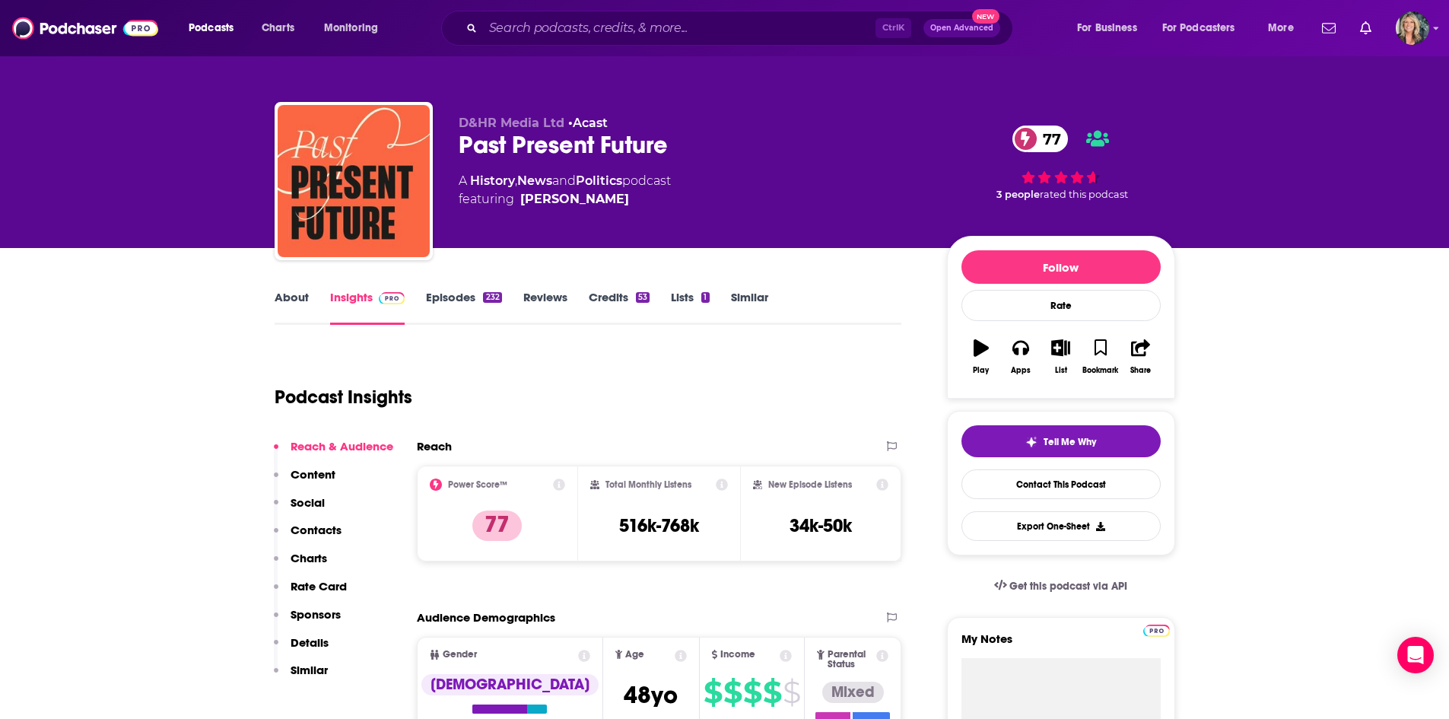
click at [851, 163] on div "D&HR Media Ltd • Acast Past Present Future 77 A History , News and Politics pod…" at bounding box center [691, 177] width 464 height 122
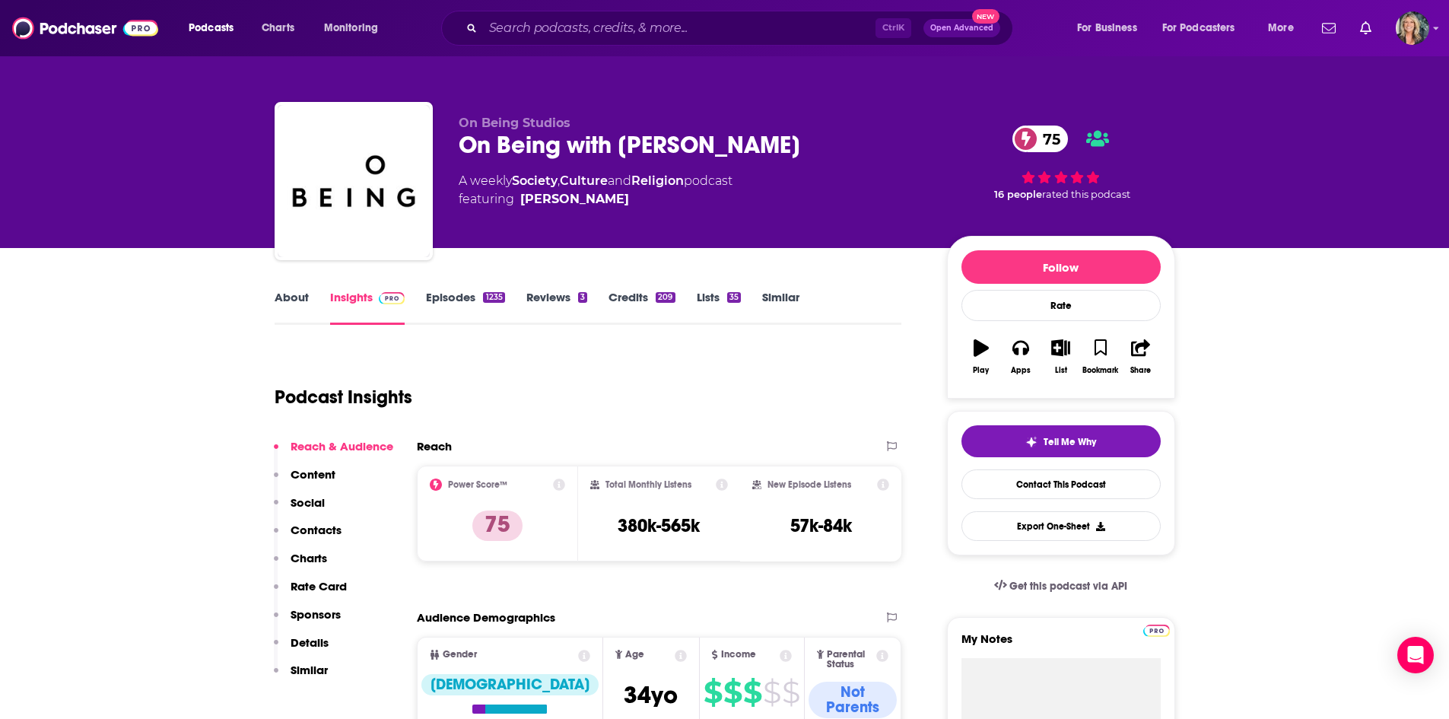
click at [767, 368] on div "Podcast Insights" at bounding box center [582, 388] width 615 height 78
click at [439, 306] on link "Episodes 1235" at bounding box center [465, 307] width 78 height 35
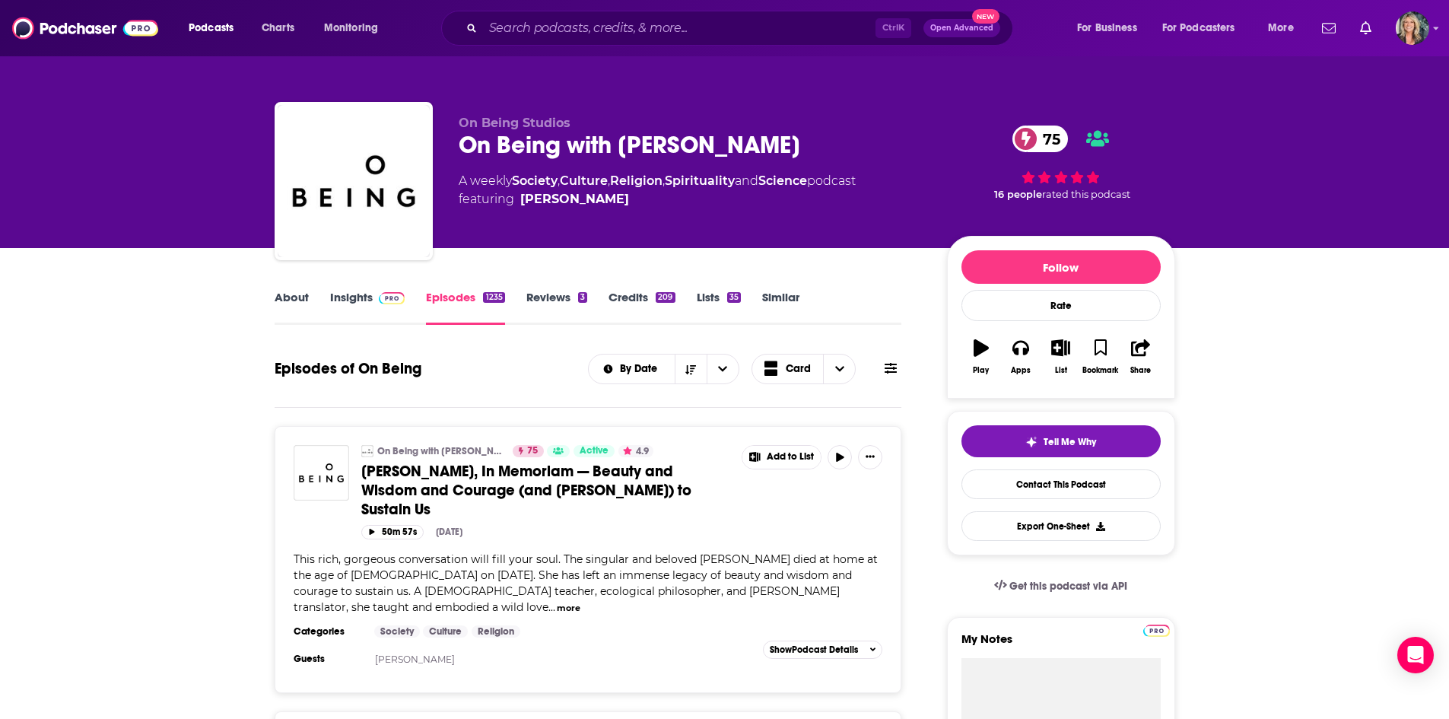
click at [658, 185] on link "Religion" at bounding box center [636, 180] width 52 height 14
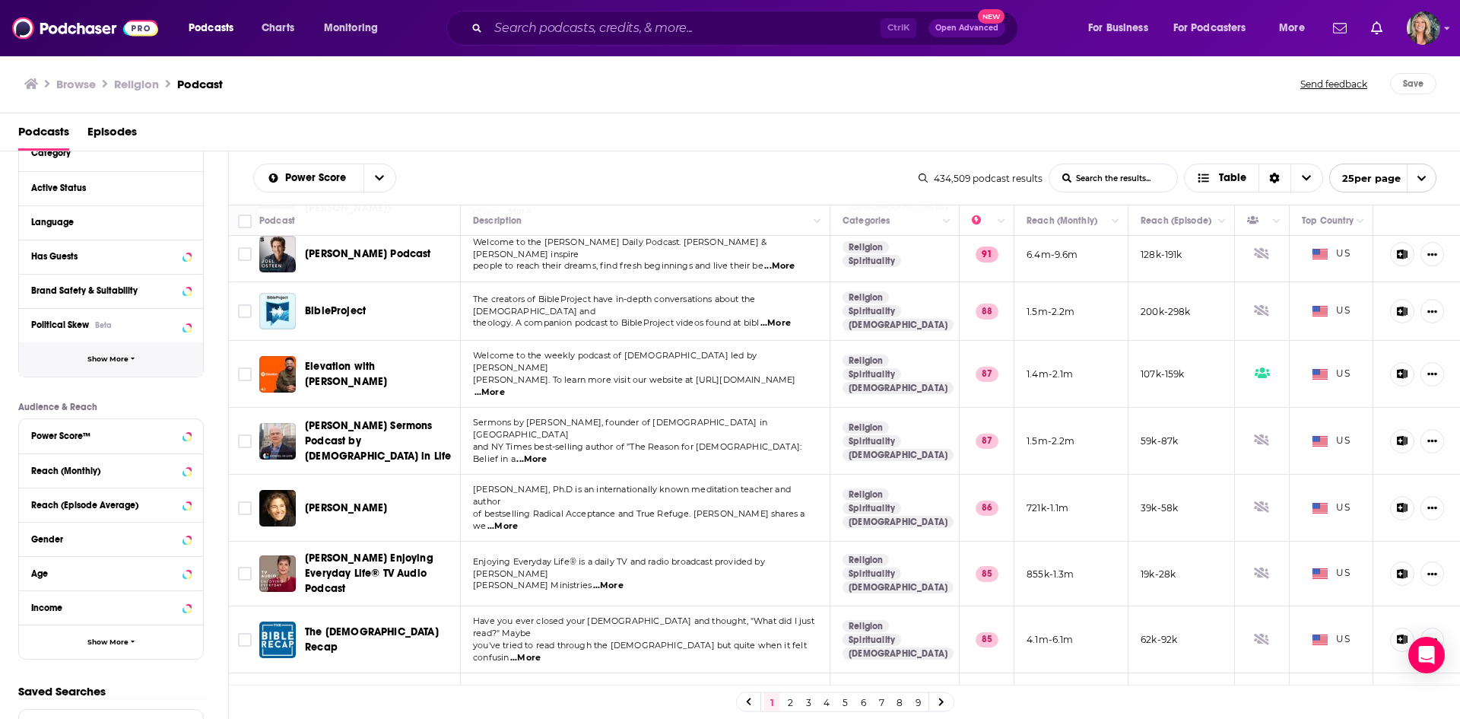
scroll to position [152, 0]
click at [138, 361] on button "Show More" at bounding box center [111, 356] width 184 height 34
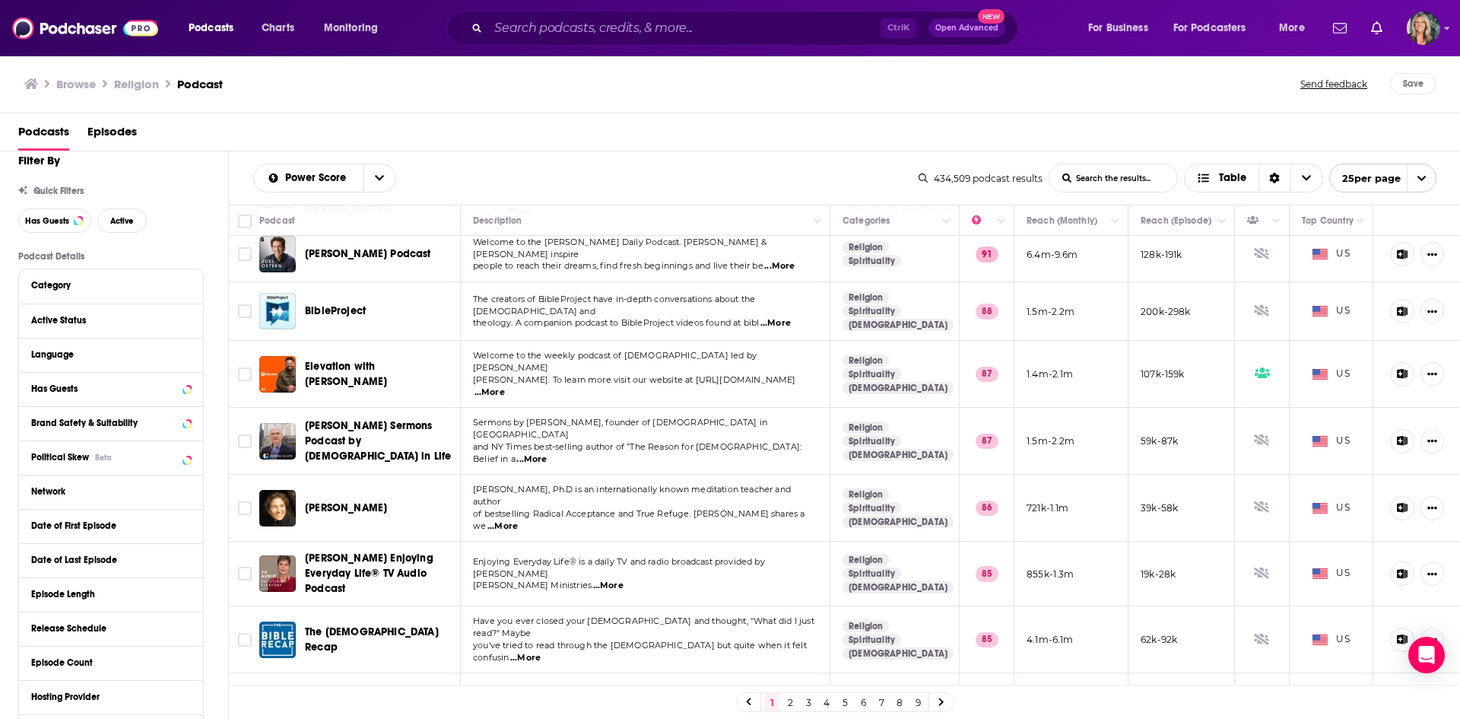
scroll to position [0, 0]
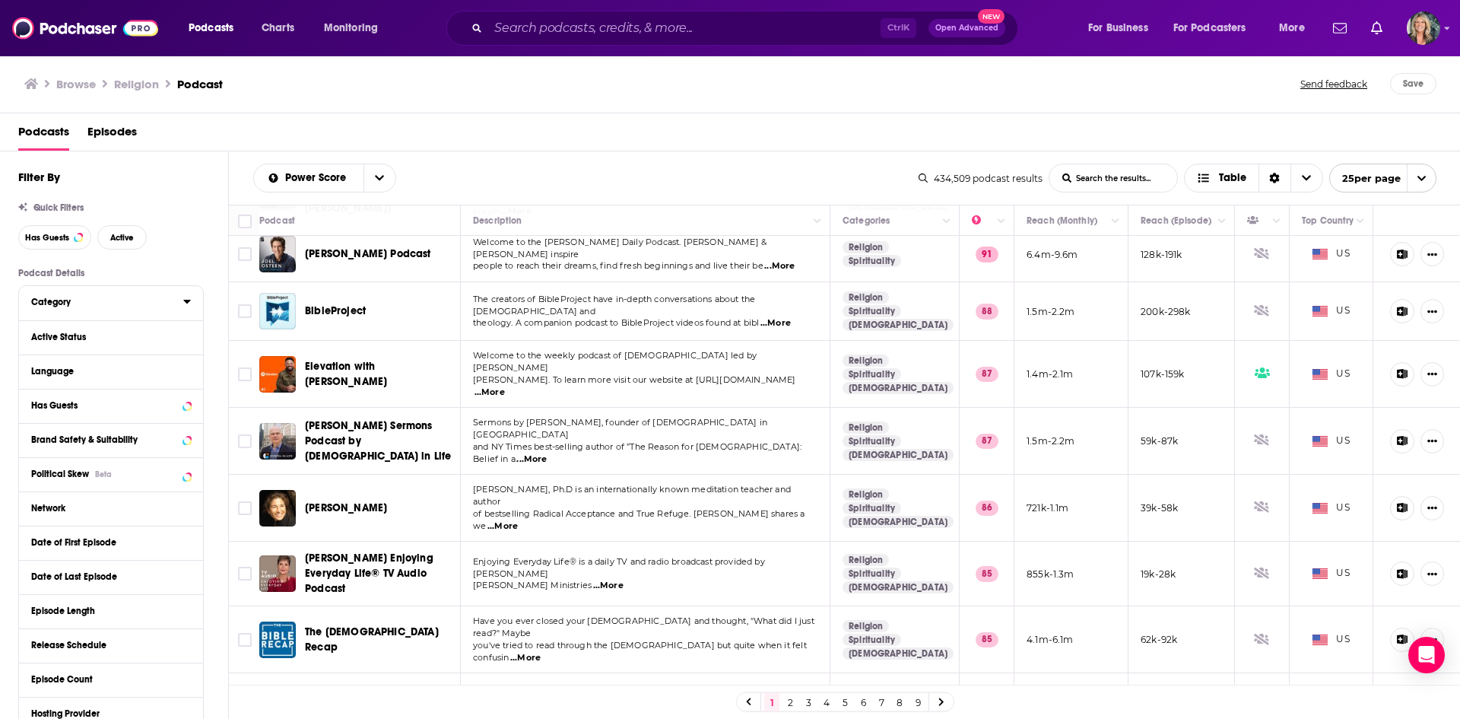
click at [176, 302] on button "Category" at bounding box center [107, 301] width 152 height 19
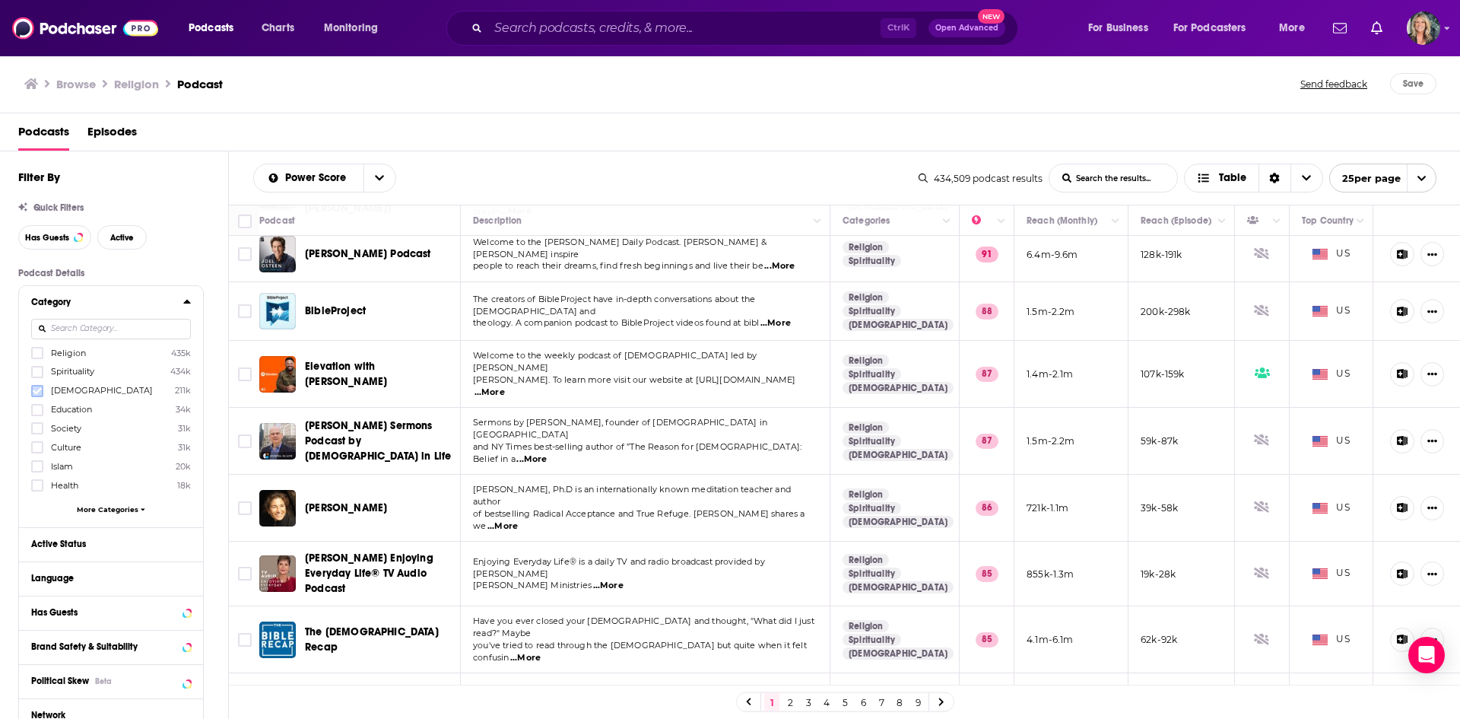
click at [36, 392] on icon at bounding box center [37, 390] width 9 height 7
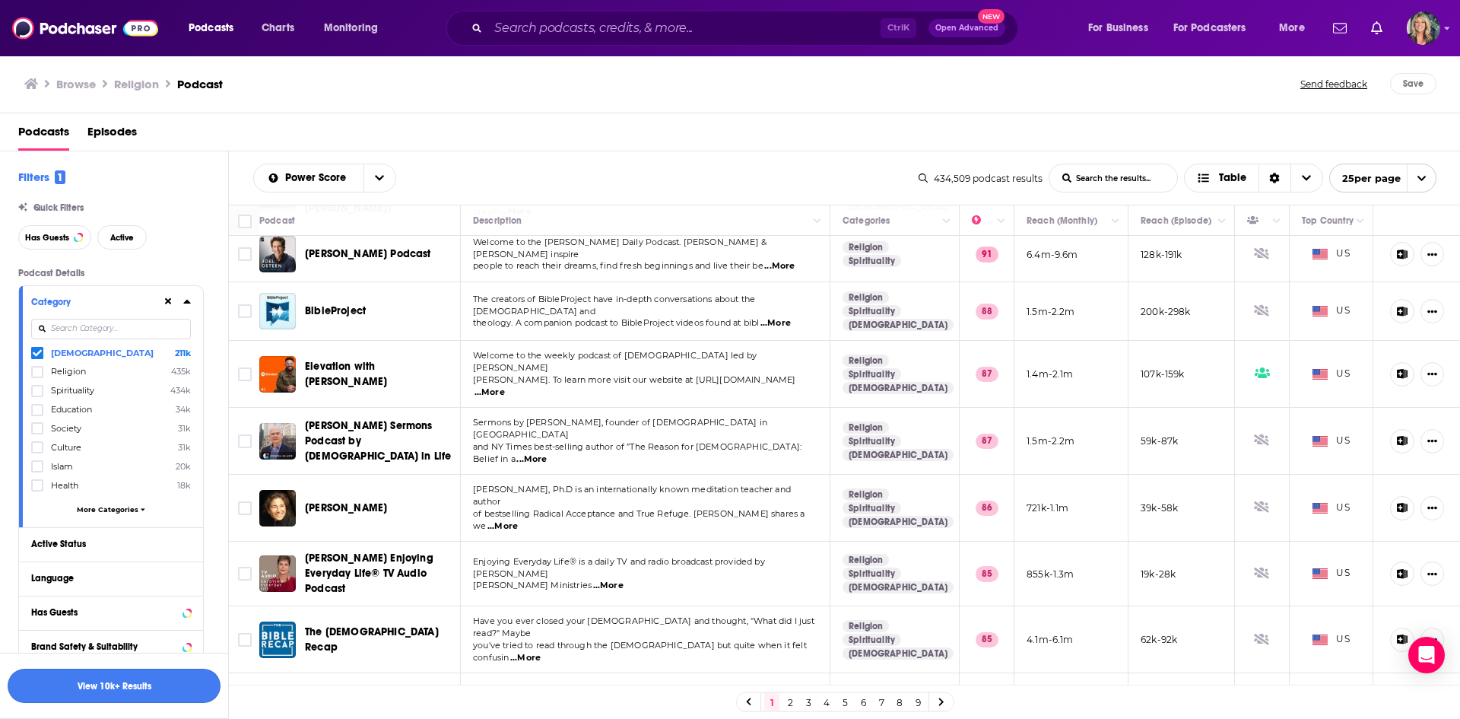
click at [154, 685] on button "View 10k+ Results" at bounding box center [114, 686] width 213 height 34
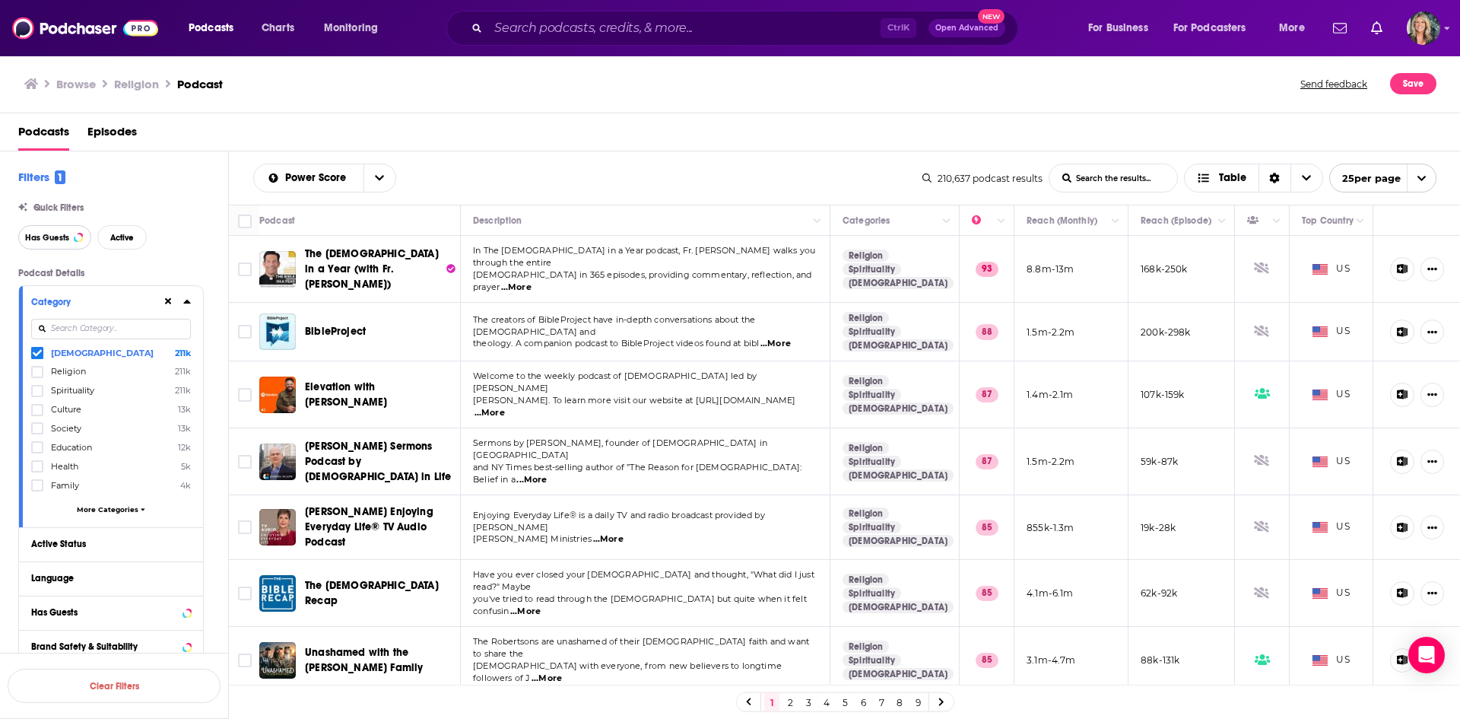
click at [68, 238] on span "Has Guests" at bounding box center [47, 238] width 44 height 8
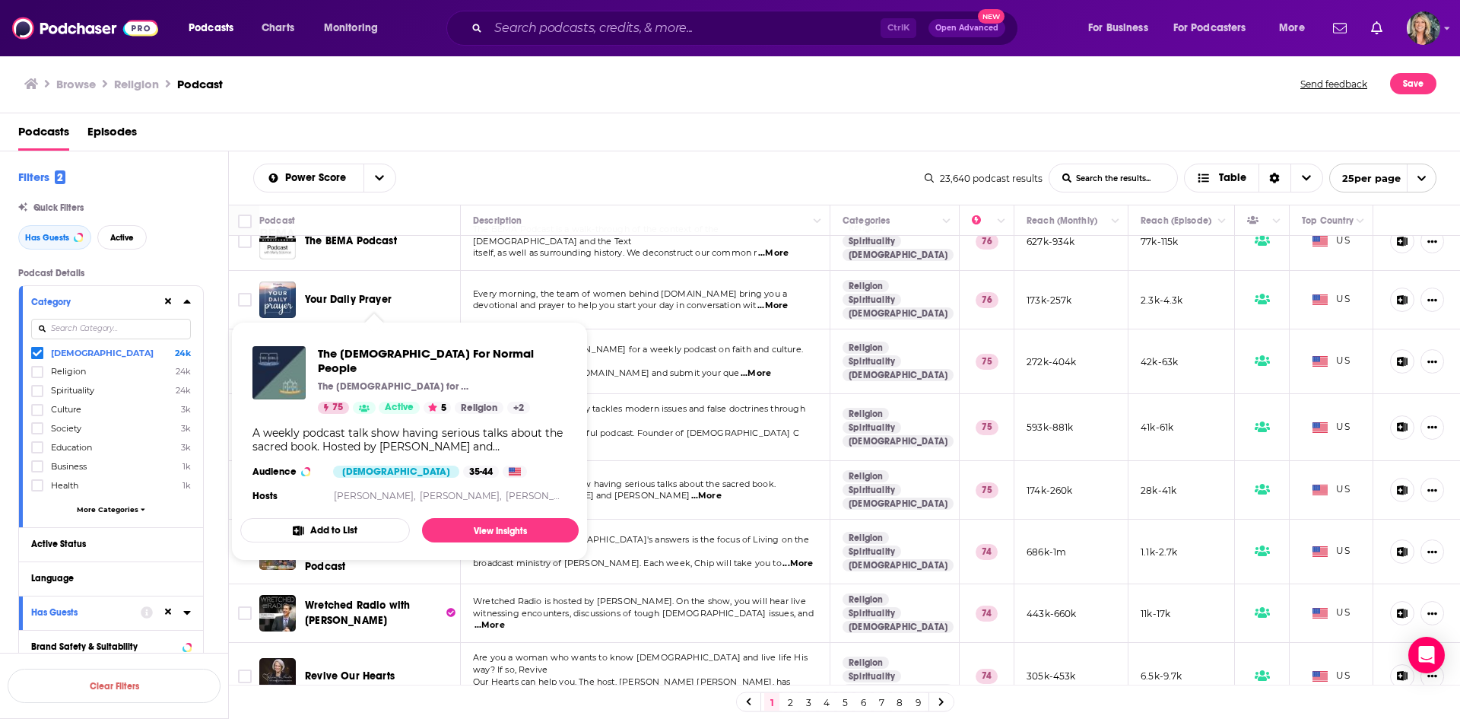
scroll to position [1012, 0]
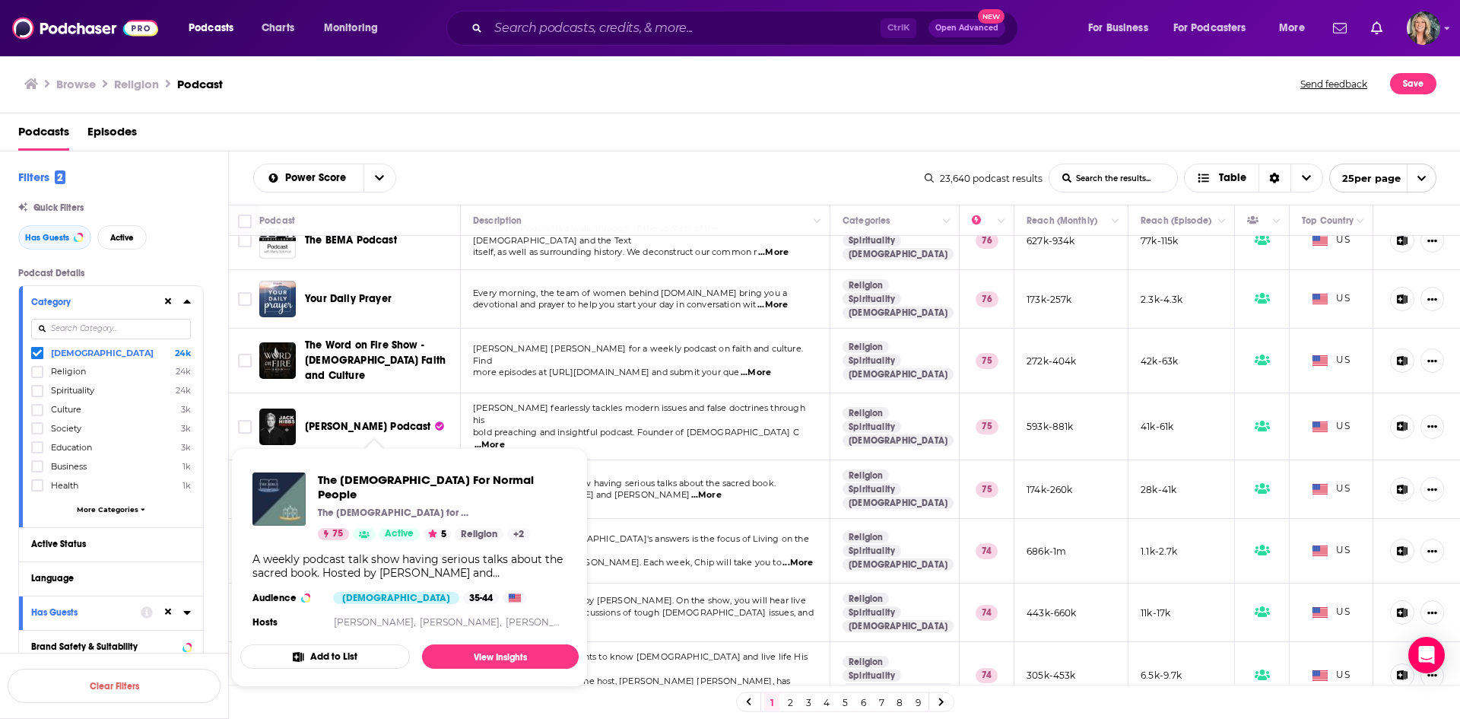
click at [694, 519] on td "Discovering the Bible's answers is the focus of Living on the Edge, the broadca…" at bounding box center [646, 551] width 370 height 65
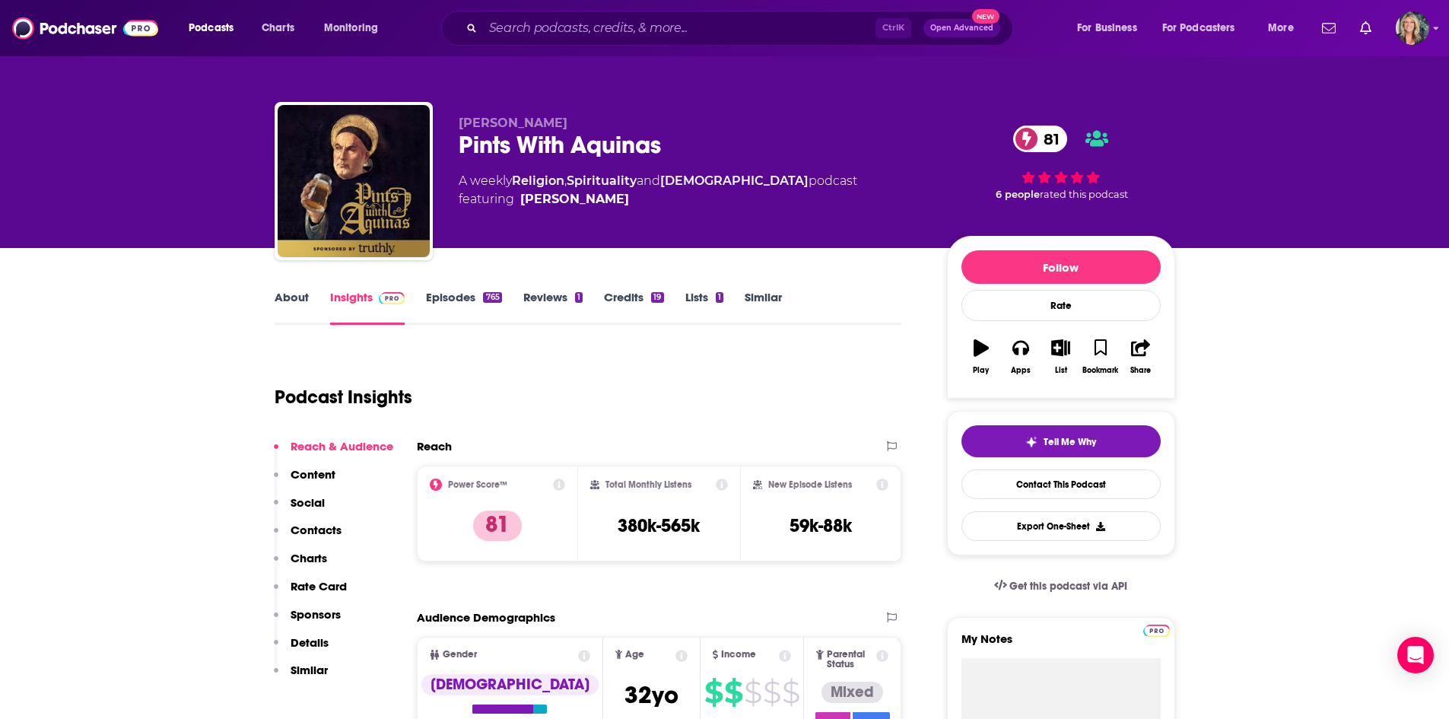
click at [310, 300] on div "About" at bounding box center [303, 307] width 56 height 35
click at [305, 300] on link "About" at bounding box center [292, 307] width 34 height 35
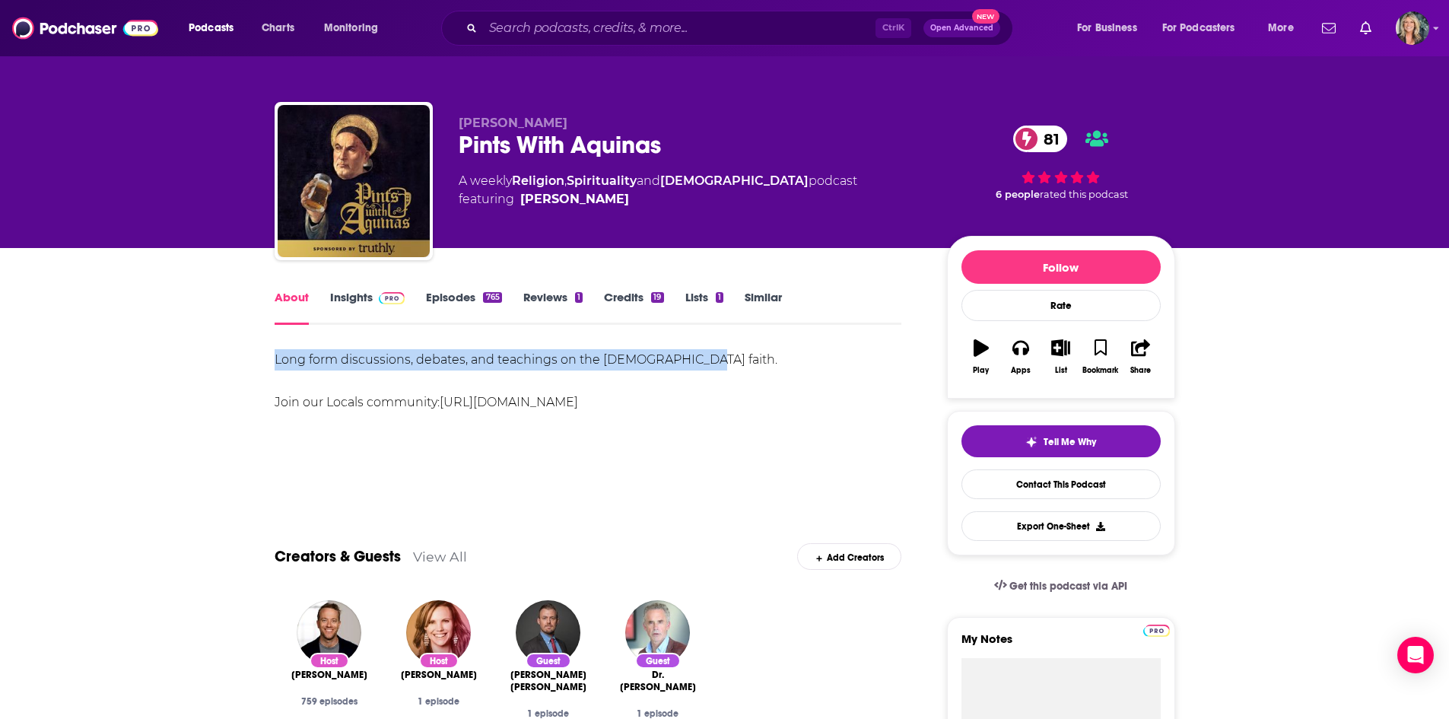
drag, startPoint x: 392, startPoint y: 354, endPoint x: 206, endPoint y: 338, distance: 187.0
copy div "Long form discussions, debates, and teachings on the [DEMOGRAPHIC_DATA] faith."
click at [357, 290] on link "Insights" at bounding box center [367, 307] width 75 height 35
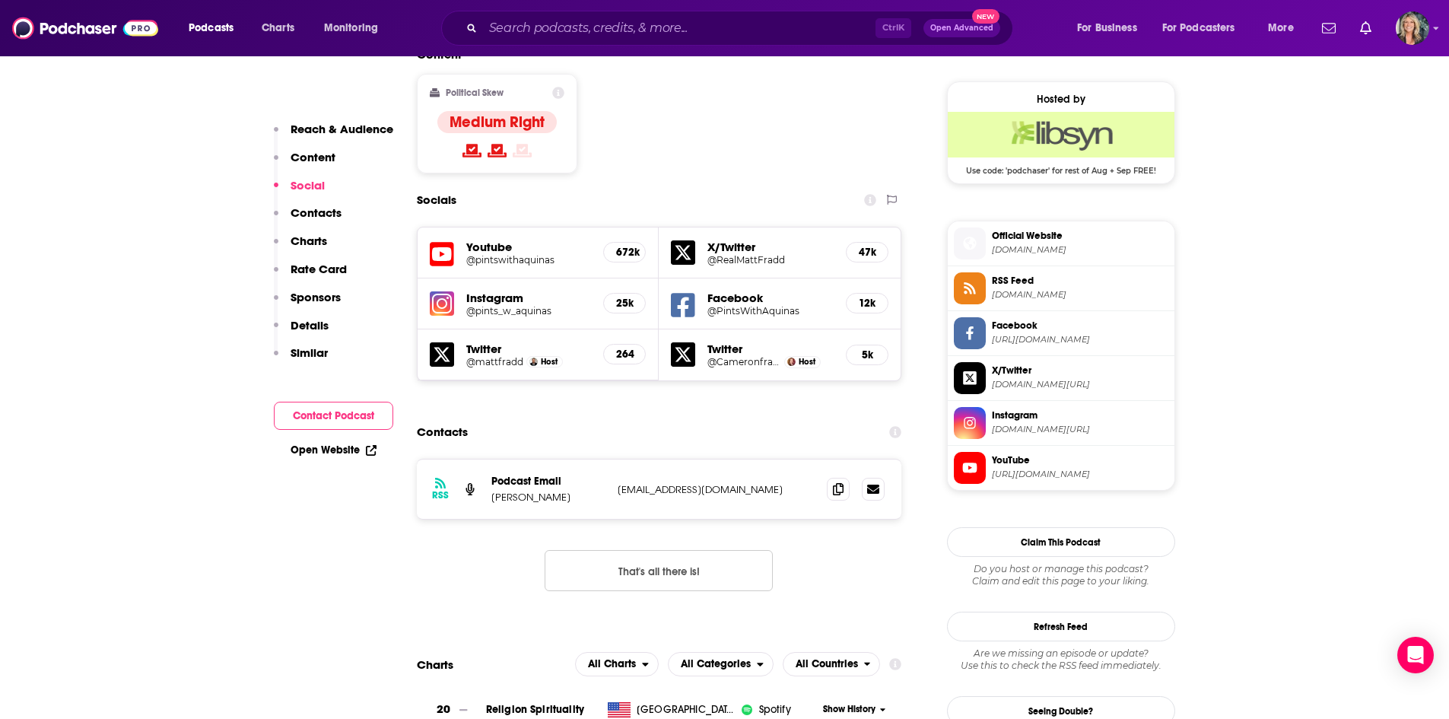
scroll to position [1217, 0]
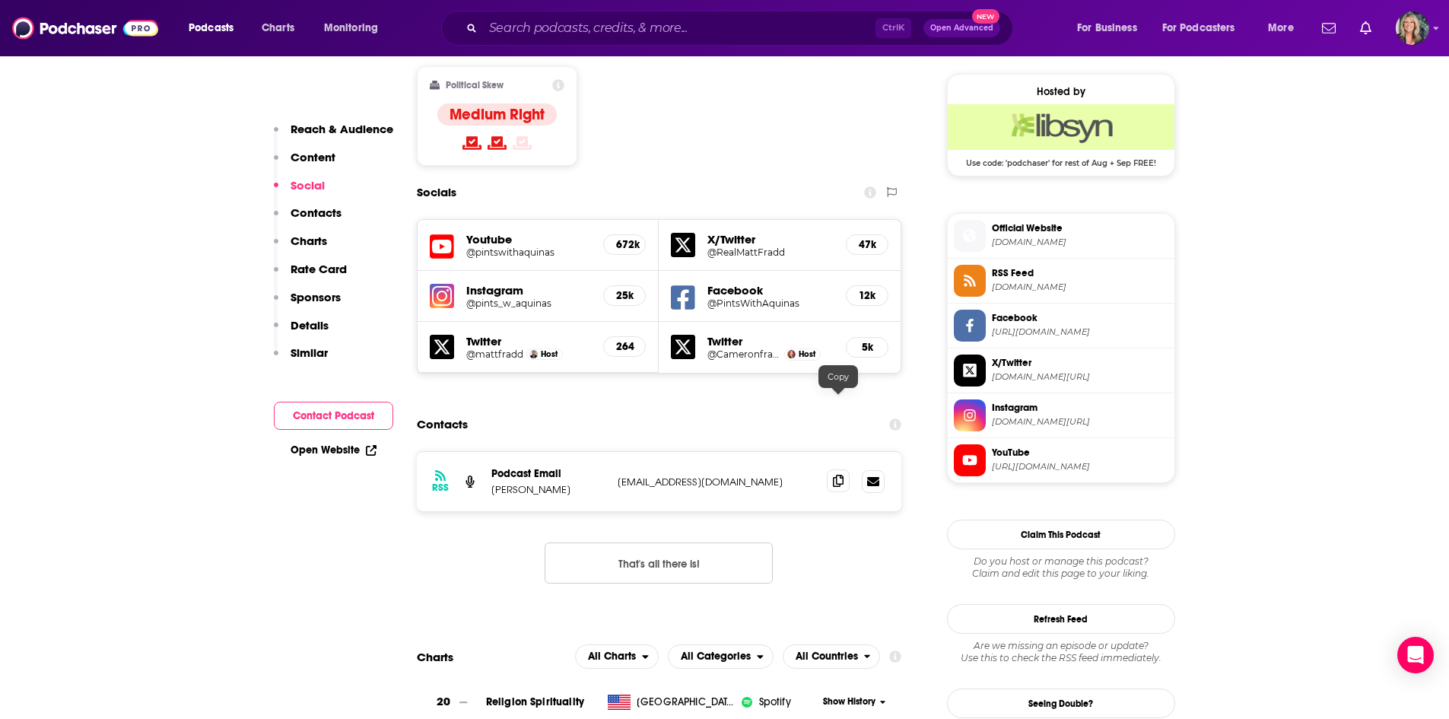
click at [840, 475] on icon at bounding box center [838, 481] width 11 height 12
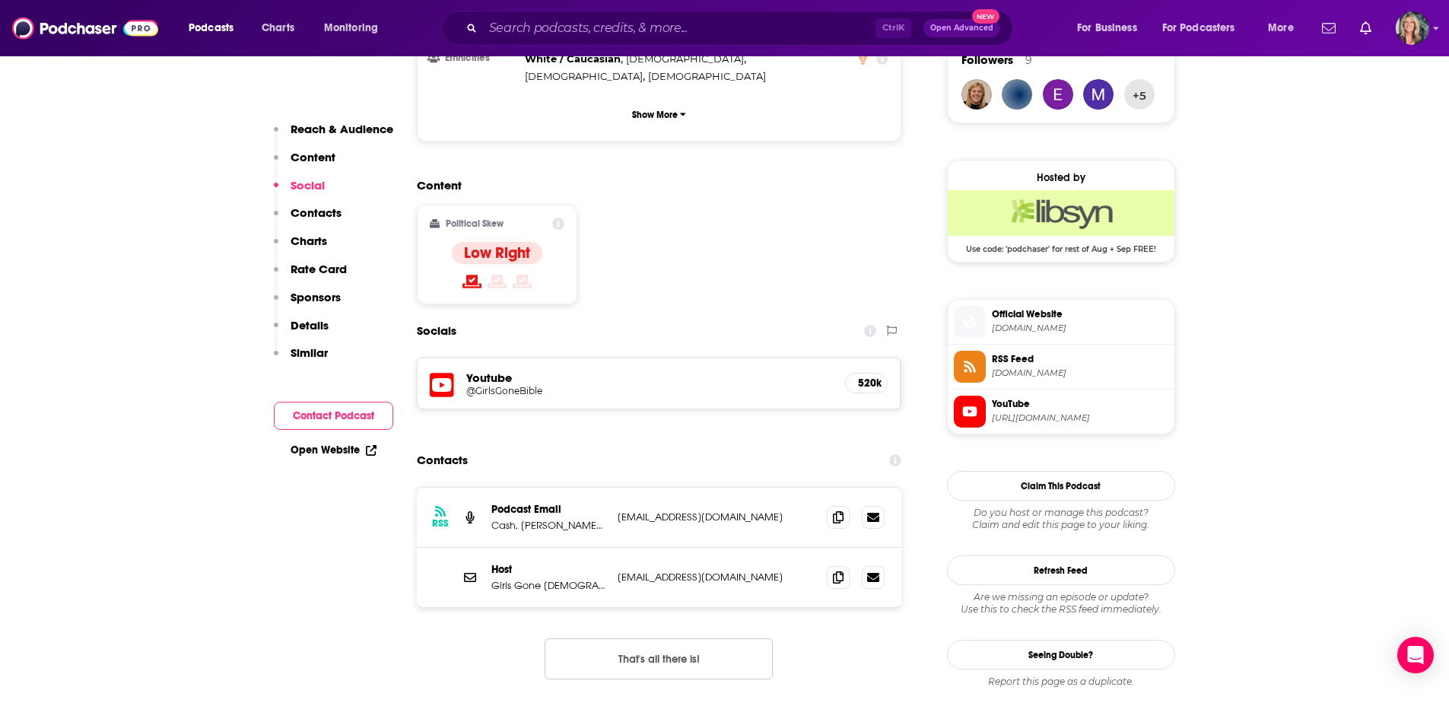
scroll to position [1141, 0]
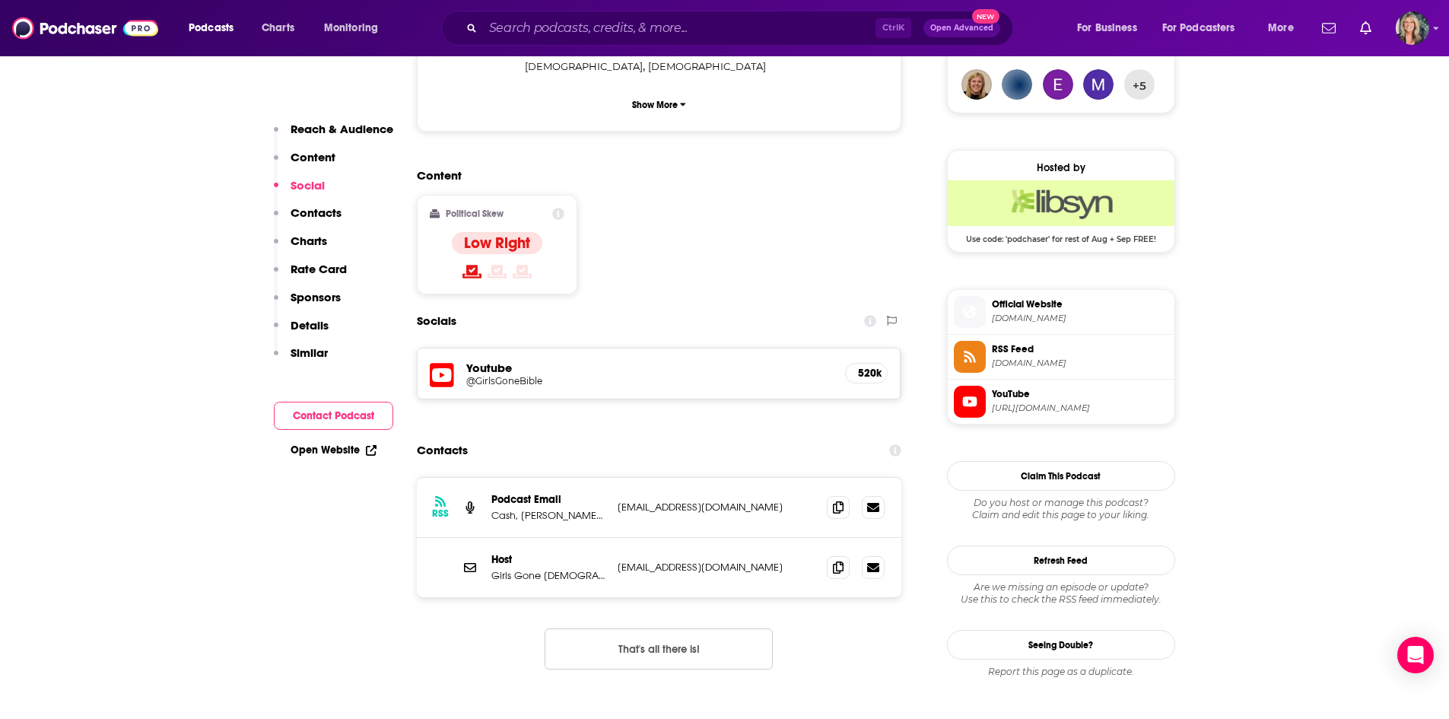
click at [712, 538] on div "Host Girls Gone Bible Podcast actressangelahalili@aol.com actressangelahalili@a…" at bounding box center [659, 567] width 485 height 59
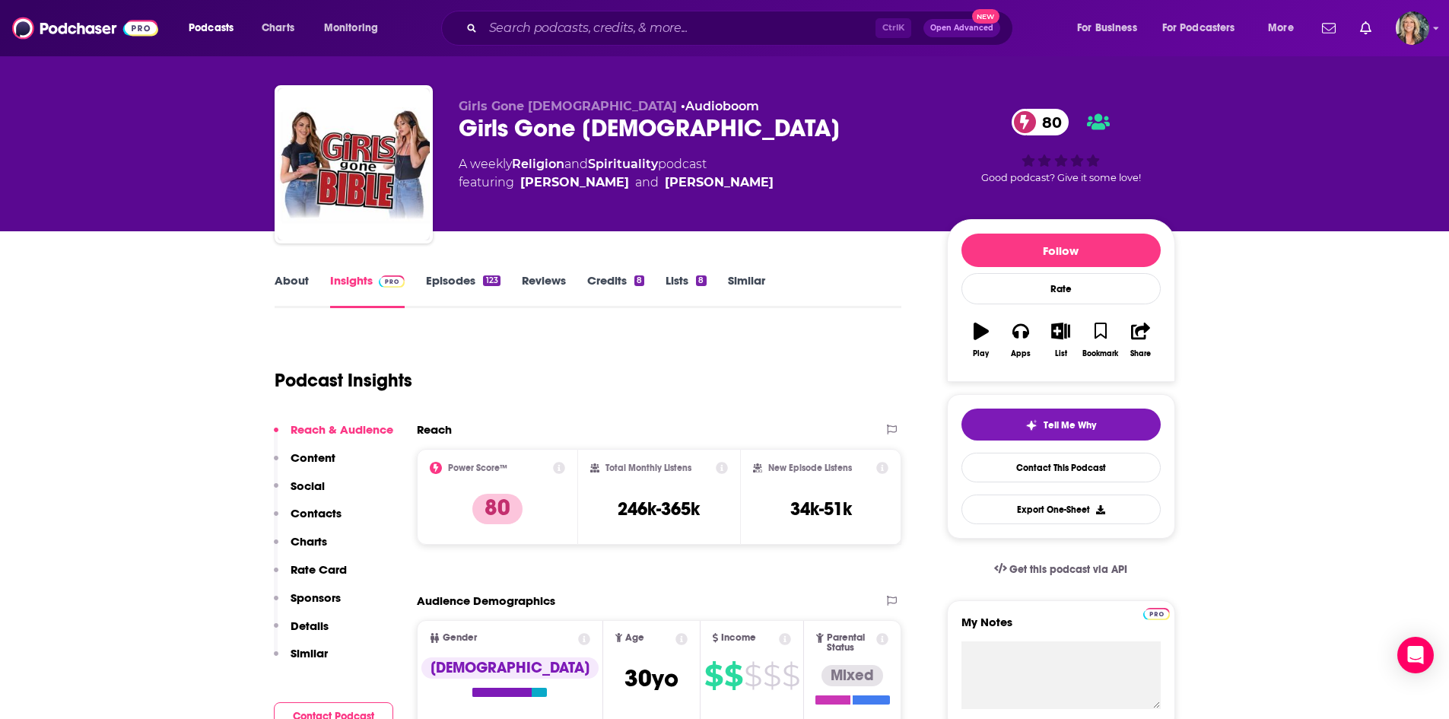
scroll to position [0, 0]
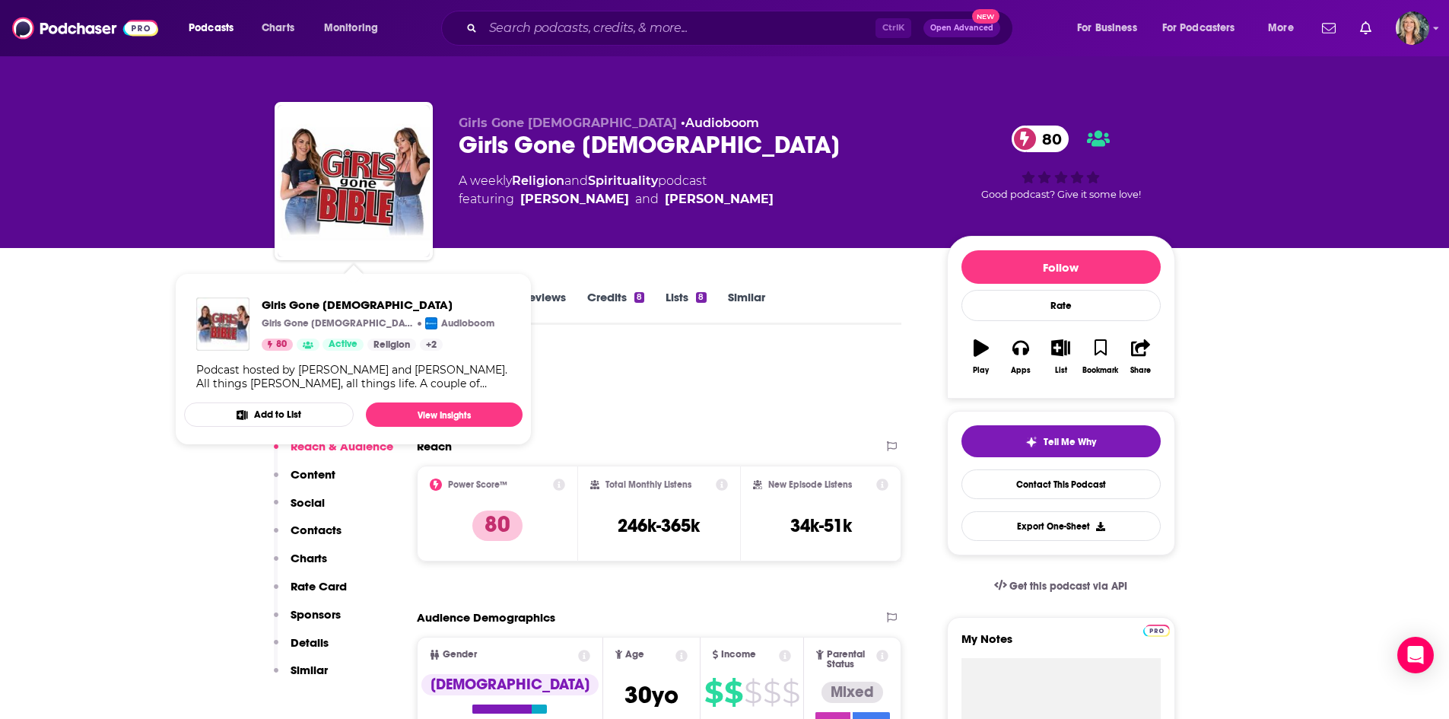
drag, startPoint x: 797, startPoint y: 373, endPoint x: 788, endPoint y: 372, distance: 9.3
click at [797, 373] on div "Podcast Insights" at bounding box center [582, 388] width 615 height 78
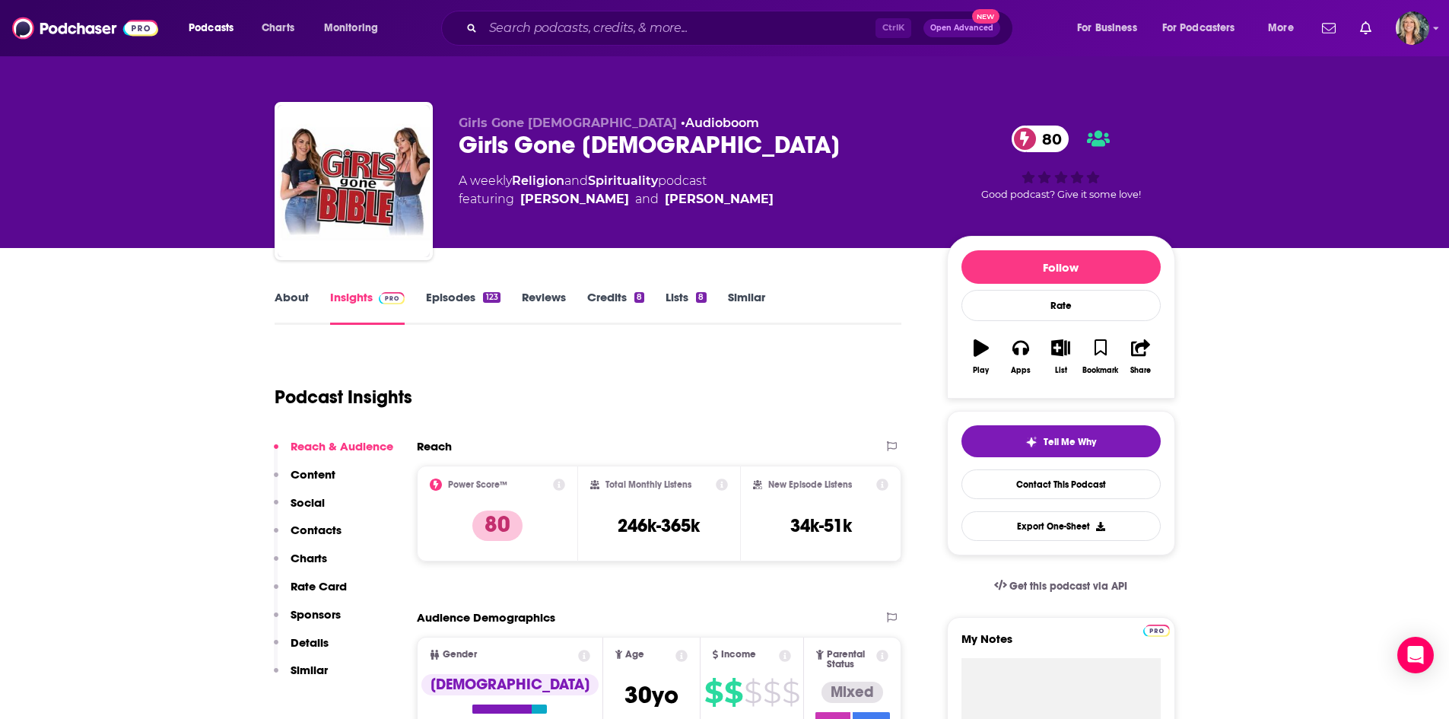
click at [291, 290] on link "About" at bounding box center [292, 307] width 34 height 35
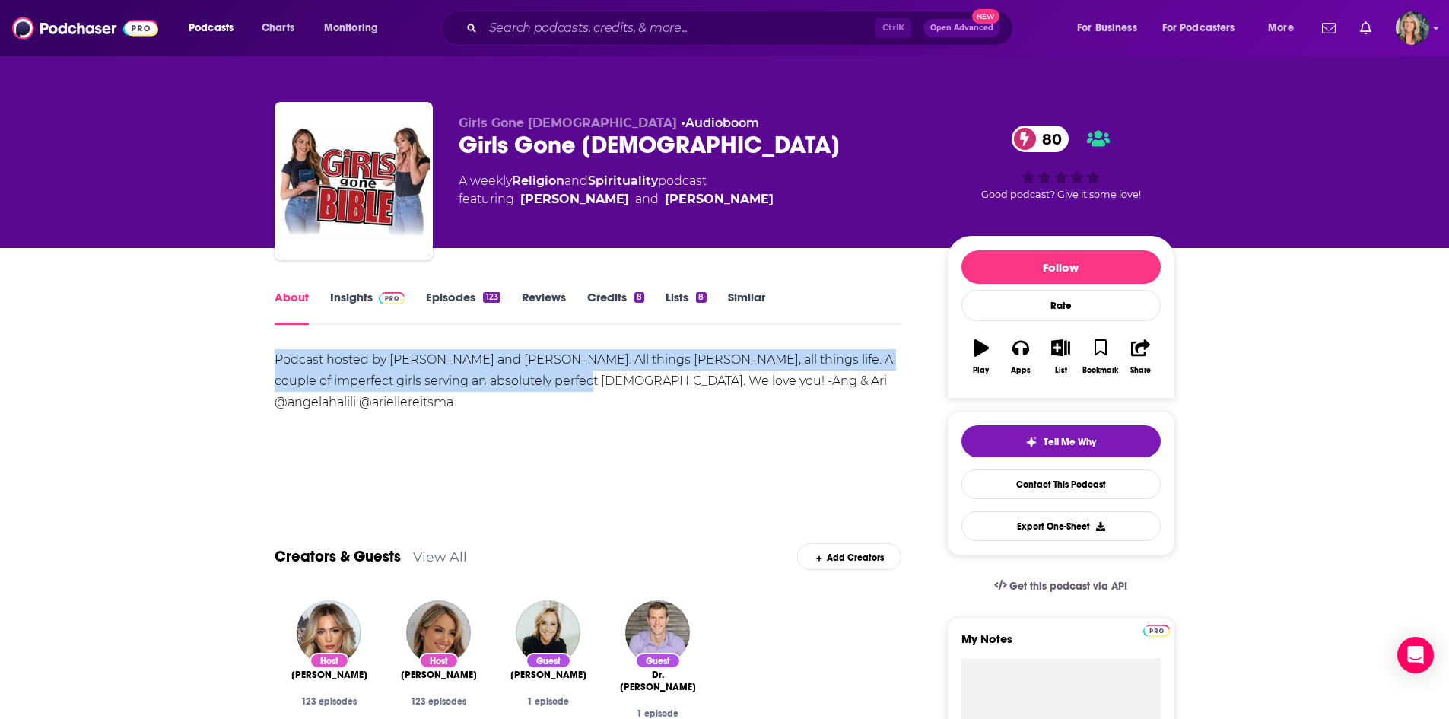
drag, startPoint x: 506, startPoint y: 381, endPoint x: 221, endPoint y: 365, distance: 285.7
copy div "Podcast hosted by Angela Halili and Arielle Reitsma. All things Jesus, all thin…"
click at [367, 291] on link "Insights" at bounding box center [367, 307] width 75 height 35
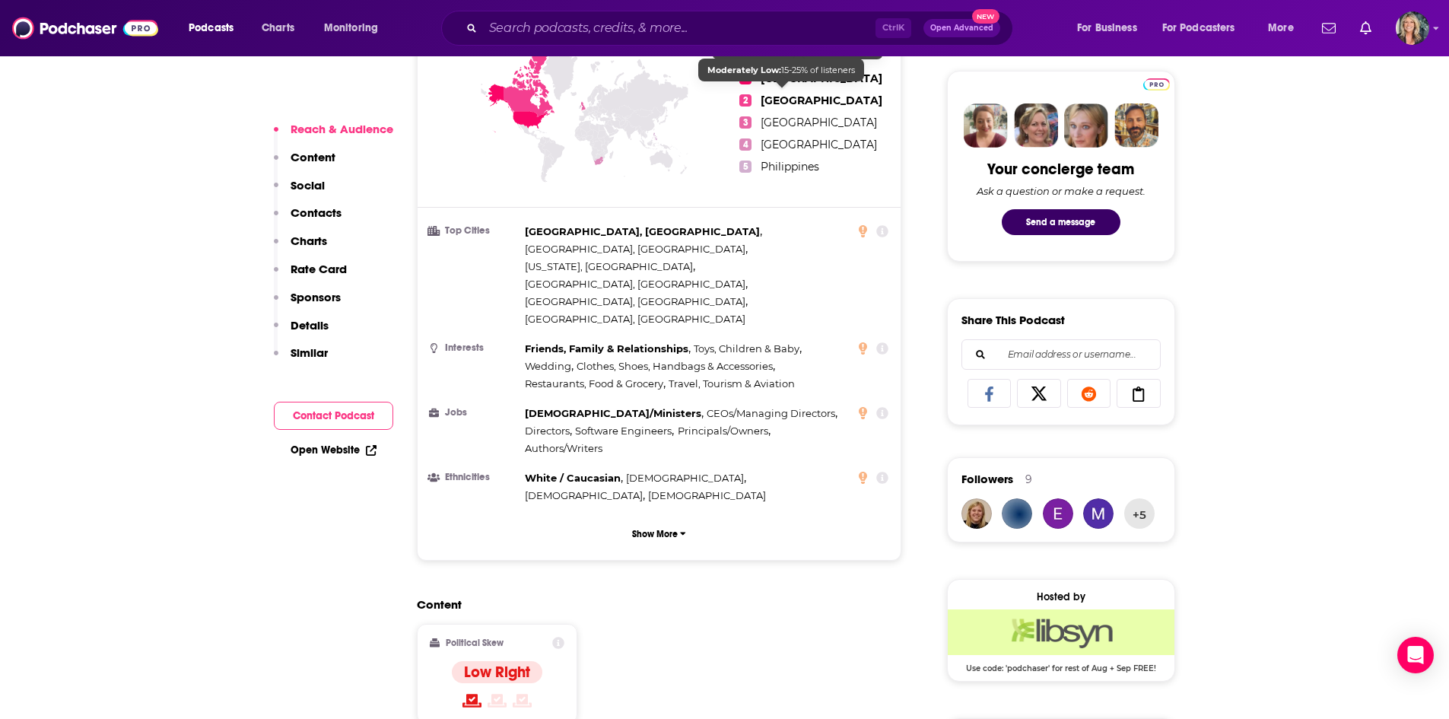
scroll to position [989, 0]
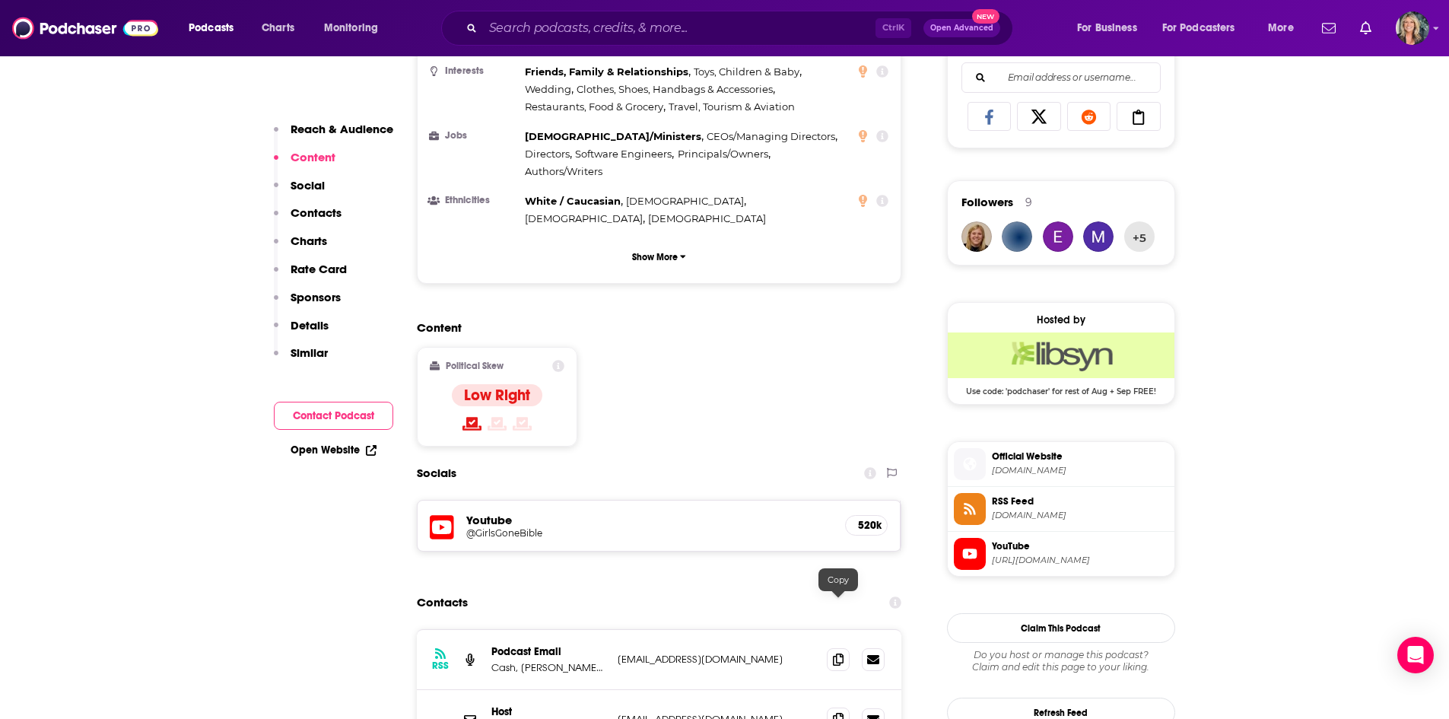
click at [831, 707] on span at bounding box center [838, 718] width 23 height 23
drag, startPoint x: 773, startPoint y: 469, endPoint x: 759, endPoint y: 469, distance: 13.7
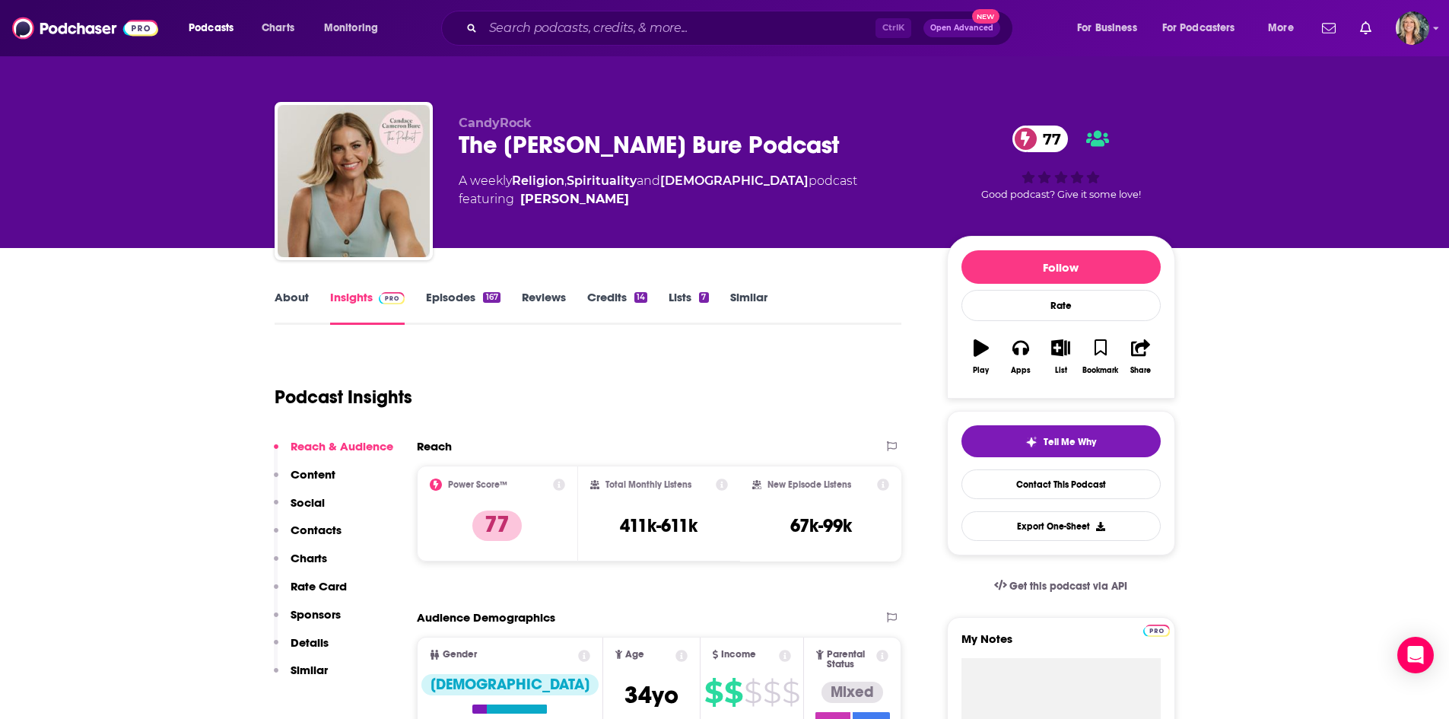
click at [853, 357] on div "Podcast Insights" at bounding box center [582, 388] width 615 height 78
click at [305, 300] on link "About" at bounding box center [292, 307] width 34 height 35
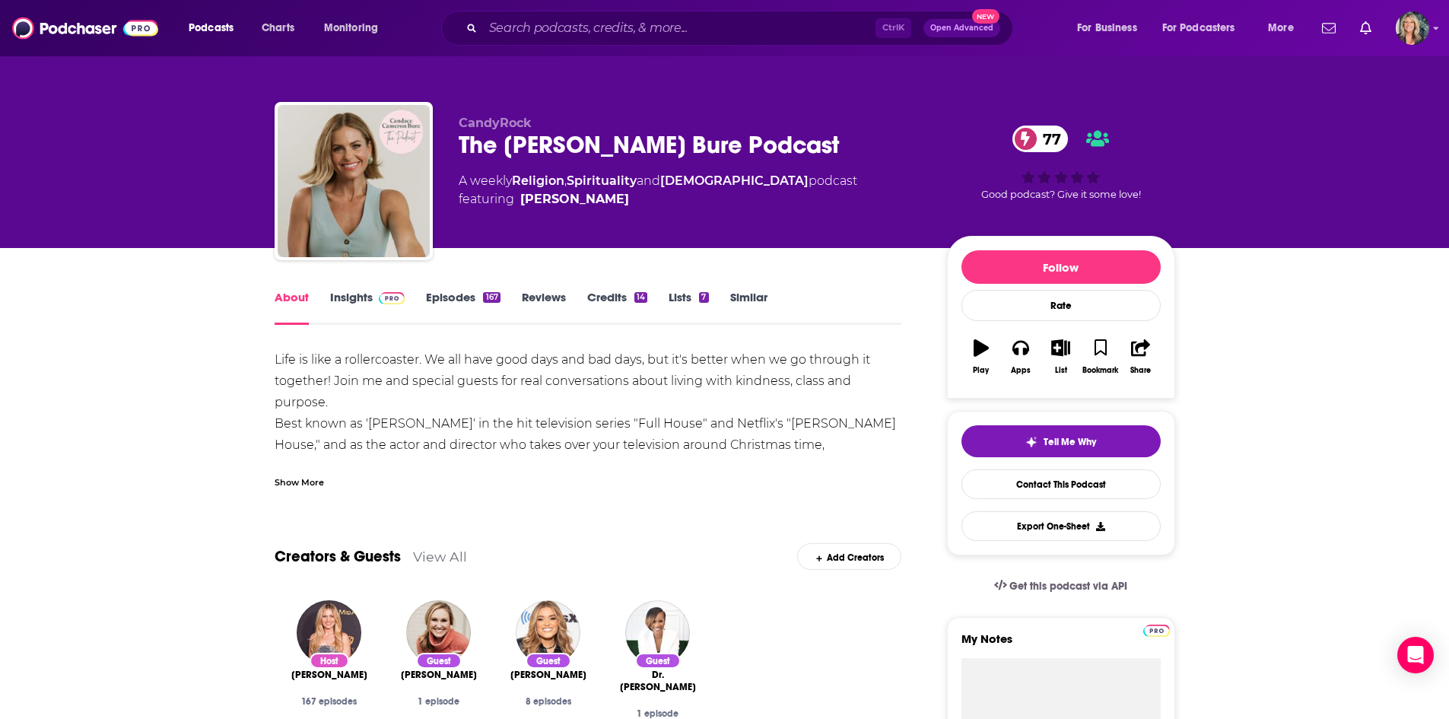
click at [291, 470] on div "Show More" at bounding box center [589, 476] width 628 height 26
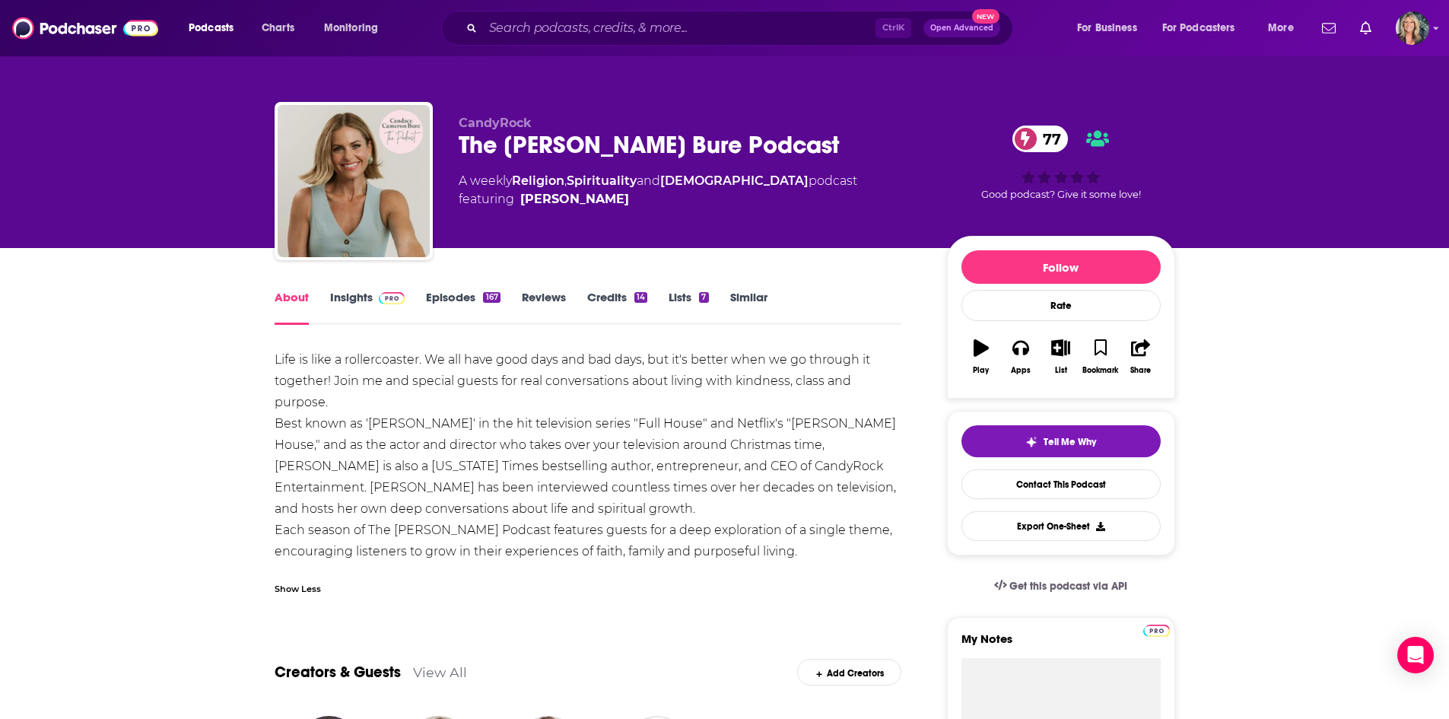
drag, startPoint x: 707, startPoint y: 544, endPoint x: 258, endPoint y: 351, distance: 489.0
copy div "Life is like a rollercoaster. We all have good days and bad days, but it's bett…"
click at [357, 291] on link "Insights" at bounding box center [367, 307] width 75 height 35
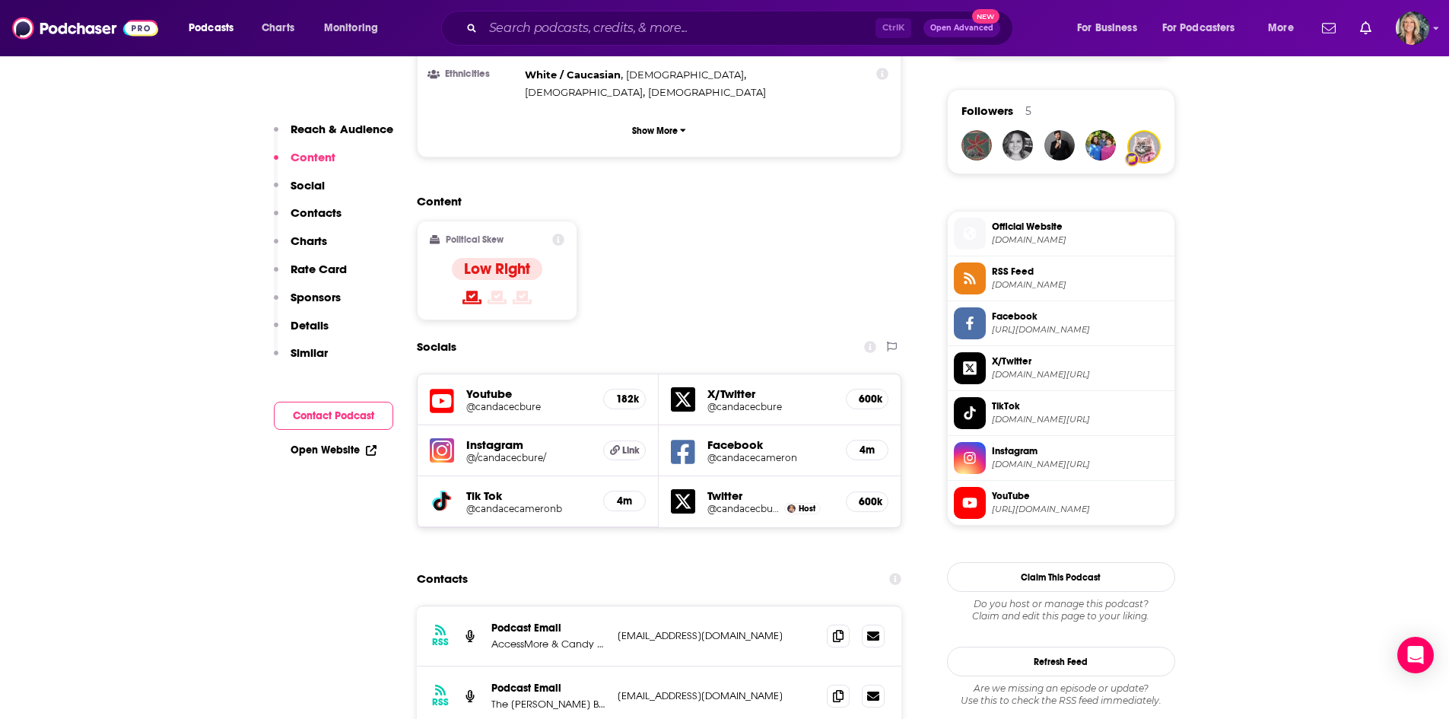
scroll to position [1293, 0]
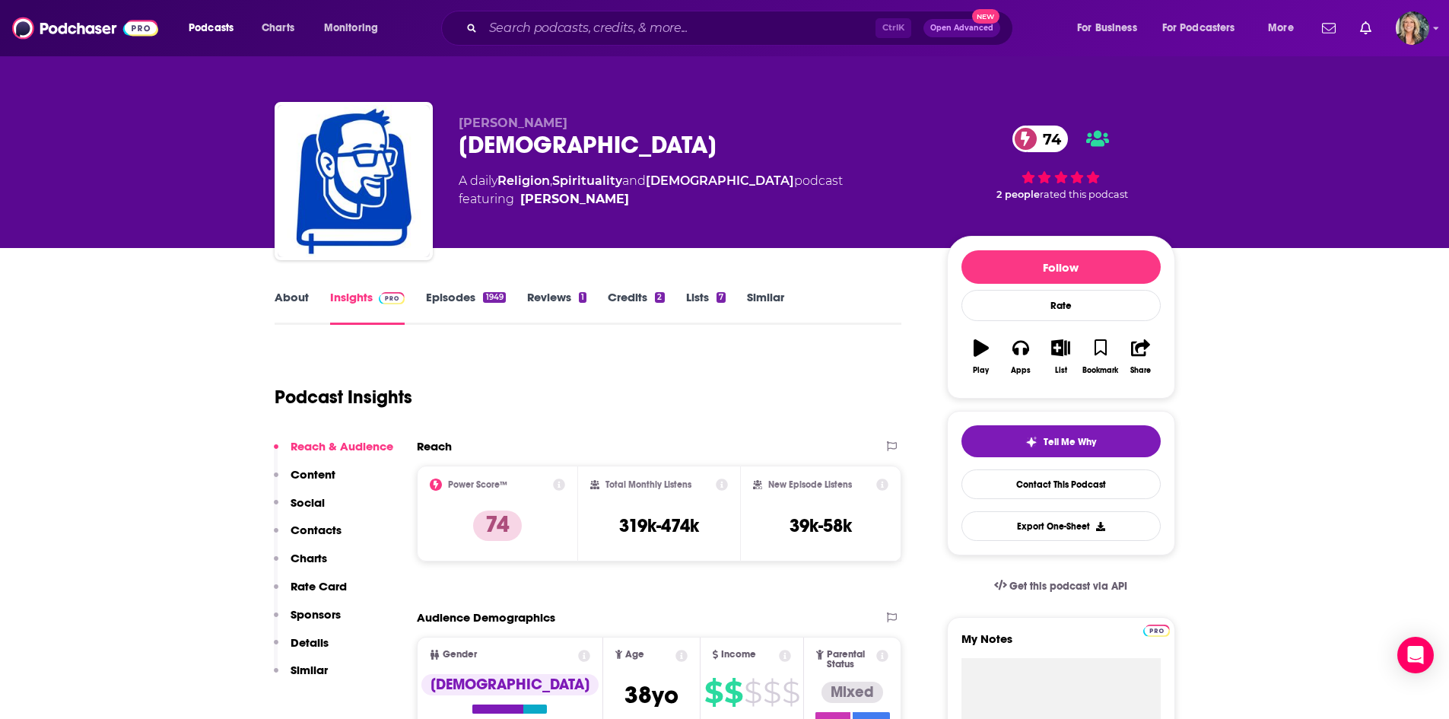
click at [310, 300] on div "About" at bounding box center [303, 307] width 56 height 35
click at [303, 304] on link "About" at bounding box center [292, 307] width 34 height 35
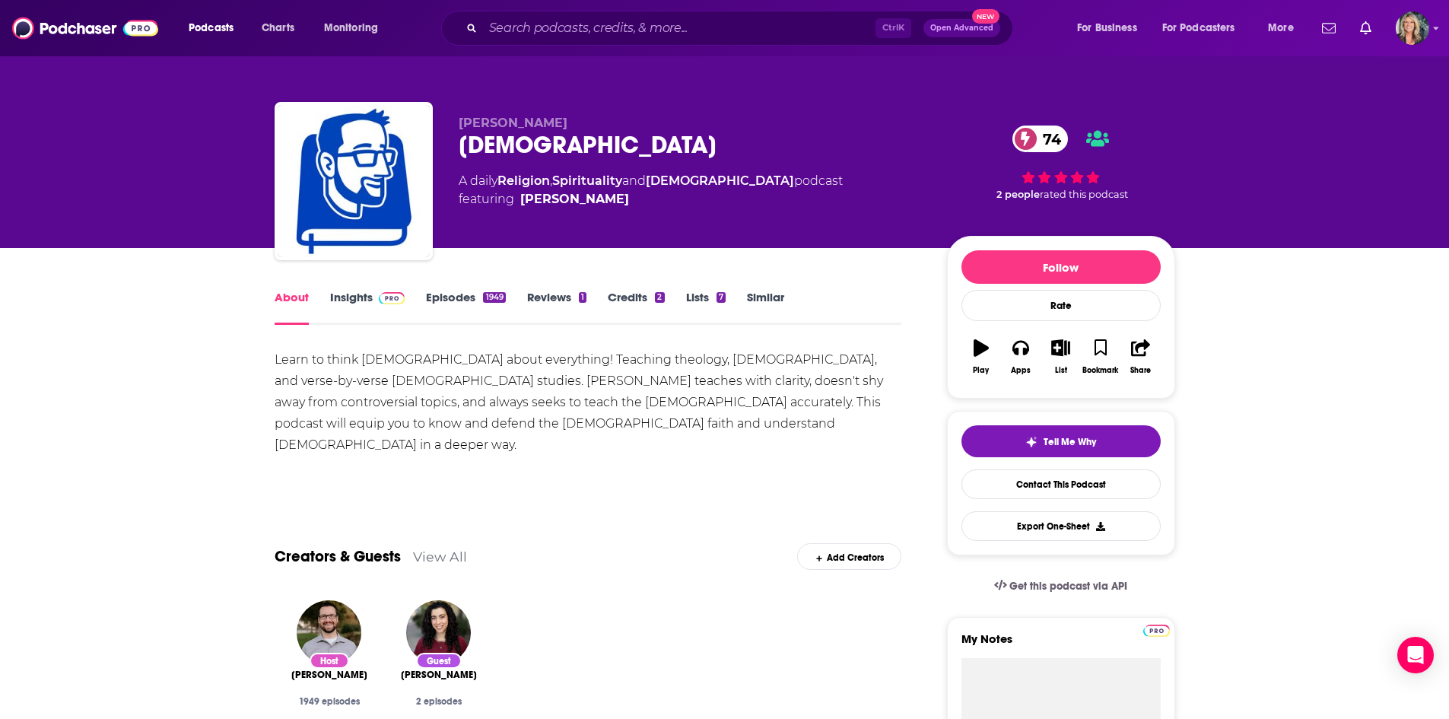
click at [863, 436] on div "Learn to think biblically about everything! Teaching theology, apologetics, and…" at bounding box center [589, 402] width 628 height 106
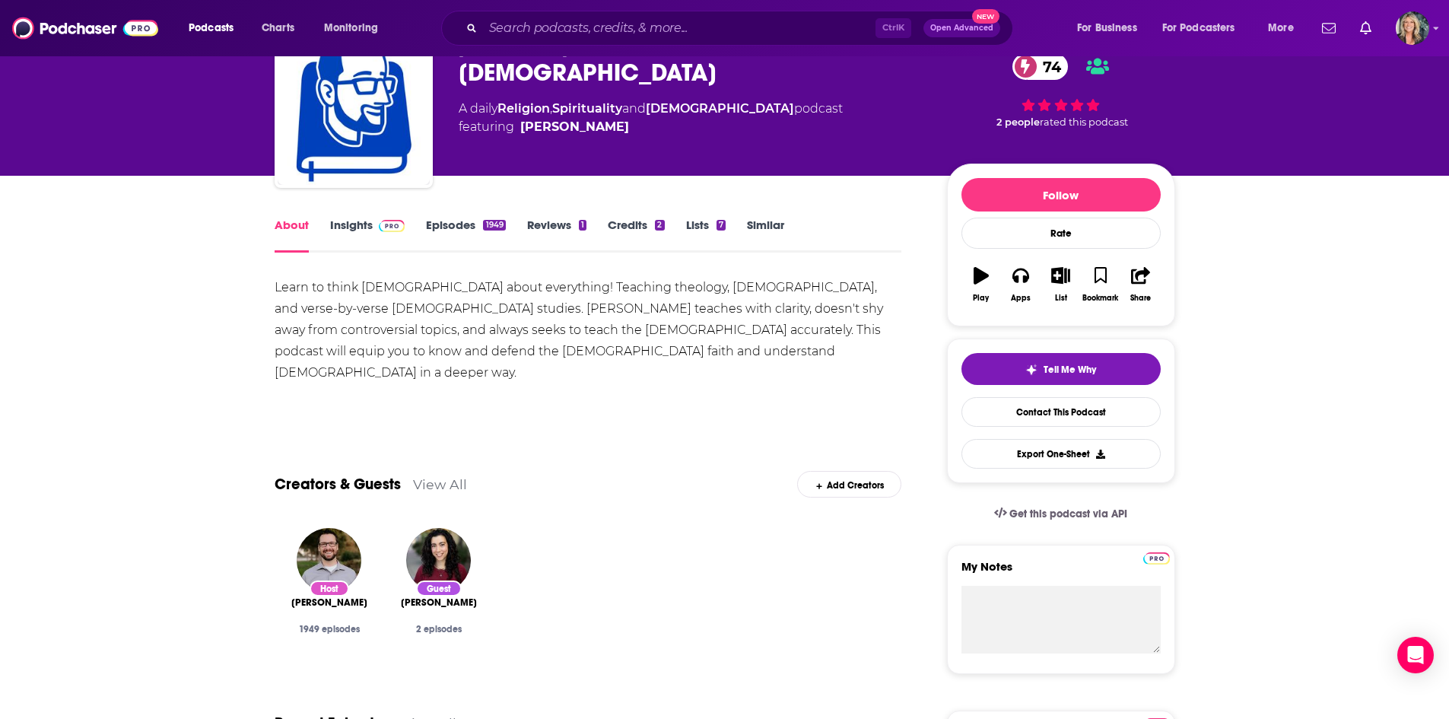
scroll to position [76, 0]
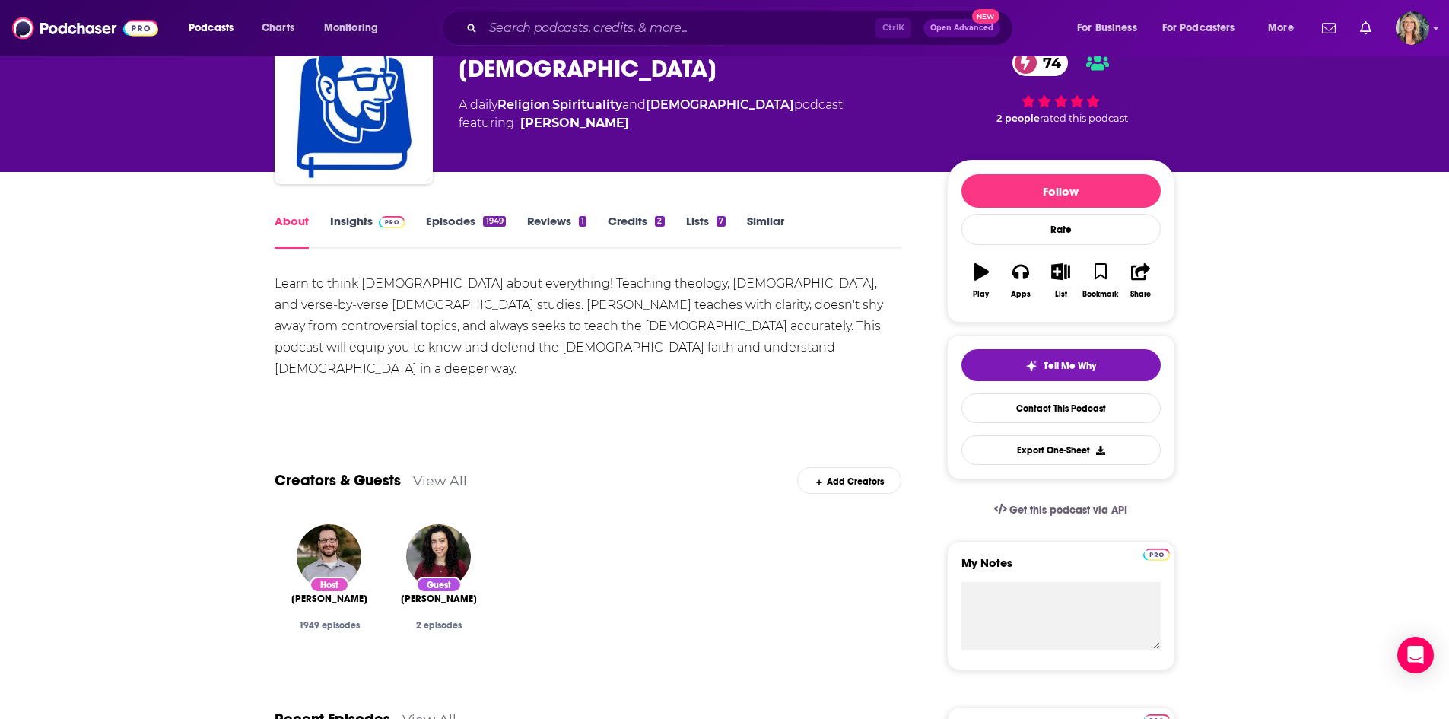
click at [457, 482] on link "View All" at bounding box center [440, 480] width 54 height 16
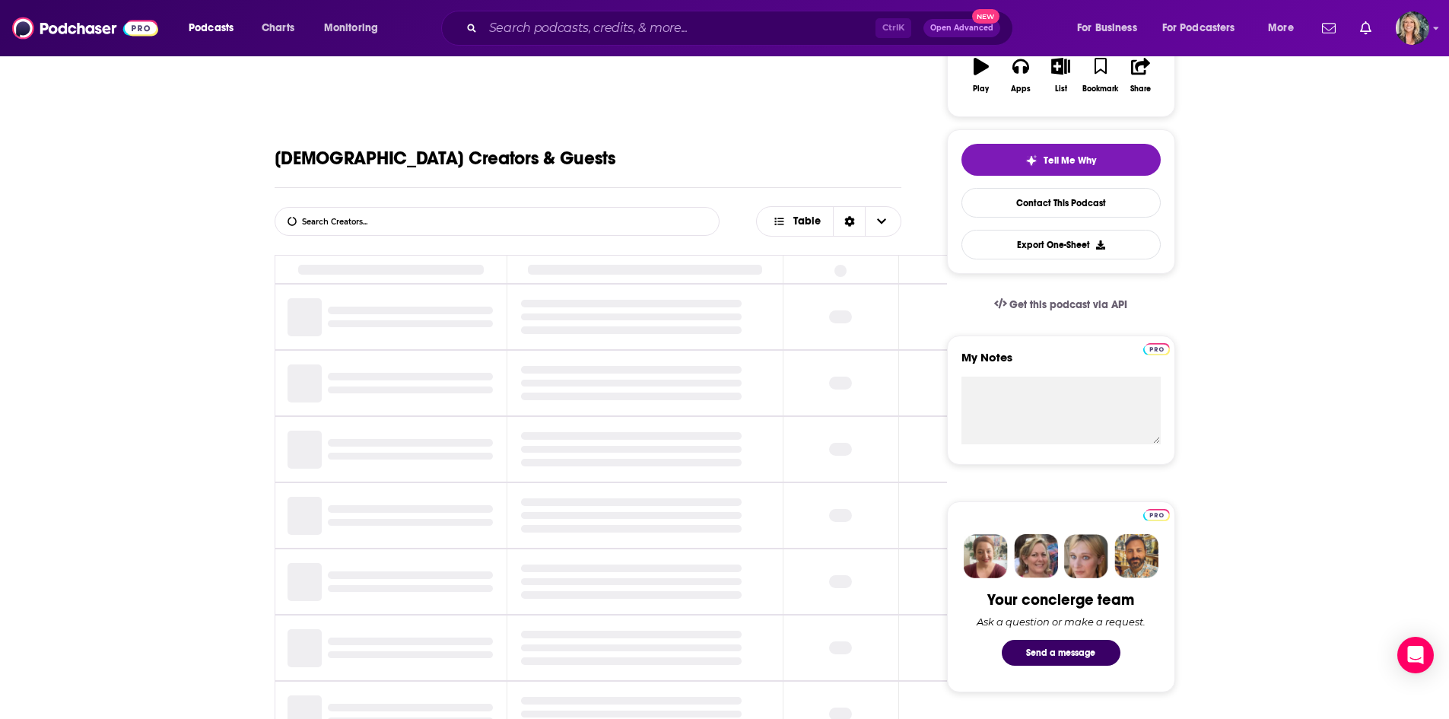
scroll to position [288, 0]
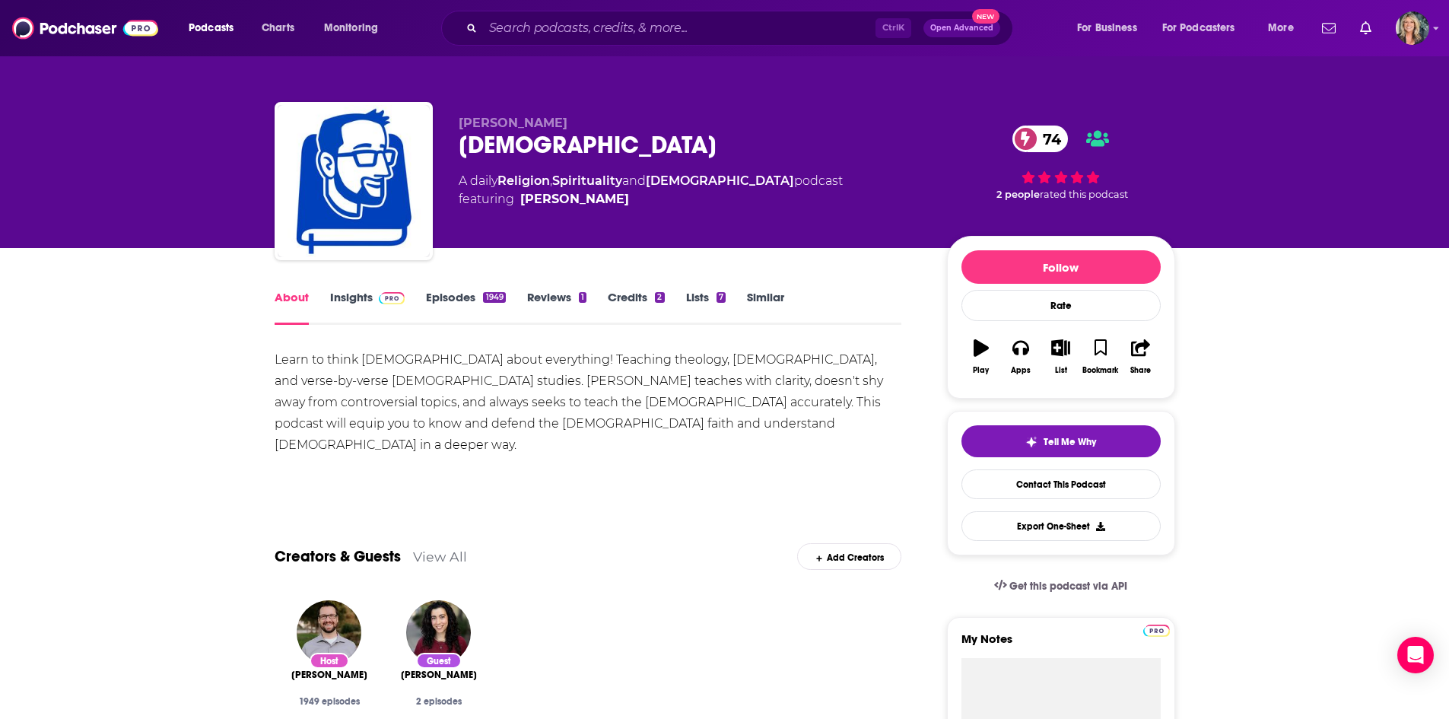
click at [361, 302] on link "Insights" at bounding box center [367, 307] width 75 height 35
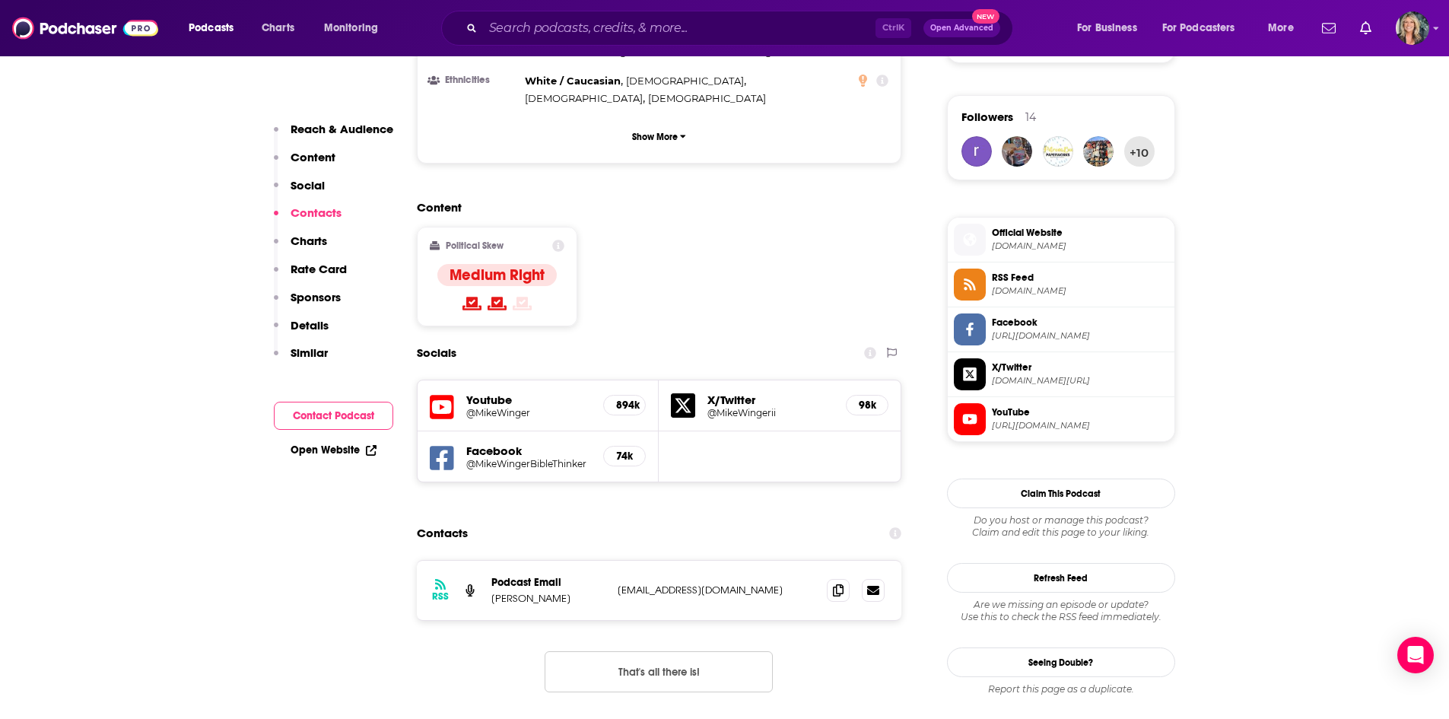
scroll to position [1065, 0]
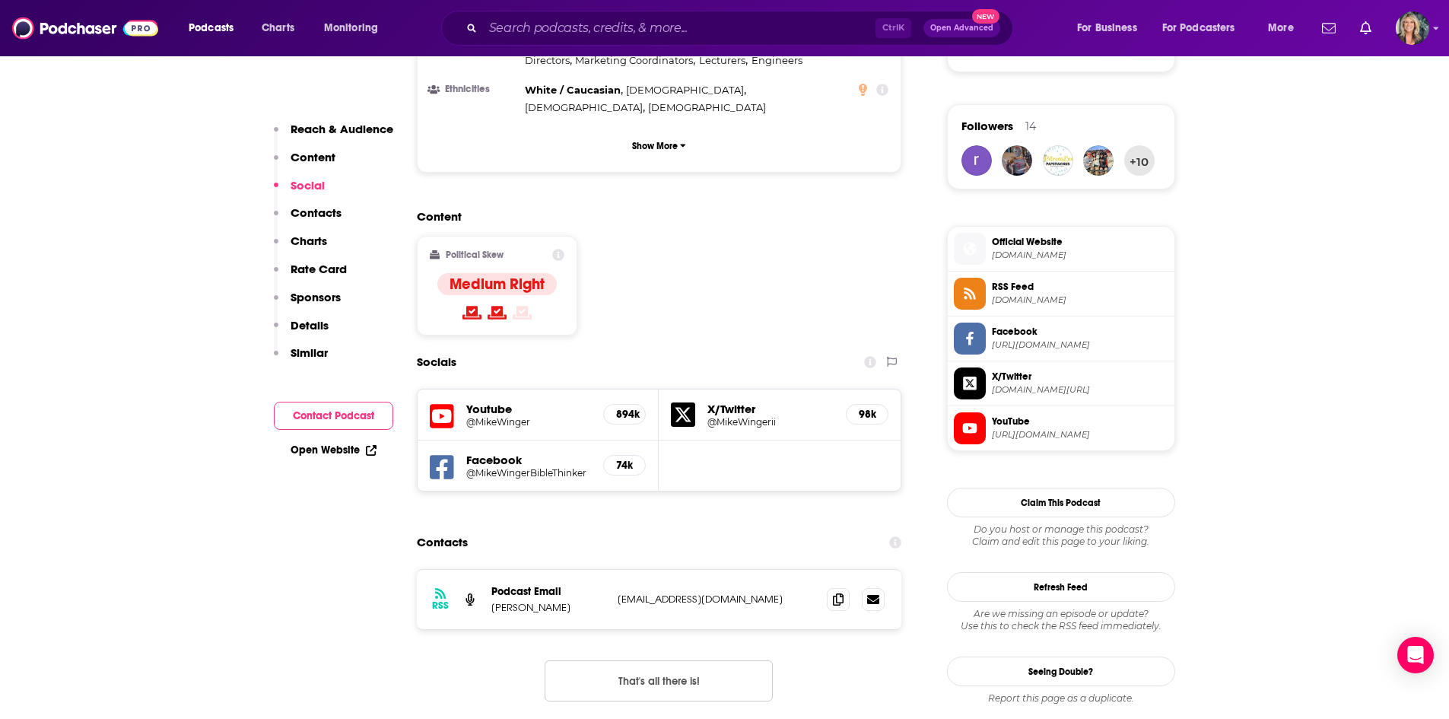
click at [525, 416] on h5 "@MikeWinger" at bounding box center [529, 421] width 126 height 11
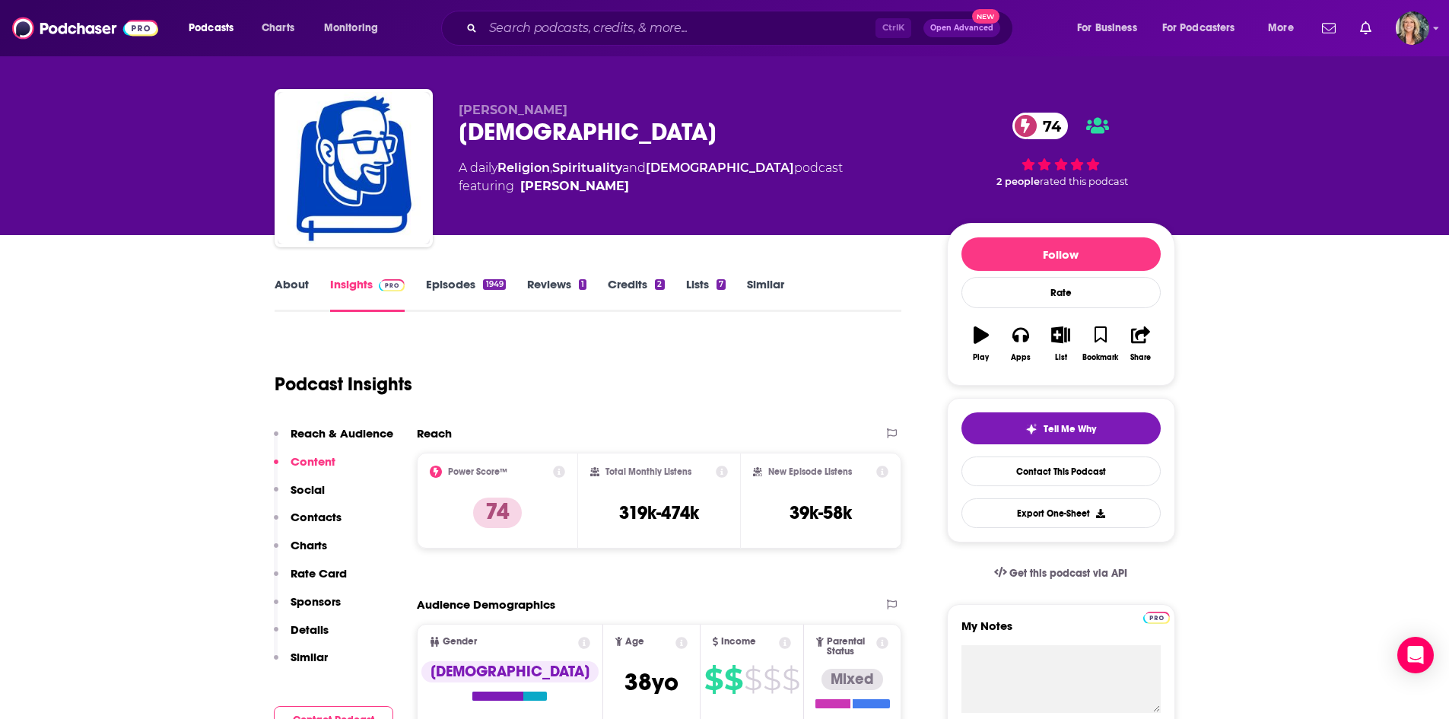
scroll to position [0, 0]
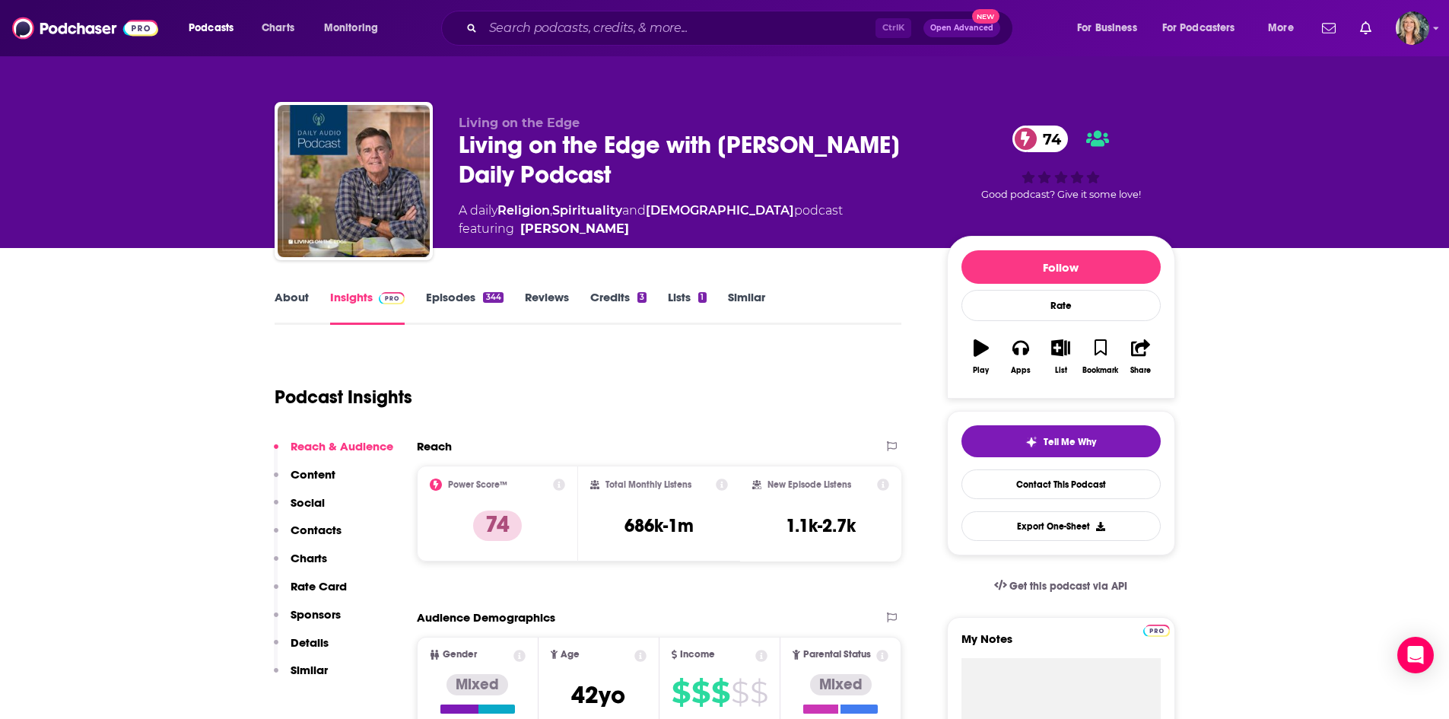
click at [830, 208] on div "A daily Religion , Spirituality and [DEMOGRAPHIC_DATA] podcast featuring [PERSO…" at bounding box center [691, 220] width 464 height 37
click at [627, 396] on div "Podcast Insights" at bounding box center [582, 388] width 615 height 78
